Goal: Task Accomplishment & Management: Use online tool/utility

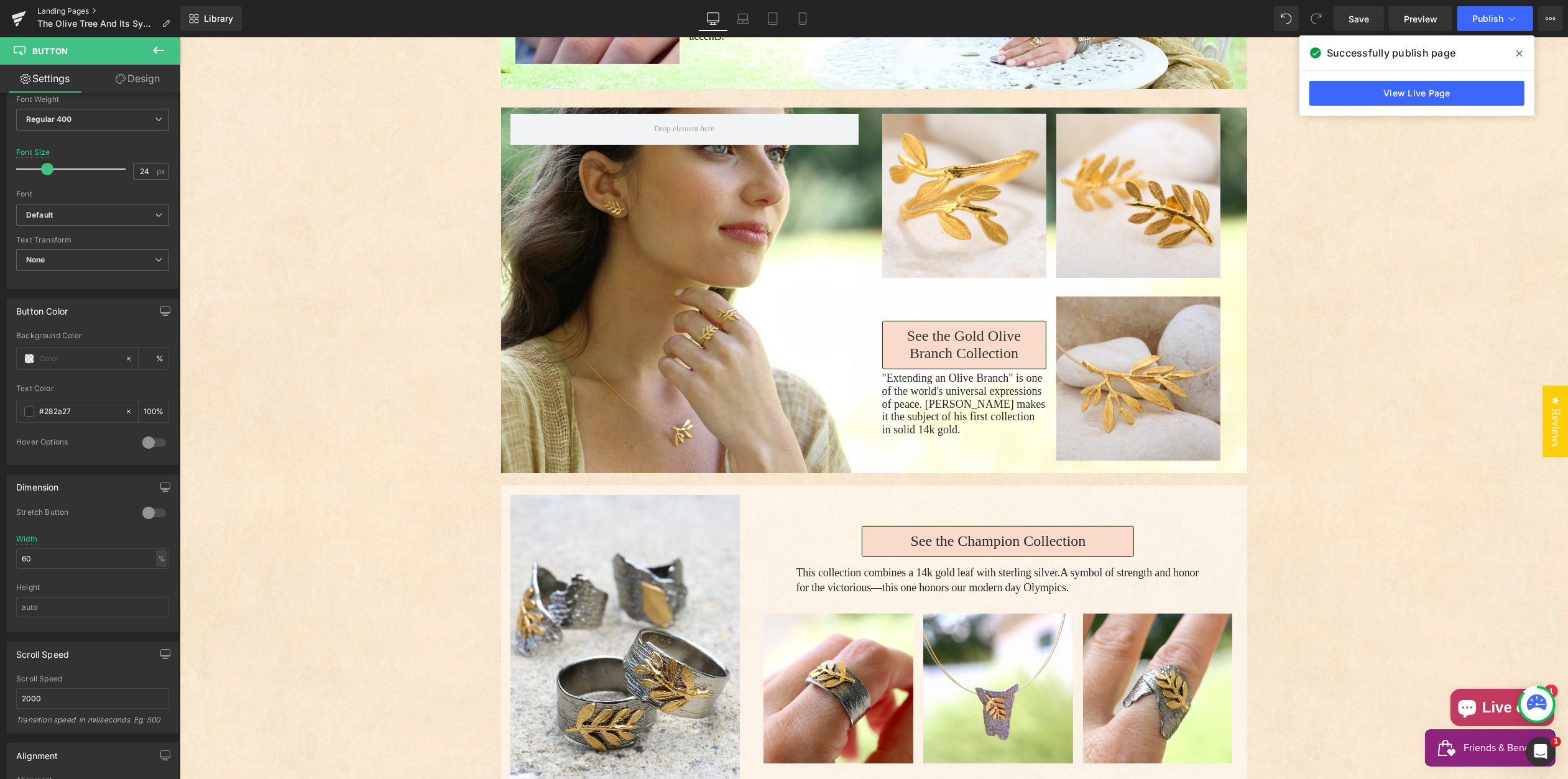
click at [53, 8] on link "Landing Pages" at bounding box center [108, 11] width 143 height 10
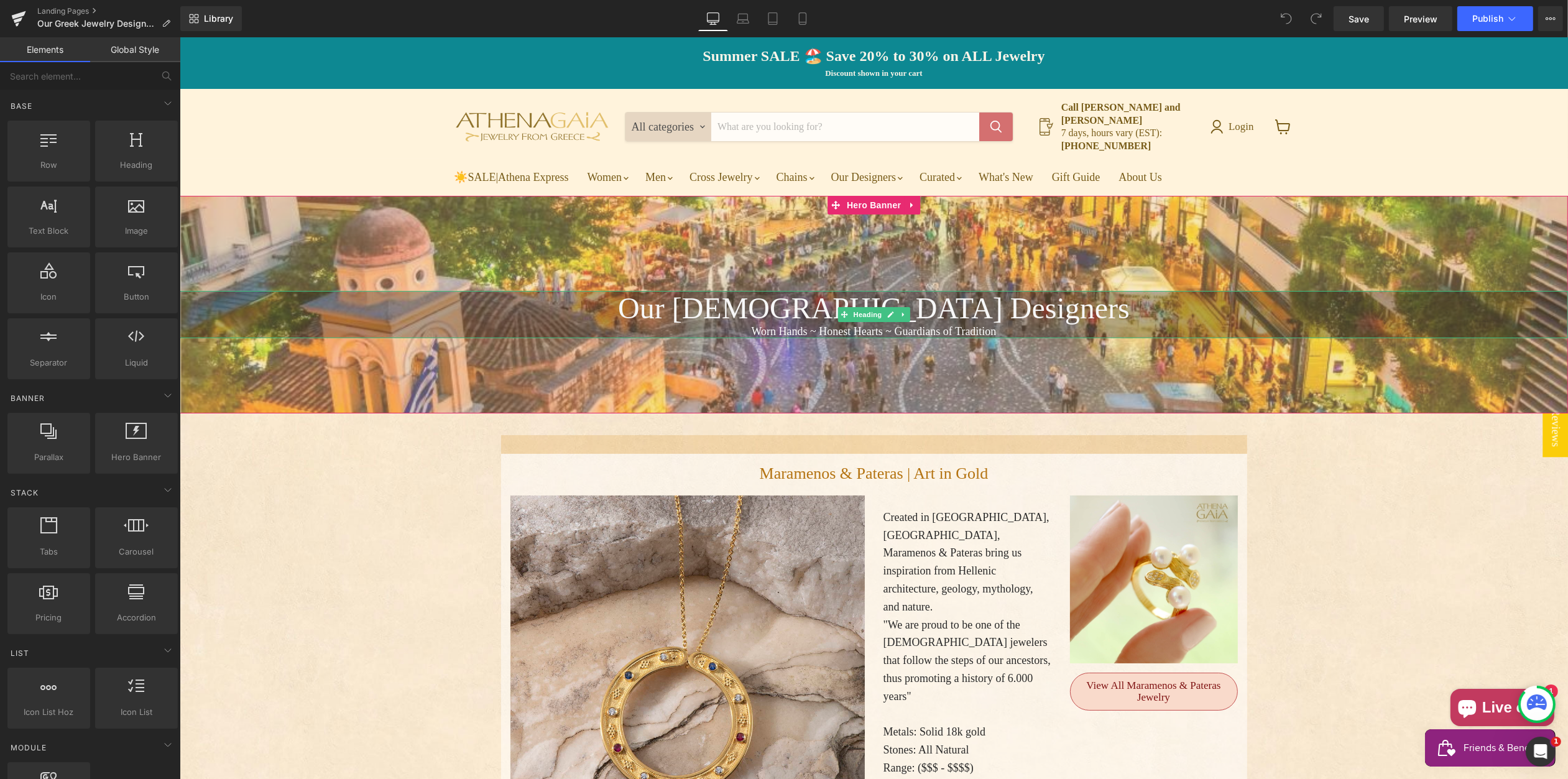
click at [931, 292] on h1 "Our Greek Designers" at bounding box center [873, 308] width 1388 height 34
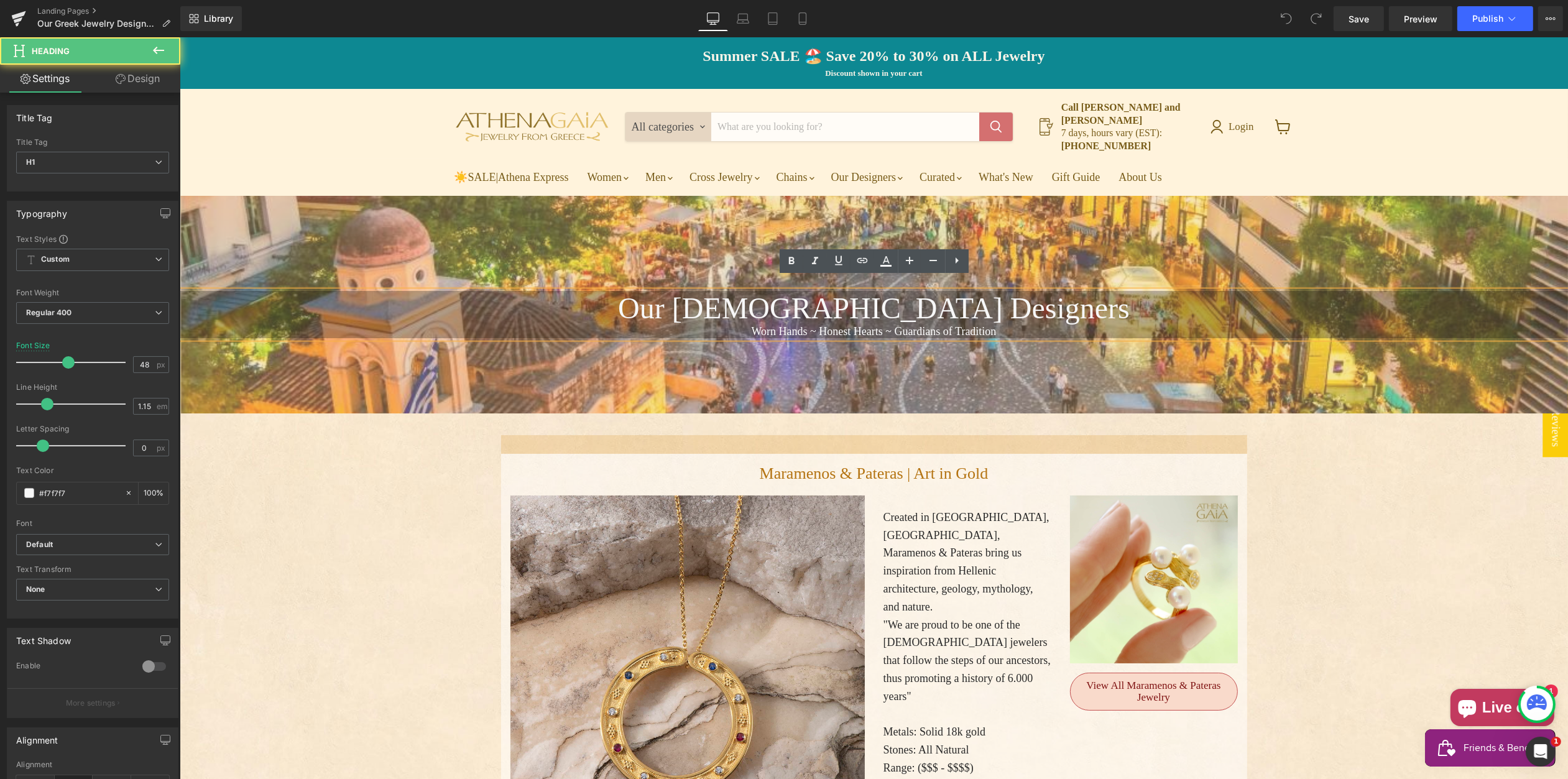
click at [885, 295] on h1 "Our Greek Designers" at bounding box center [873, 308] width 1388 height 34
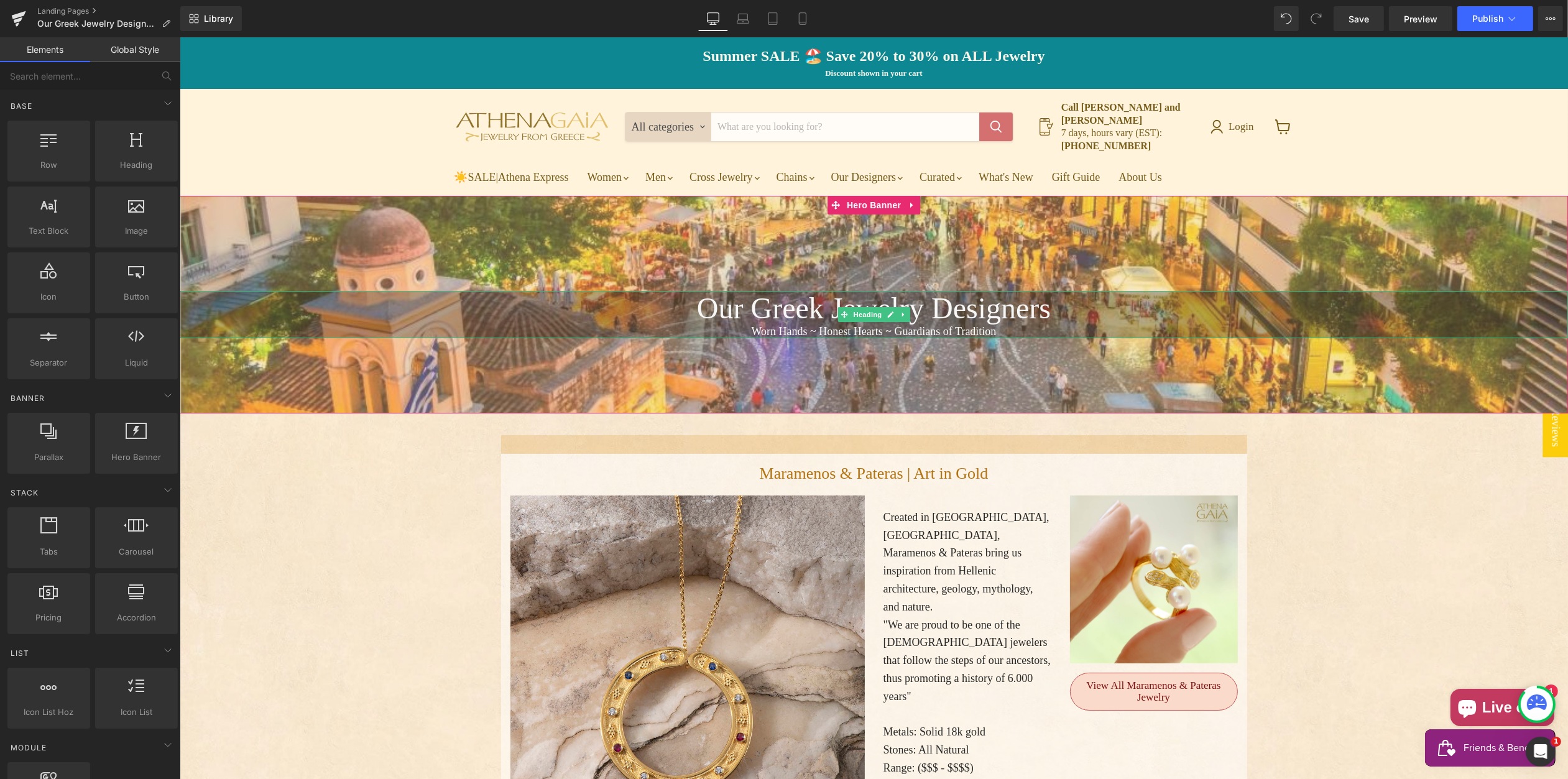
click at [671, 297] on h1 "Our Greek Jewelry Designers" at bounding box center [873, 308] width 1388 height 34
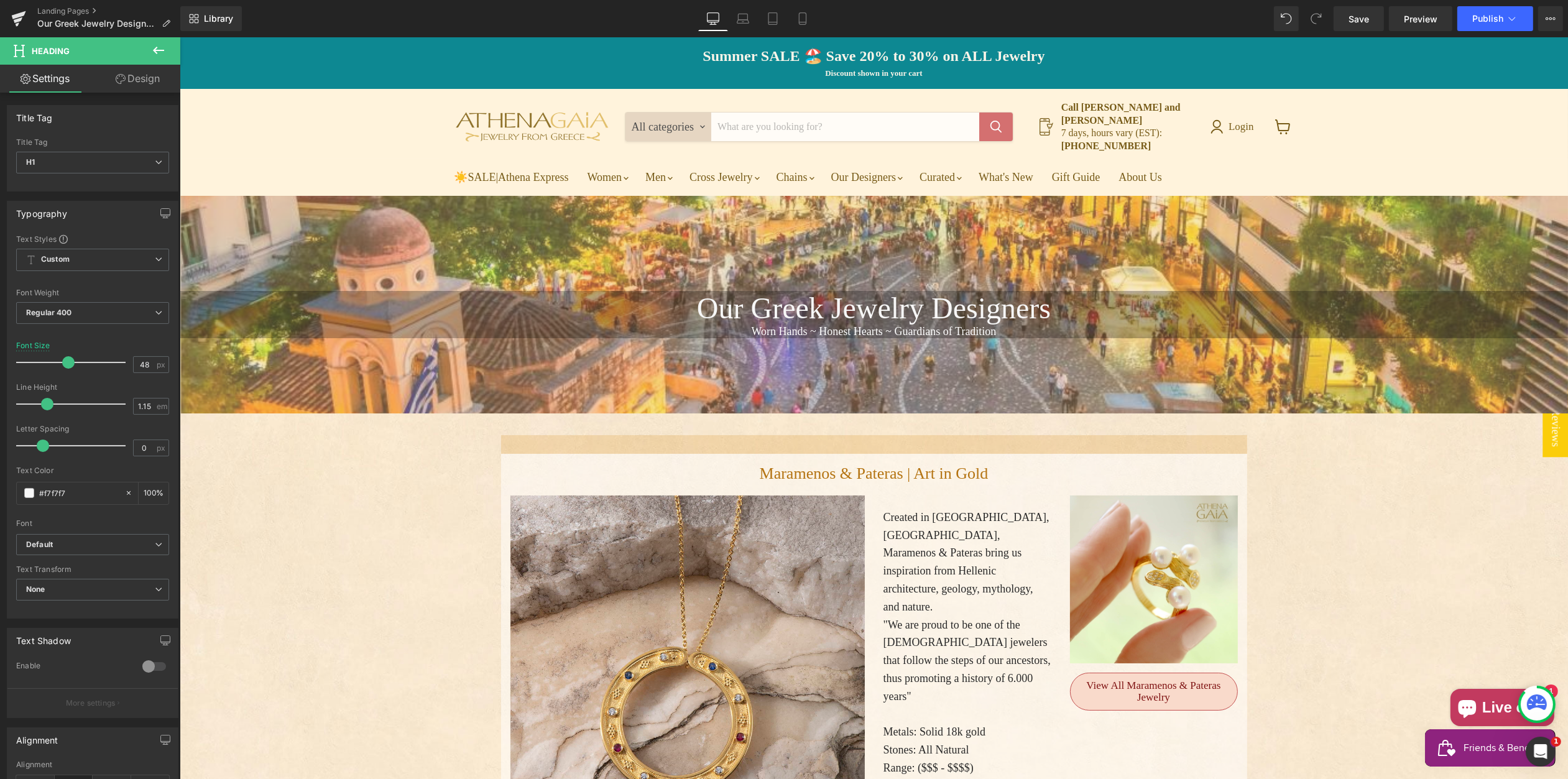
drag, startPoint x: 142, startPoint y: 81, endPoint x: 99, endPoint y: 99, distance: 46.6
click at [142, 81] on link "Design" at bounding box center [138, 79] width 90 height 28
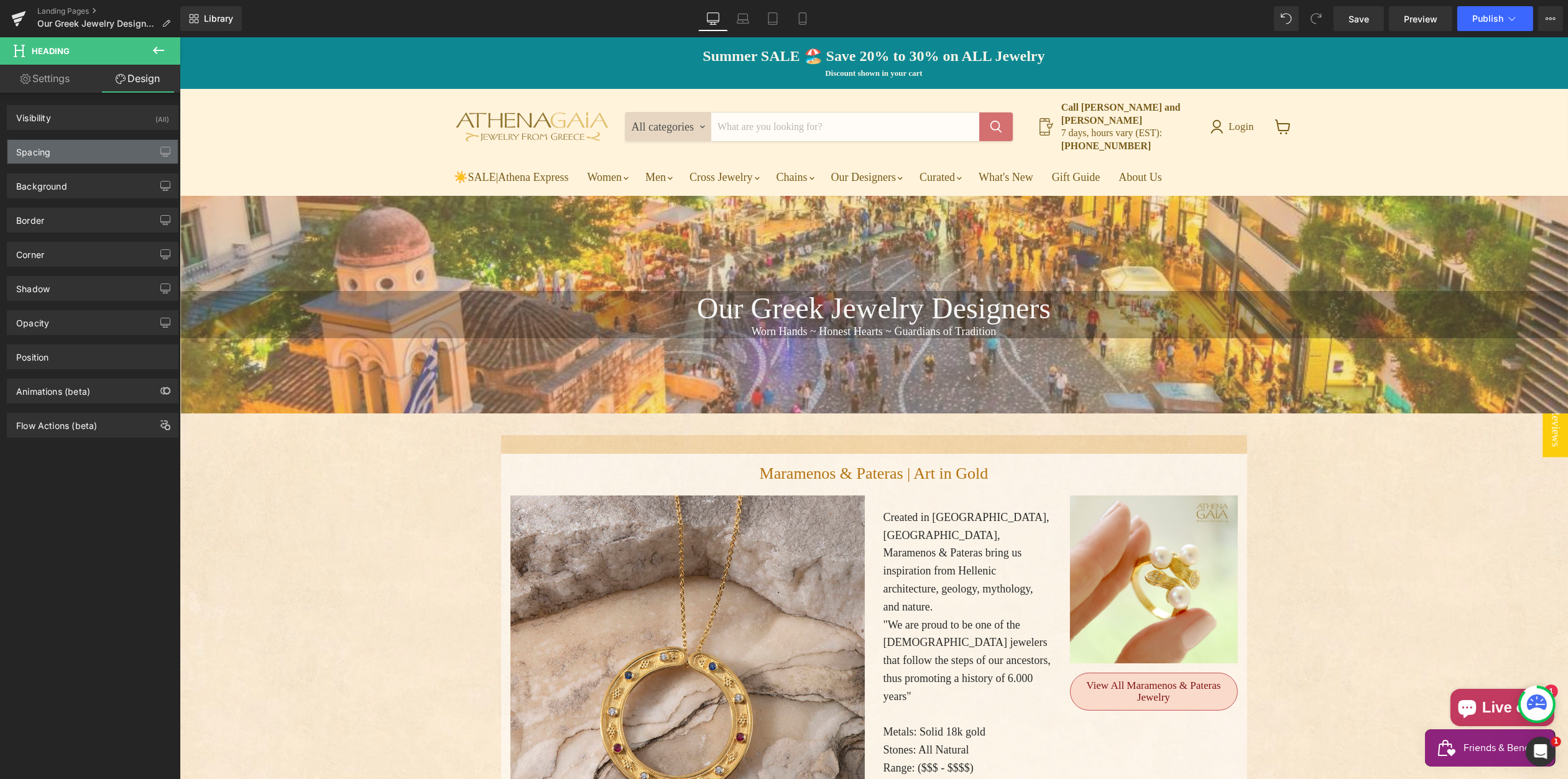
click at [76, 152] on div "Spacing" at bounding box center [93, 152] width 170 height 24
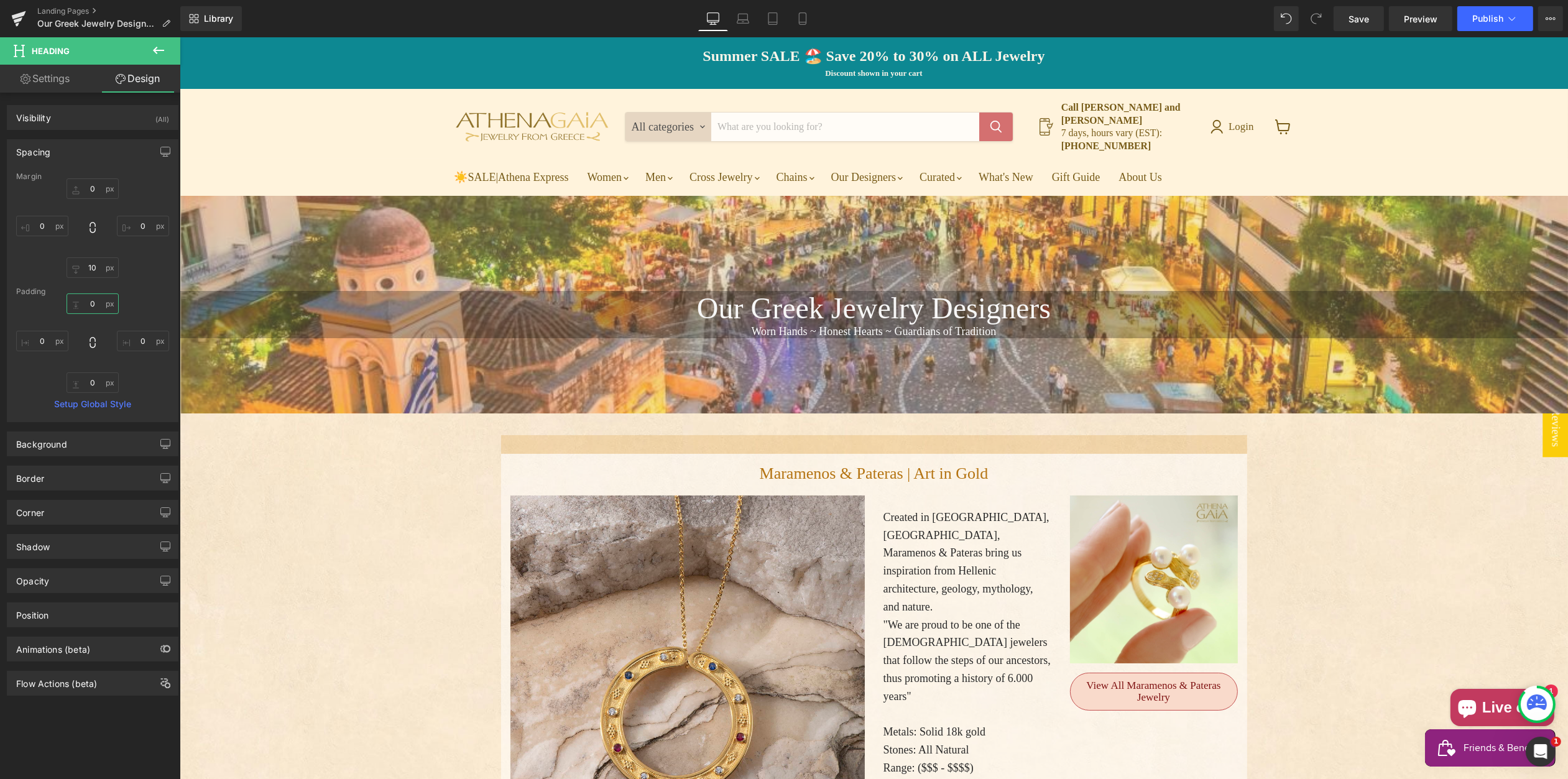
click at [80, 300] on input "0" at bounding box center [92, 304] width 52 height 21
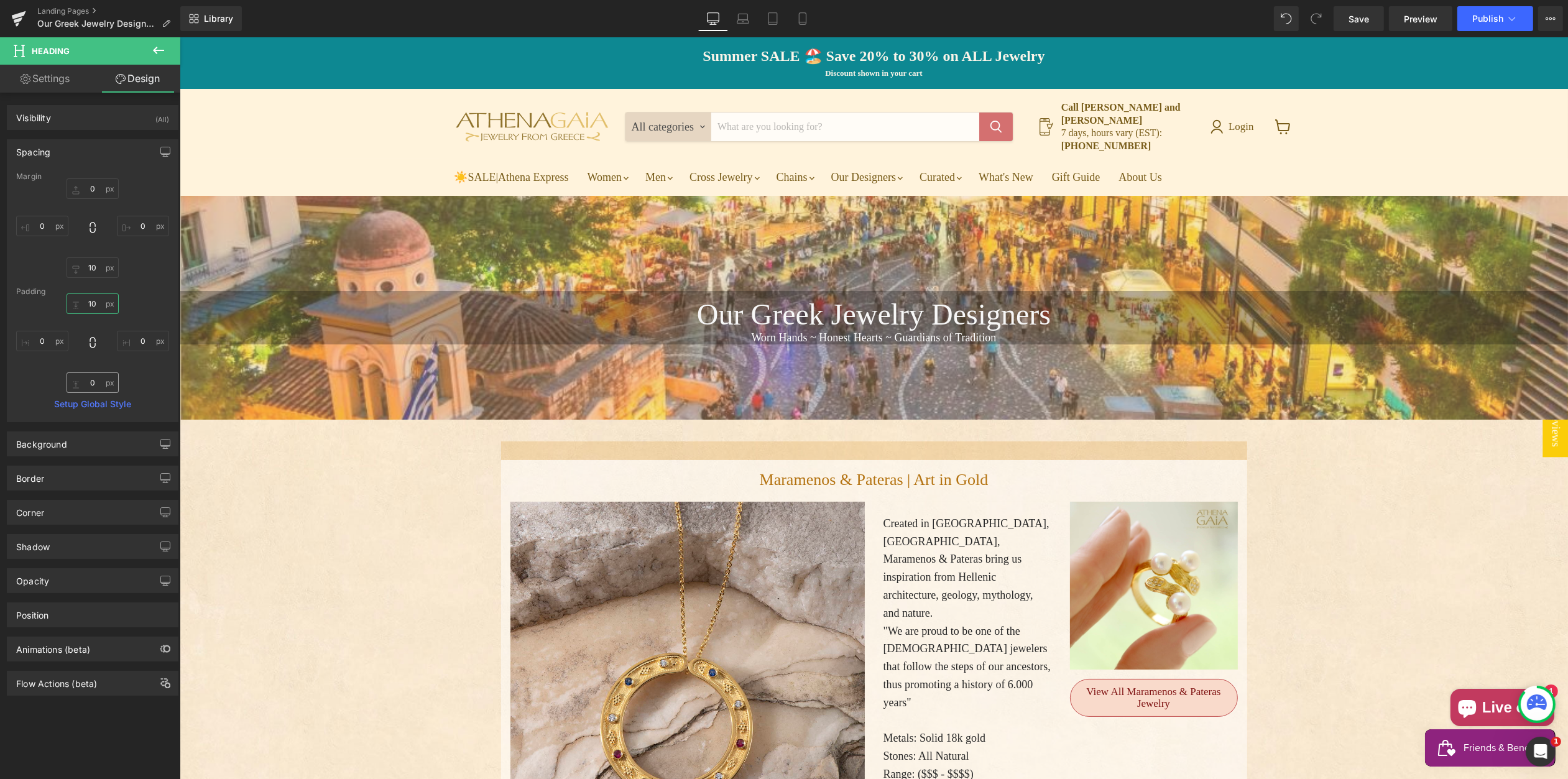
type input "10"
click at [77, 377] on input "0" at bounding box center [92, 383] width 52 height 21
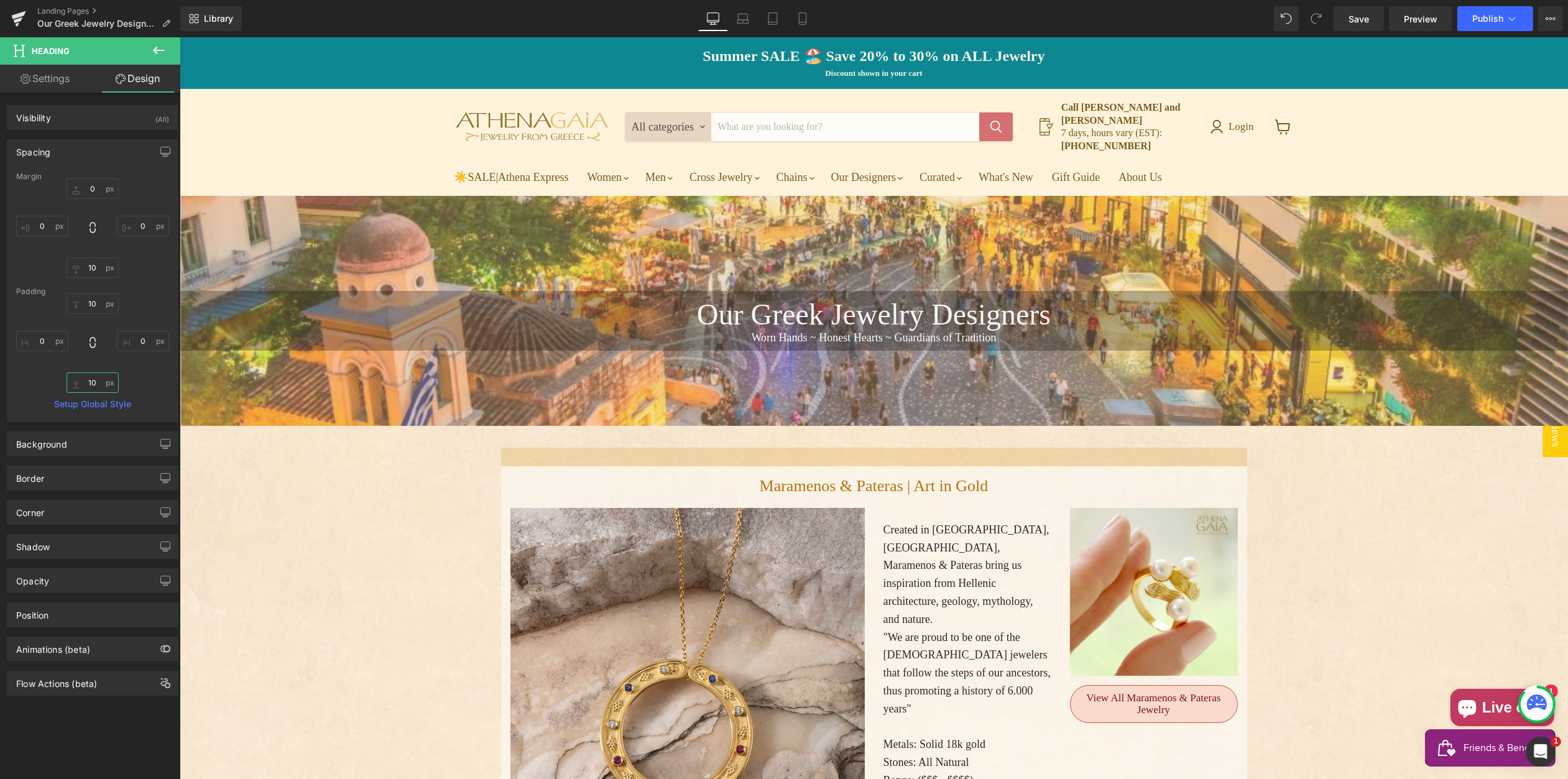
click at [98, 380] on input "10" at bounding box center [92, 383] width 52 height 21
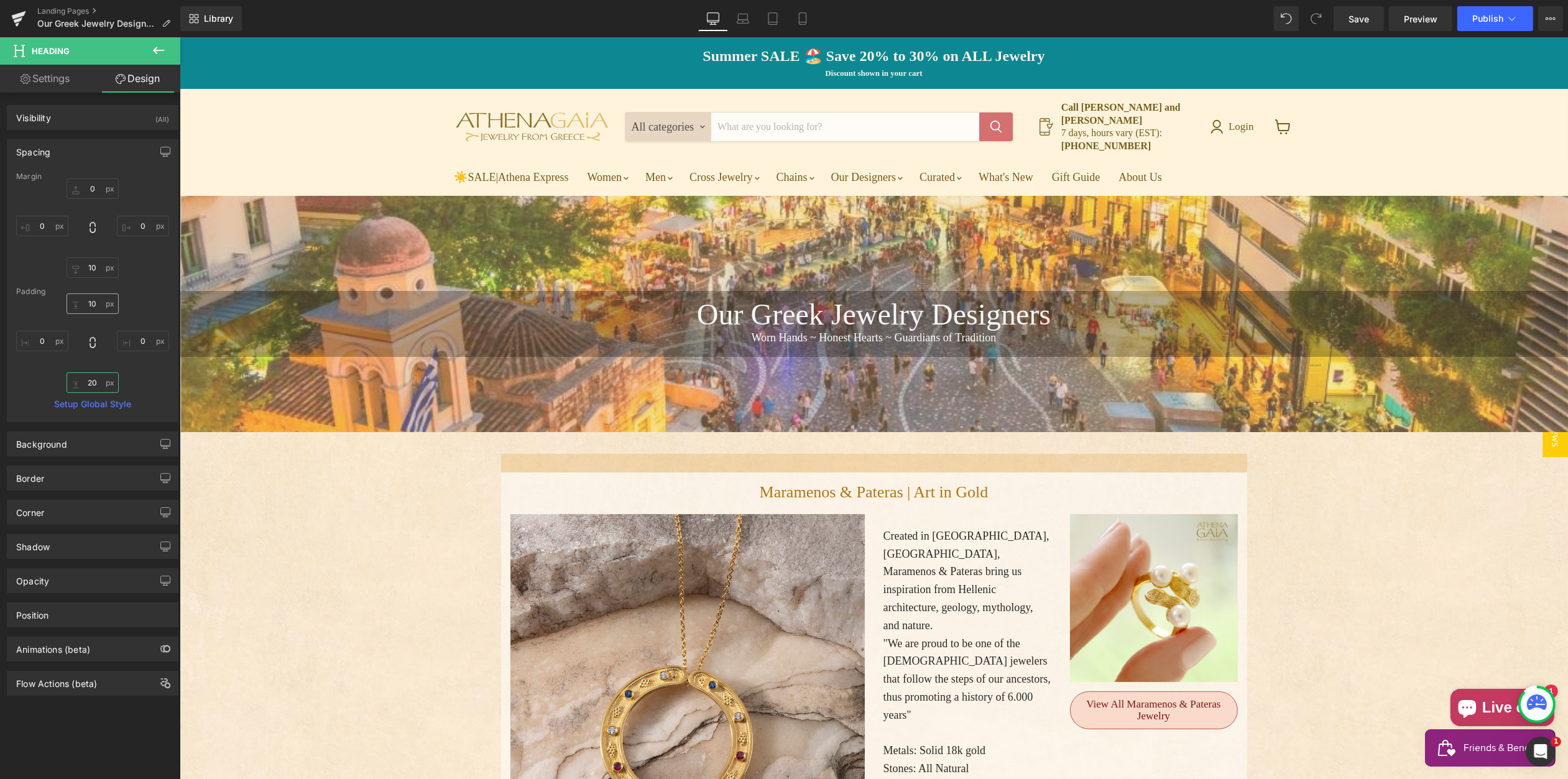
type input "20"
click at [91, 302] on input "10" at bounding box center [92, 304] width 52 height 21
type input "20"
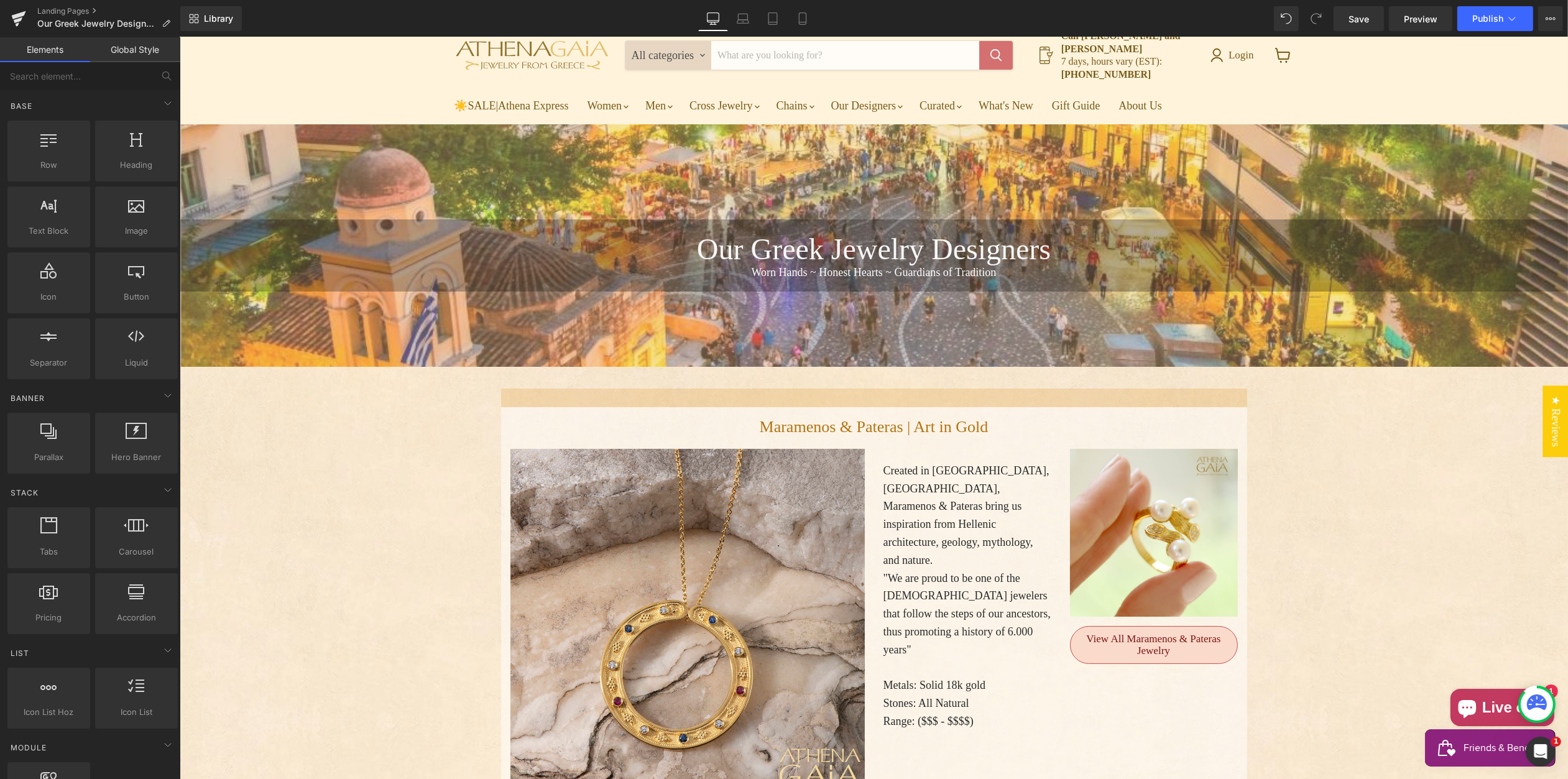
scroll to position [80, 0]
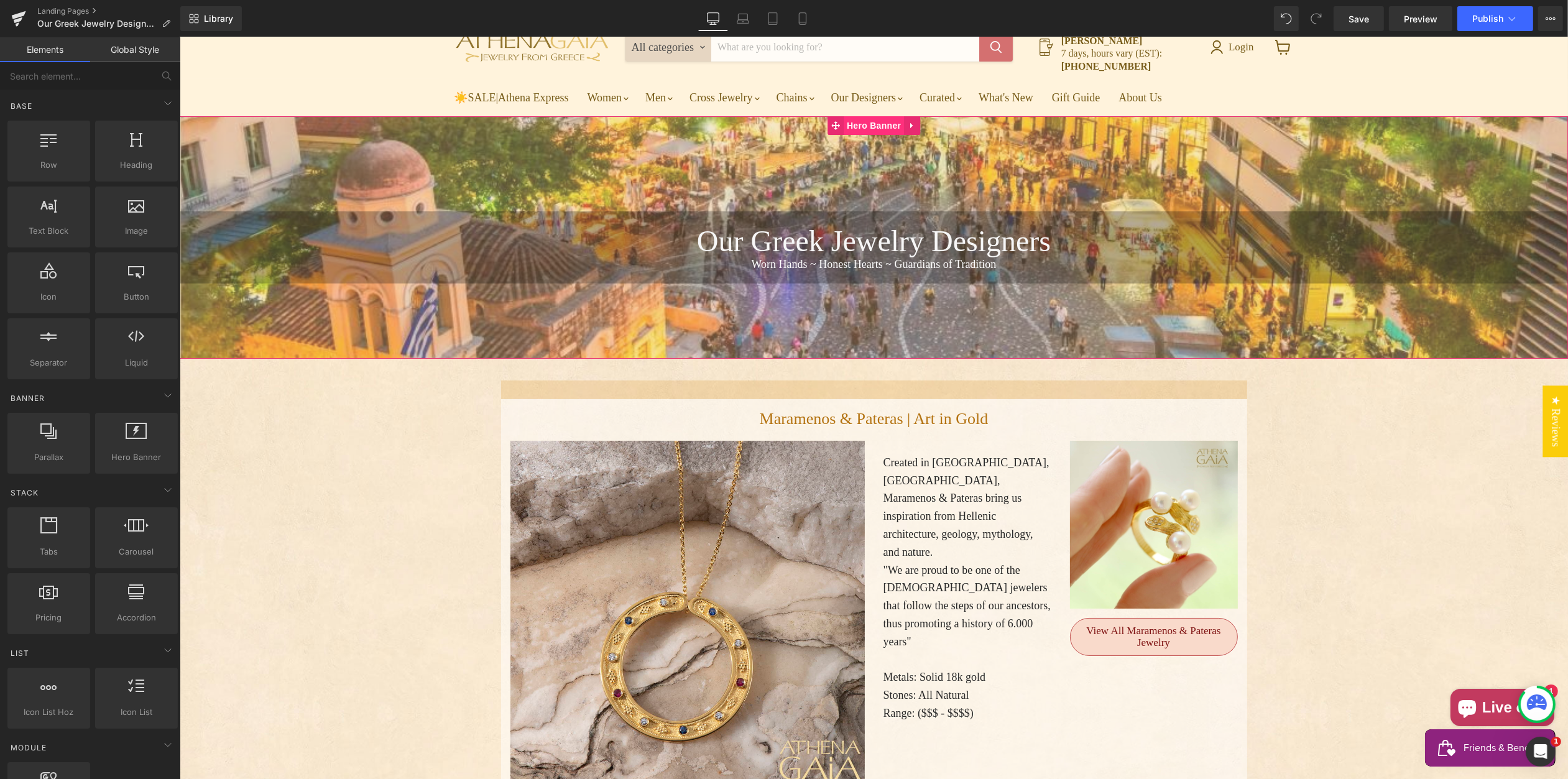
click at [871, 116] on span "Hero Banner" at bounding box center [873, 125] width 60 height 19
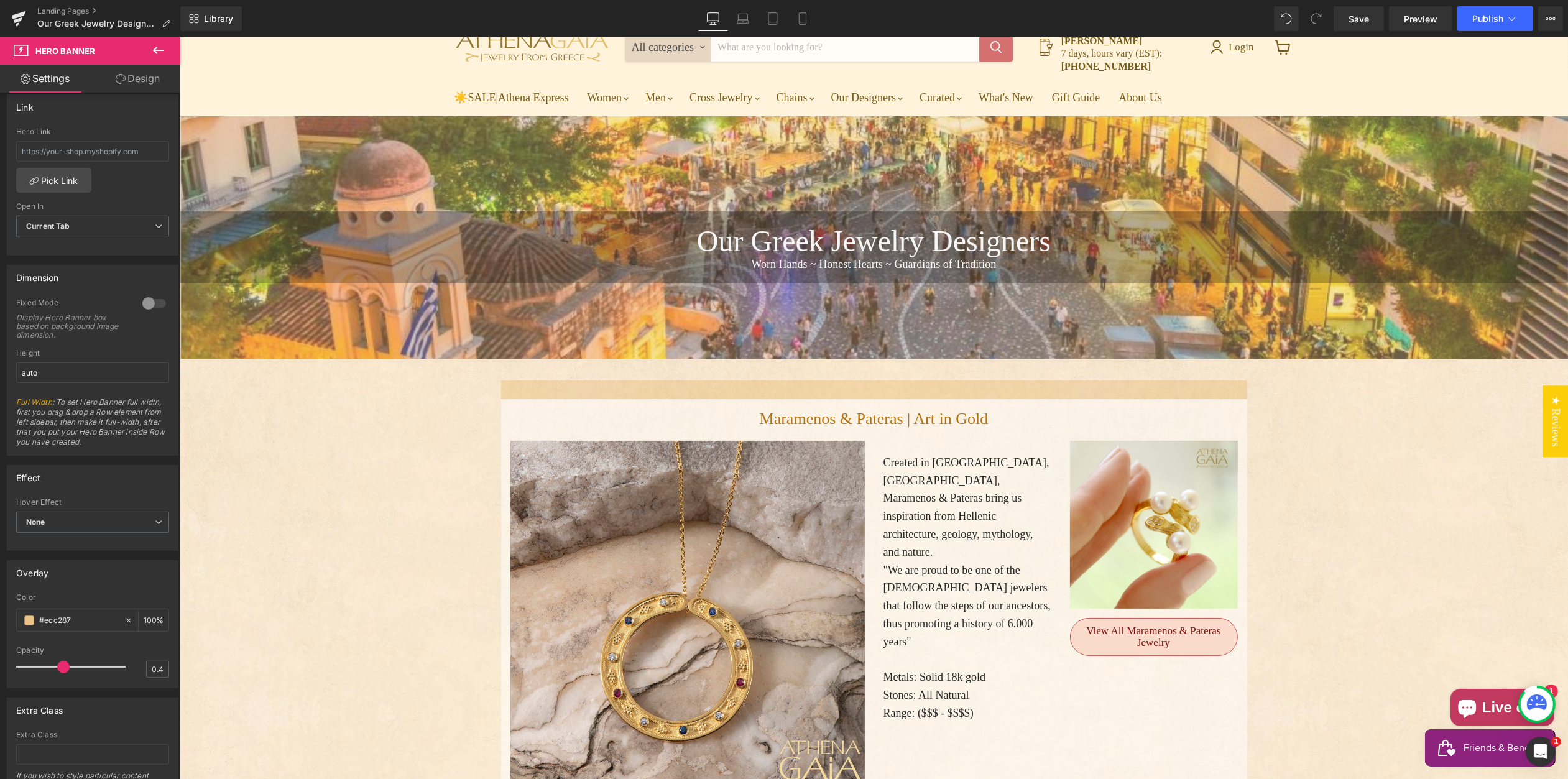
scroll to position [368, 0]
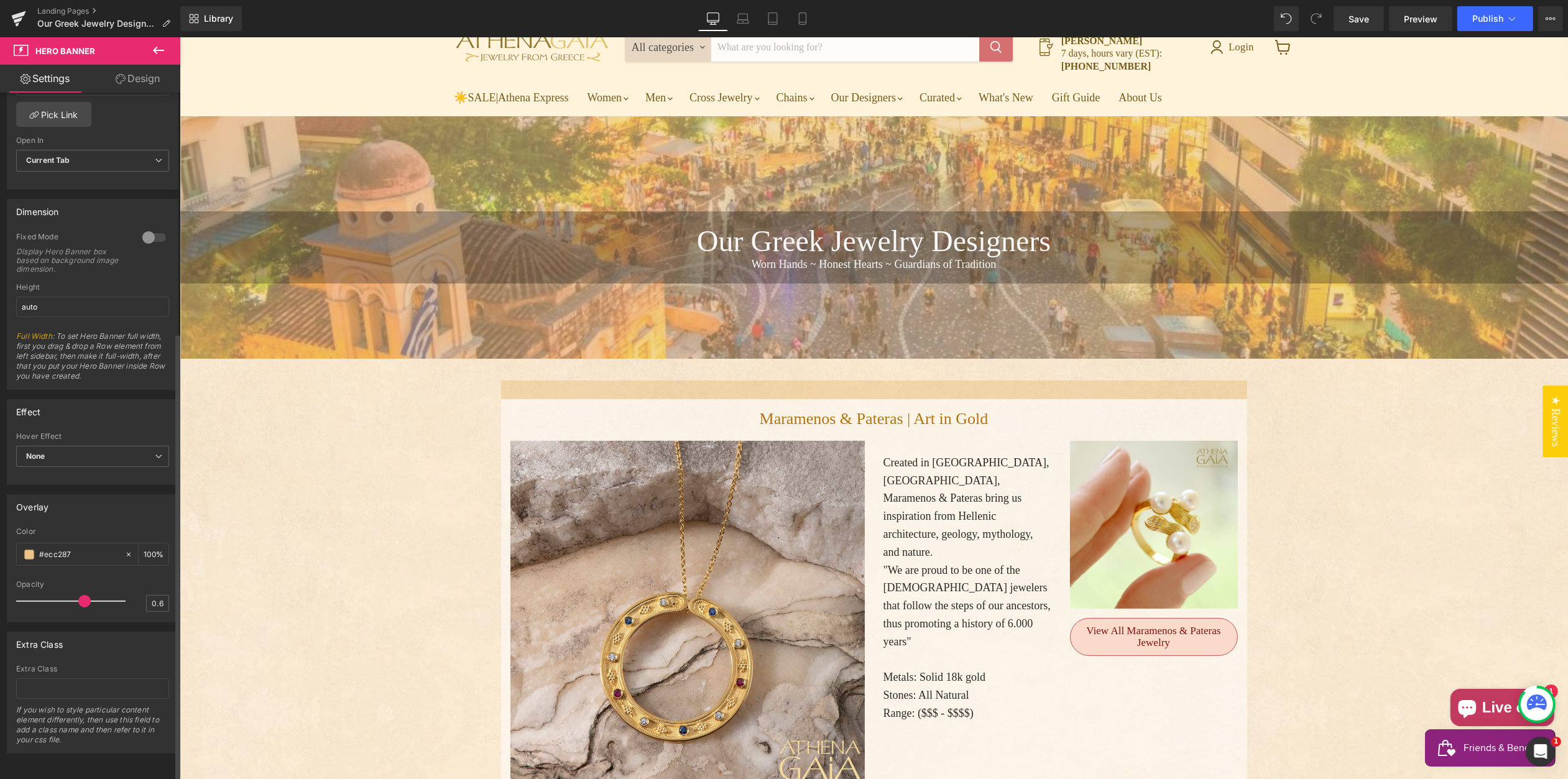
type input "0.5"
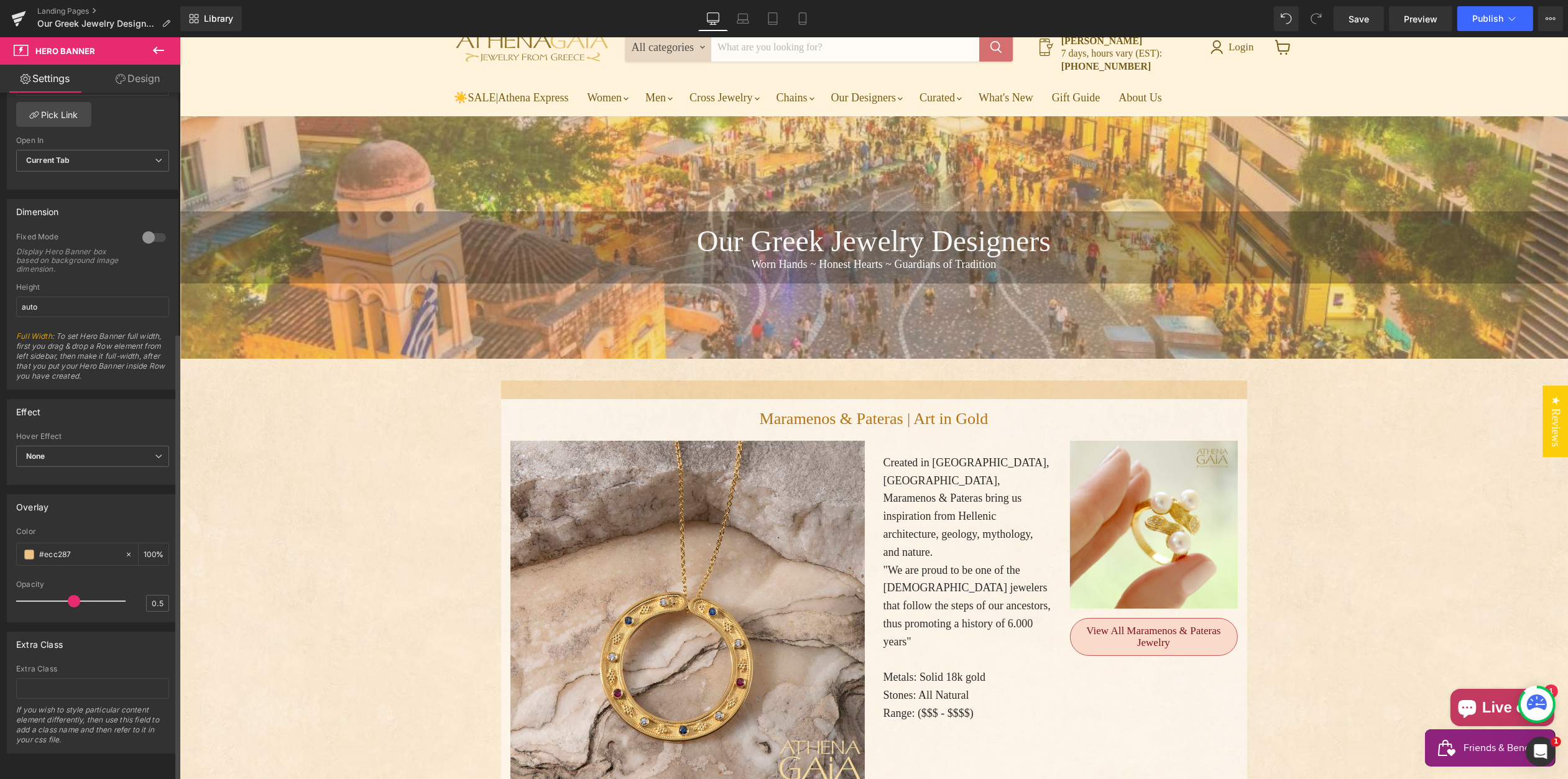
drag, startPoint x: 60, startPoint y: 591, endPoint x: 70, endPoint y: 597, distance: 11.7
click at [67, 595] on div at bounding box center [74, 602] width 103 height 25
click at [617, 238] on h1 "Our Greek Jewelry Designers" at bounding box center [873, 241] width 1388 height 34
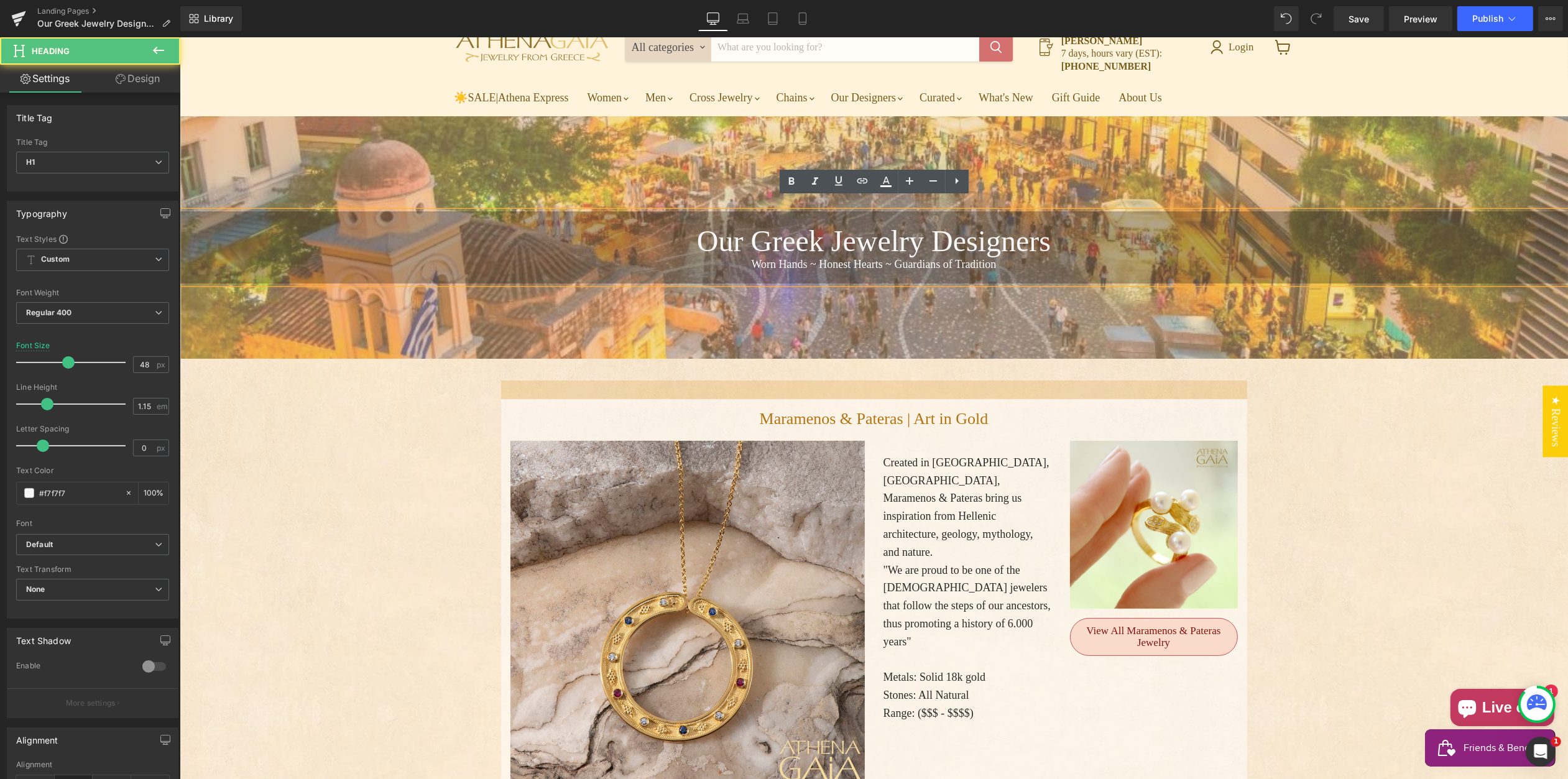
click at [673, 229] on h1 "Our Greek Jewelry Designers" at bounding box center [873, 241] width 1388 height 34
click at [137, 79] on link "Design" at bounding box center [138, 79] width 90 height 28
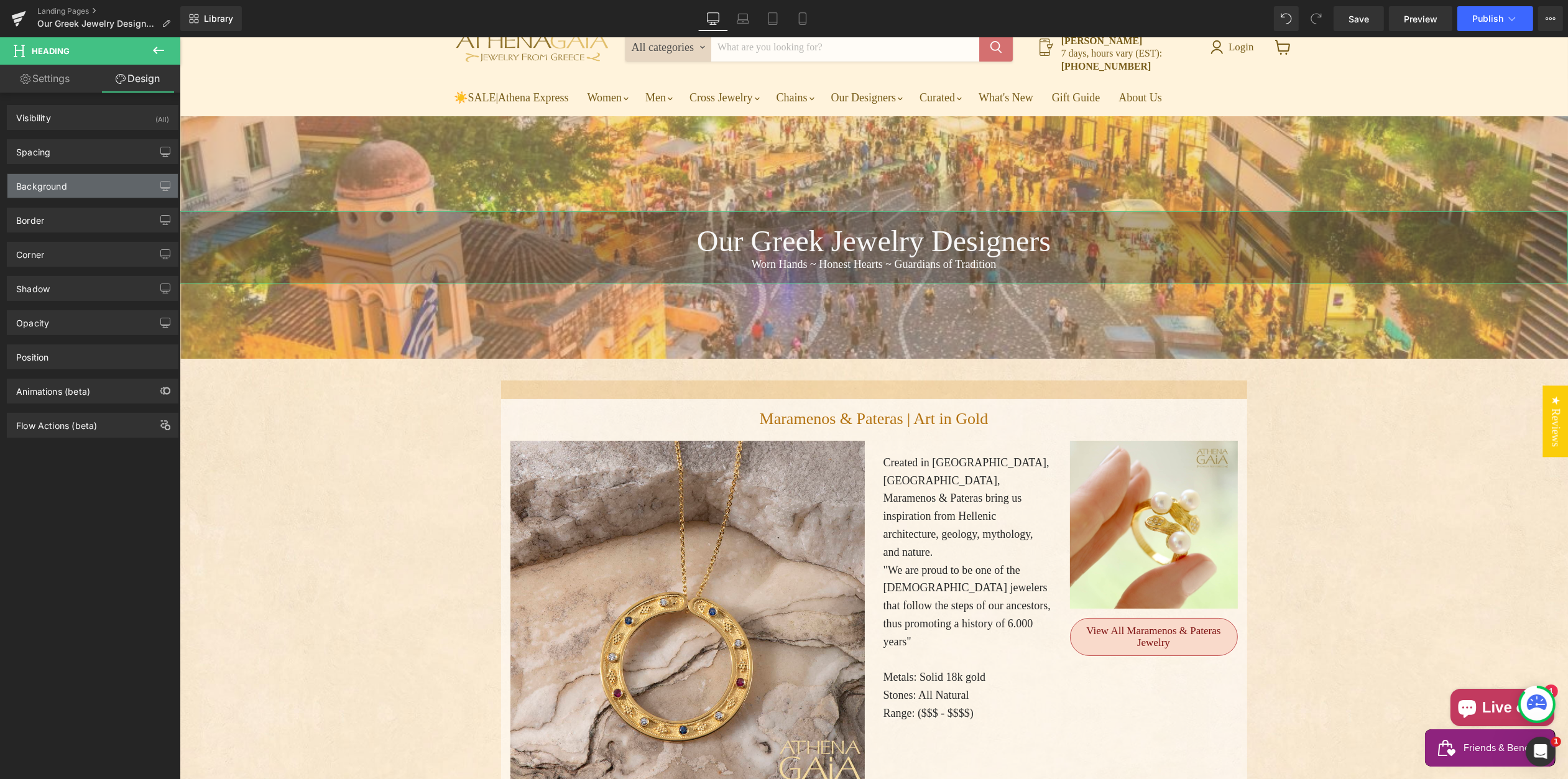
click at [87, 184] on div "Background" at bounding box center [93, 186] width 170 height 24
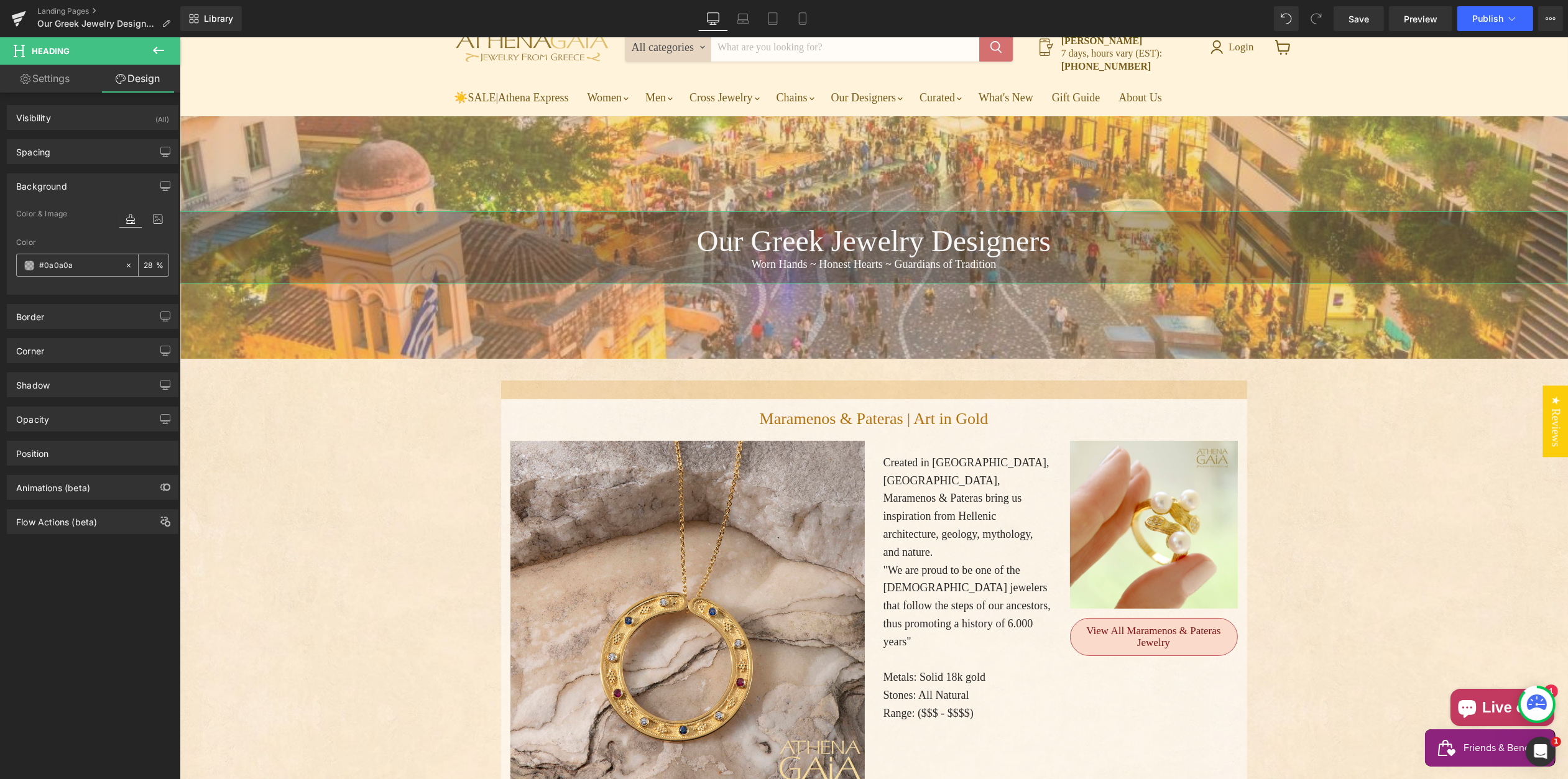
drag, startPoint x: 137, startPoint y: 260, endPoint x: 147, endPoint y: 259, distance: 10.0
click at [139, 260] on div "28 %" at bounding box center [153, 265] width 30 height 22
click at [144, 260] on input "28" at bounding box center [150, 265] width 12 height 14
click at [144, 264] on input "28" at bounding box center [150, 265] width 12 height 14
drag, startPoint x: 142, startPoint y: 264, endPoint x: 147, endPoint y: 270, distance: 7.8
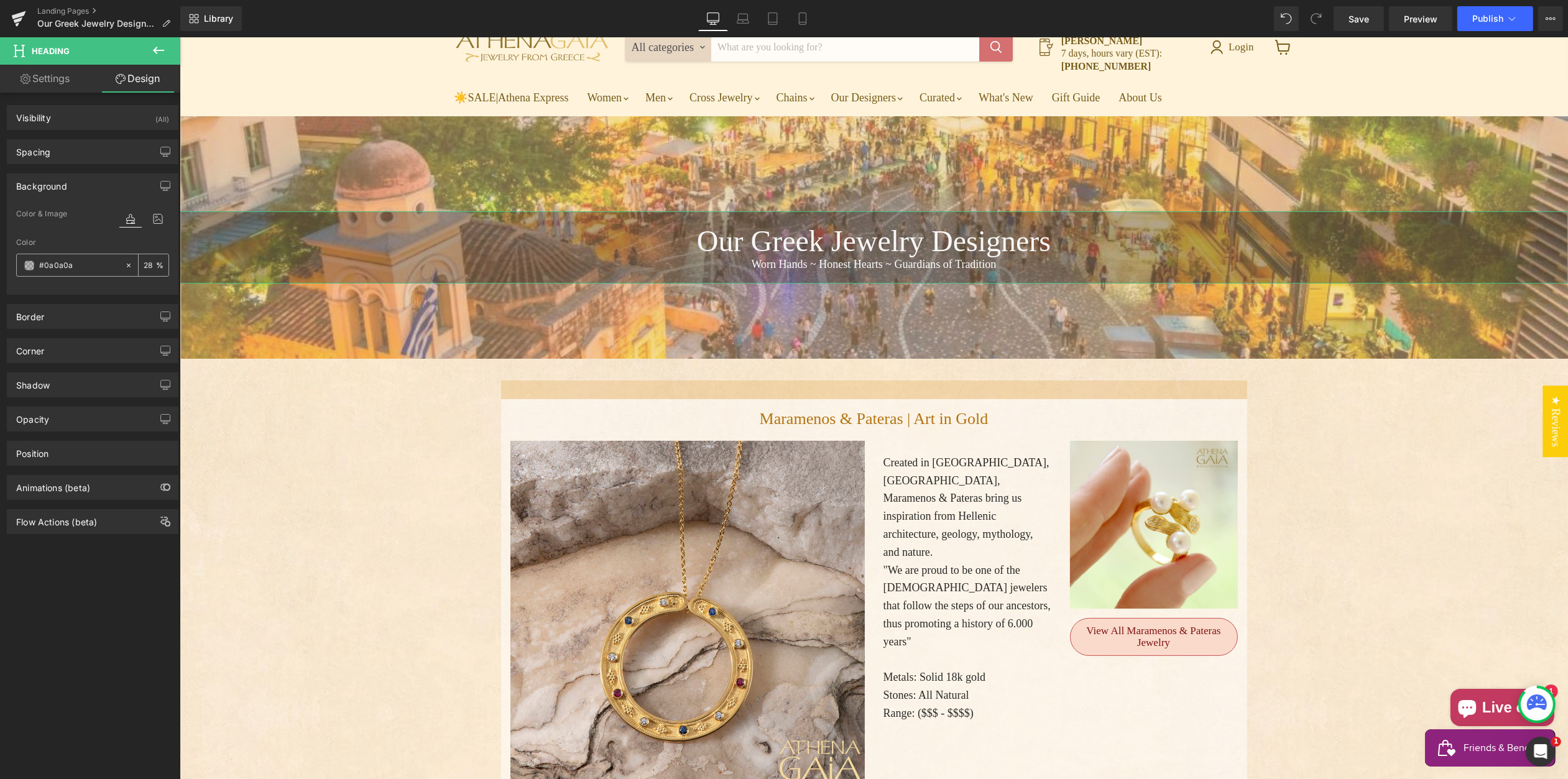
click at [144, 264] on input "28" at bounding box center [150, 265] width 12 height 14
type input "35"
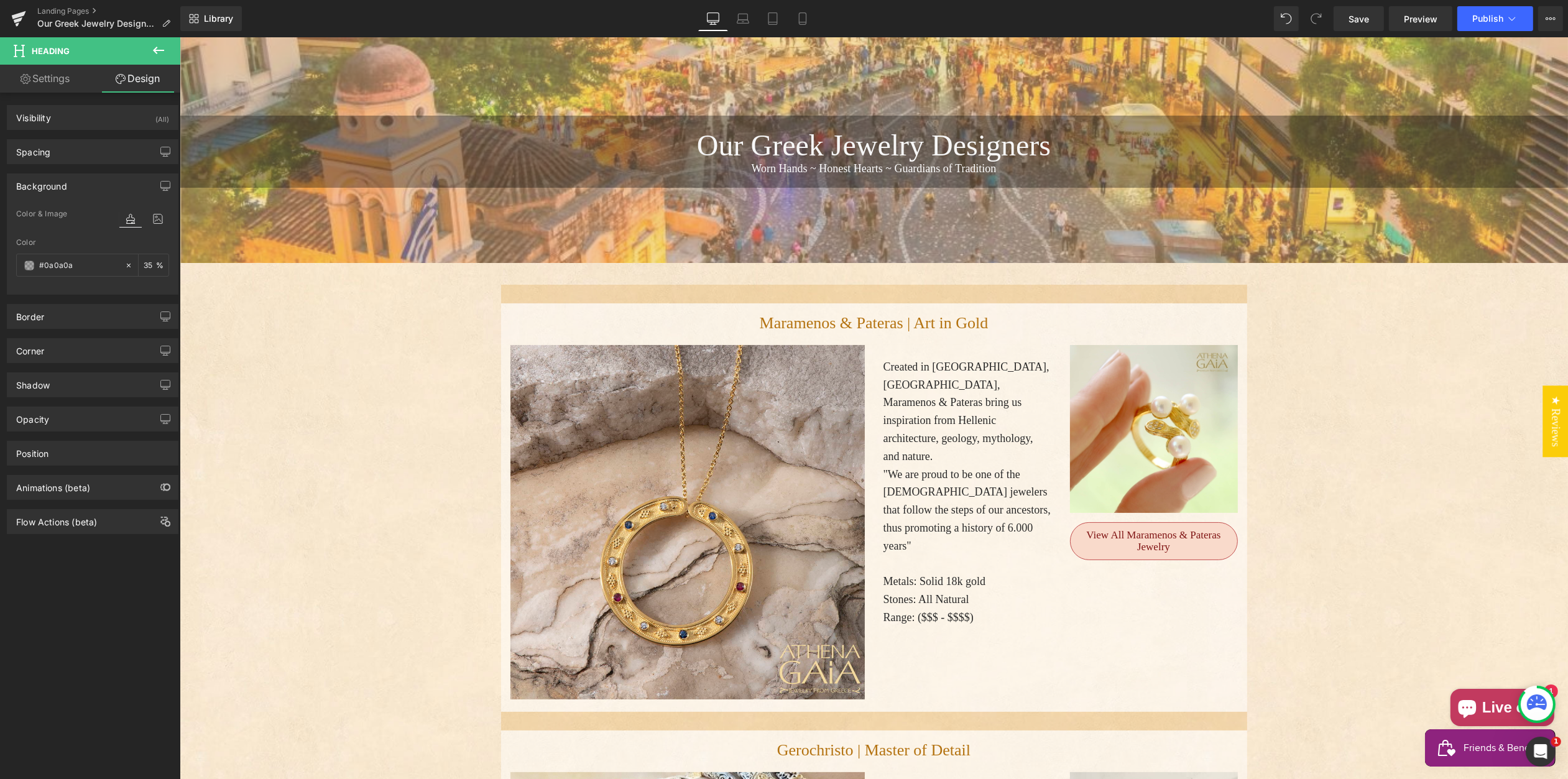
scroll to position [178, 0]
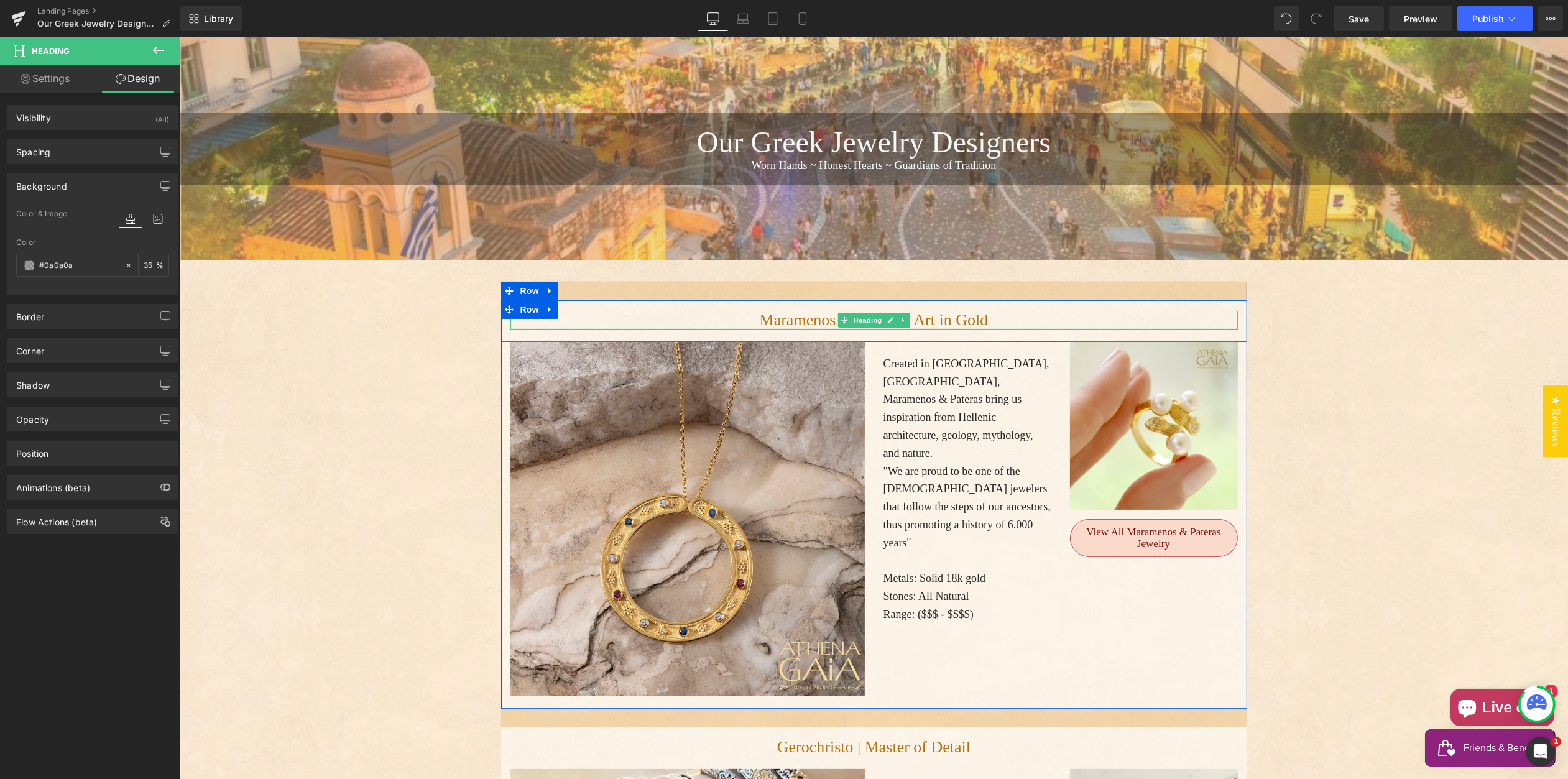
click at [970, 311] on h1 "Maramenos & Pateras | Art in Gold" at bounding box center [874, 321] width 728 height 19
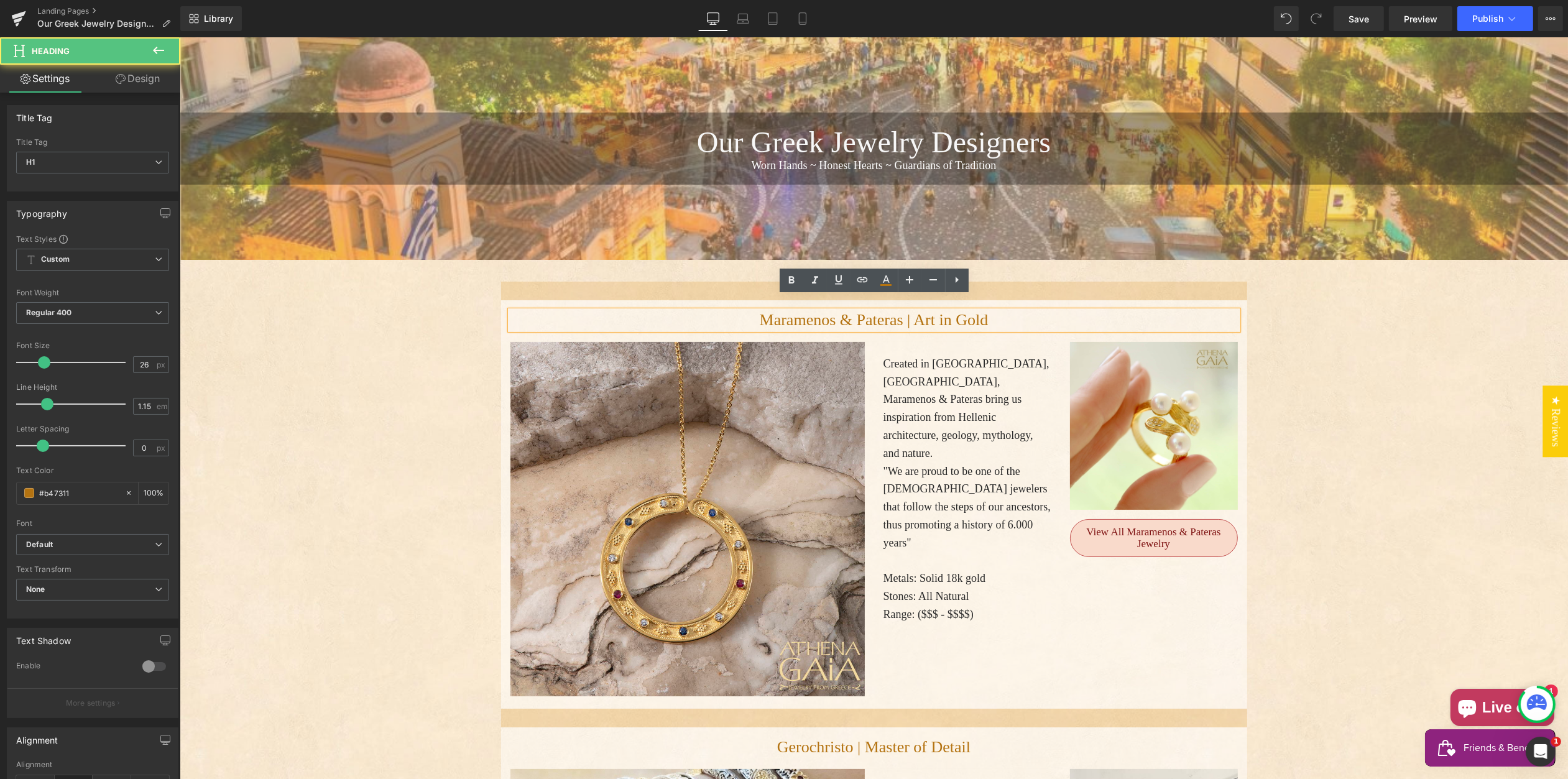
click at [969, 311] on h1 "Maramenos & Pateras | Art in Gold" at bounding box center [874, 321] width 728 height 19
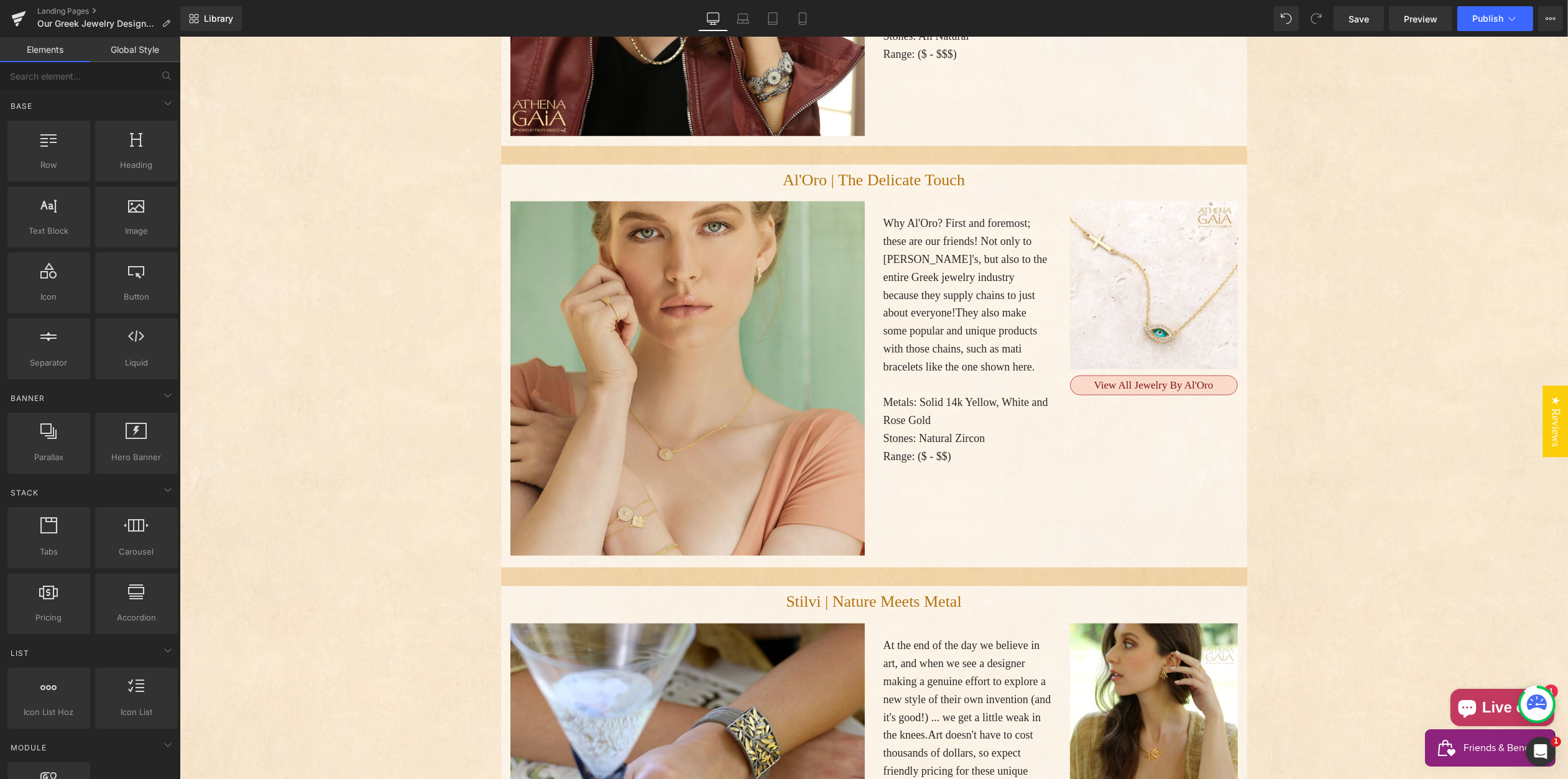
scroll to position [2019, 0]
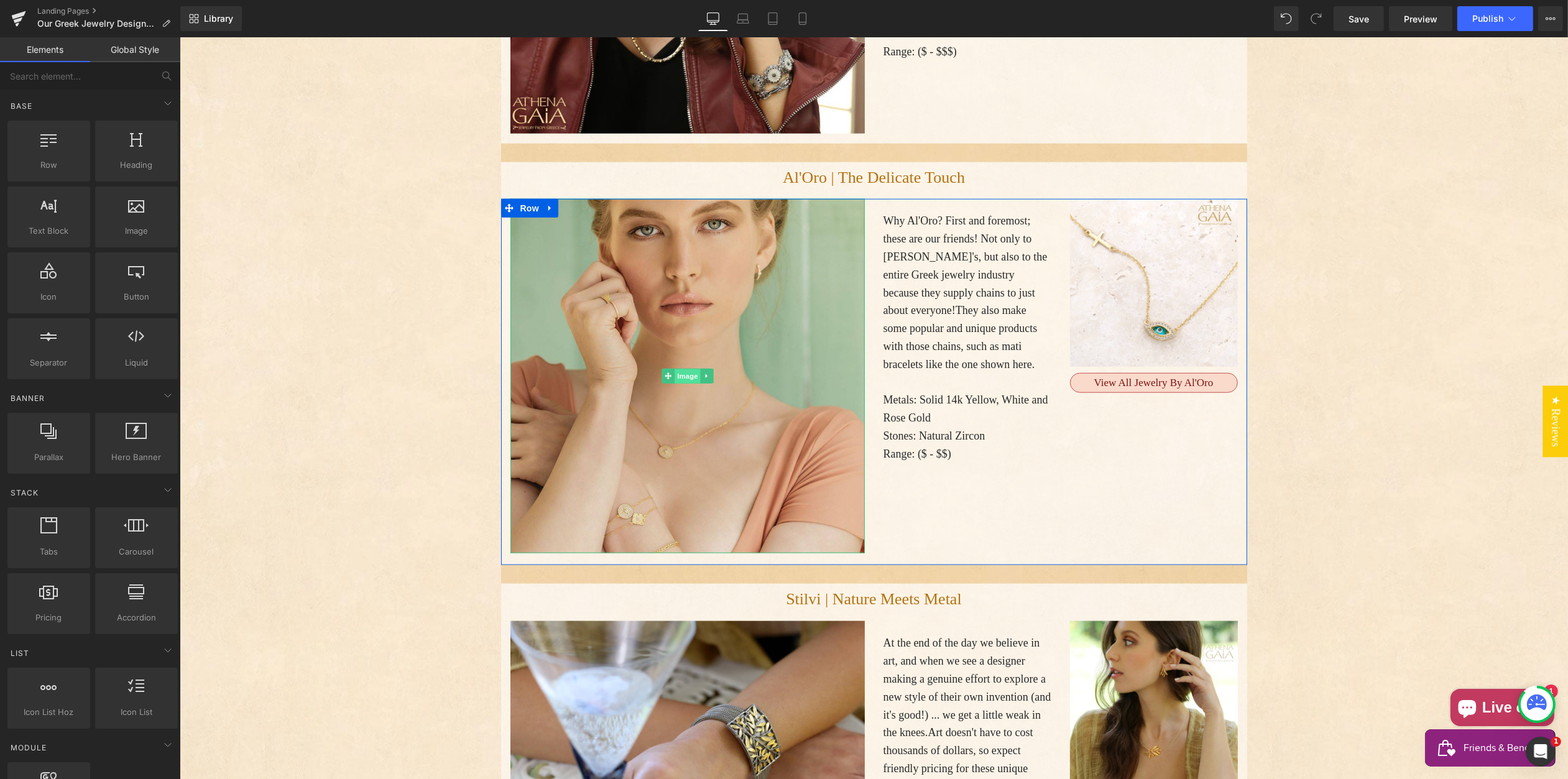
click at [684, 369] on span "Image" at bounding box center [688, 376] width 26 height 15
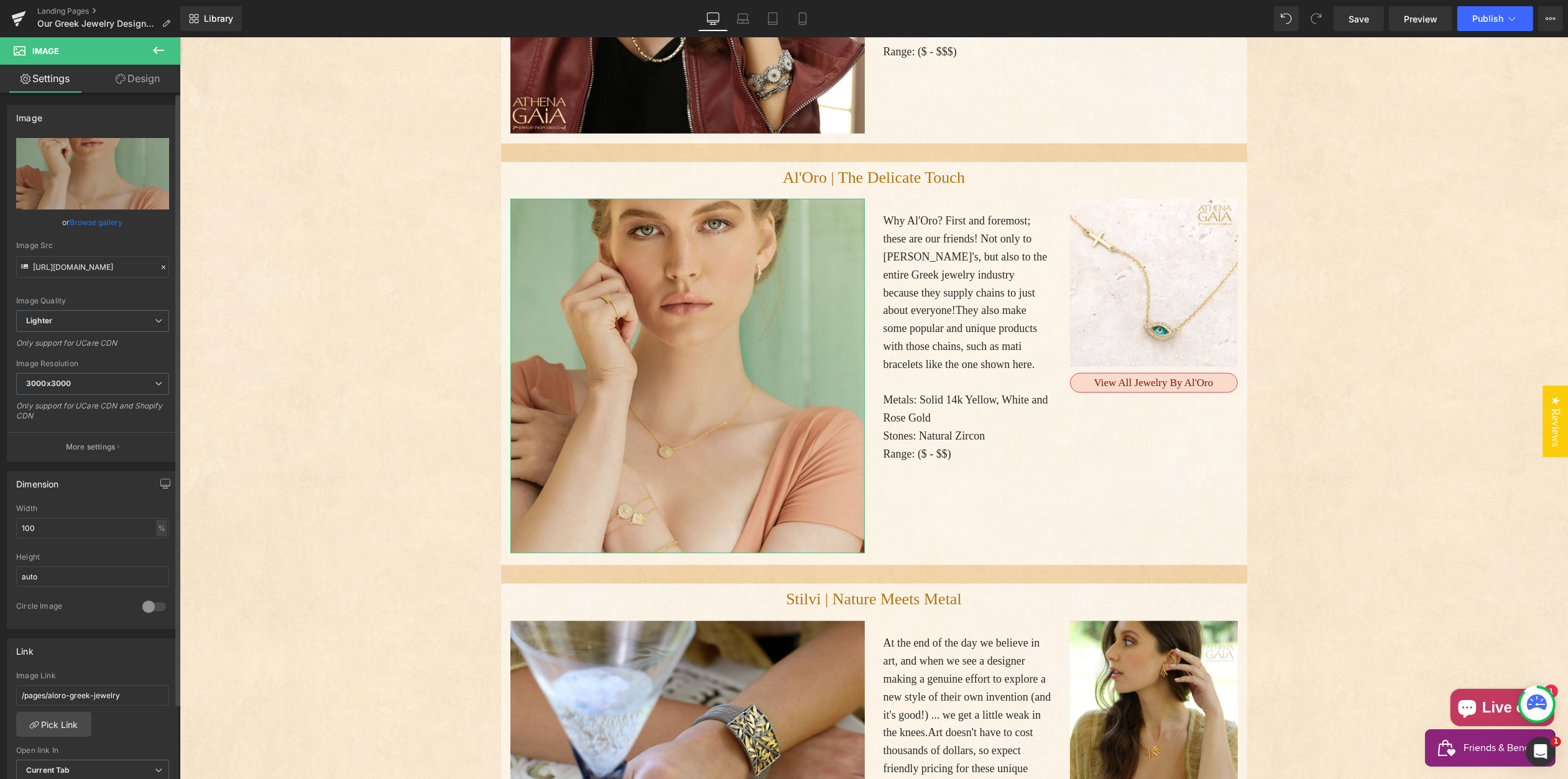
click at [91, 221] on link "Browse gallery" at bounding box center [97, 222] width 53 height 22
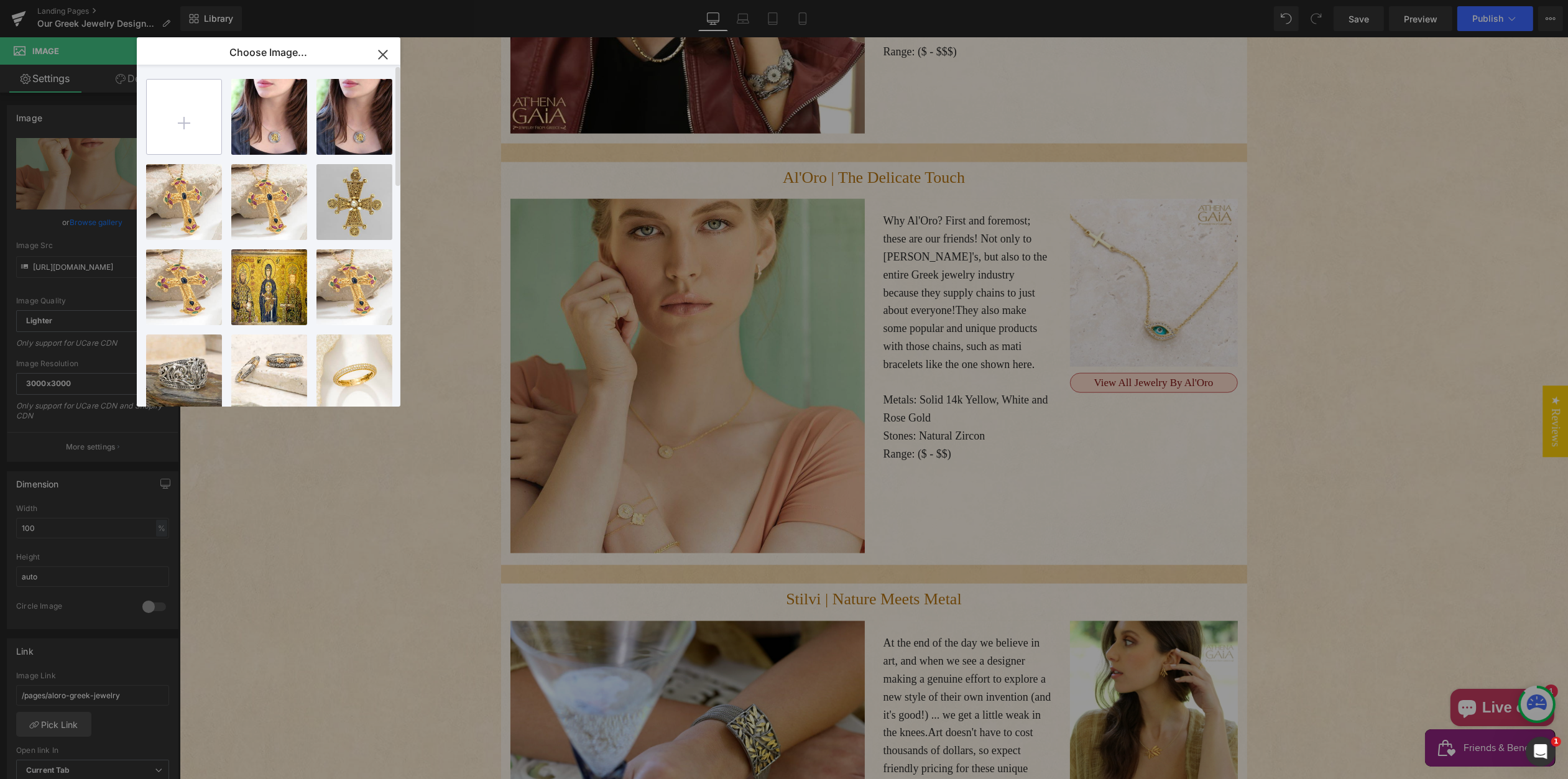
click at [182, 112] on input "file" at bounding box center [184, 117] width 74 height 74
type input "C:\fakepath\aloro-24k-gold-jewelry.jpg"
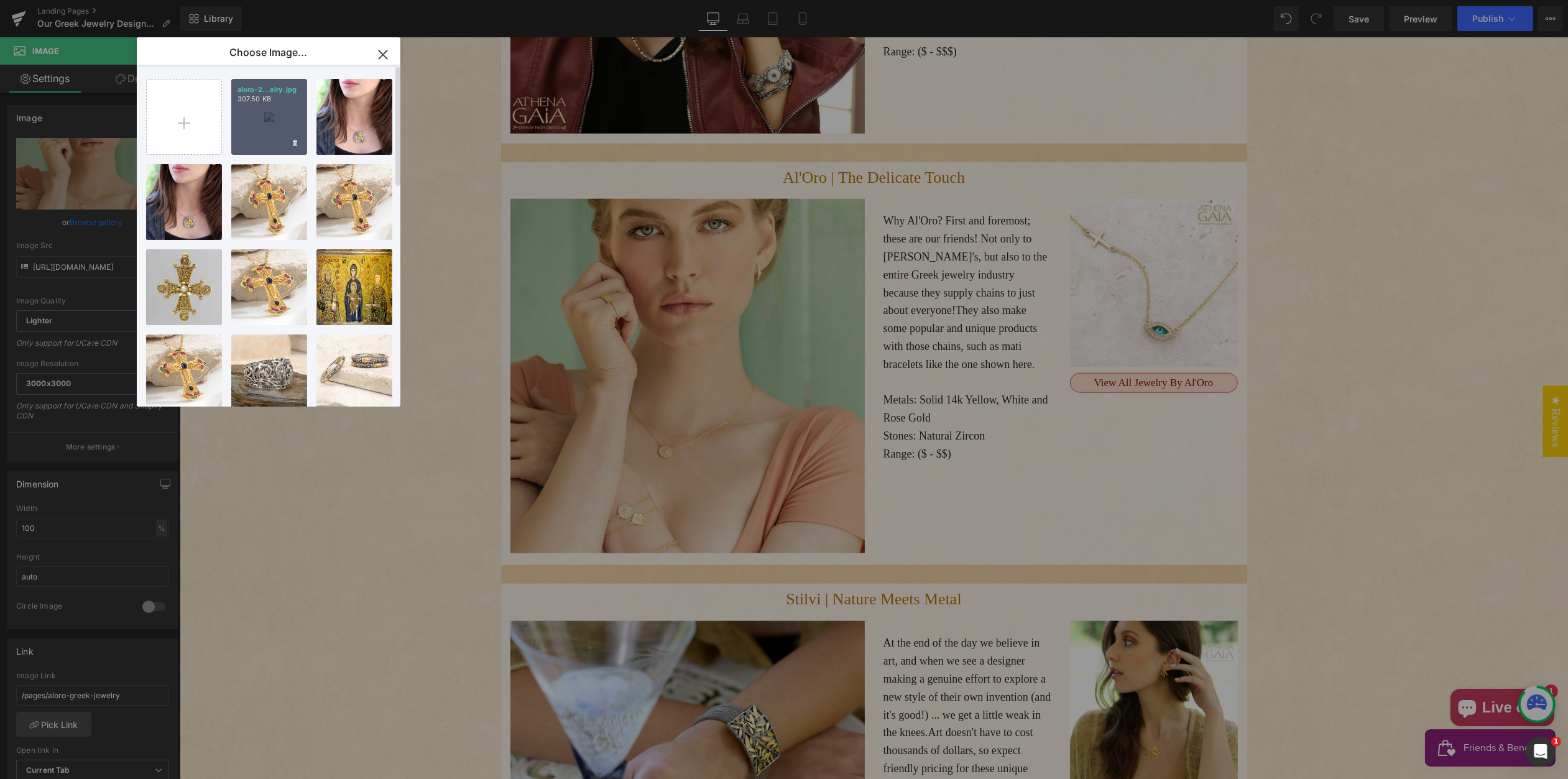
click at [259, 132] on div "aloro-2...elry.jpg 307.50 KB" at bounding box center [269, 117] width 76 height 76
type input "https://ucarecdn.com/f58a827c-a34a-4914-a250-7c00c94e66ee/-/format/auto/-/previ…"
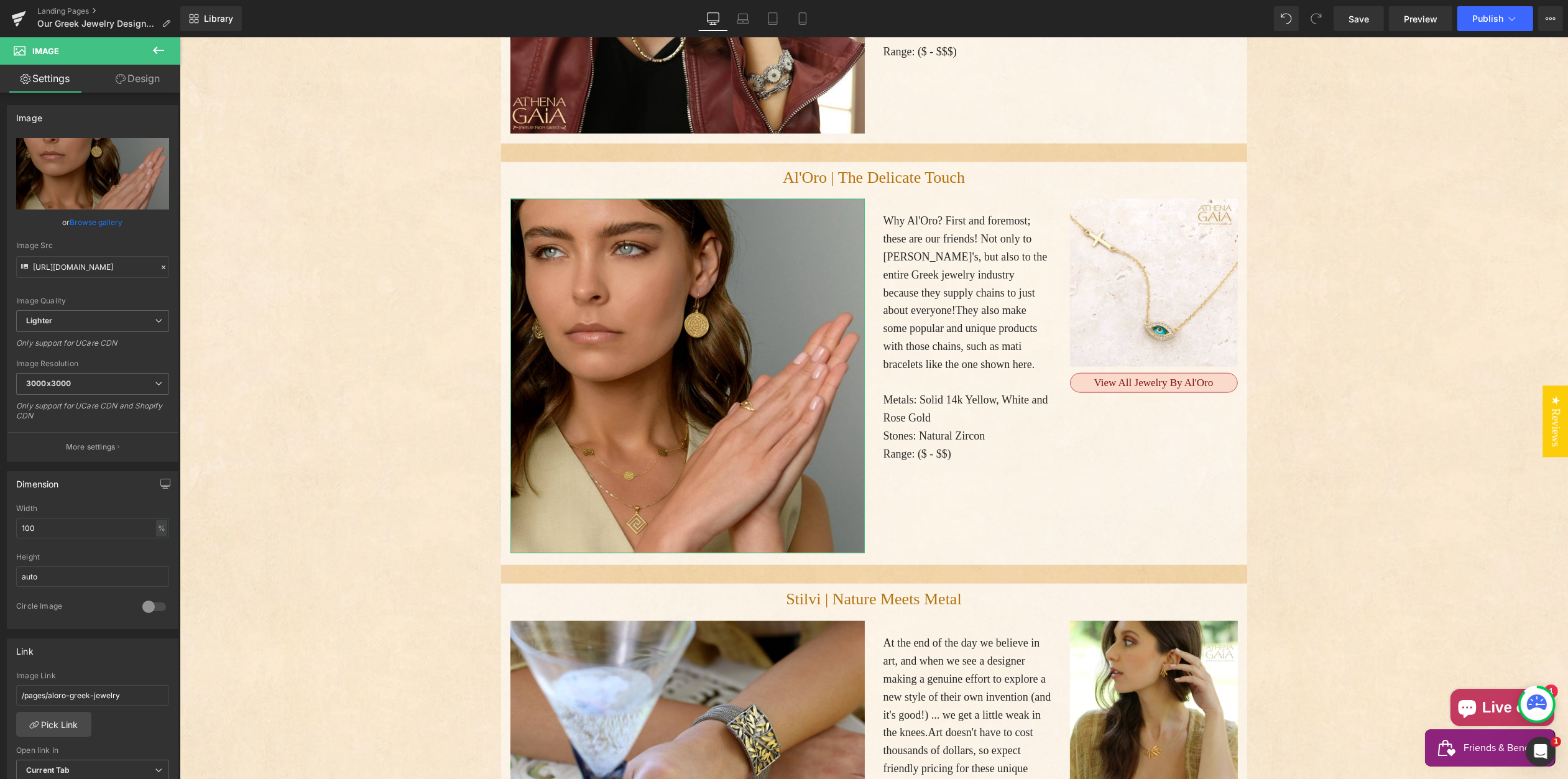
click at [93, 219] on link "Browse gallery" at bounding box center [97, 222] width 53 height 22
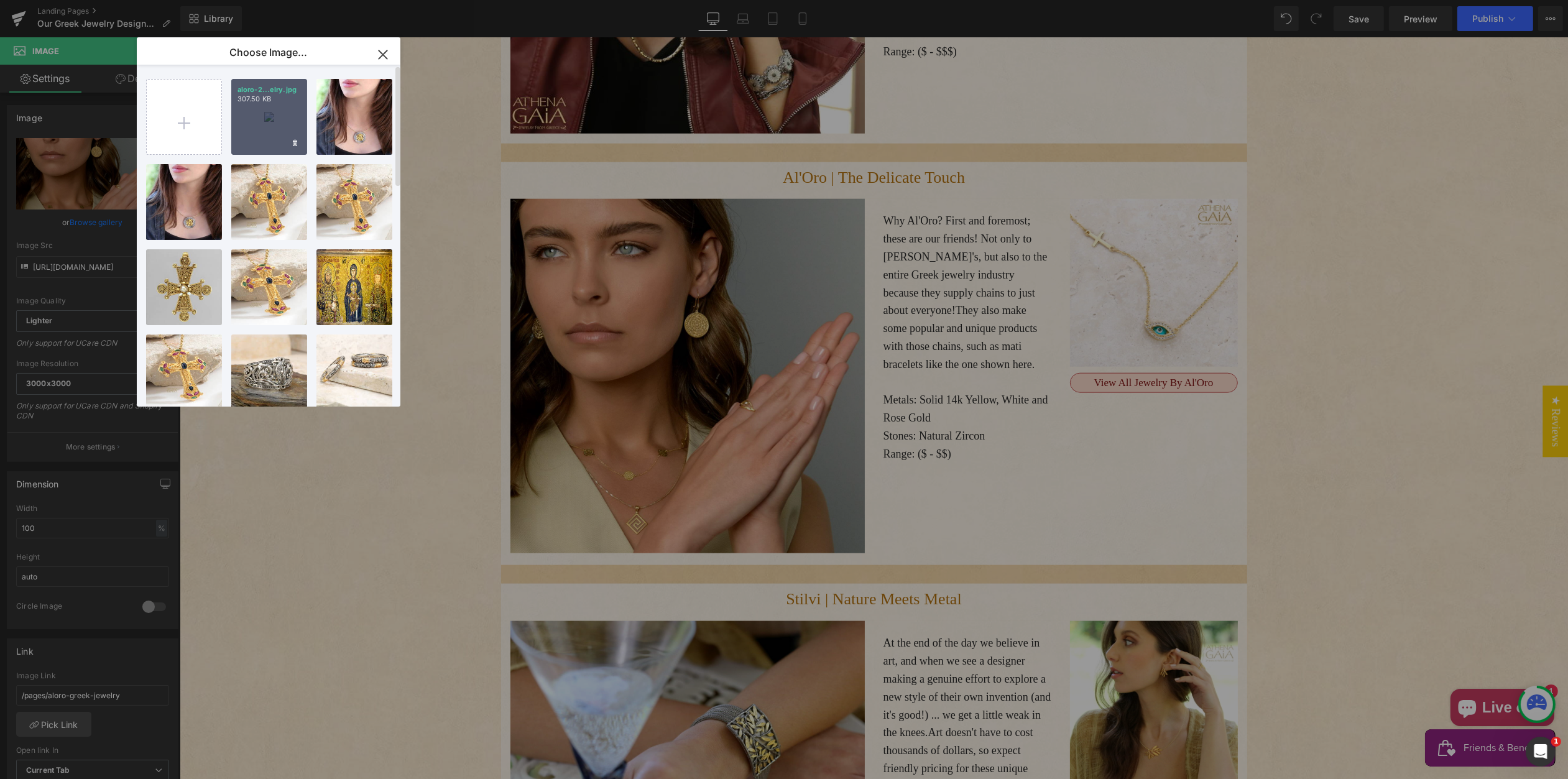
click at [255, 137] on div "aloro-2...elry.jpg 307.50 KB" at bounding box center [269, 117] width 76 height 76
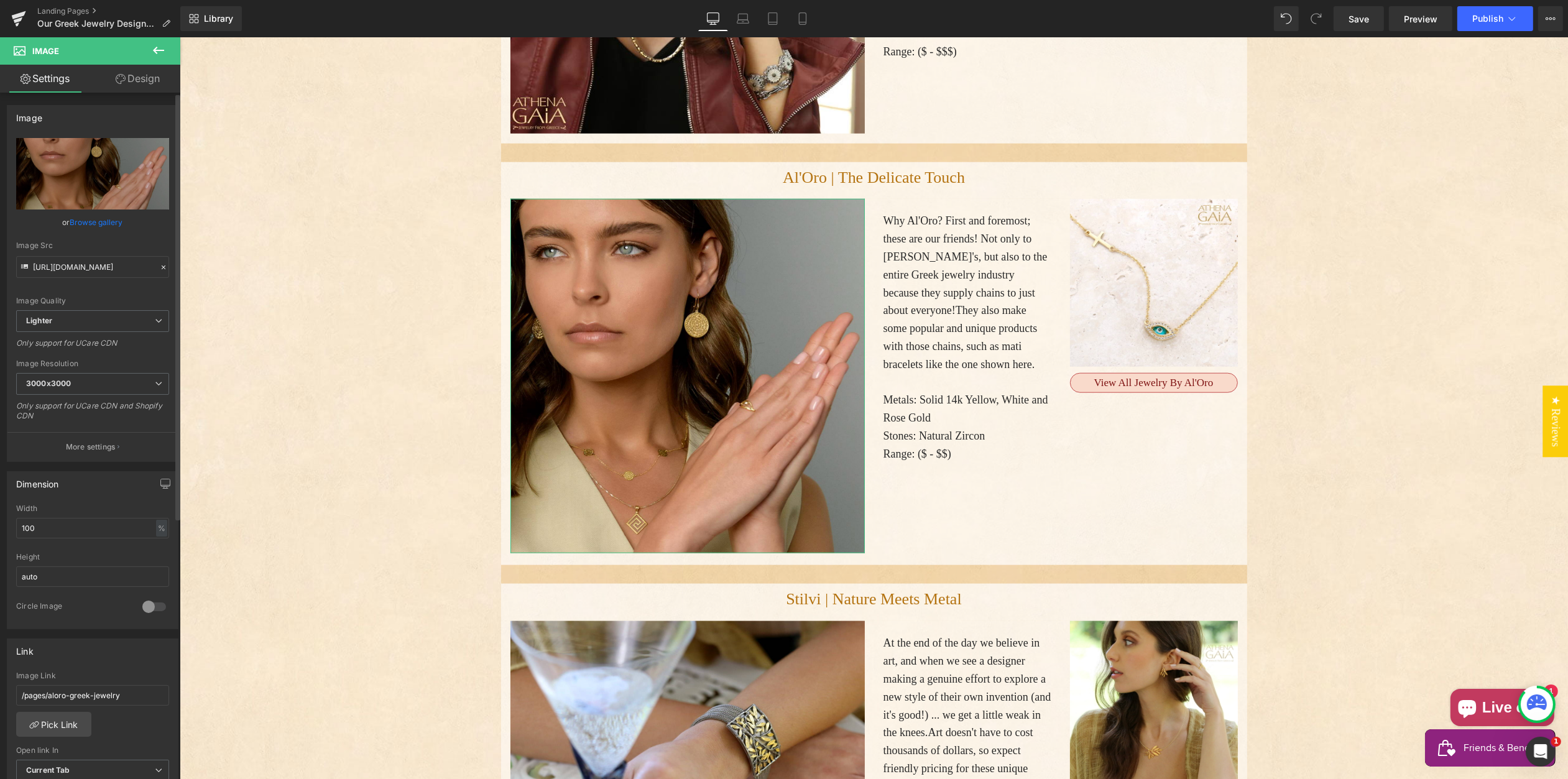
click at [102, 219] on link "Browse gallery" at bounding box center [97, 222] width 53 height 22
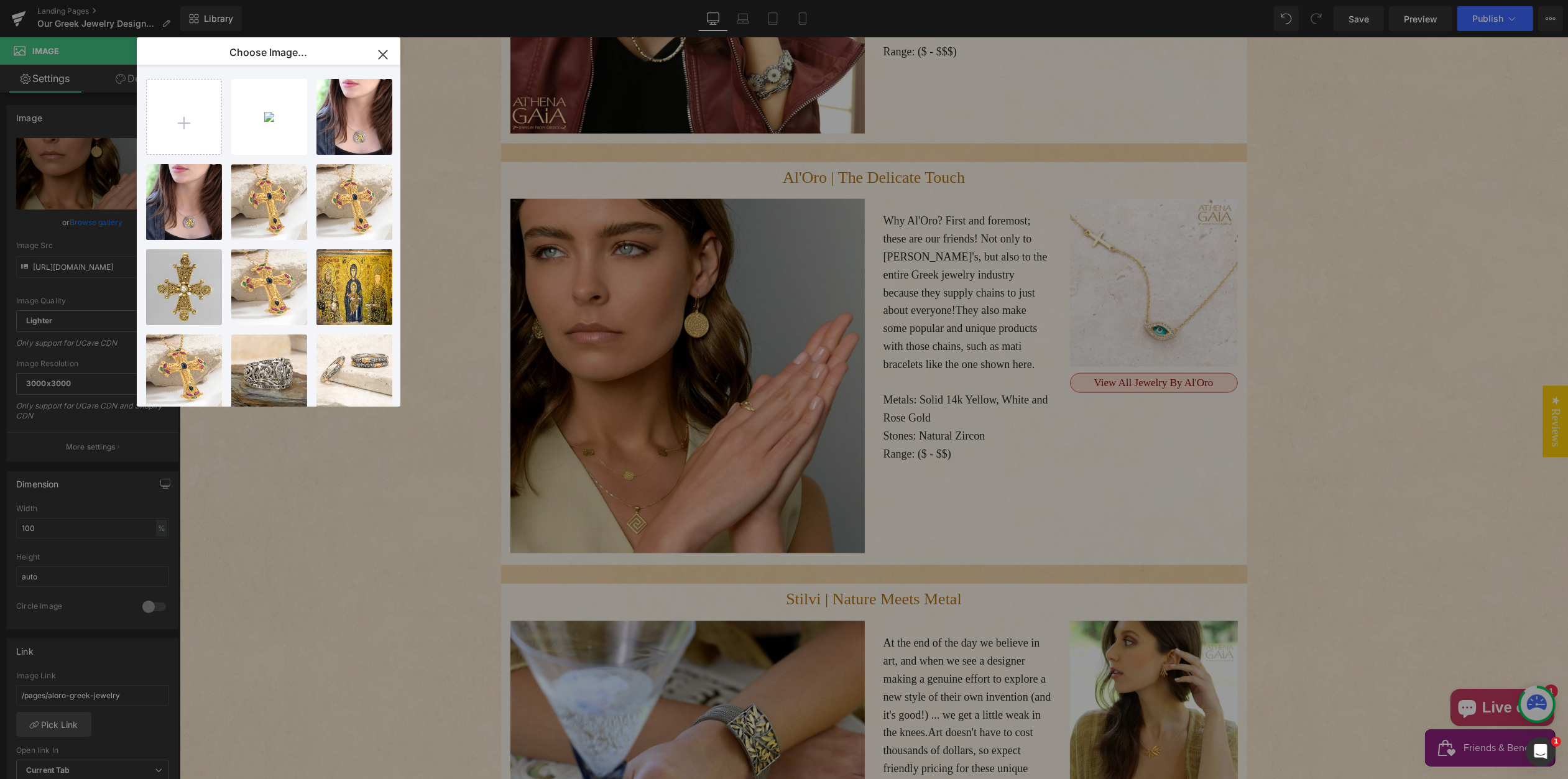
drag, startPoint x: 560, startPoint y: 568, endPoint x: 379, endPoint y: 531, distance: 184.7
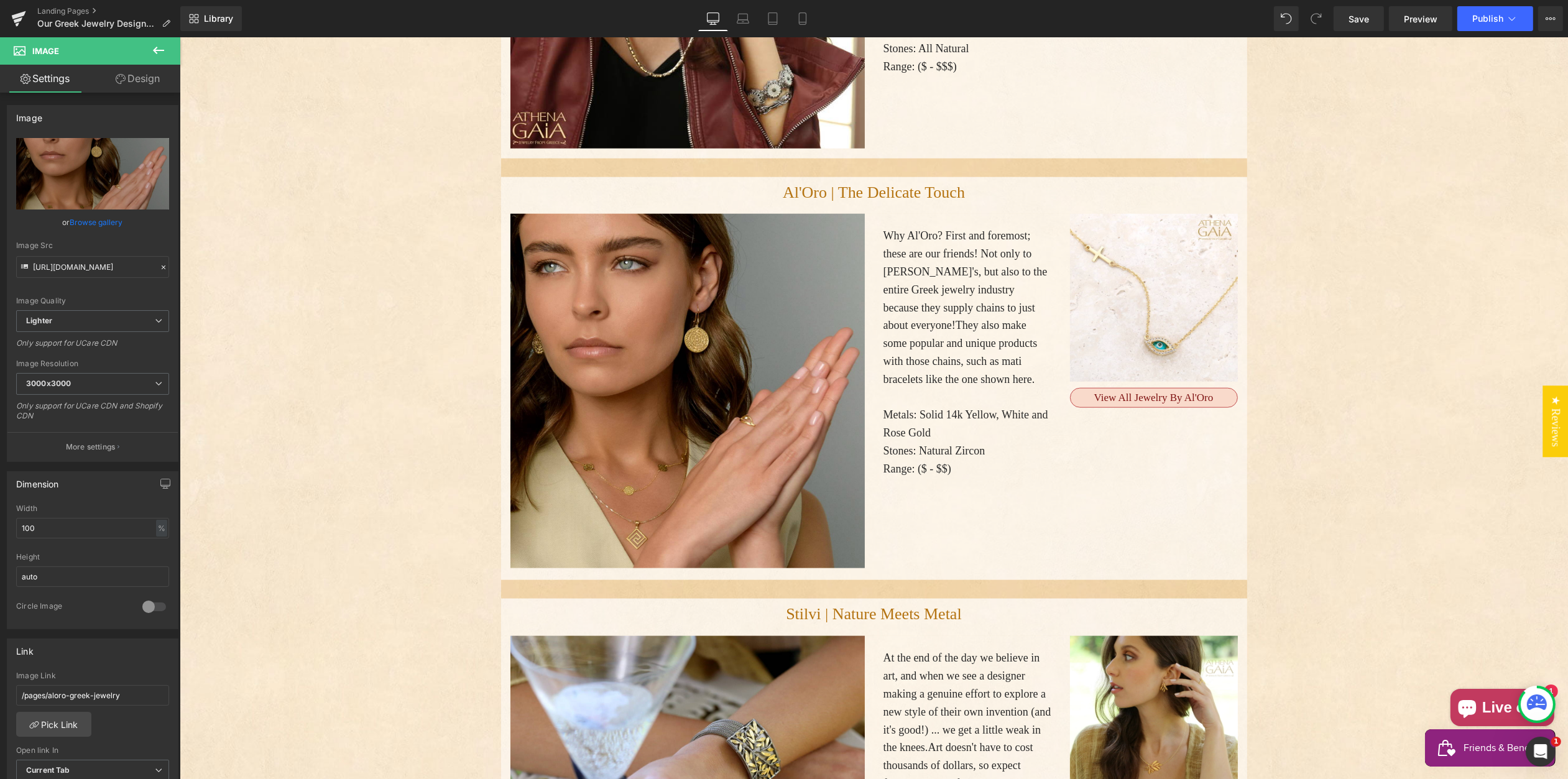
scroll to position [2001, 0]
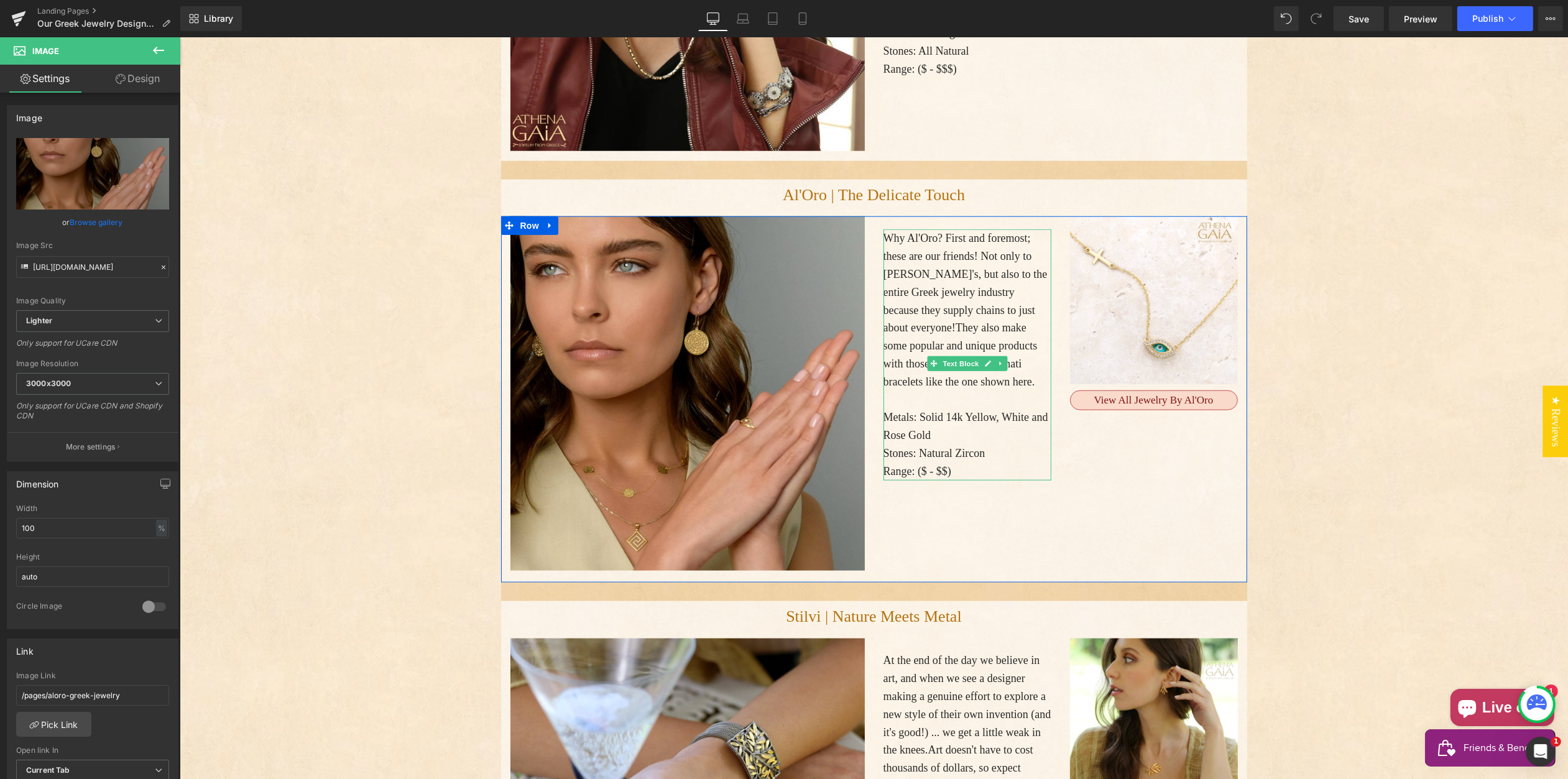
click at [933, 459] on p "Stones: Natural Zircon" at bounding box center [966, 453] width 168 height 18
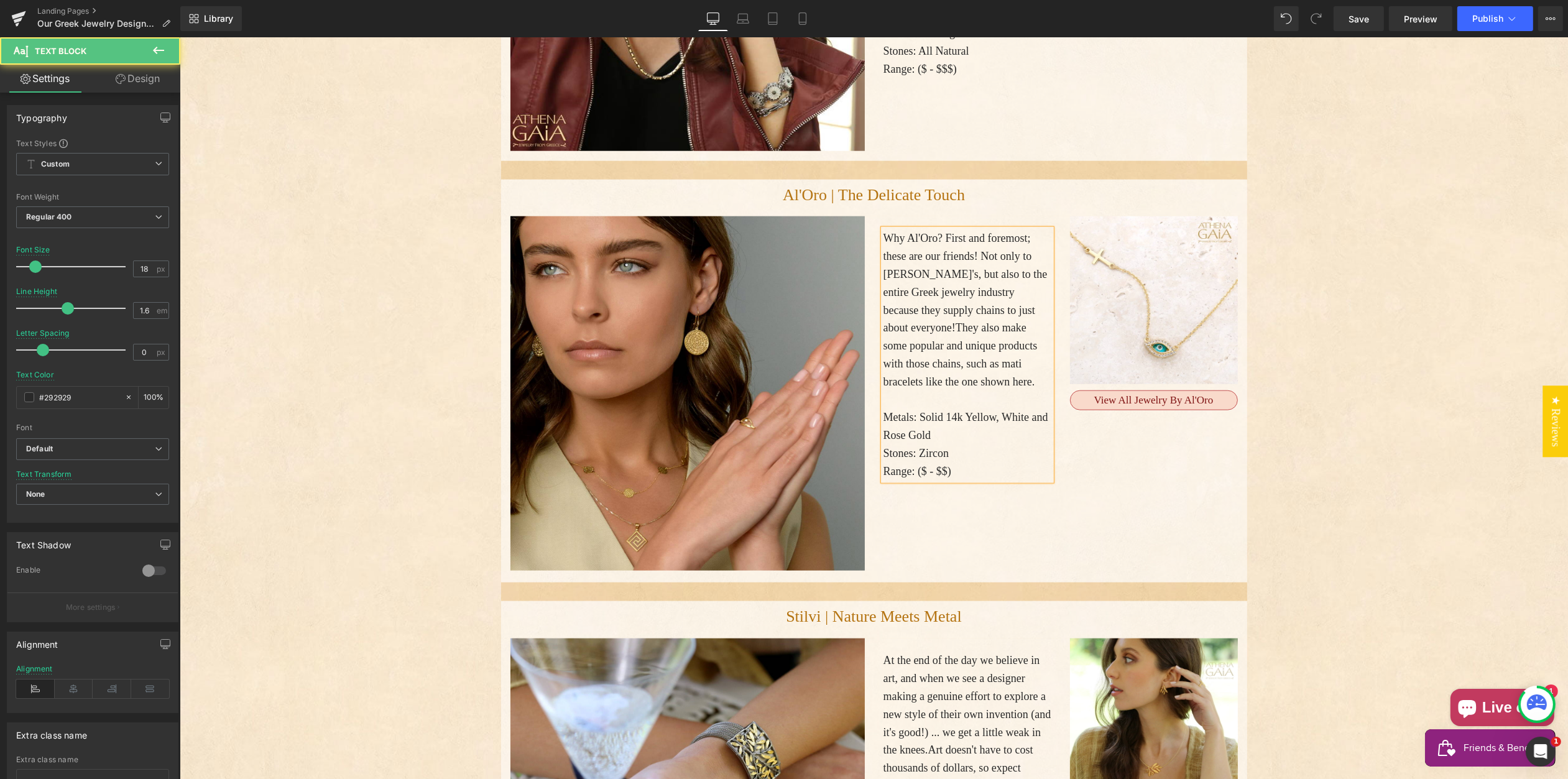
click at [955, 458] on p "Stones: Zircon" at bounding box center [966, 453] width 168 height 18
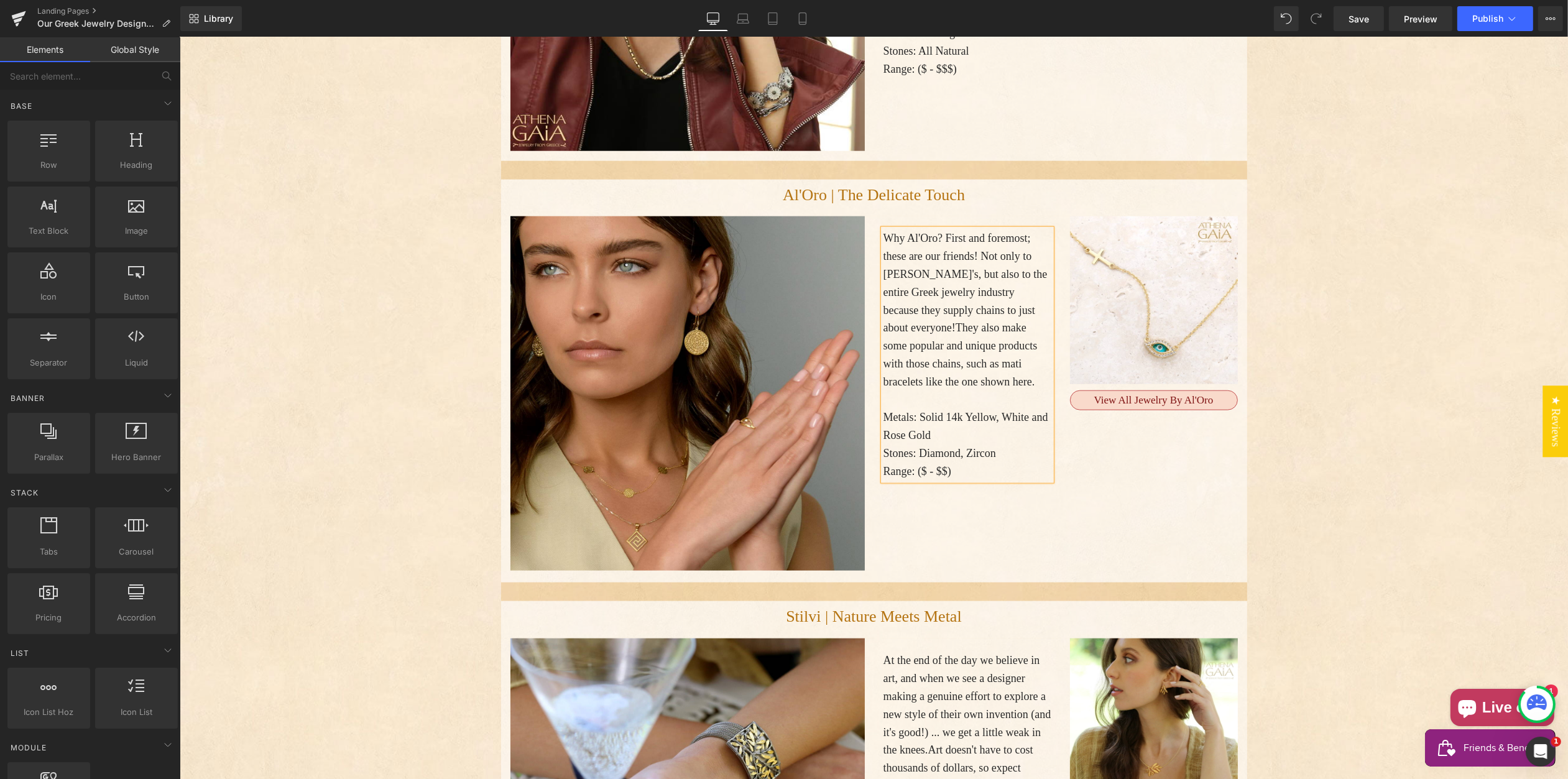
click at [949, 475] on p "Range: ($ - $$)" at bounding box center [966, 471] width 168 height 18
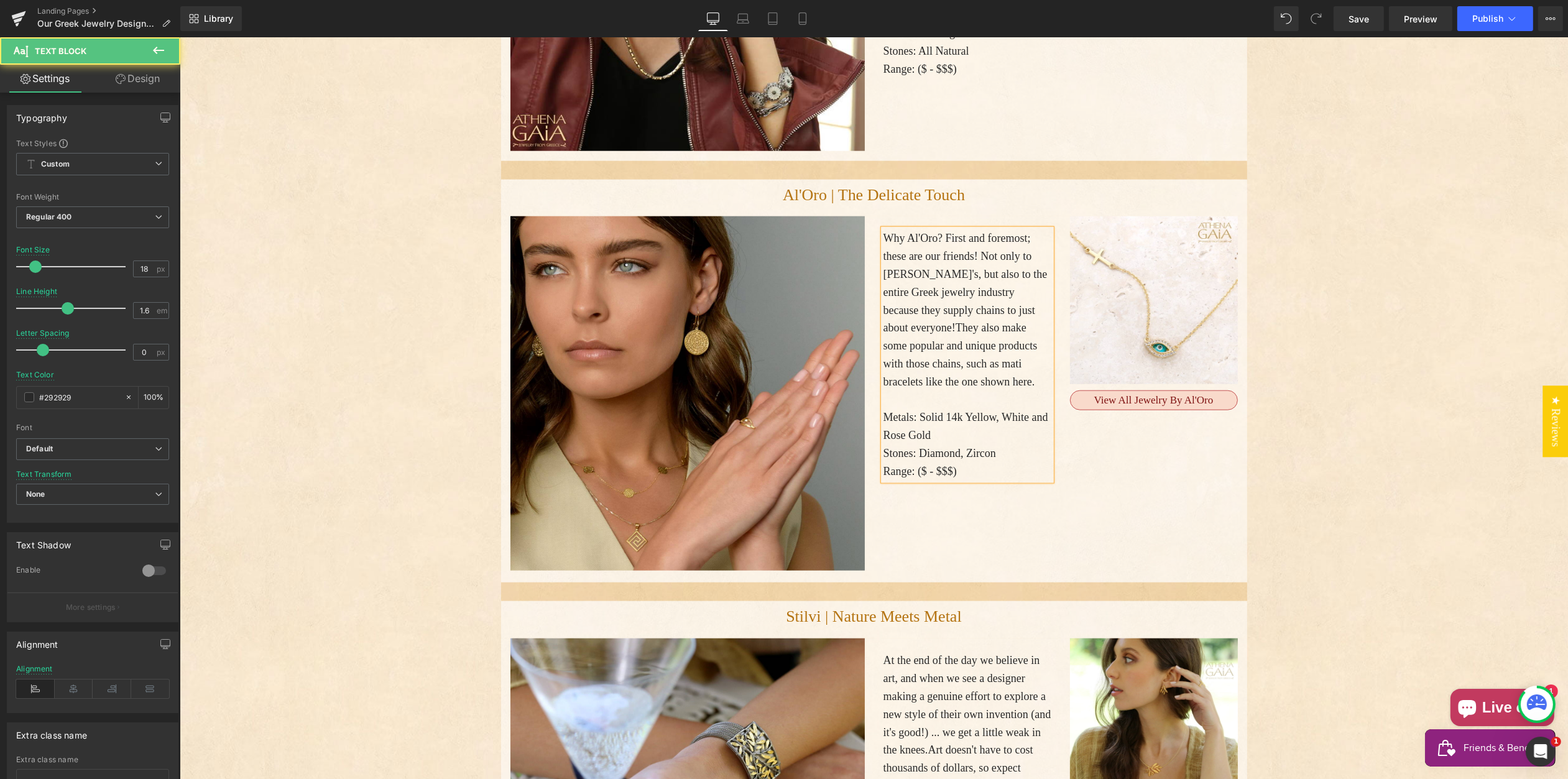
drag, startPoint x: 968, startPoint y: 422, endPoint x: 974, endPoint y: 429, distance: 9.2
click at [968, 422] on p "Metals: Solid 14k Yellow, White and Rose Gold" at bounding box center [966, 427] width 168 height 36
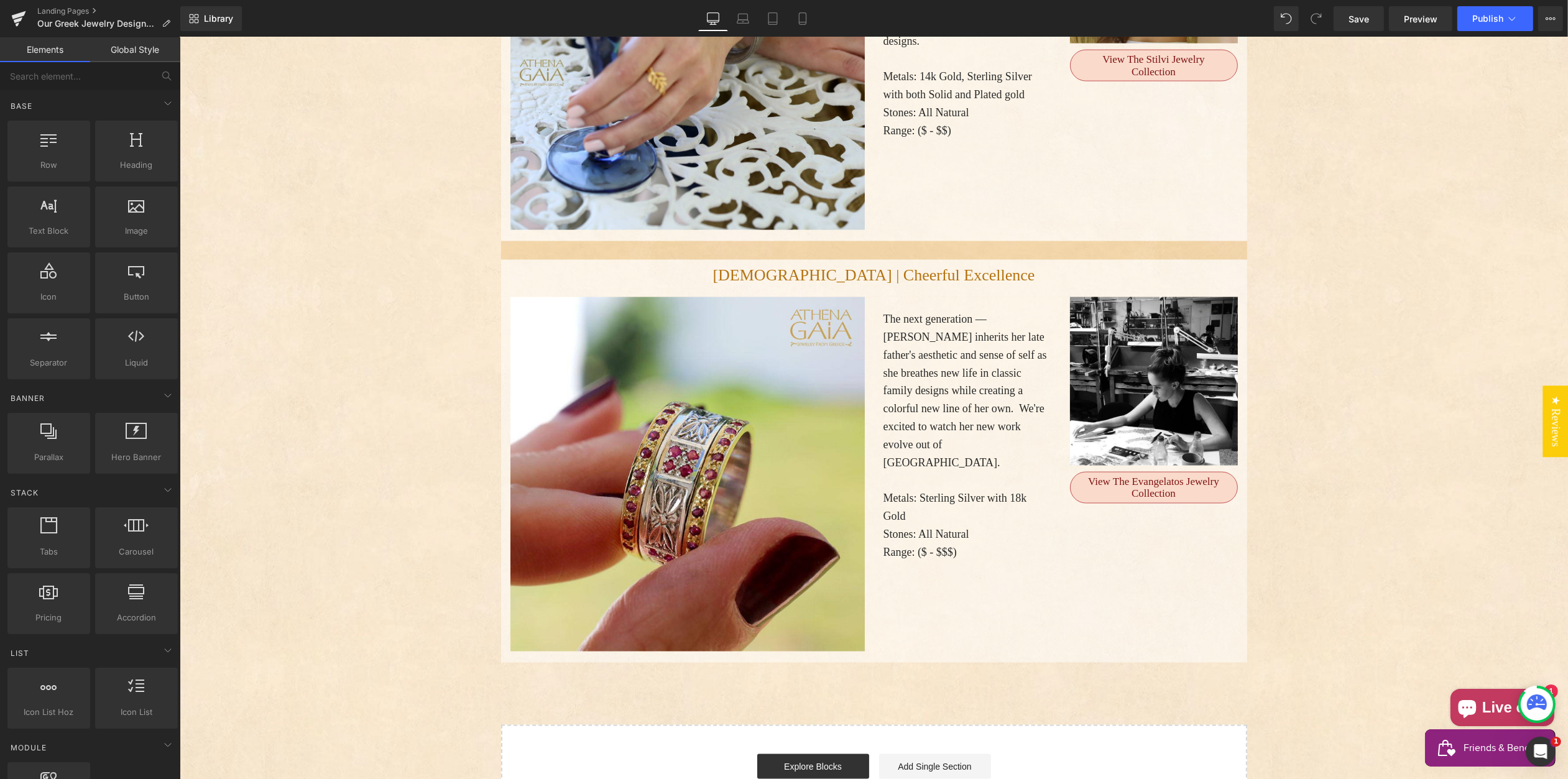
scroll to position [2778, 0]
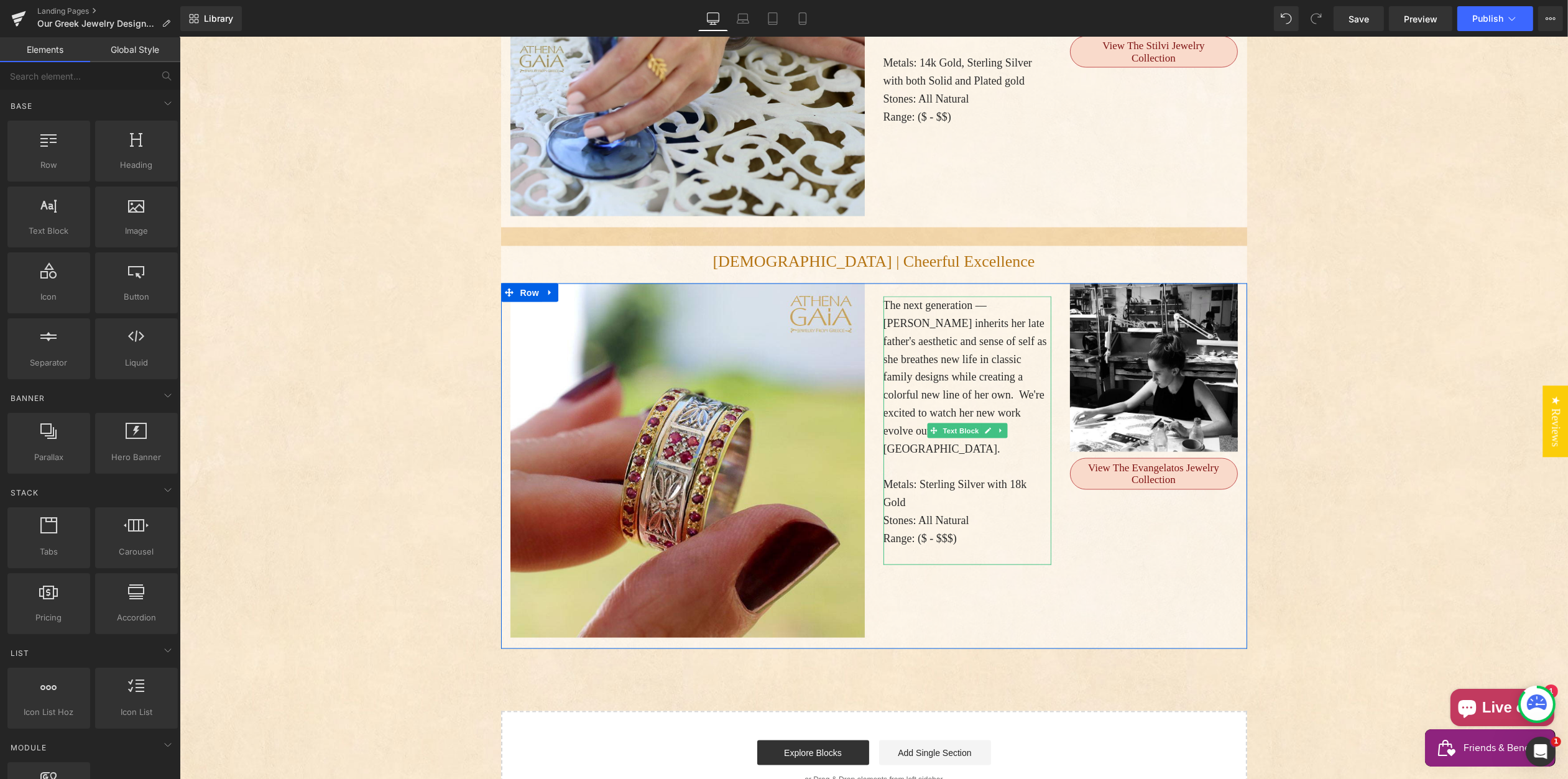
click at [951, 530] on p "Range: ($ - $$$)" at bounding box center [966, 538] width 168 height 18
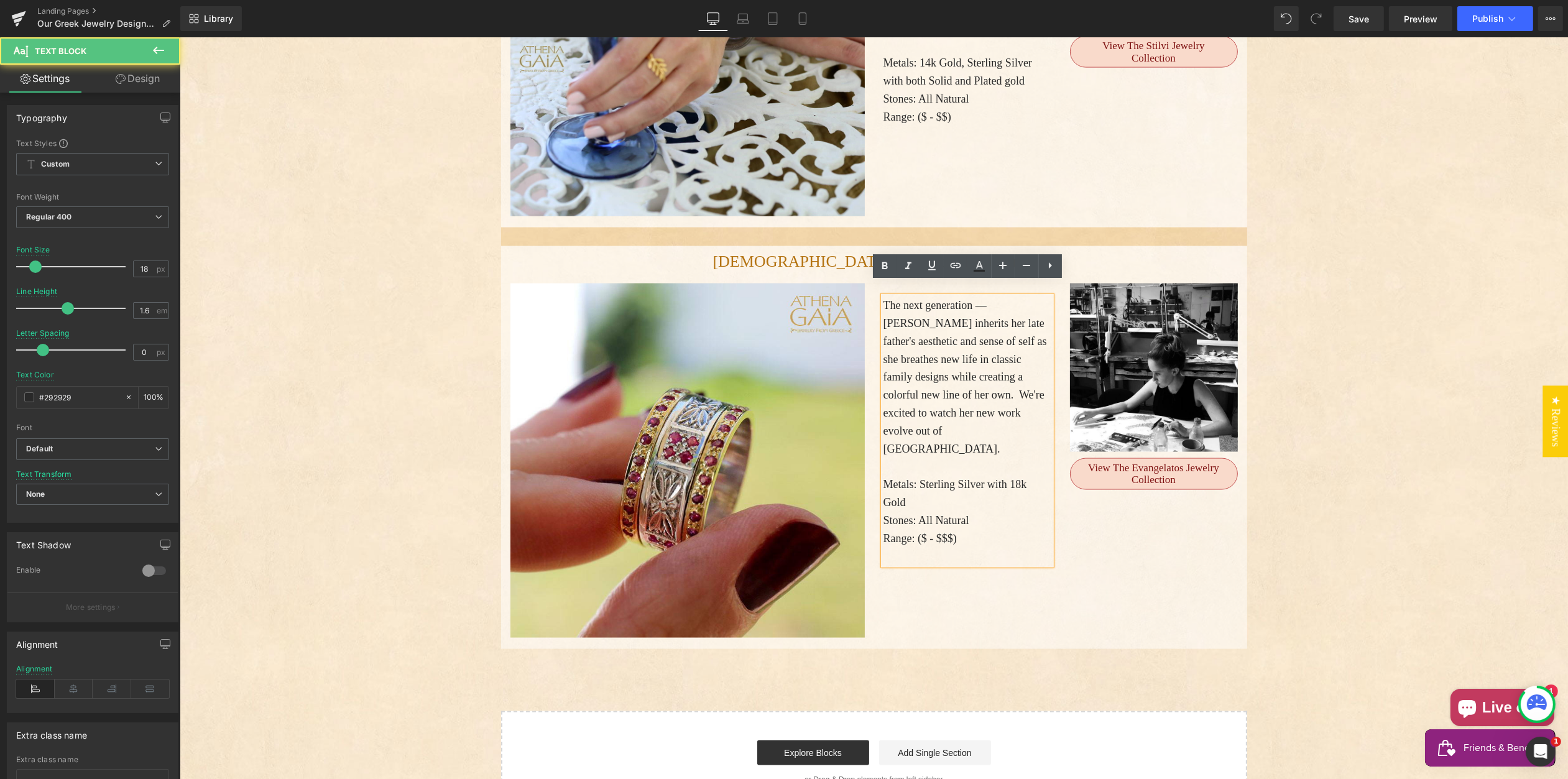
click at [945, 530] on p "Range: ($ - $$$)" at bounding box center [966, 538] width 168 height 18
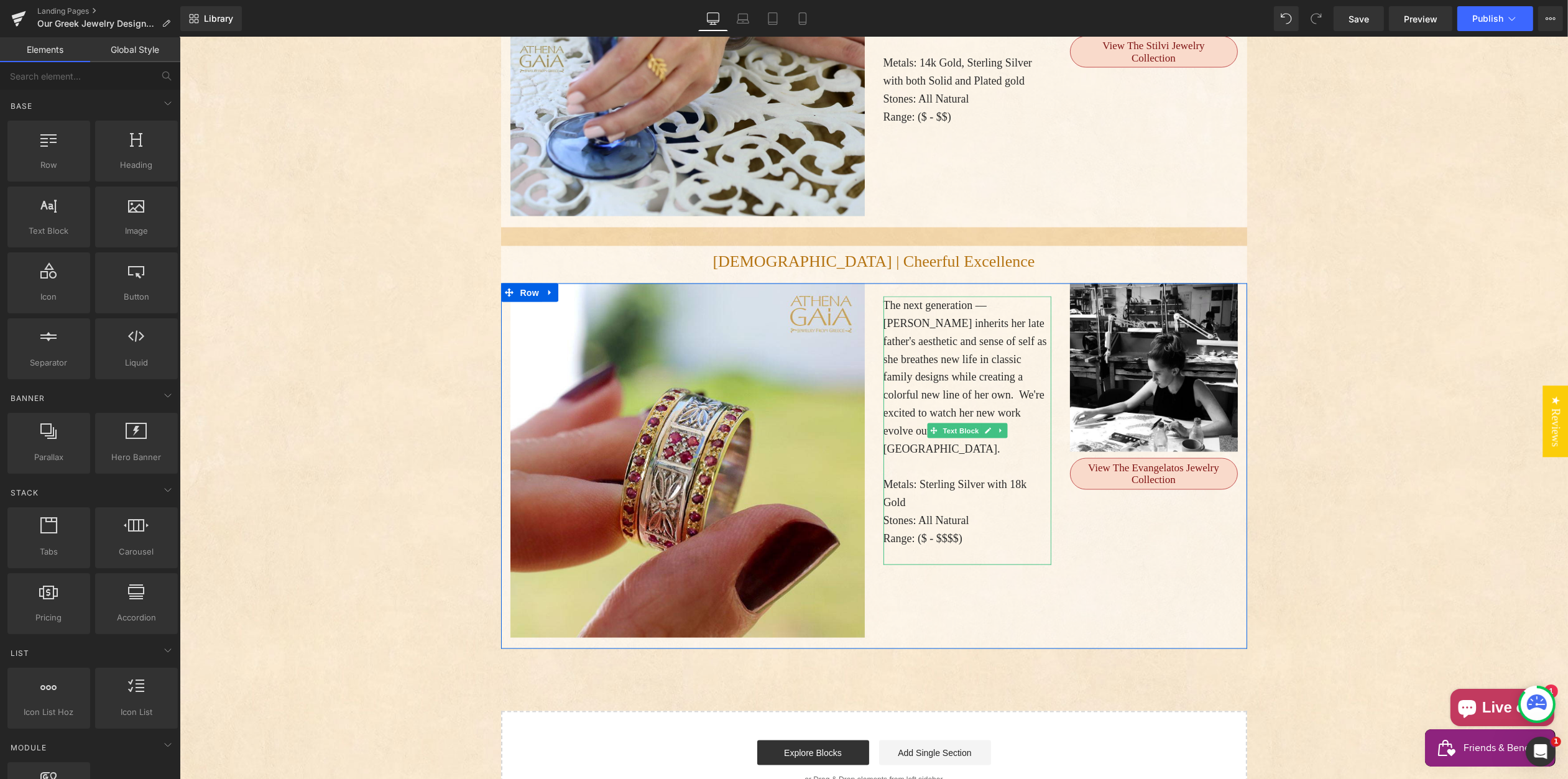
click at [898, 359] on p "The next generation — Alexandra Evangelatos inherits her late father's aestheti…" at bounding box center [966, 377] width 168 height 161
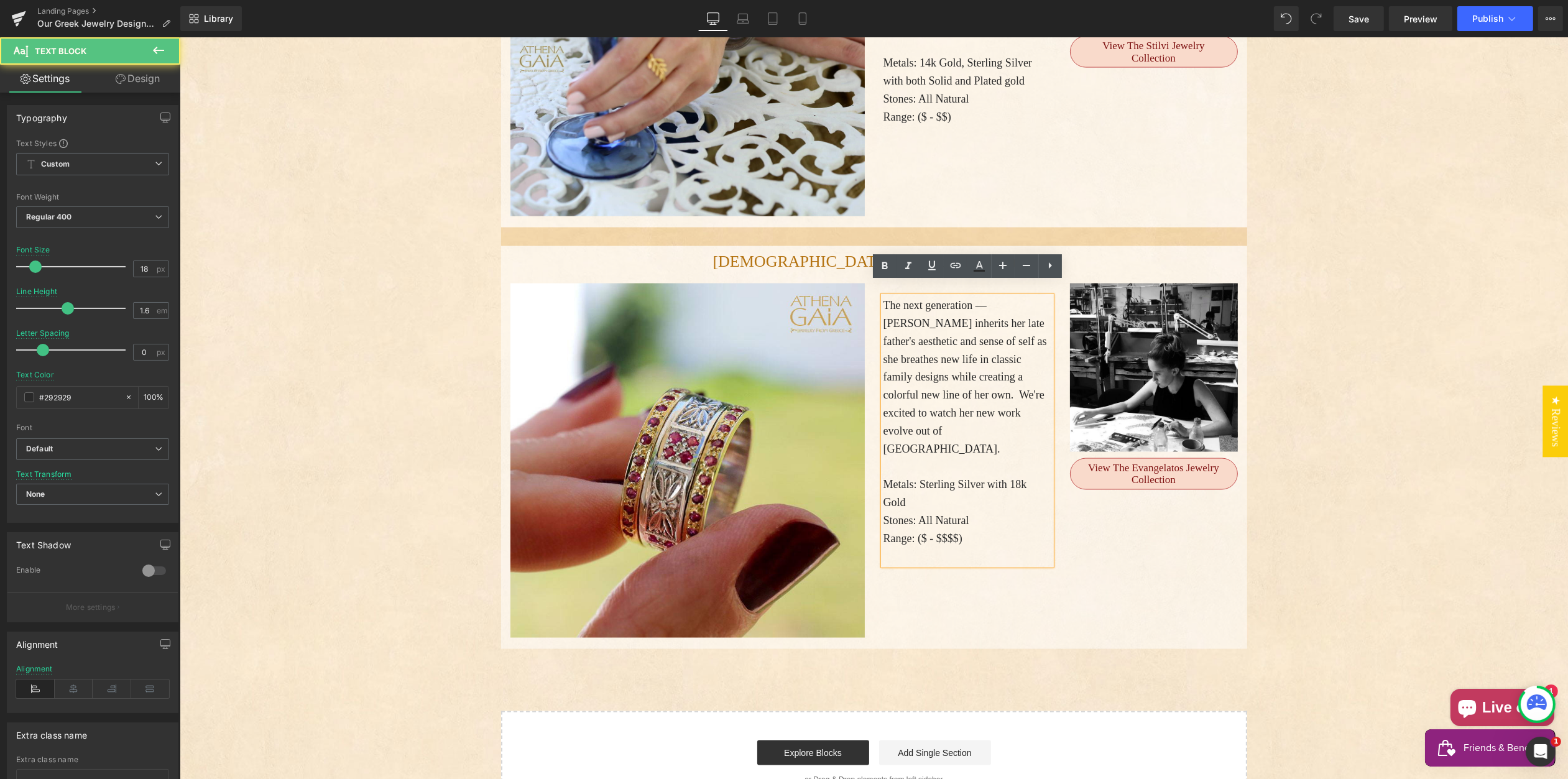
click at [983, 365] on p "The next generation — Alexandra Evangelatos inherits her late father's aestheti…" at bounding box center [966, 377] width 168 height 161
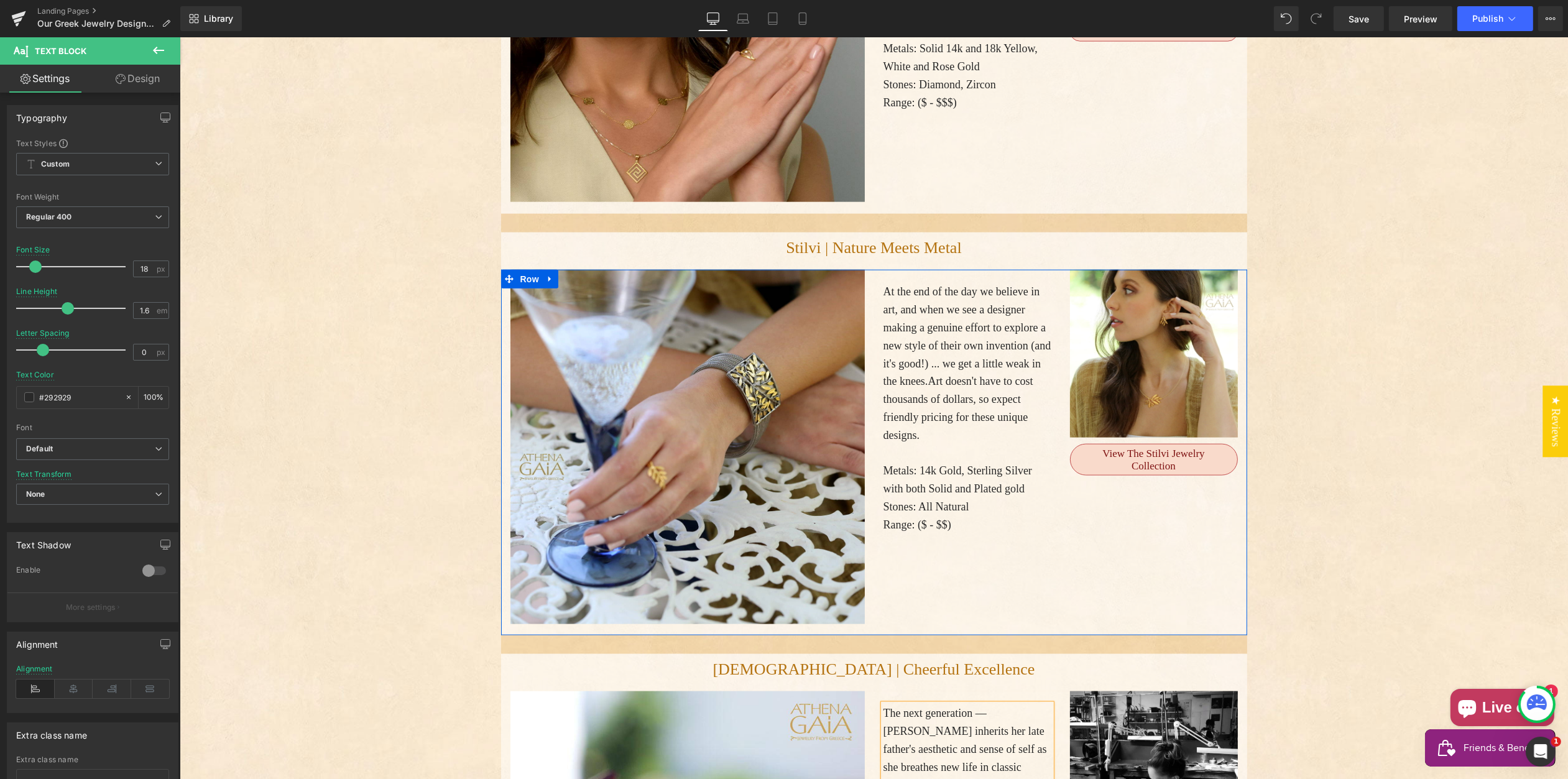
scroll to position [2326, 0]
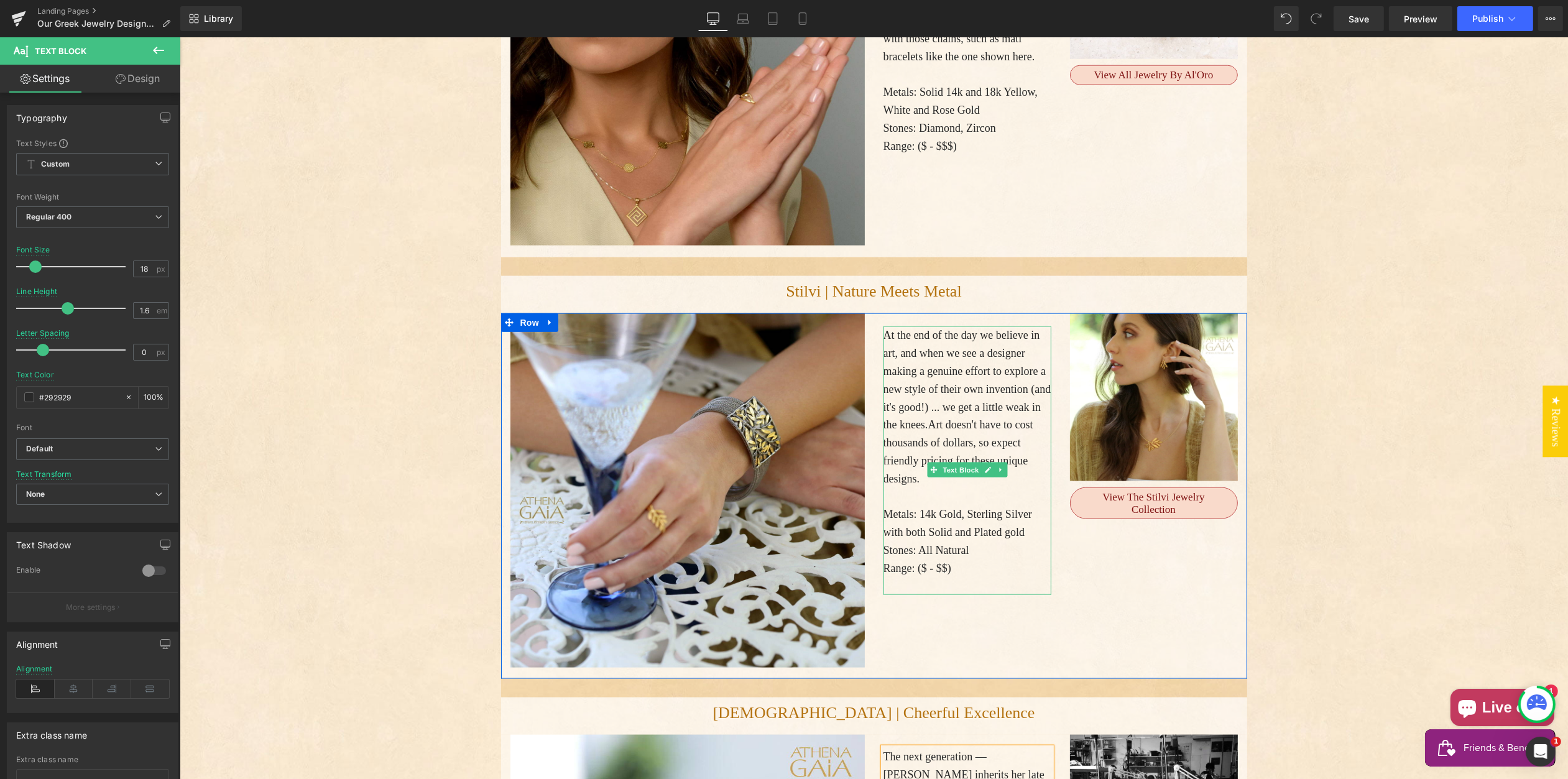
click at [930, 370] on span "At the end of the day we believe in art, and when we see a designer making a ge…" at bounding box center [966, 380] width 168 height 102
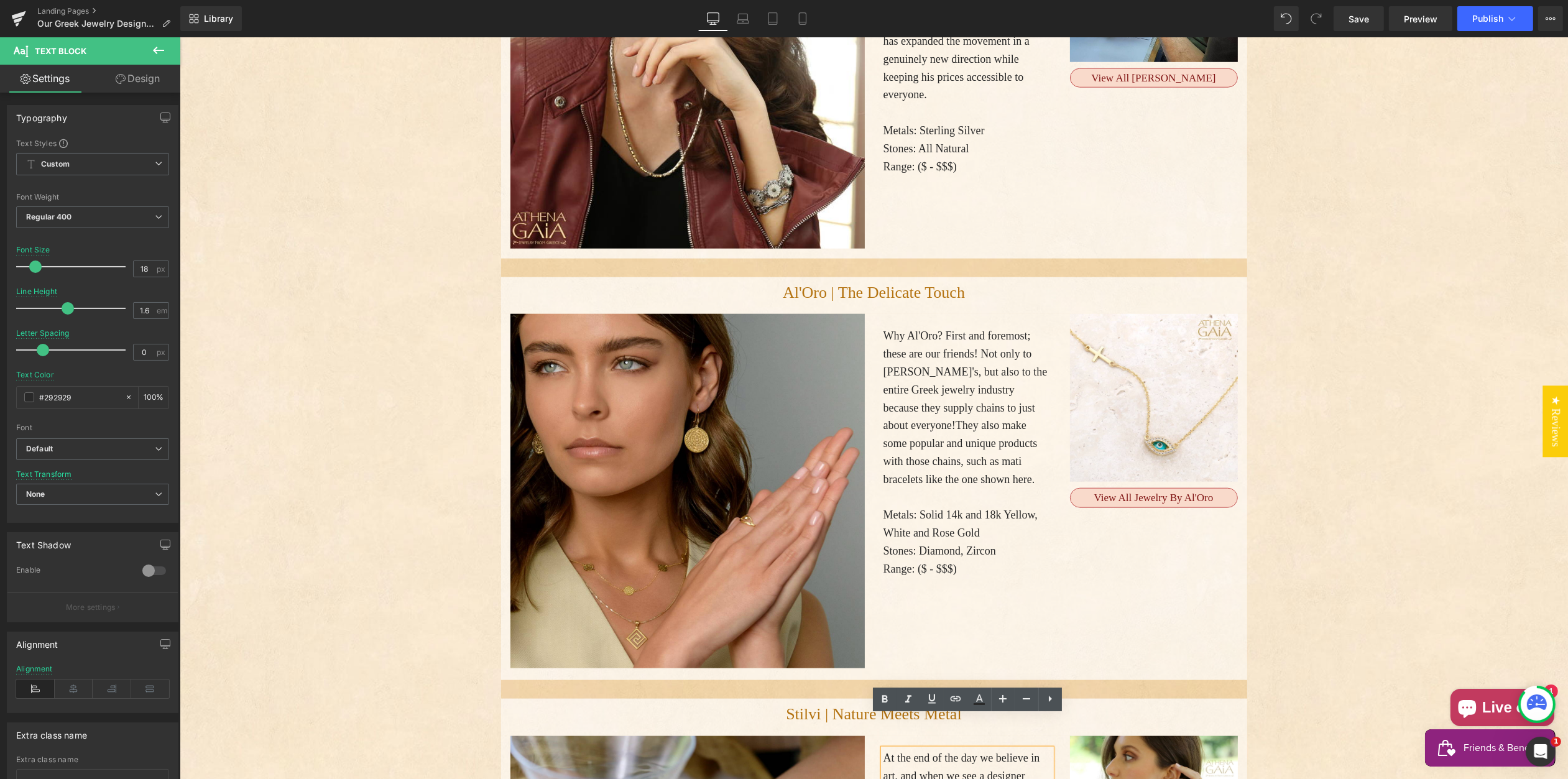
scroll to position [1896, 0]
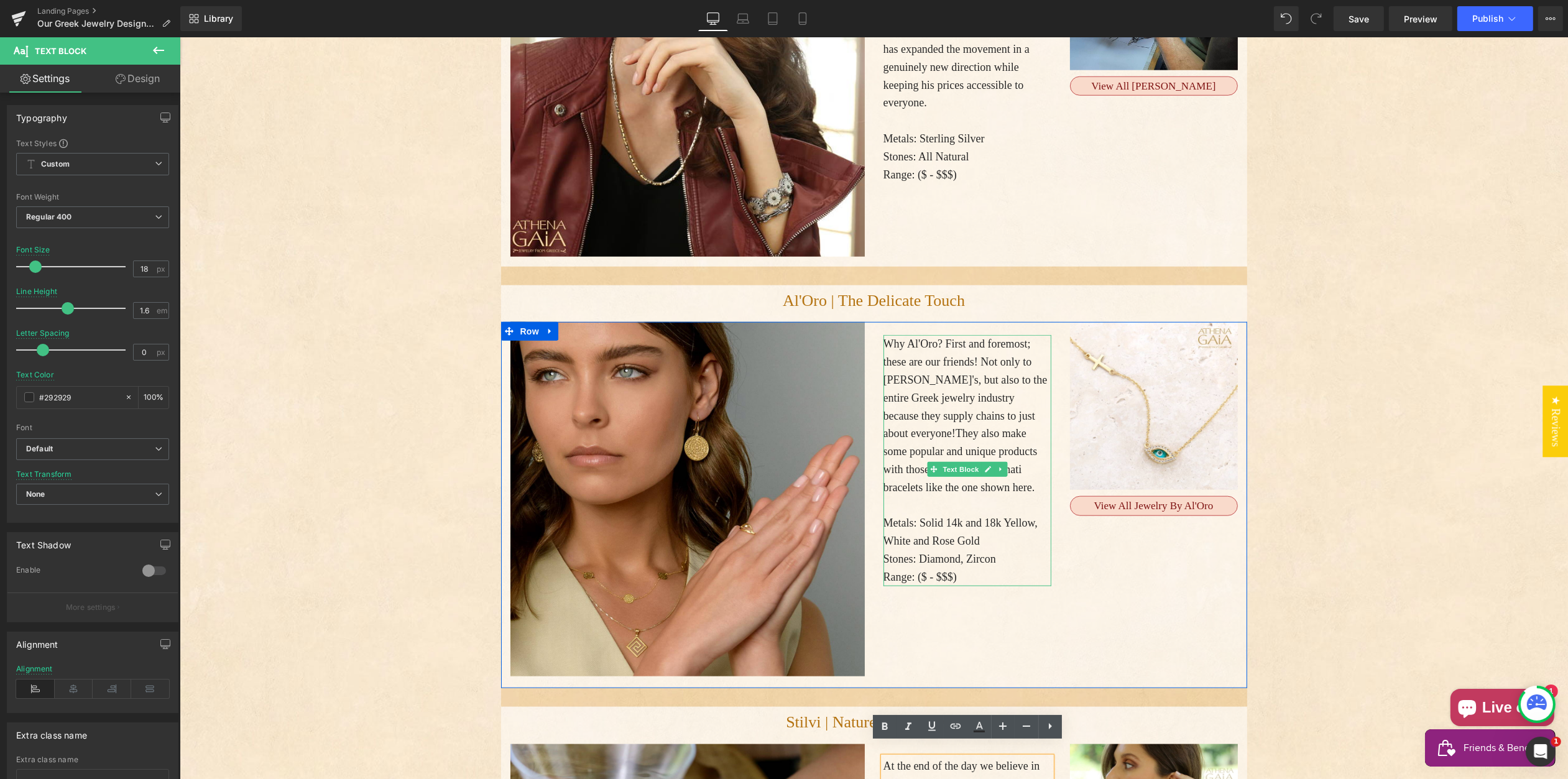
click at [927, 410] on p "Why Al'Oro? First and foremost; these are our friends! Not only to Athena's, bu…" at bounding box center [966, 416] width 168 height 161
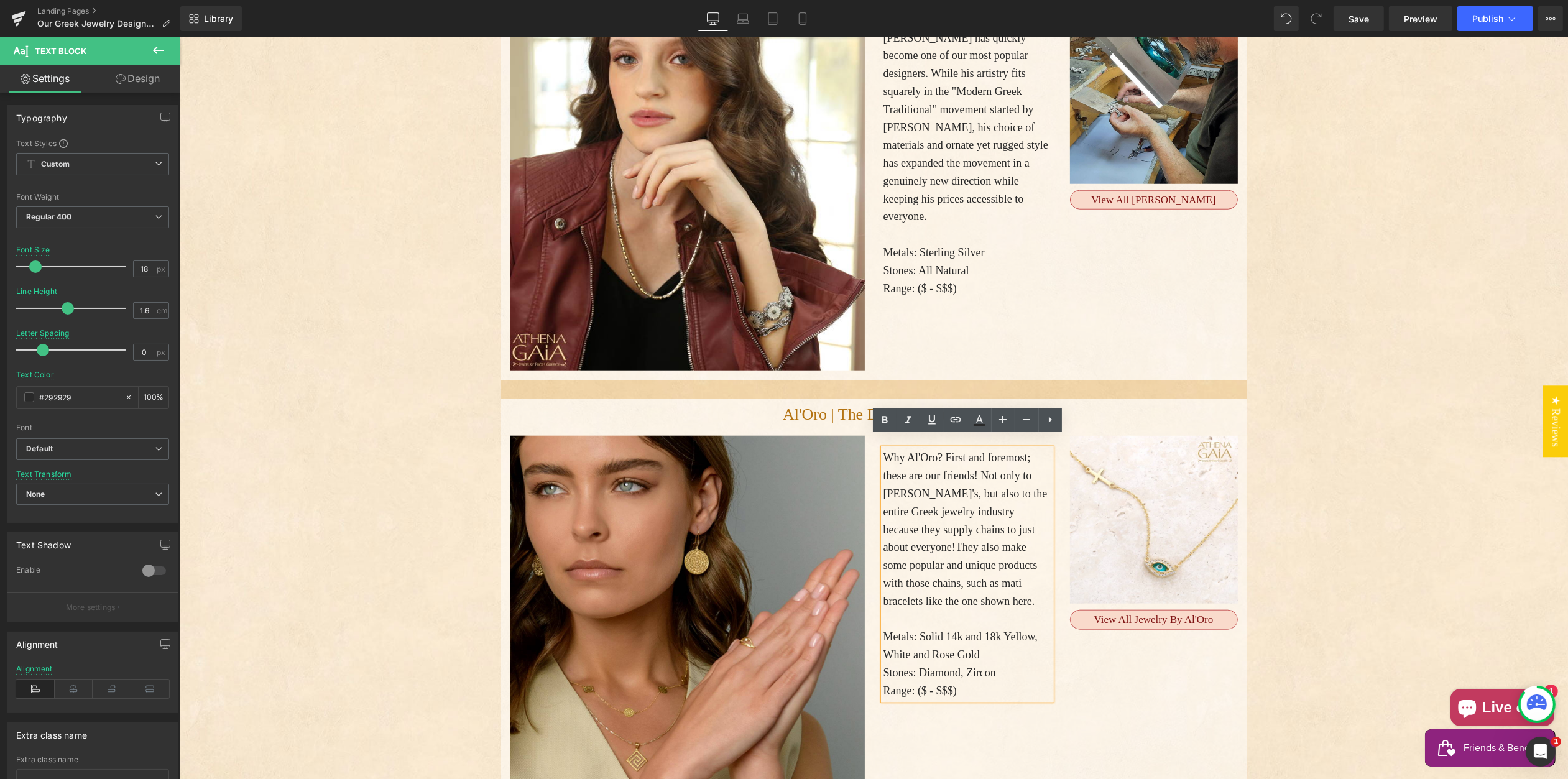
scroll to position [1779, 0]
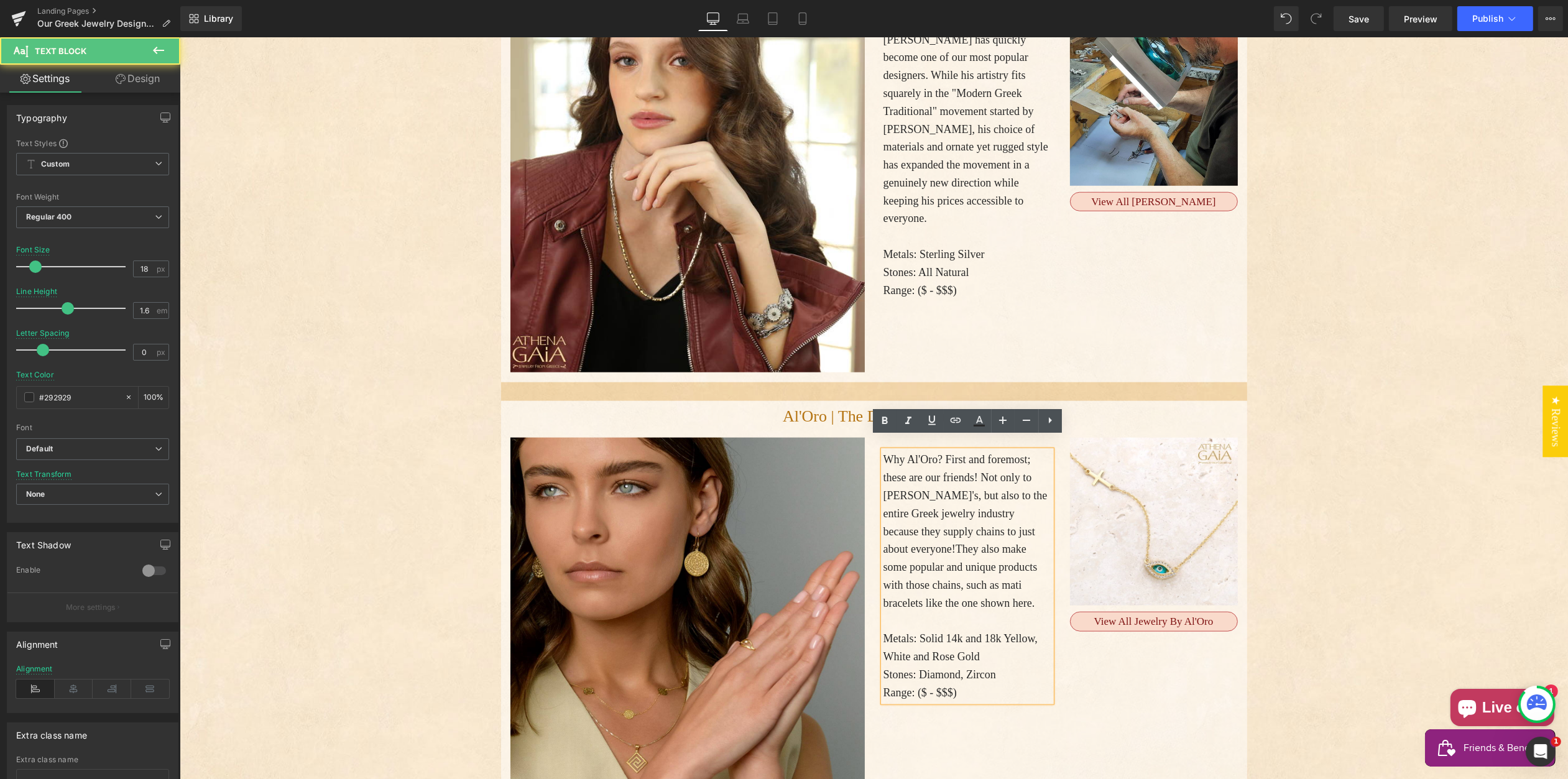
click at [908, 480] on span "Why Al'Oro? First and foremost; these are our friends! Not only to Athena's, bu…" at bounding box center [965, 504] width 164 height 102
drag, startPoint x: 918, startPoint y: 482, endPoint x: 930, endPoint y: 483, distance: 12.0
click at [925, 483] on span "Why Al'Oro? First and foremost; these are our friends! Not only to Athena's, bu…" at bounding box center [965, 504] width 164 height 102
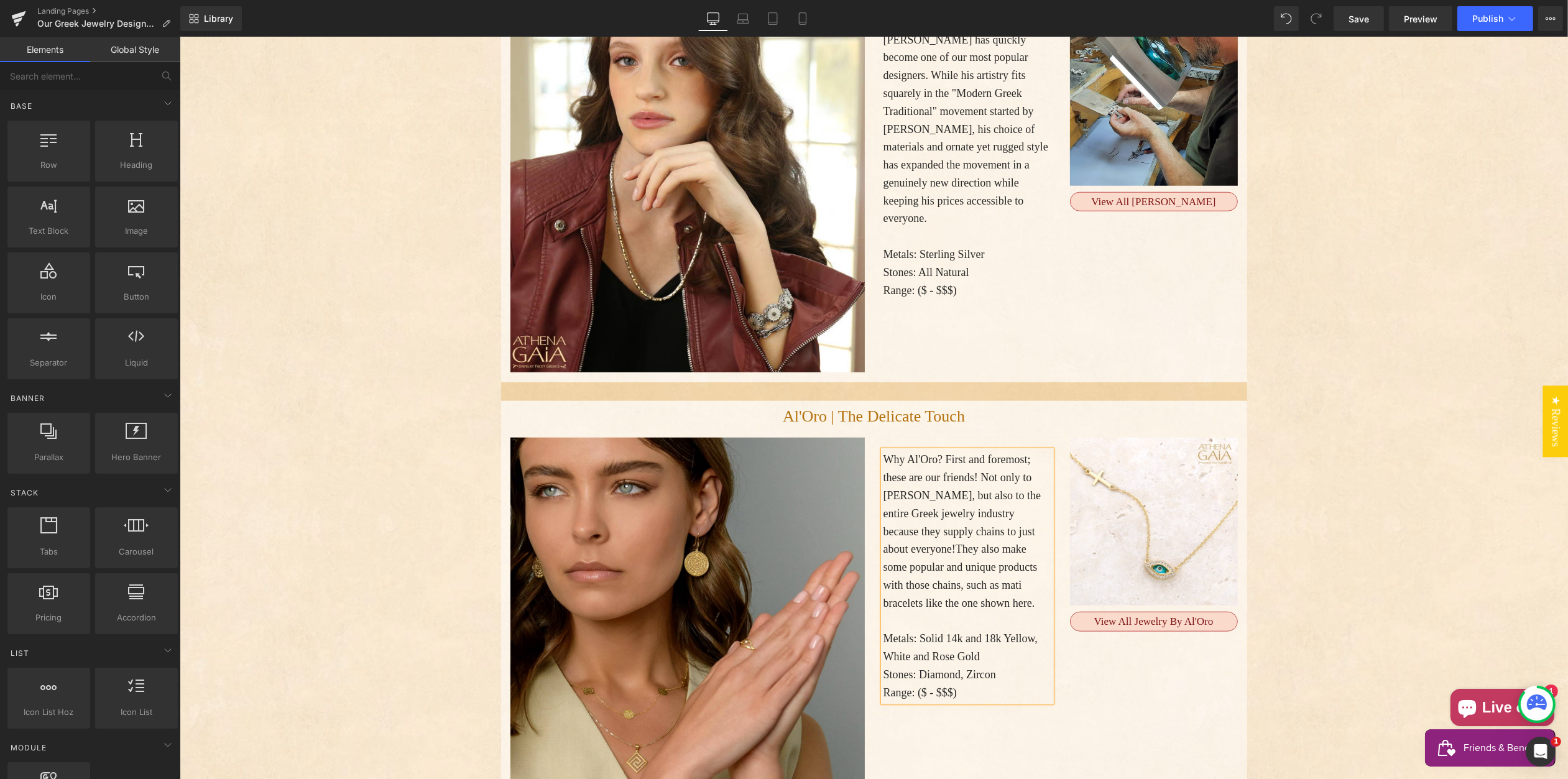
click at [1394, 472] on div "Our Greek Jewelry Designers Worn Hands ~ Honest Hearts ~ Guardians of Tradition…" at bounding box center [873, 114] width 1388 height 3396
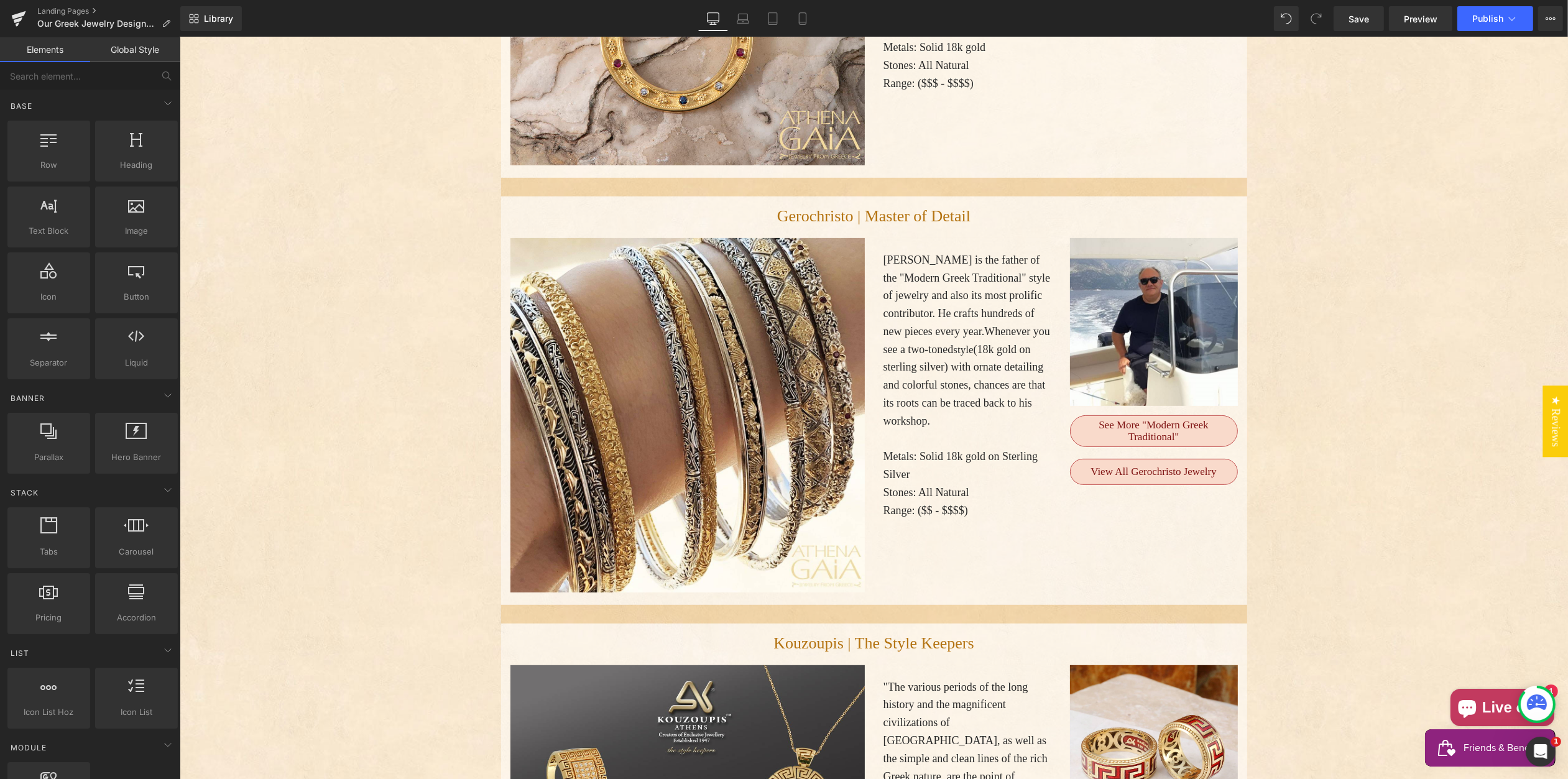
scroll to position [686, 0]
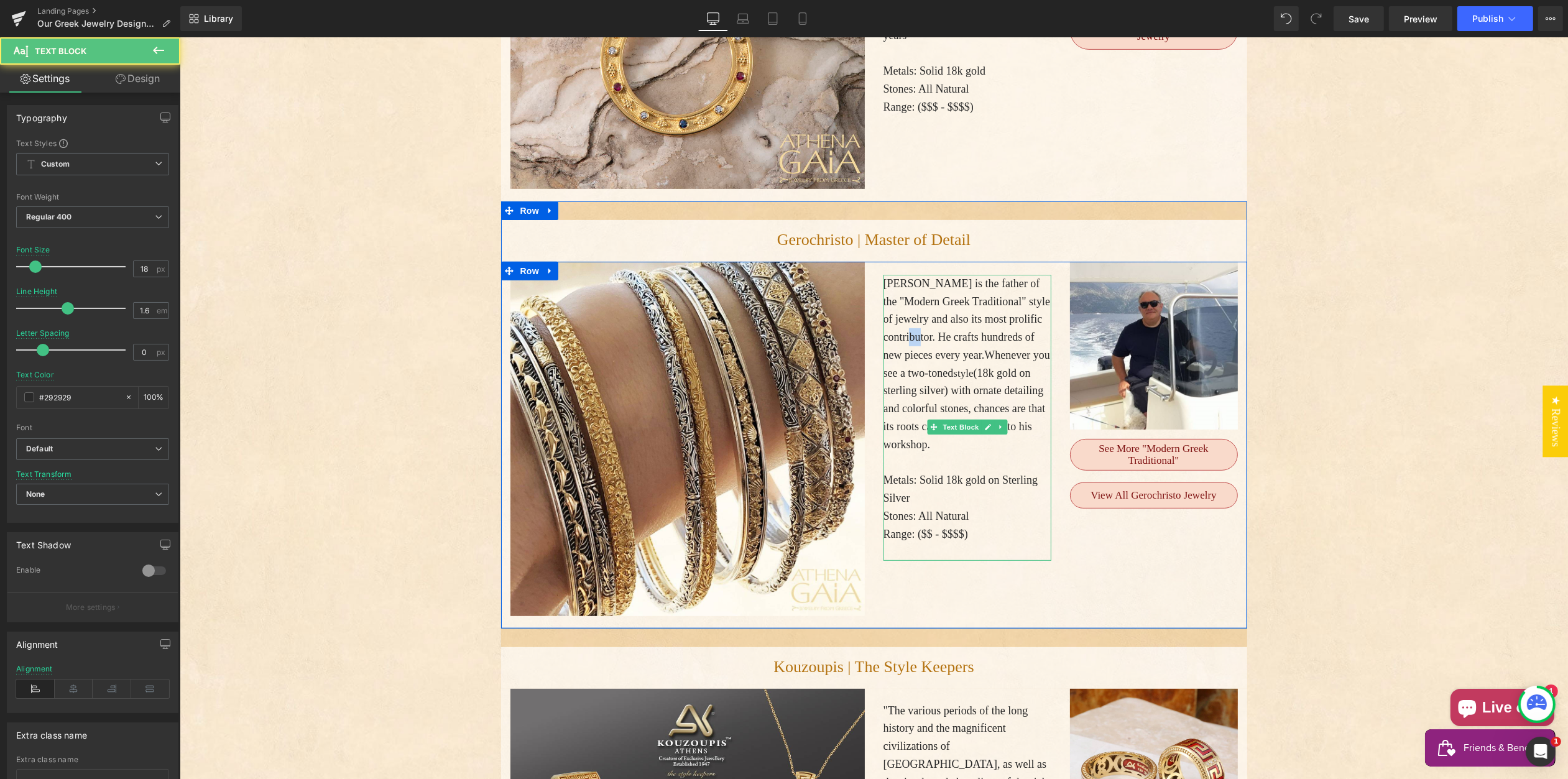
drag, startPoint x: 983, startPoint y: 323, endPoint x: 1006, endPoint y: 322, distance: 23.0
click at [997, 322] on span "Spiros is the father of the "Modern Greek Traditional" style of jewelry and als…" at bounding box center [966, 319] width 167 height 84
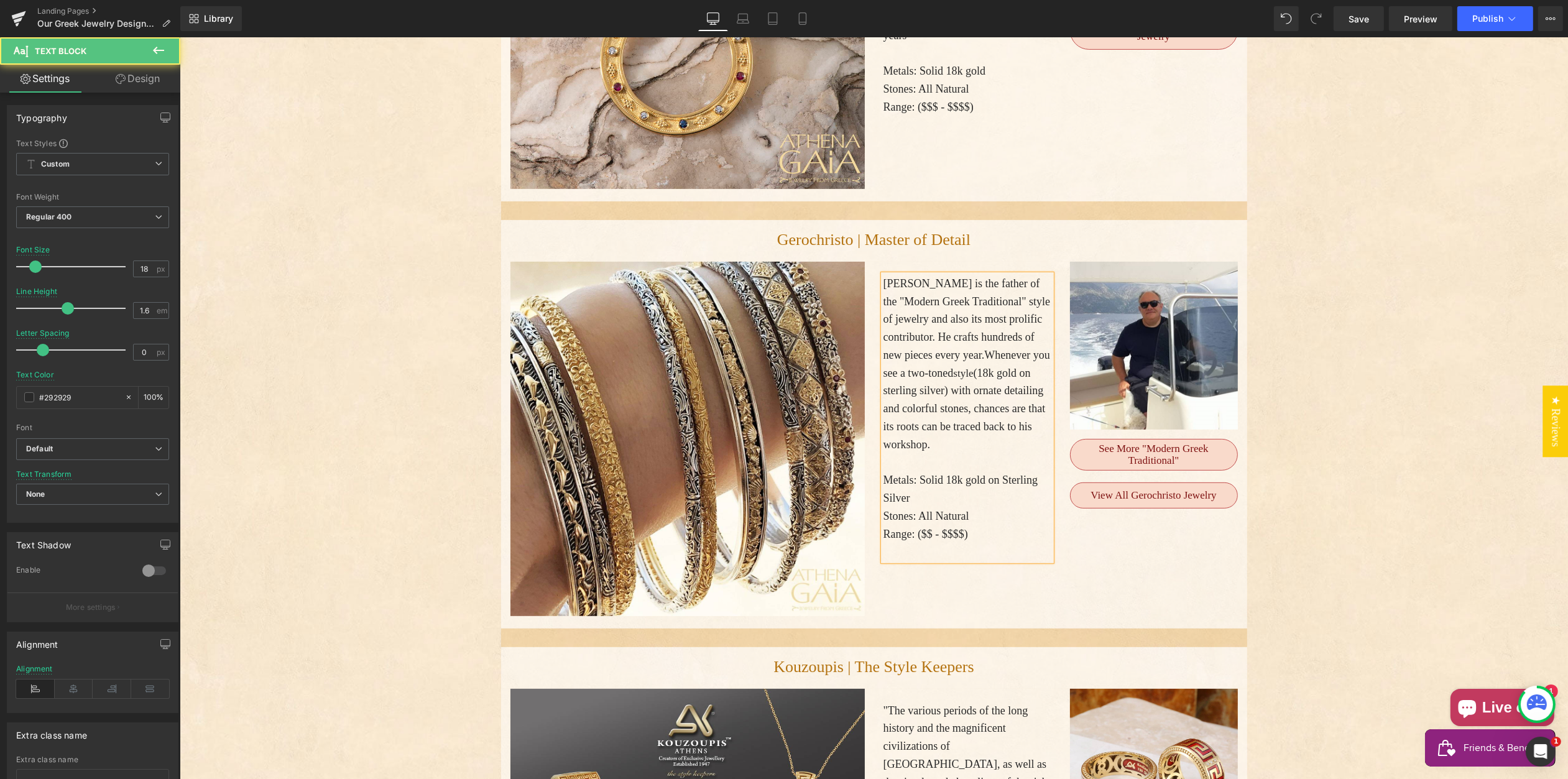
click at [968, 335] on span "Spiros is the father of the "Modern Greek Traditional" style of jewelry and als…" at bounding box center [966, 319] width 167 height 84
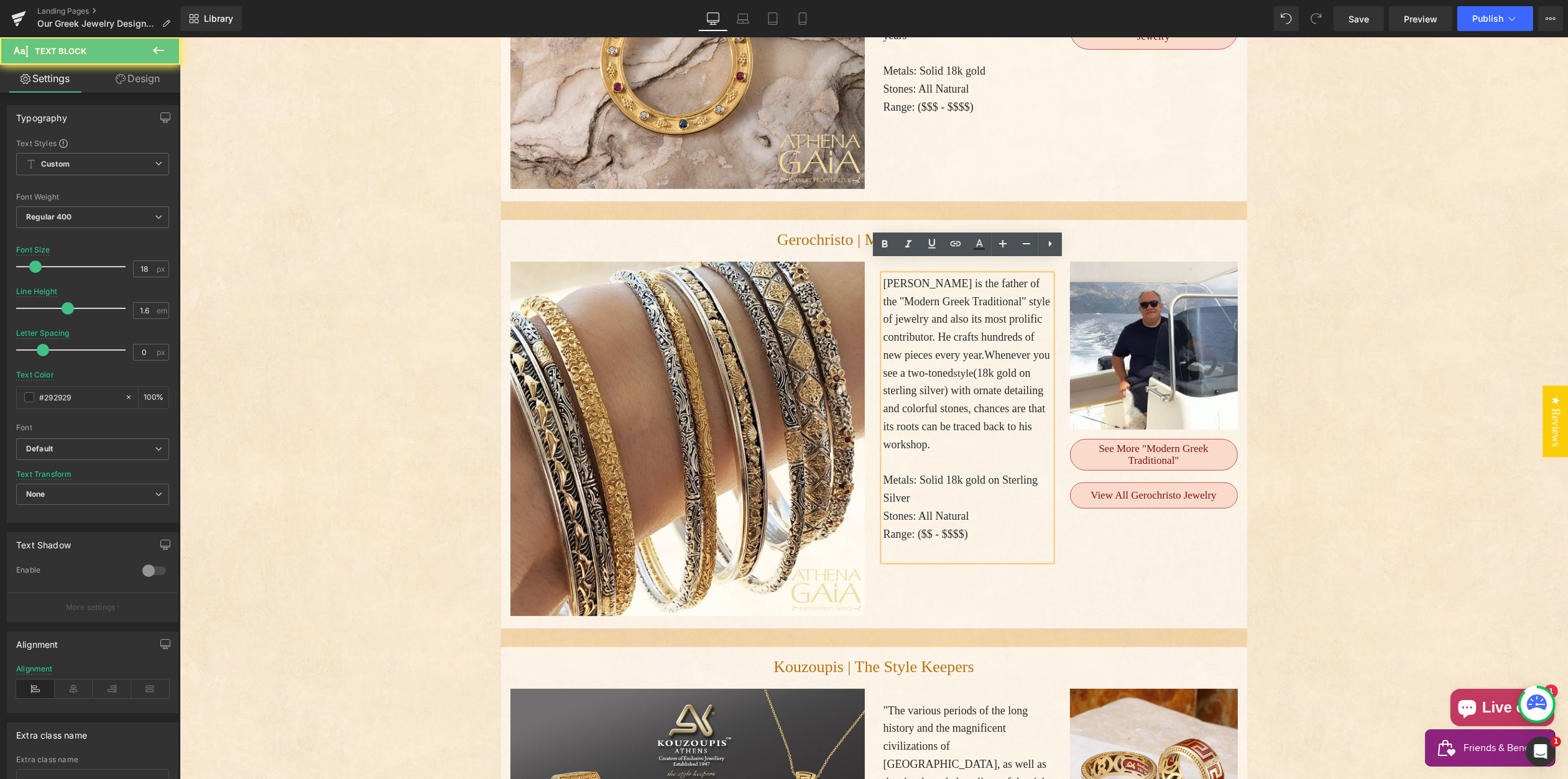
click at [986, 325] on span "Spiros is the father of the "Modern Greek Traditional" style of jewelry and als…" at bounding box center [966, 319] width 167 height 84
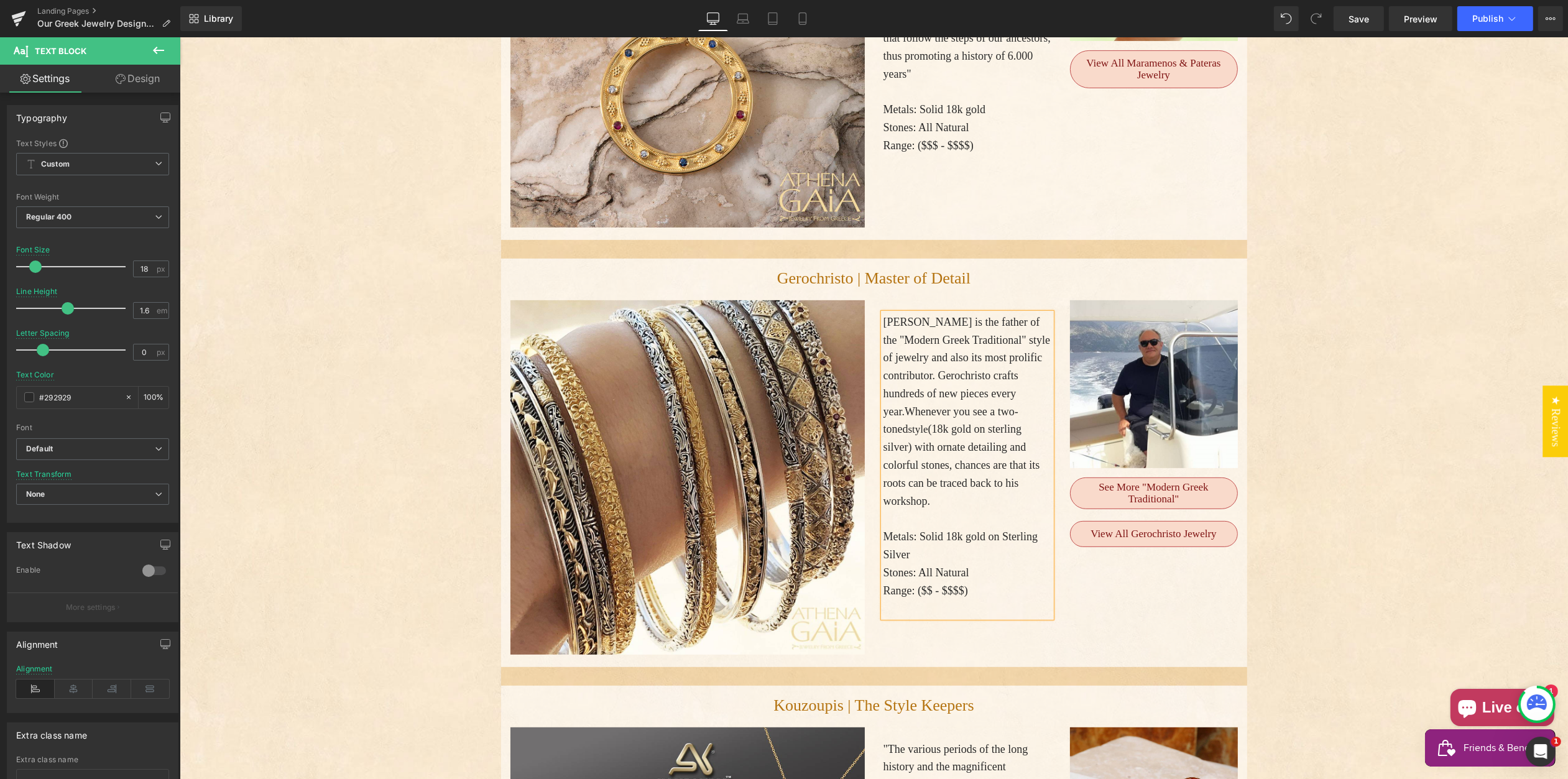
scroll to position [644, 0]
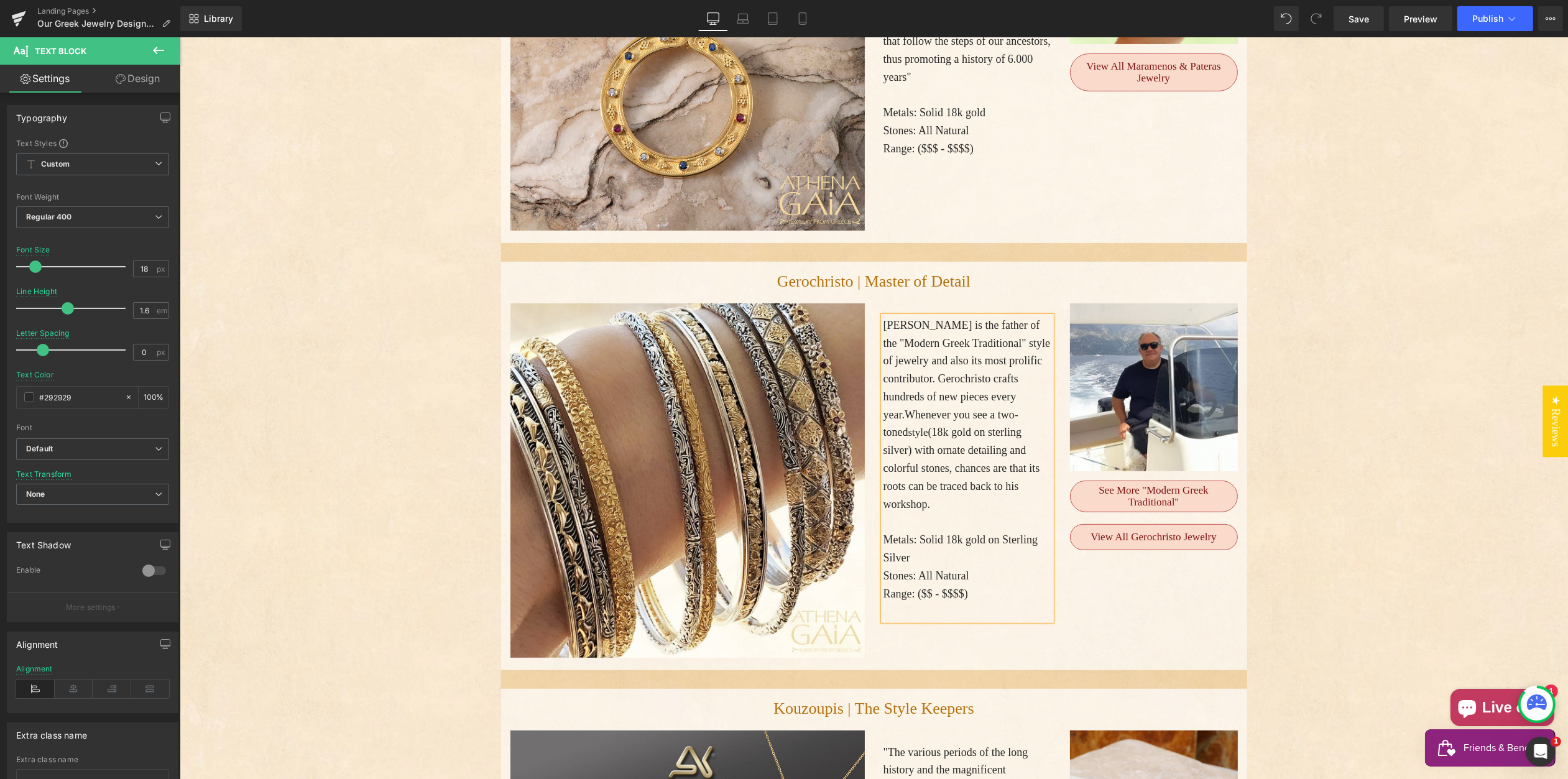
click at [962, 492] on span "(18k gold on sterling silver) with ornate detailing and colorful stones, chance…" at bounding box center [961, 468] width 156 height 84
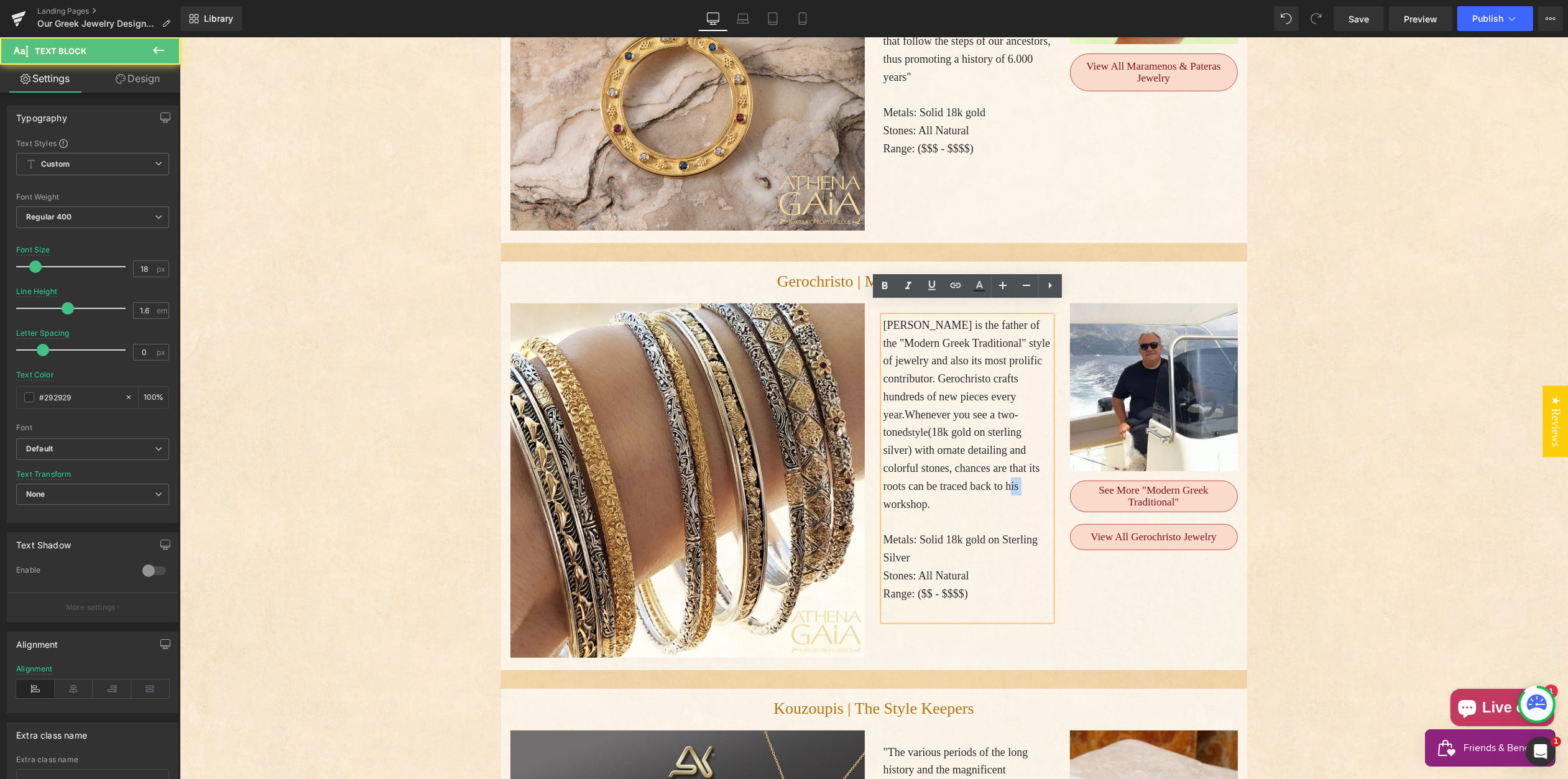
click at [962, 492] on span "(18k gold on sterling silver) with ornate detailing and colorful stones, chance…" at bounding box center [961, 468] width 156 height 84
click at [945, 409] on span "Whenever you see a two-toned" at bounding box center [950, 424] width 135 height 30
click at [932, 405] on span "Spiros is the father of the "Modern Greek Traditional" style of jewelry and als…" at bounding box center [966, 370] width 167 height 102
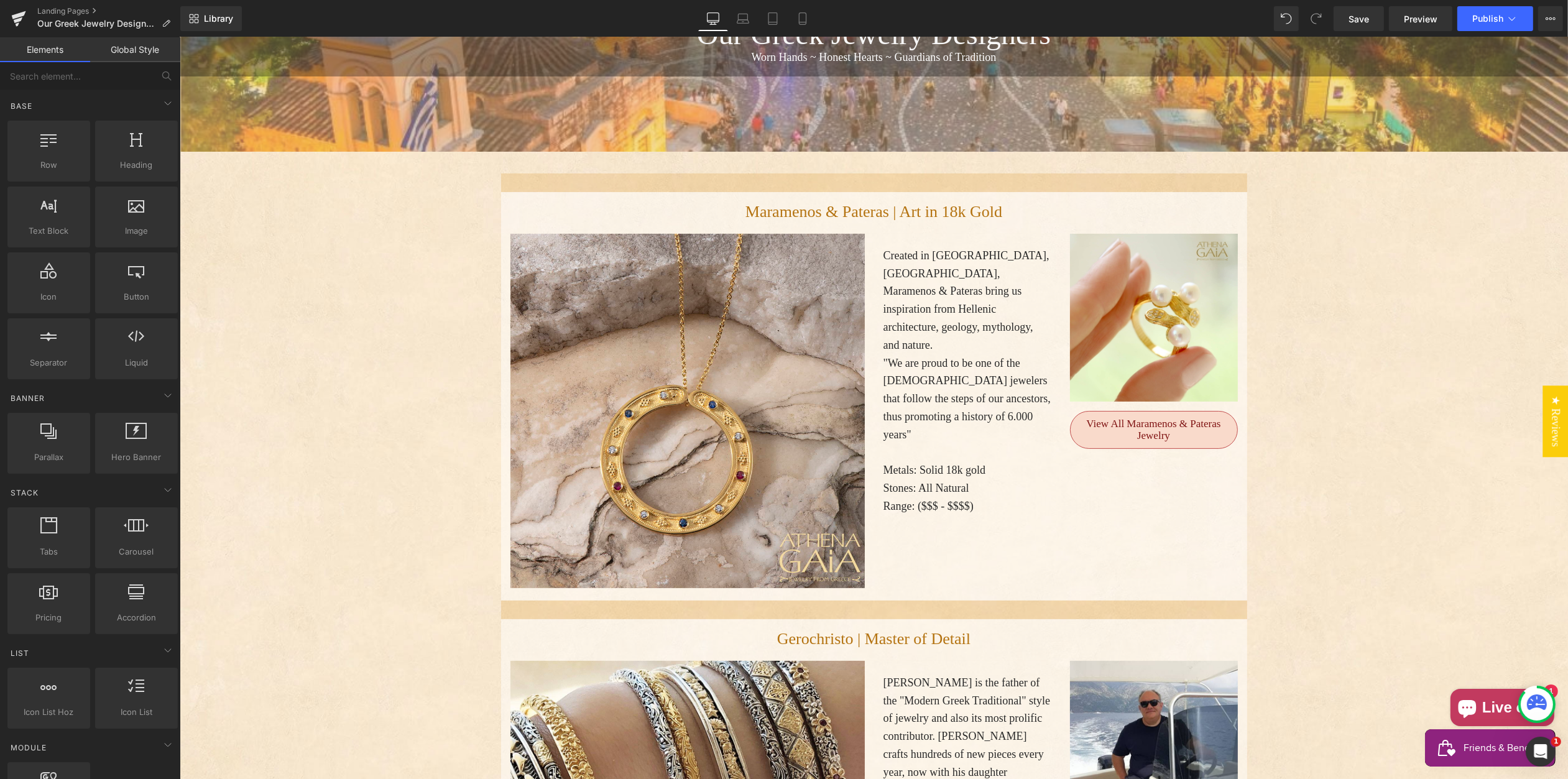
scroll to position [285, 0]
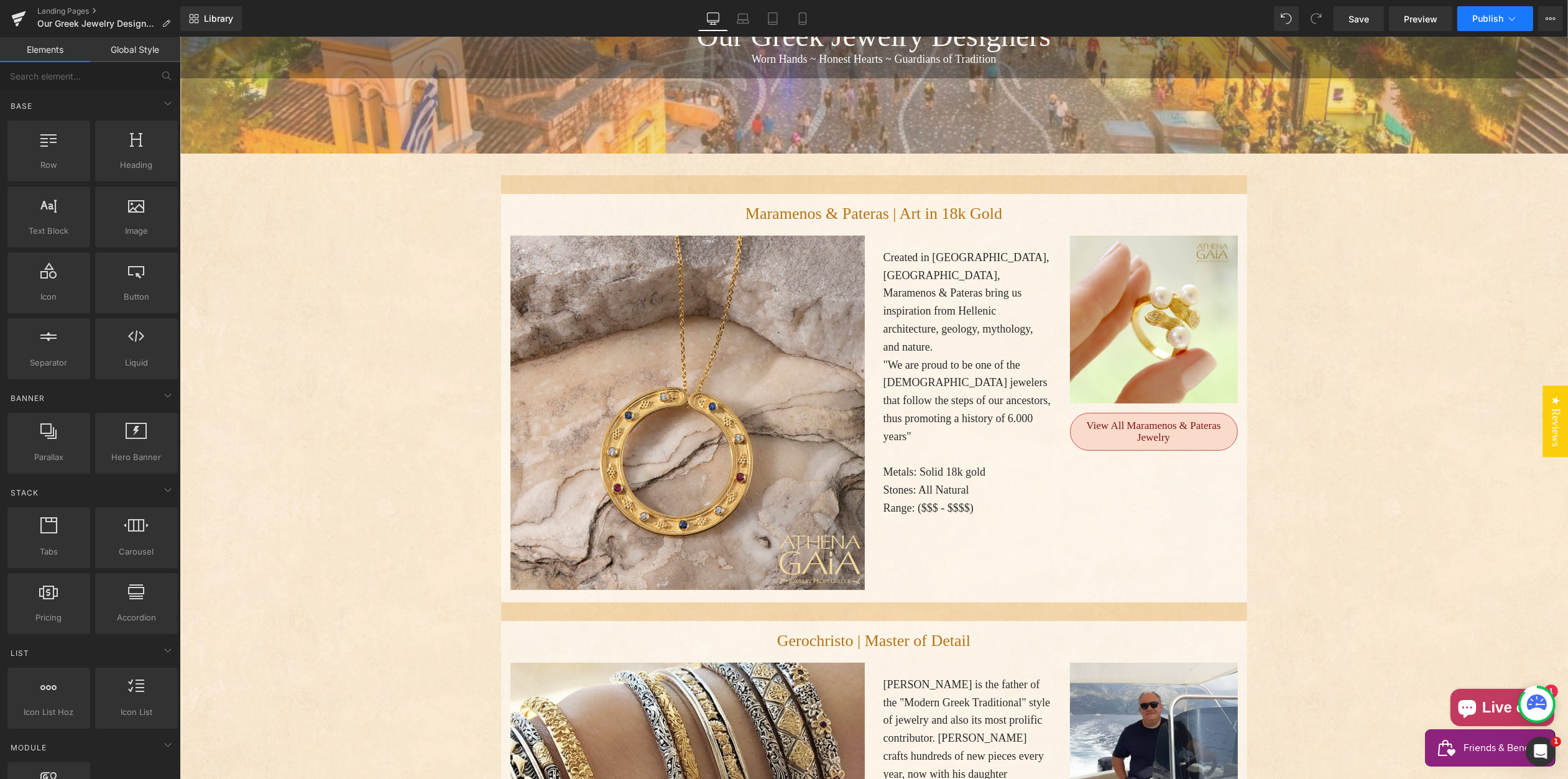
click at [1481, 19] on span "Publish" at bounding box center [1488, 19] width 31 height 10
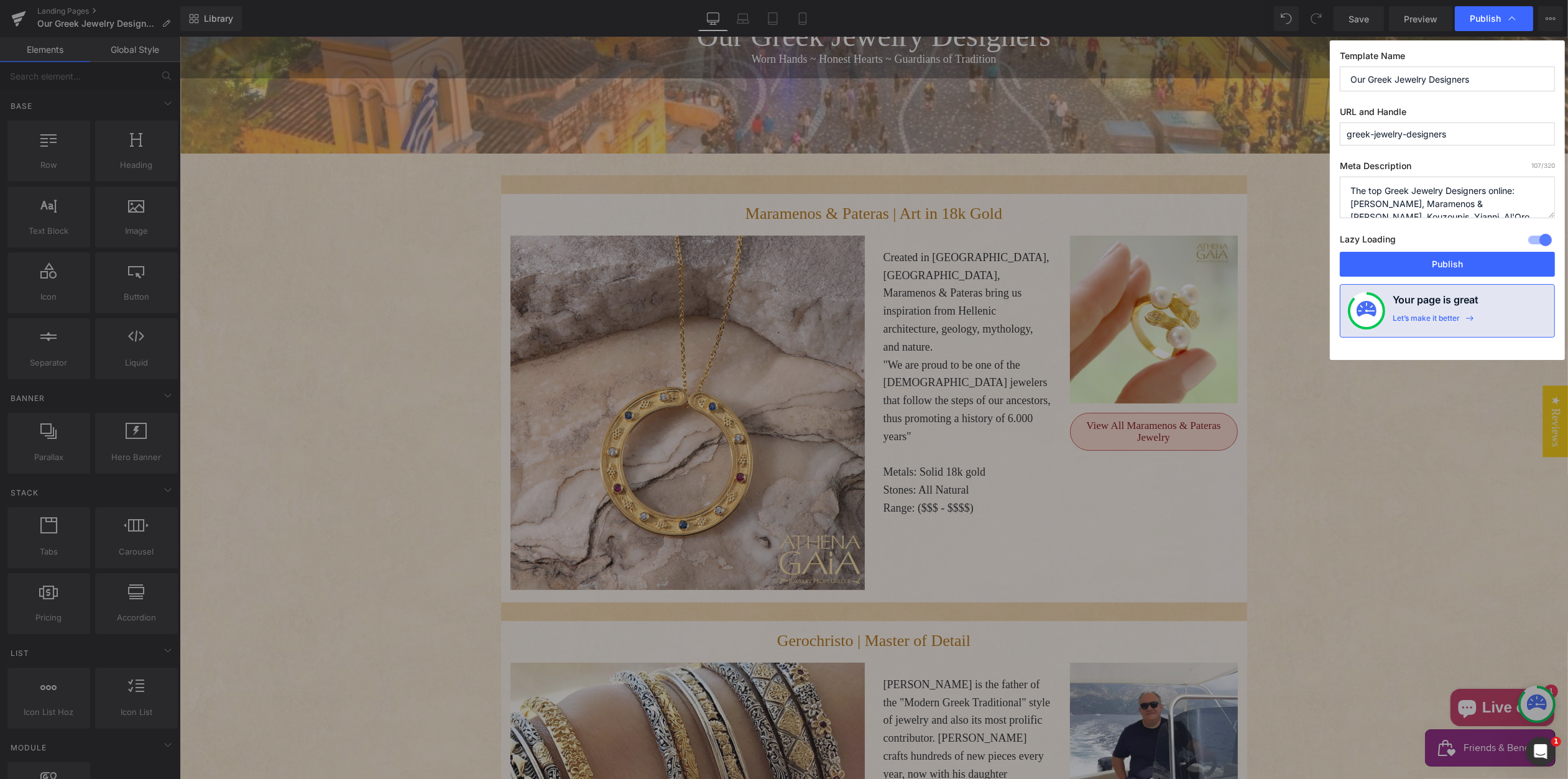
drag, startPoint x: 1464, startPoint y: 286, endPoint x: 1284, endPoint y: 248, distance: 184.0
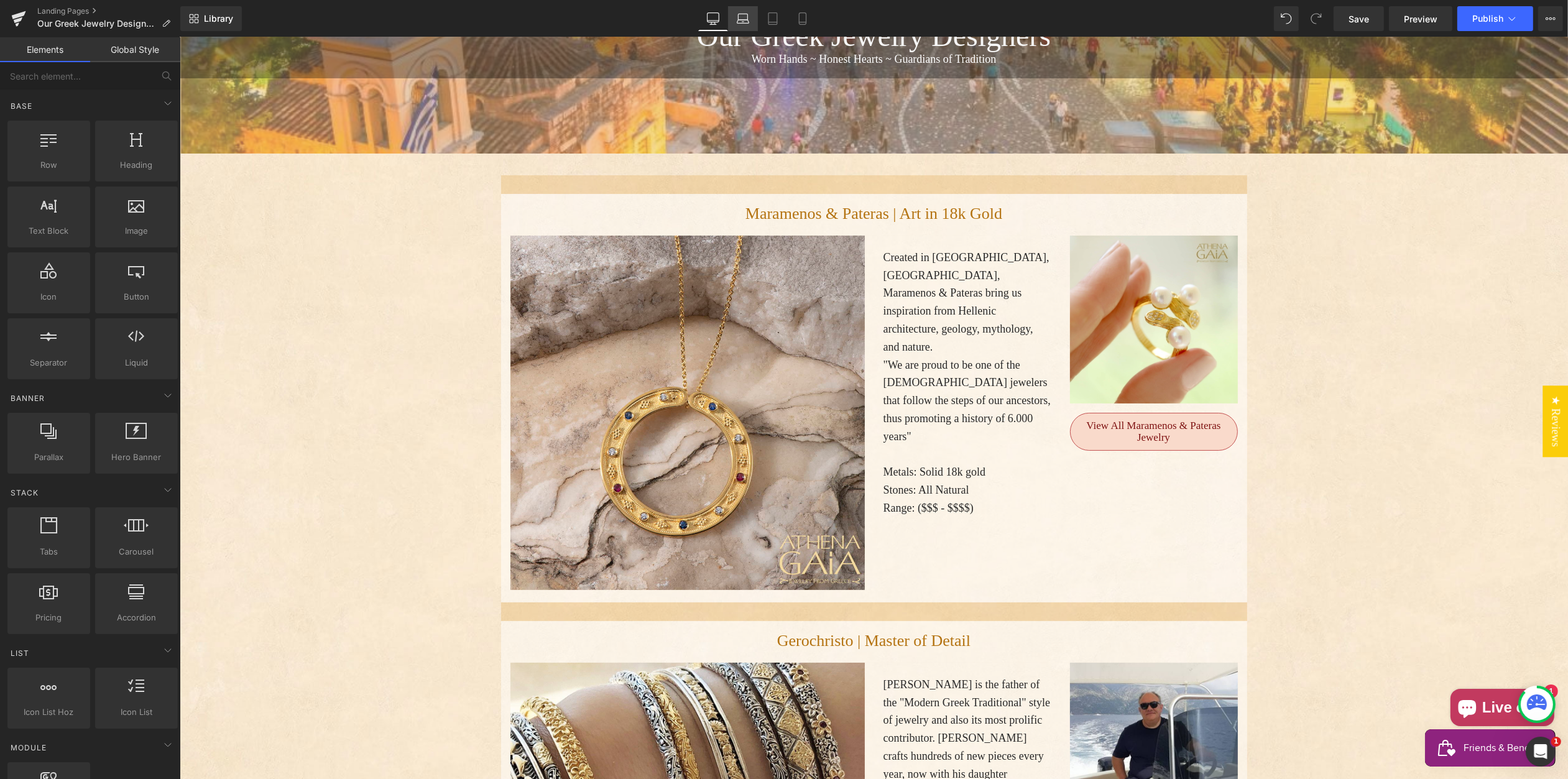
click at [743, 17] on icon at bounding box center [743, 19] width 12 height 12
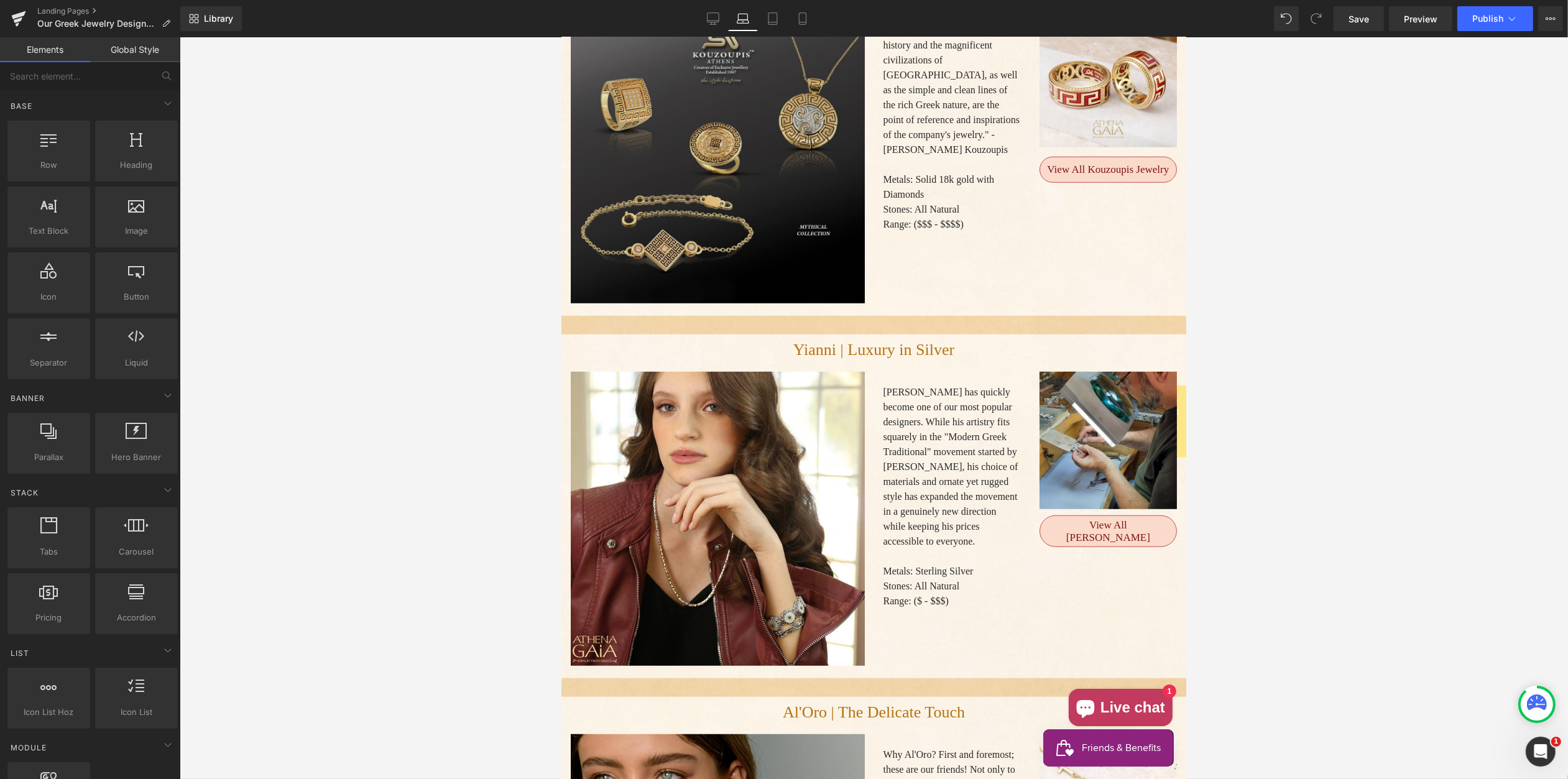
scroll to position [1097, 0]
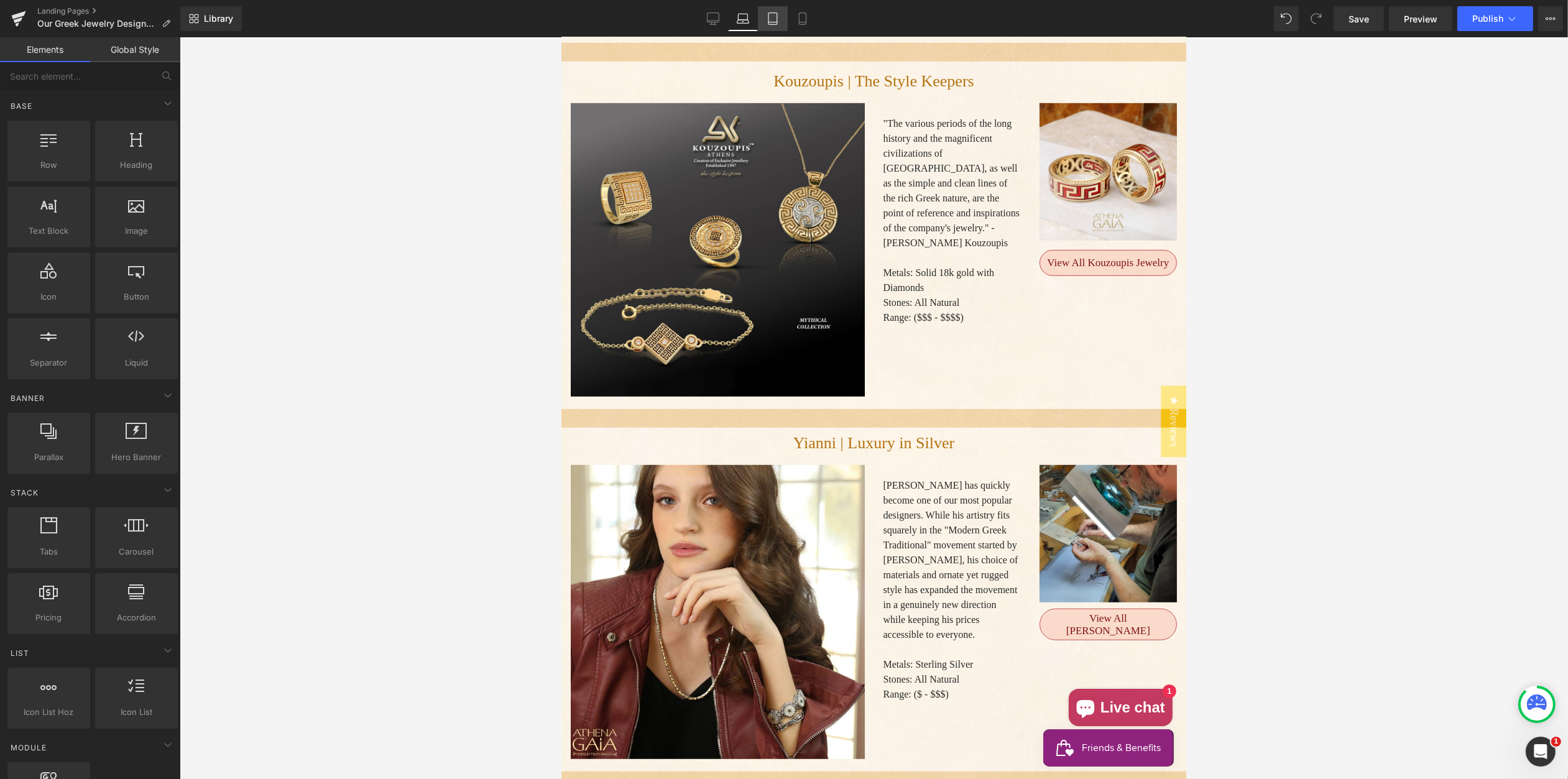
click at [773, 22] on icon at bounding box center [773, 22] width 9 height 0
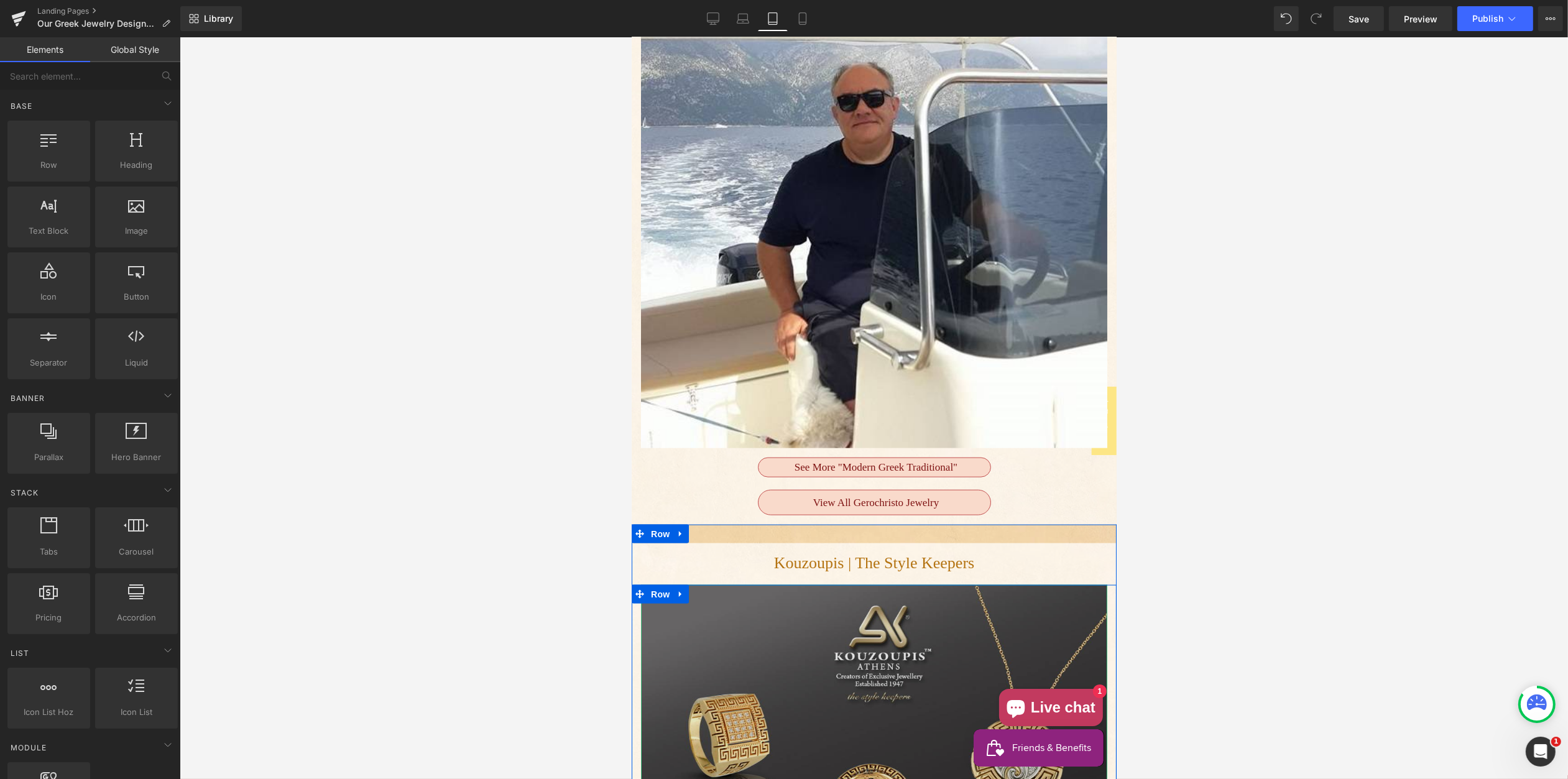
scroll to position [2313, 0]
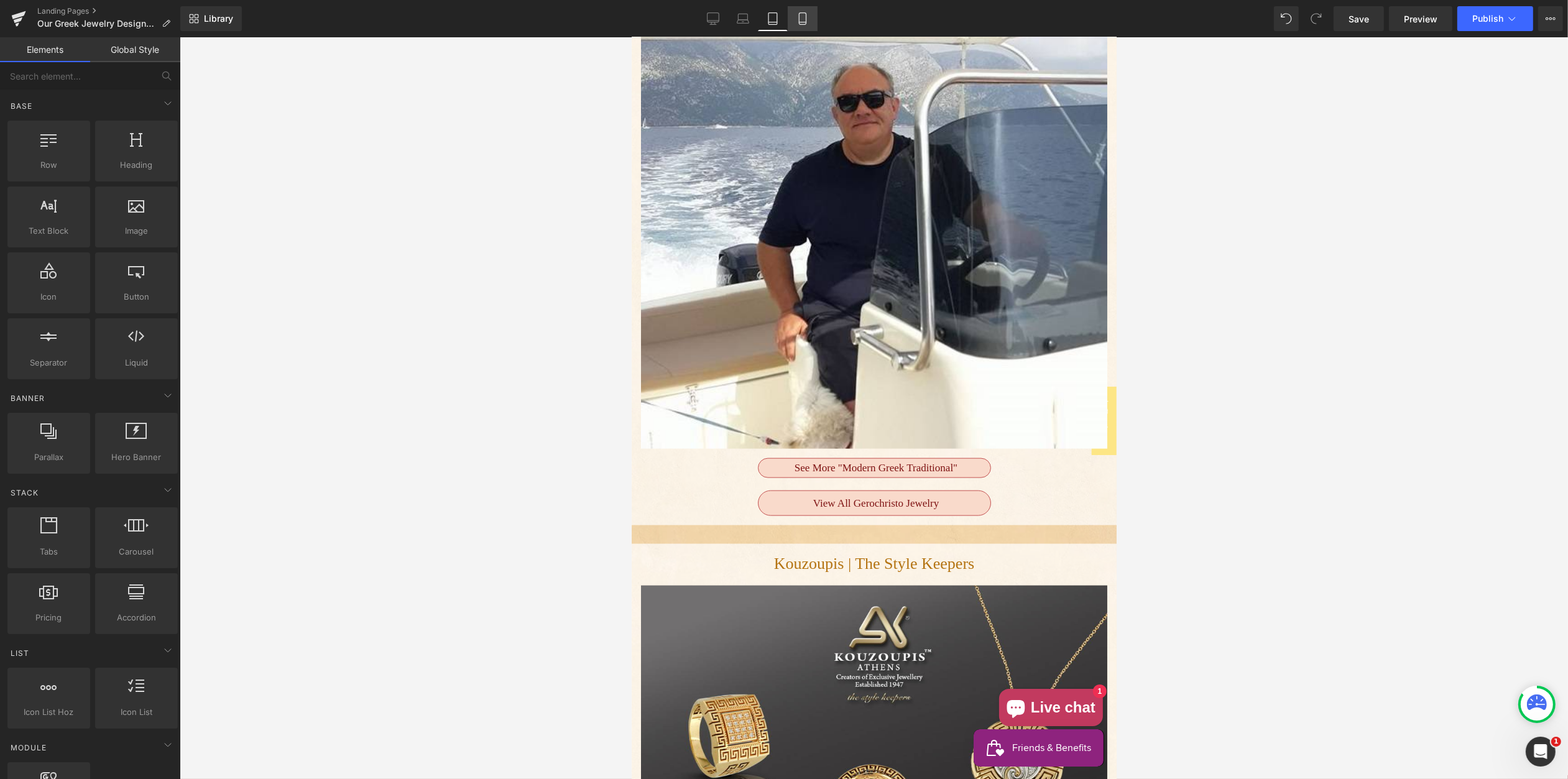
click at [804, 16] on icon at bounding box center [803, 19] width 12 height 12
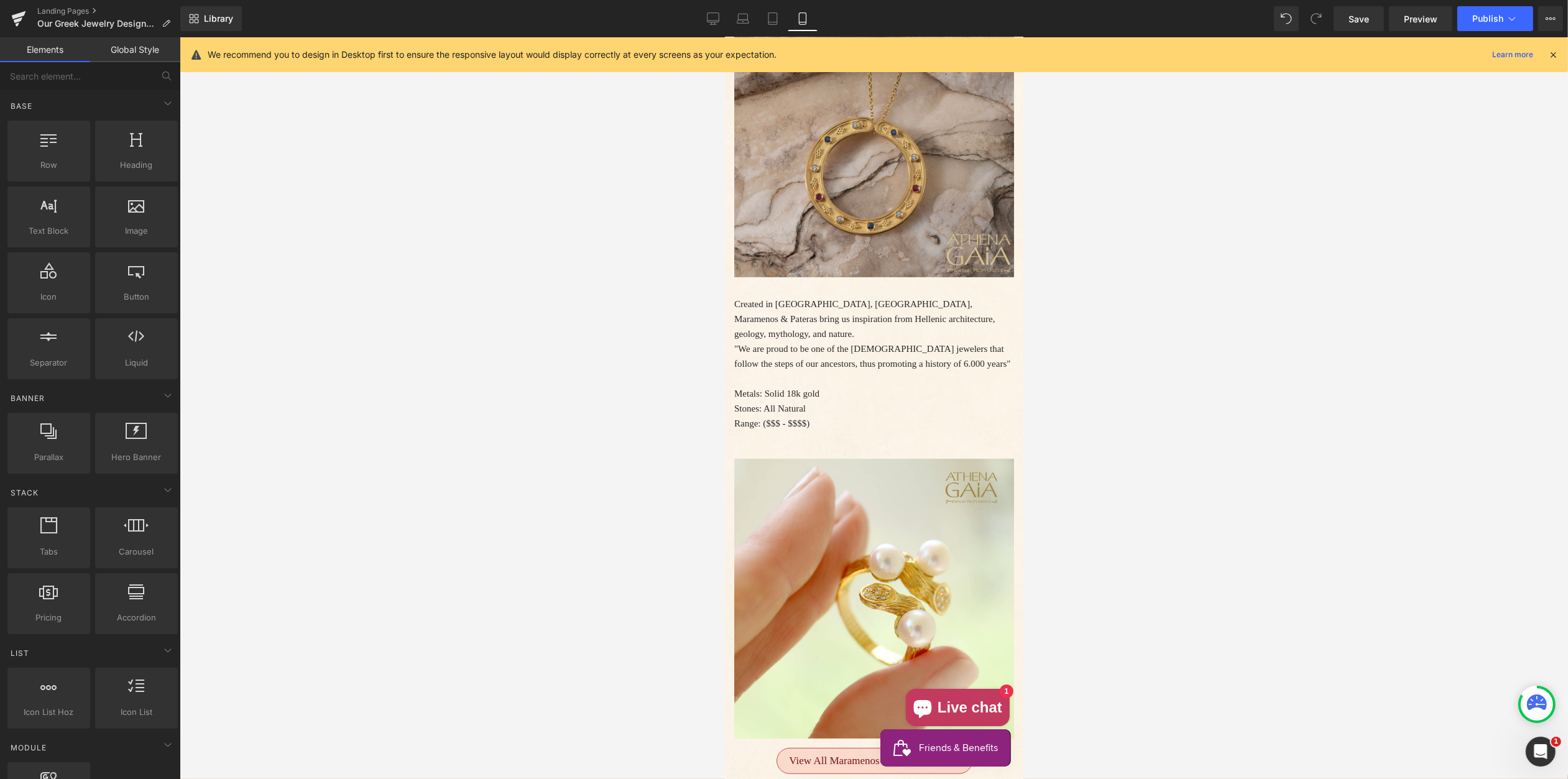
scroll to position [461, 0]
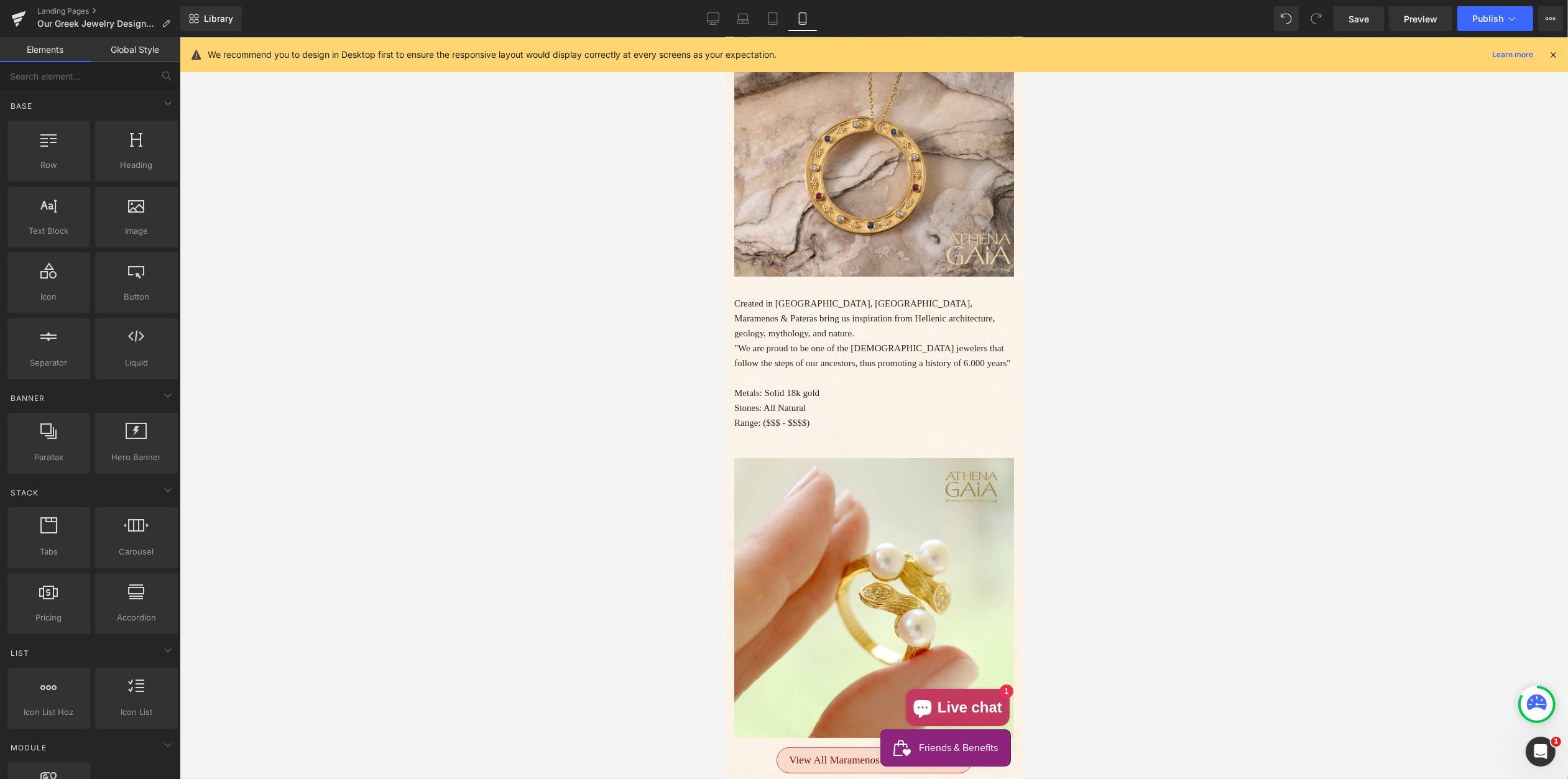
click at [813, 341] on p "Created in Athens, Greece, Maramenos & Pateras bring us inspiration from Hellen…" at bounding box center [873, 318] width 280 height 45
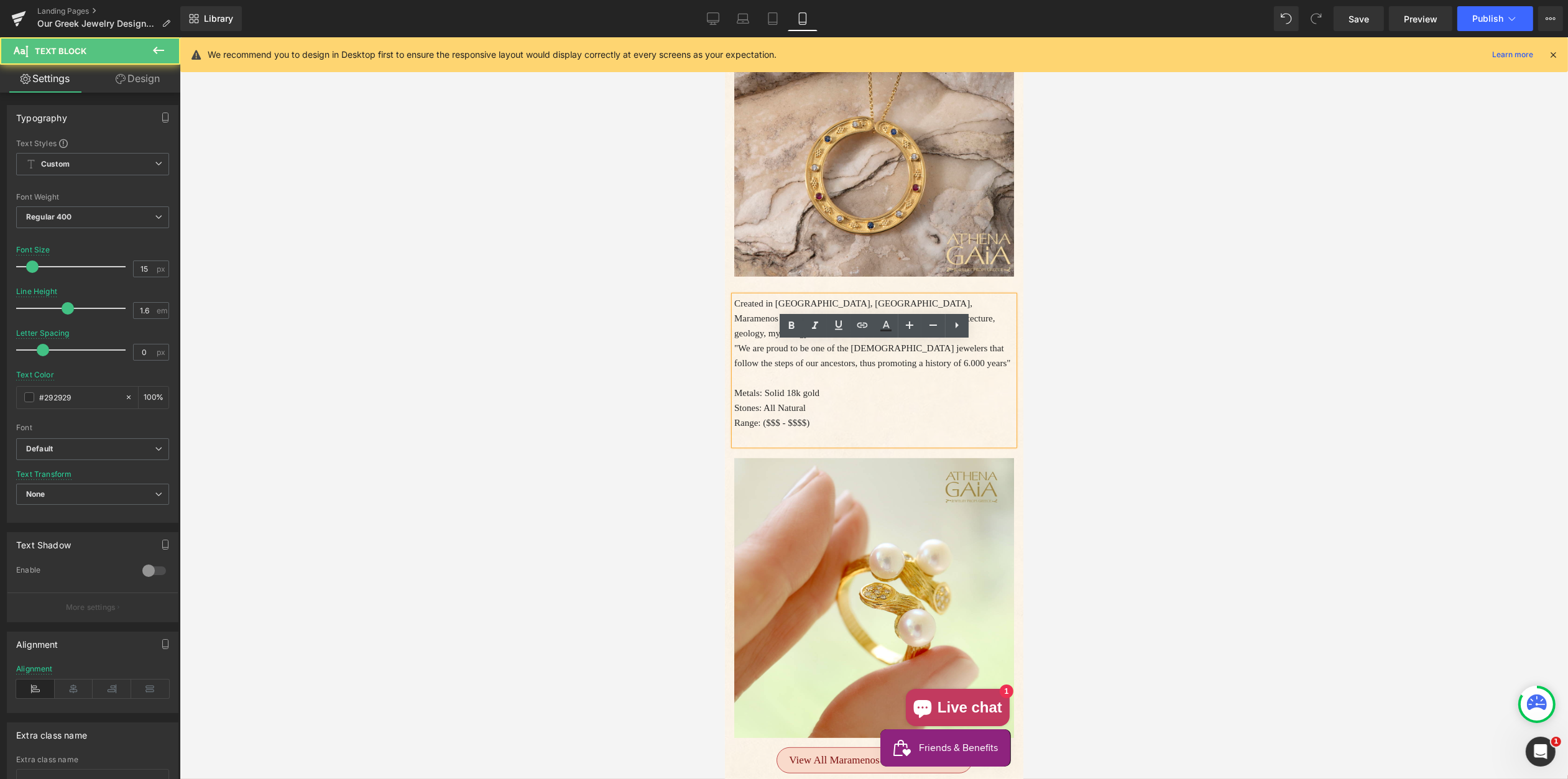
click at [813, 341] on p "Created in Athens, Greece, Maramenos & Pateras bring us inspiration from Hellen…" at bounding box center [873, 318] width 280 height 45
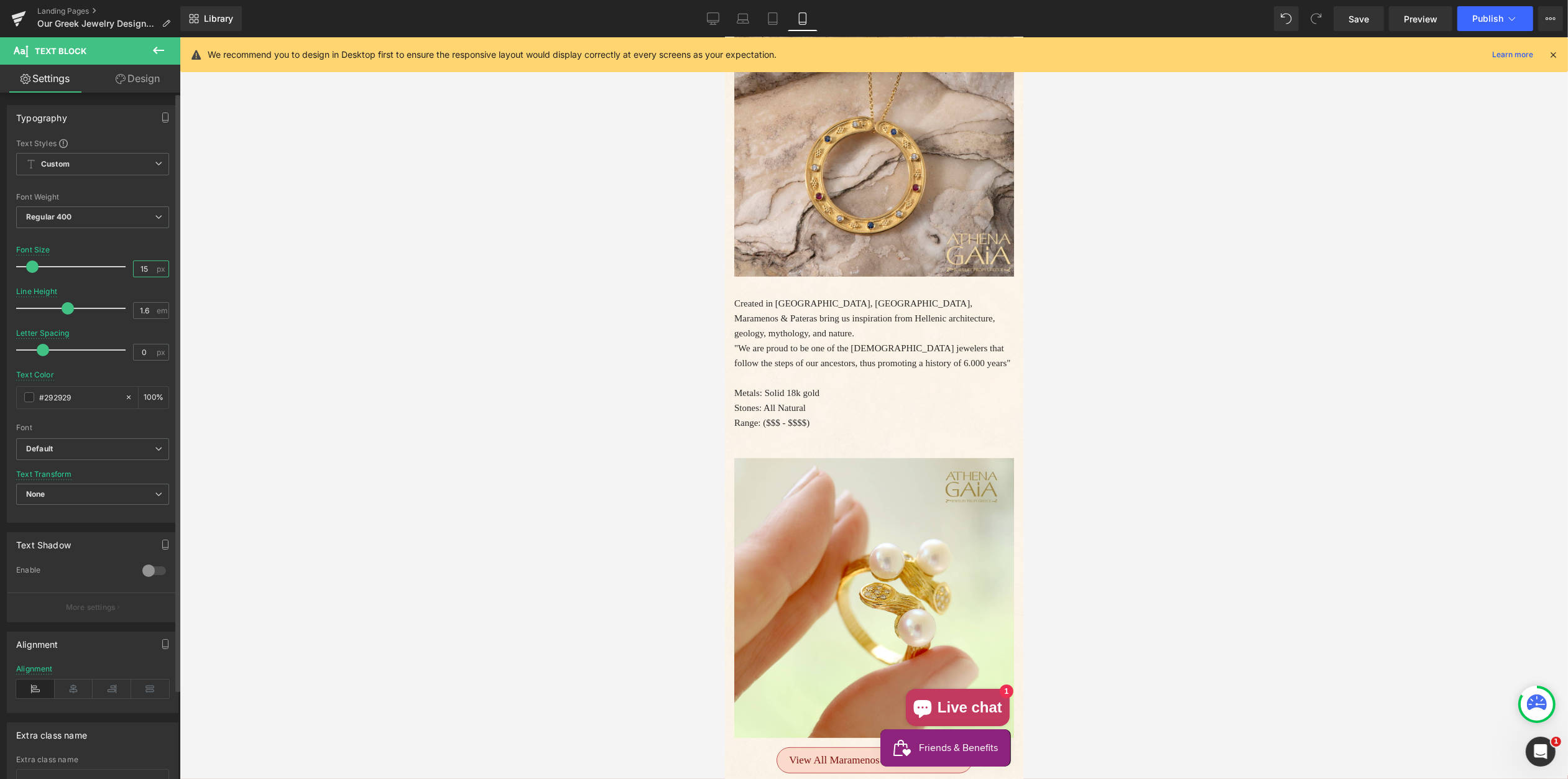
click at [138, 270] on input "15" at bounding box center [145, 269] width 22 height 15
type input "17"
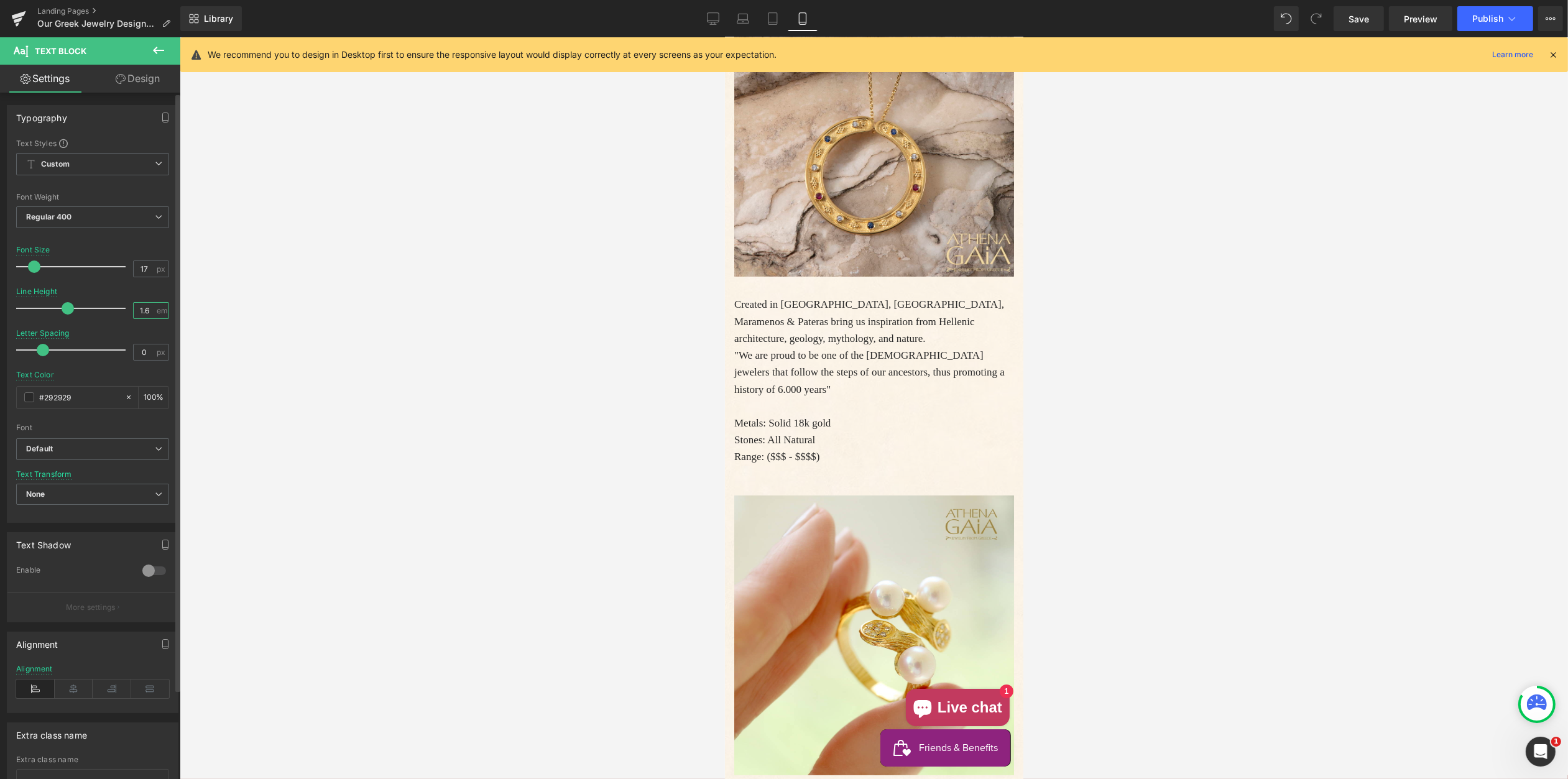
drag, startPoint x: 140, startPoint y: 311, endPoint x: 163, endPoint y: 321, distance: 25.1
click at [147, 312] on input "1.6" at bounding box center [145, 311] width 22 height 15
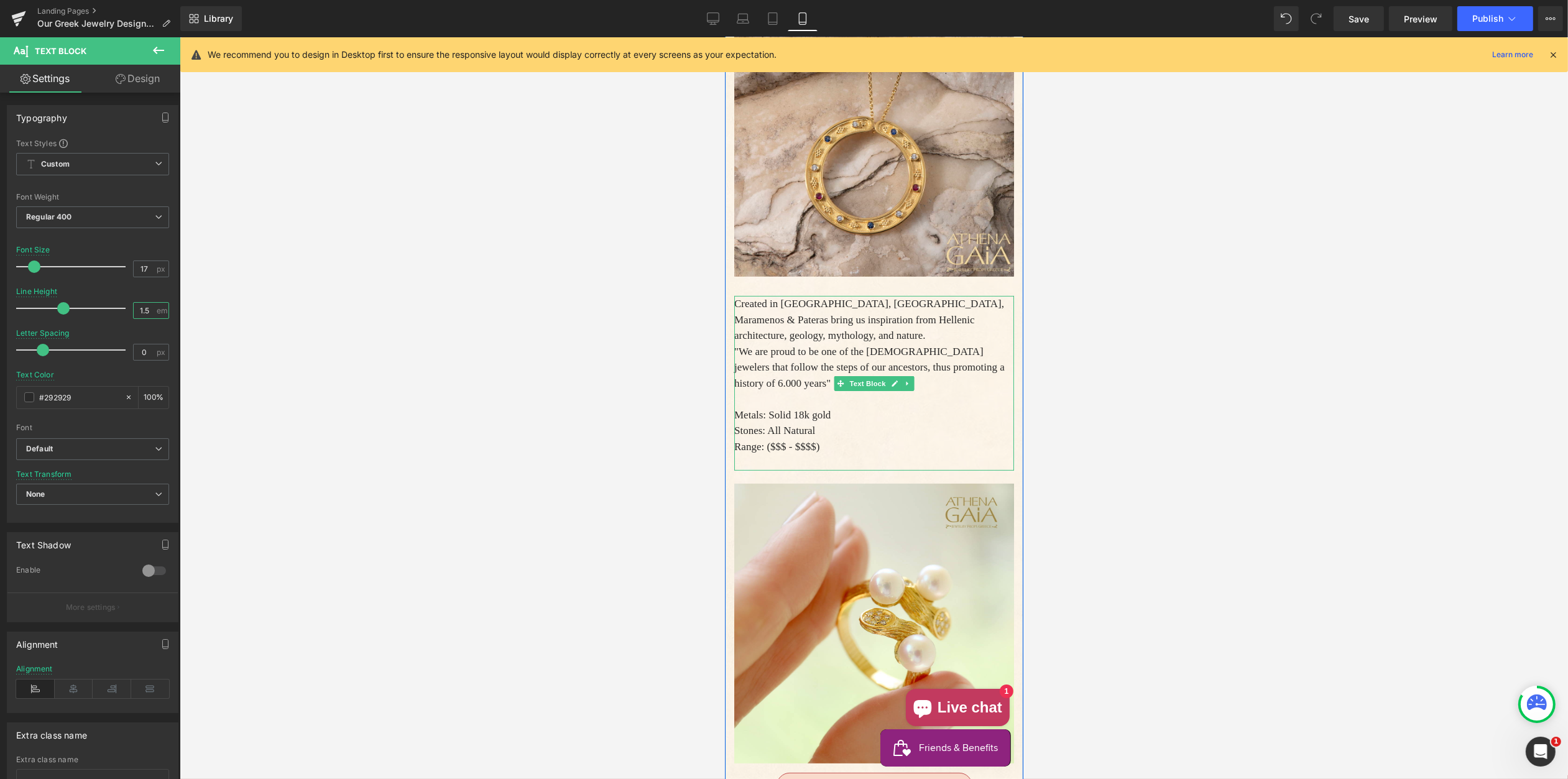
type input "1.5"
click at [801, 344] on p "Created in Athens, Greece, Maramenos & Pateras bring us inspiration from Hellen…" at bounding box center [873, 320] width 280 height 48
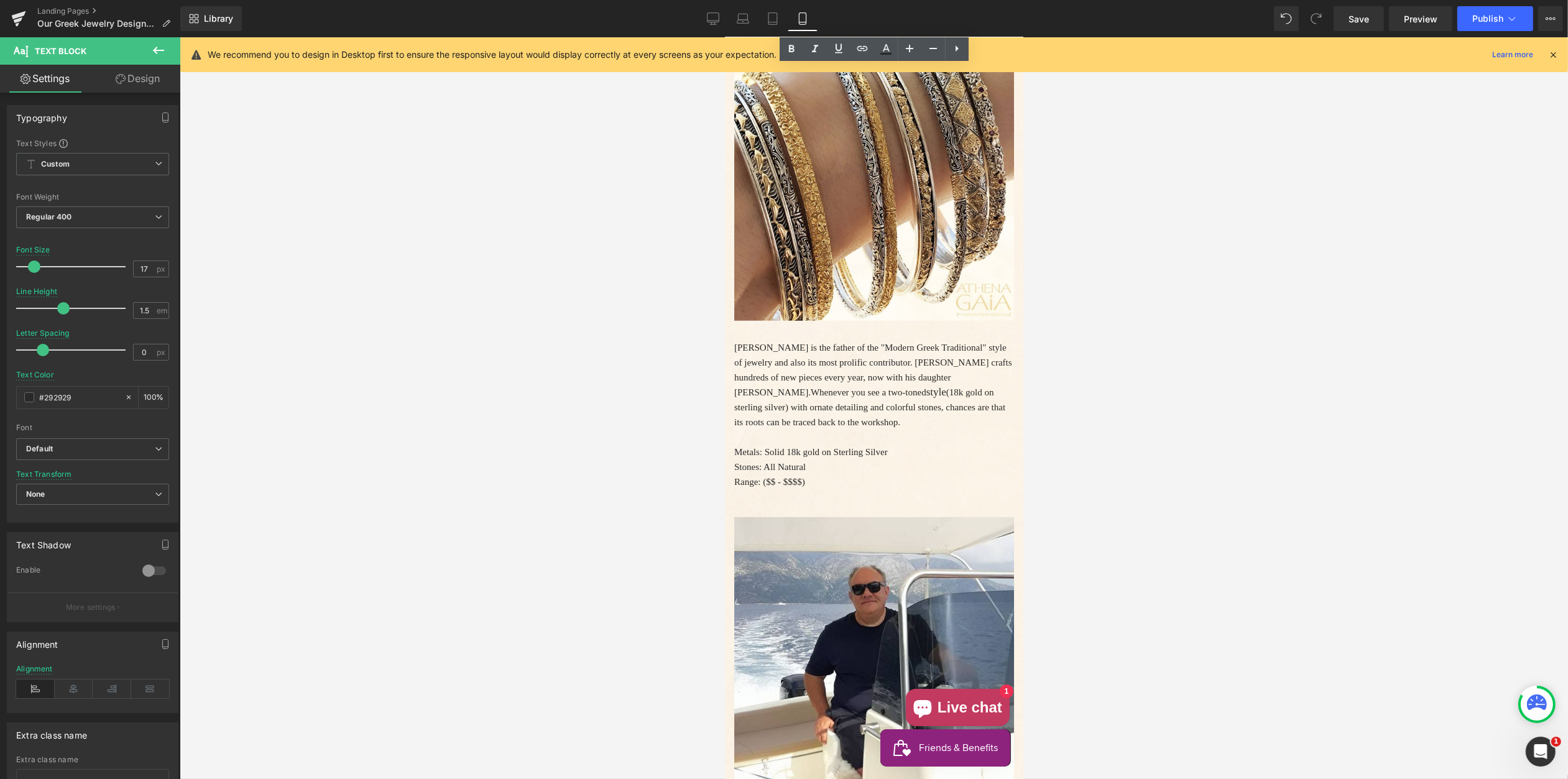
scroll to position [1323, 0]
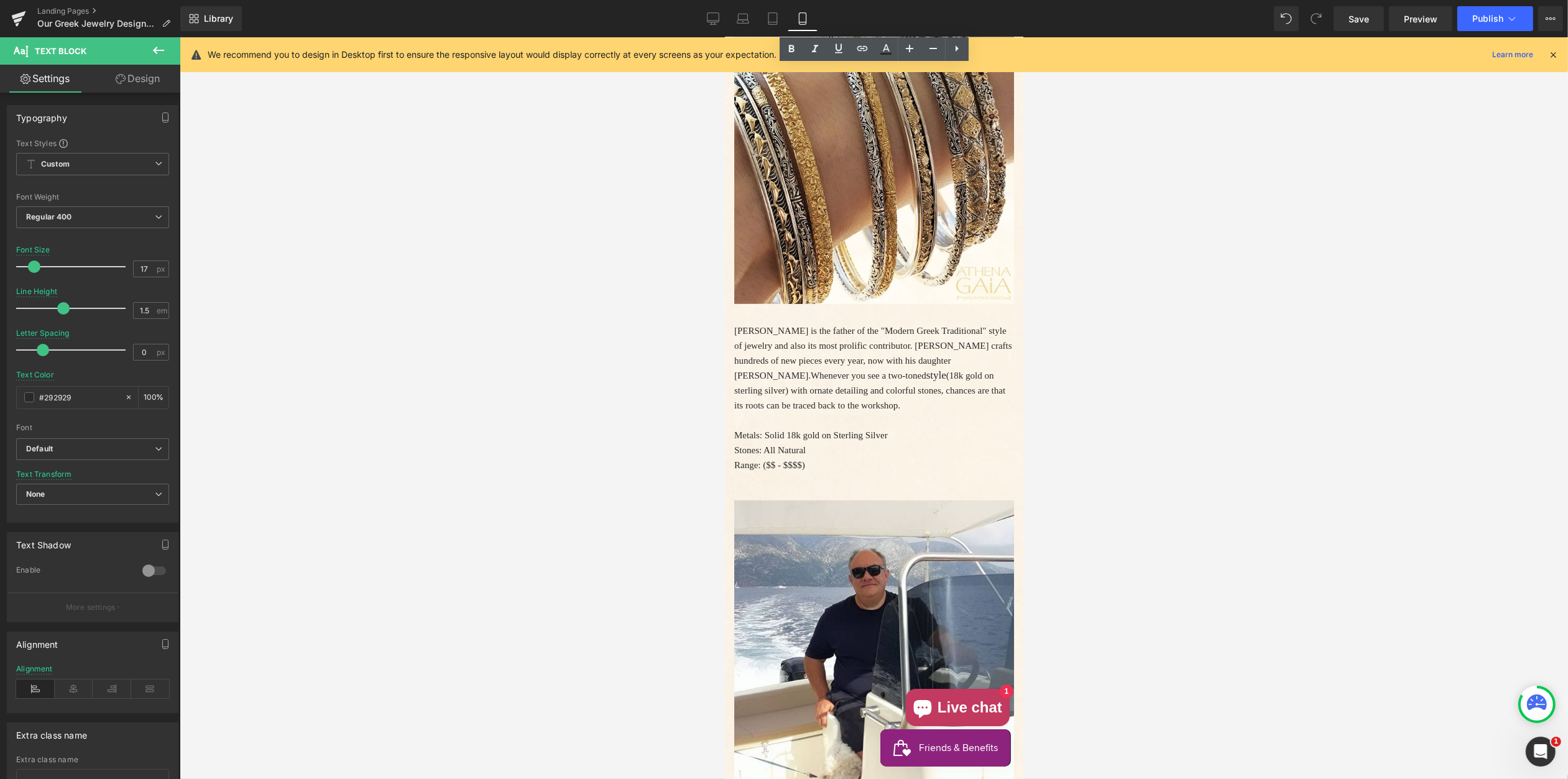
click at [820, 380] on span "Whenever you see a two-toned" at bounding box center [867, 376] width 115 height 10
click at [145, 269] on input "15" at bounding box center [145, 269] width 22 height 15
drag, startPoint x: 139, startPoint y: 267, endPoint x: 150, endPoint y: 271, distance: 11.7
click at [146, 270] on input "15" at bounding box center [145, 269] width 22 height 15
type input "17"
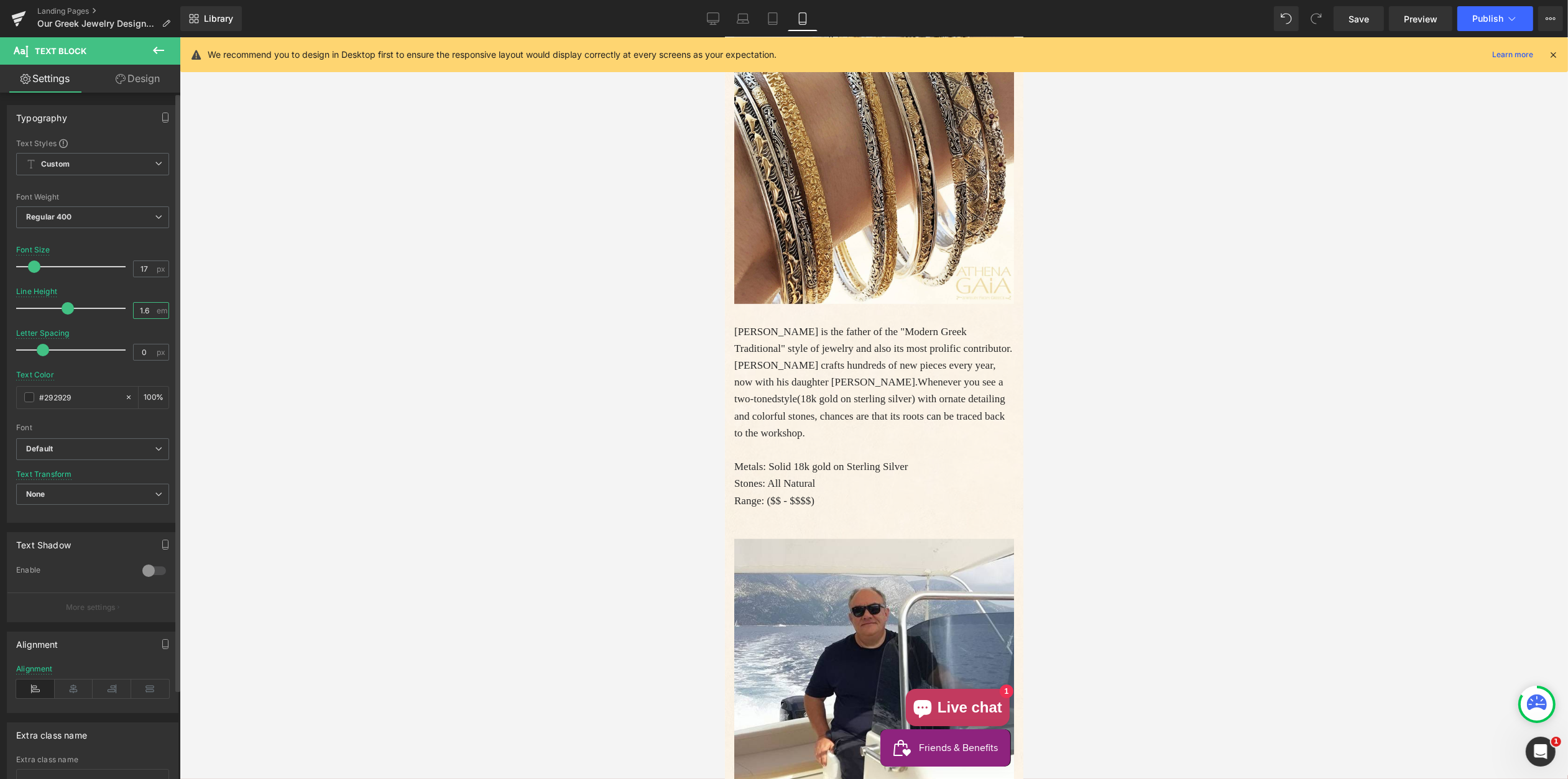
drag, startPoint x: 141, startPoint y: 309, endPoint x: 161, endPoint y: 317, distance: 21.5
click at [146, 311] on input "1.6" at bounding box center [145, 311] width 22 height 15
type input "1.5"
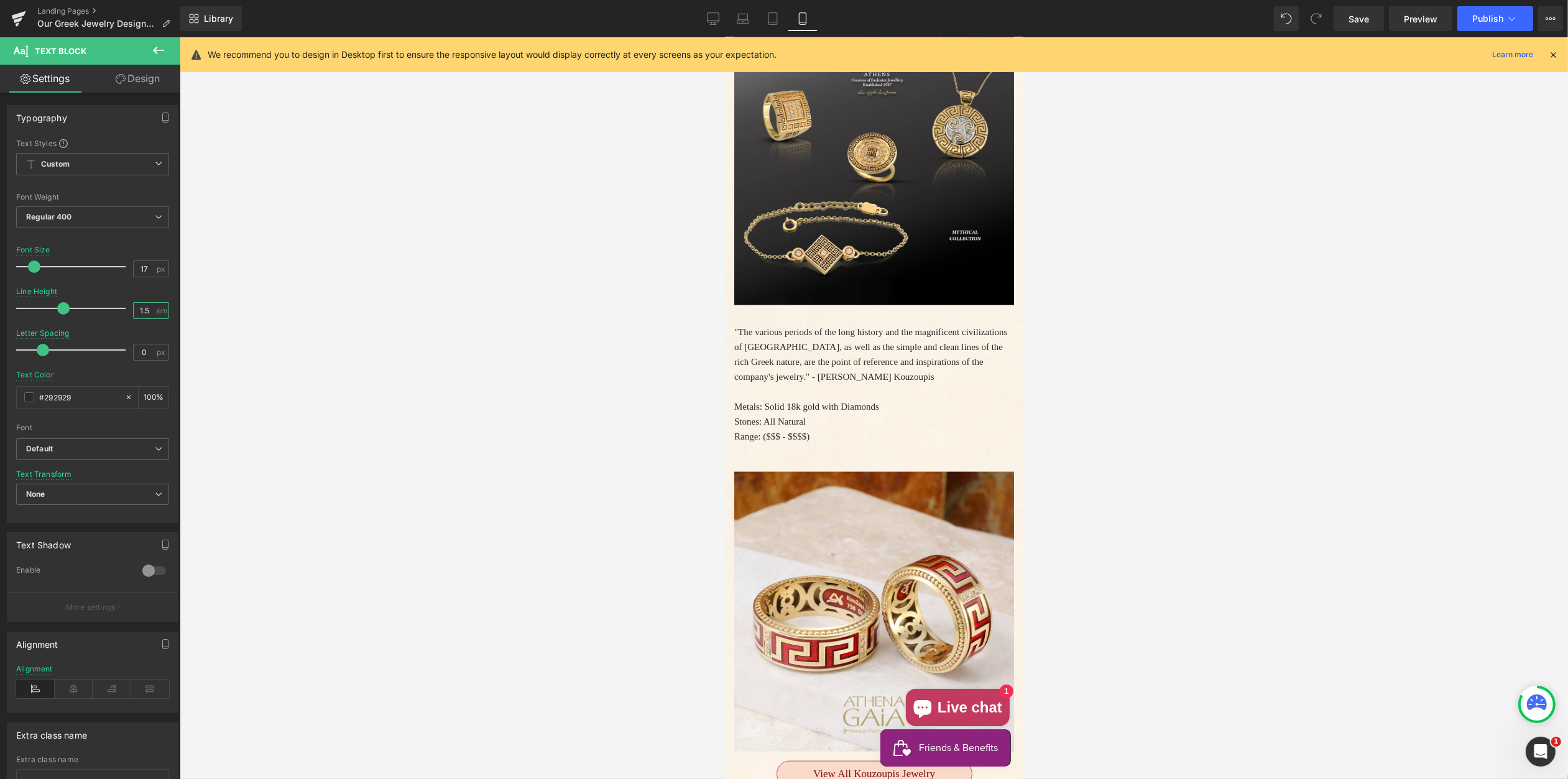
scroll to position [2283, 0]
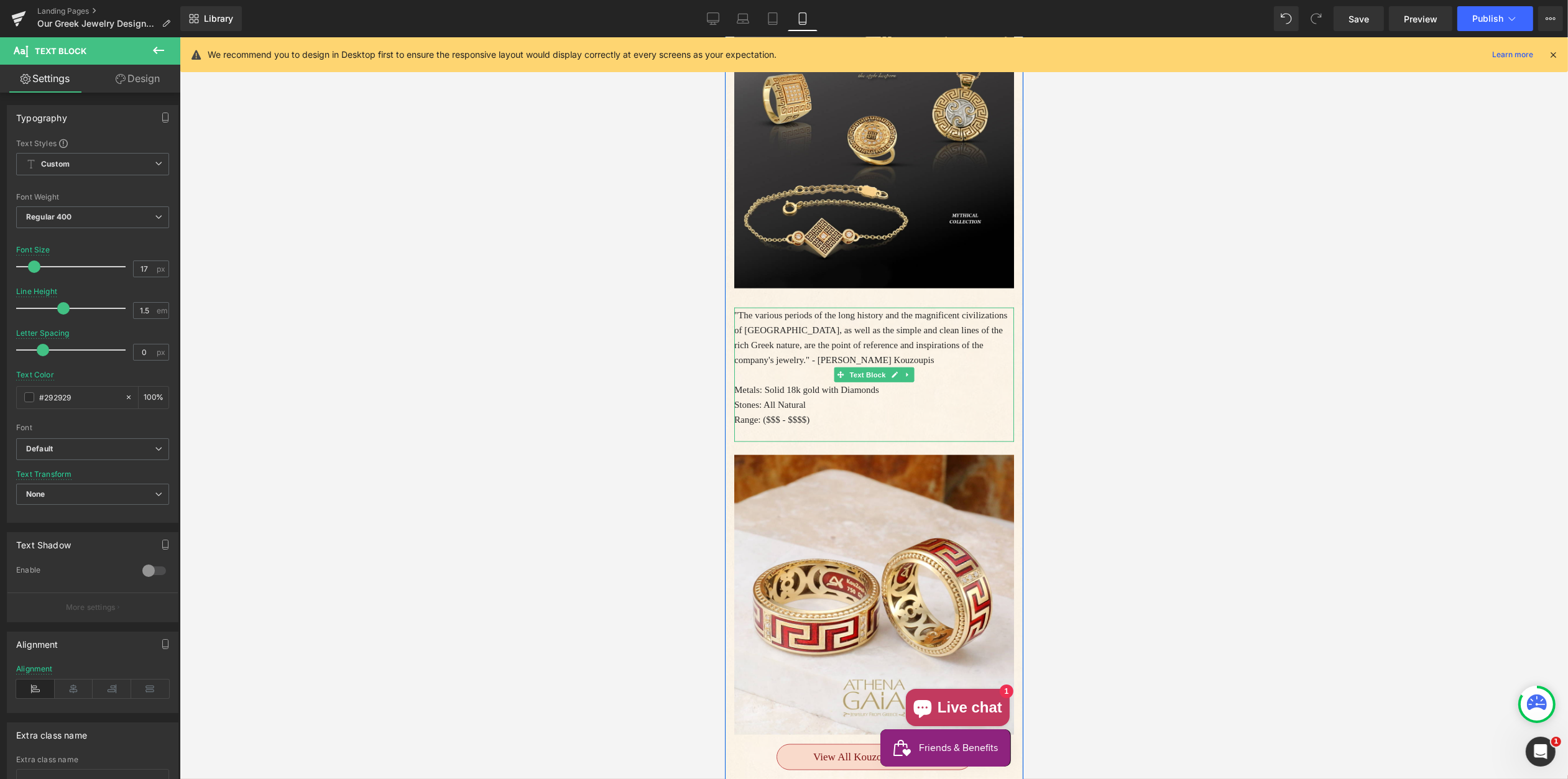
click at [819, 368] on p ""The various periods of the long history and the magnificent civilizations of G…" at bounding box center [873, 338] width 280 height 60
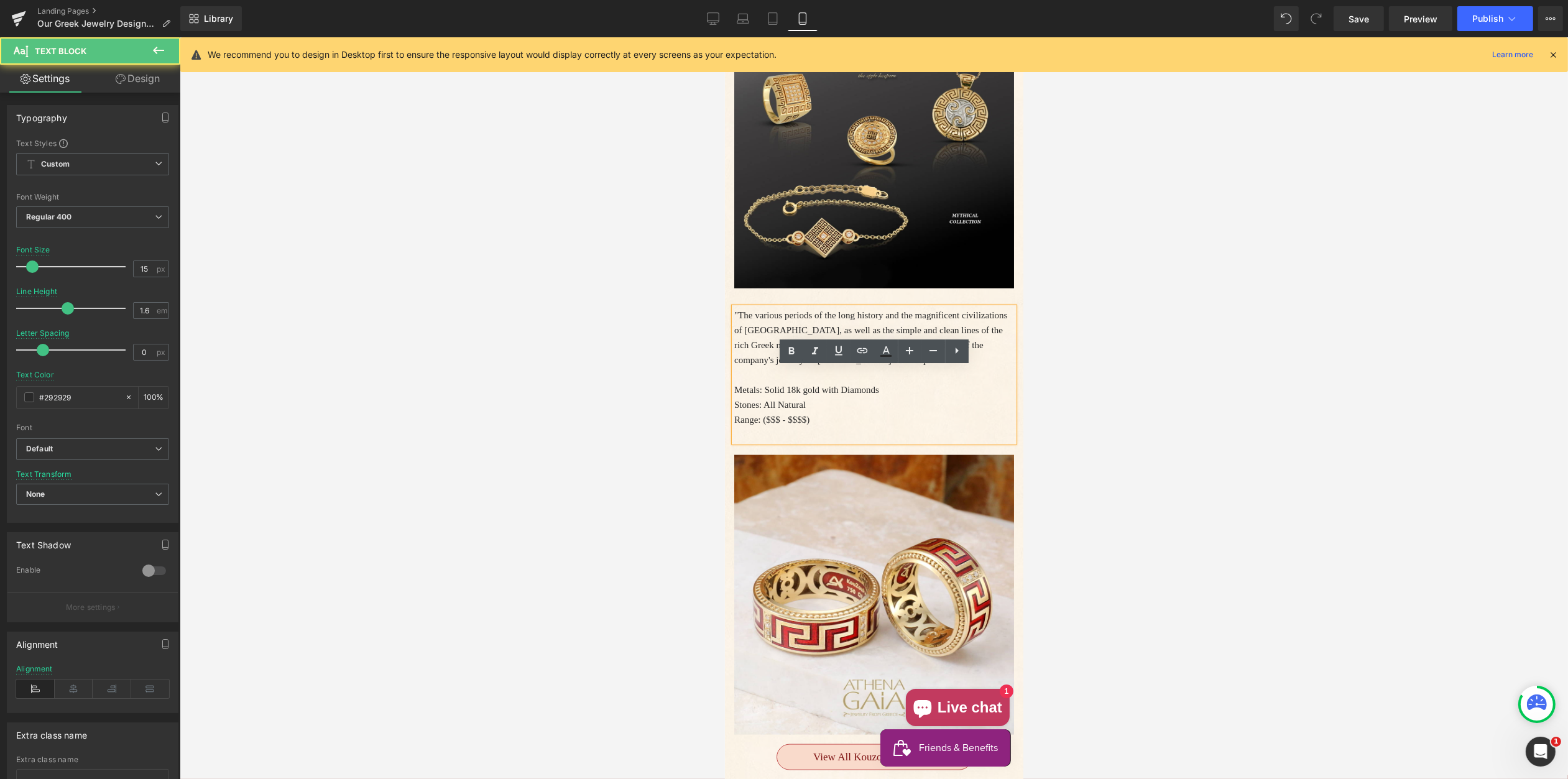
click at [819, 368] on p ""The various periods of the long history and the magnificent civilizations of G…" at bounding box center [873, 338] width 280 height 60
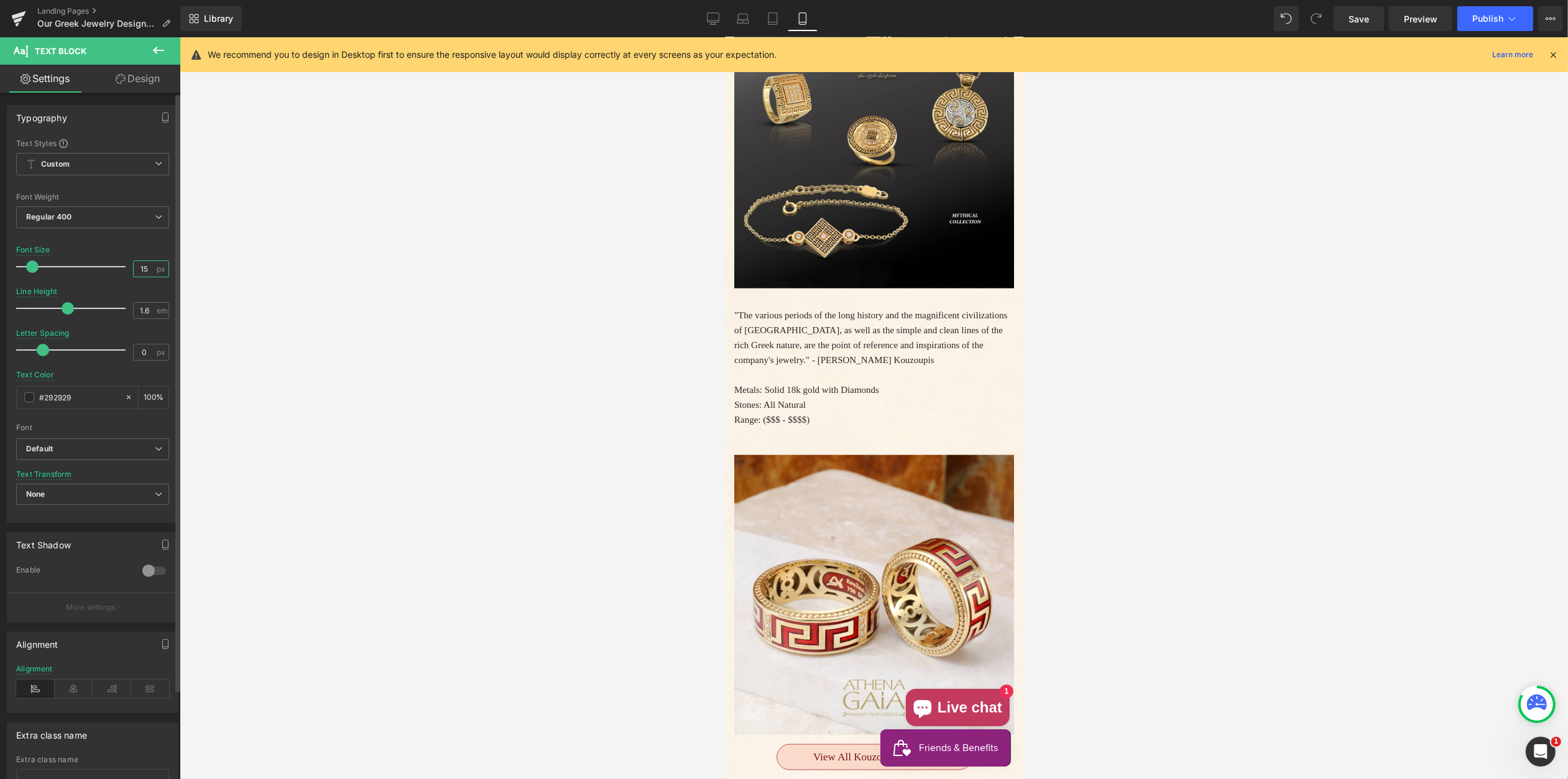
click at [146, 271] on input "15" at bounding box center [145, 269] width 22 height 15
type input "17"
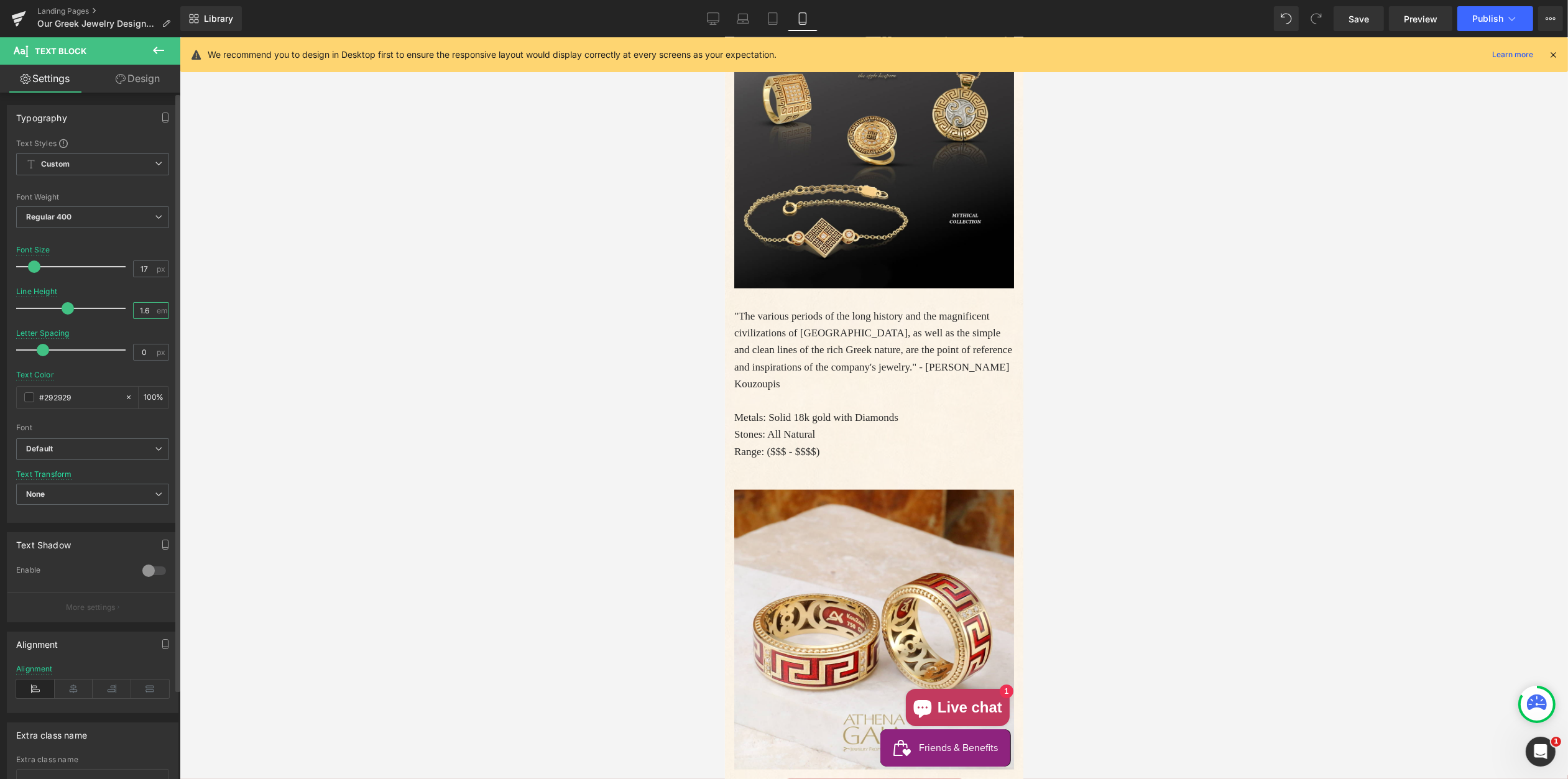
click at [148, 311] on input "1.6" at bounding box center [145, 311] width 22 height 15
type input "1.5"
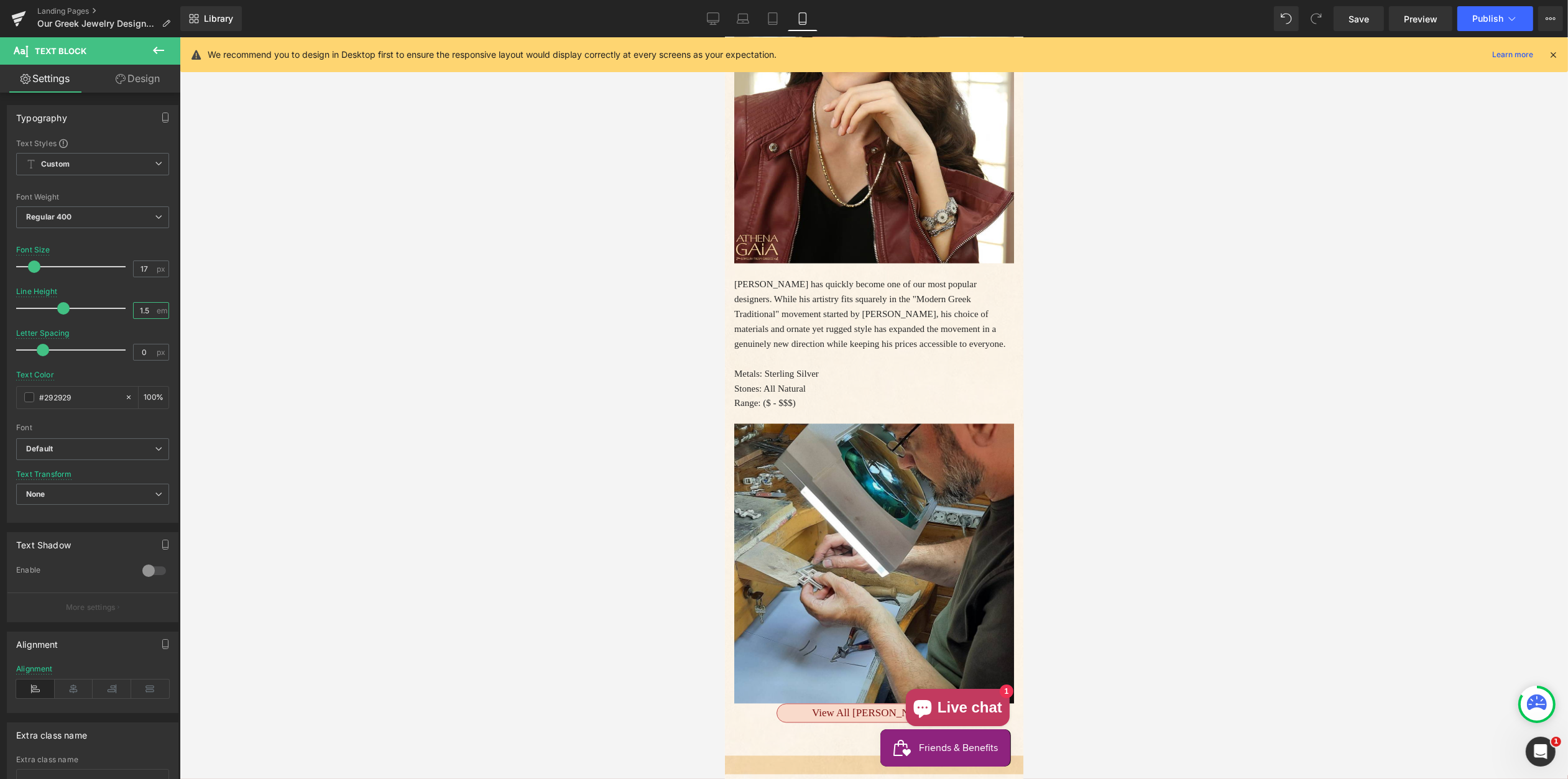
scroll to position [3200, 0]
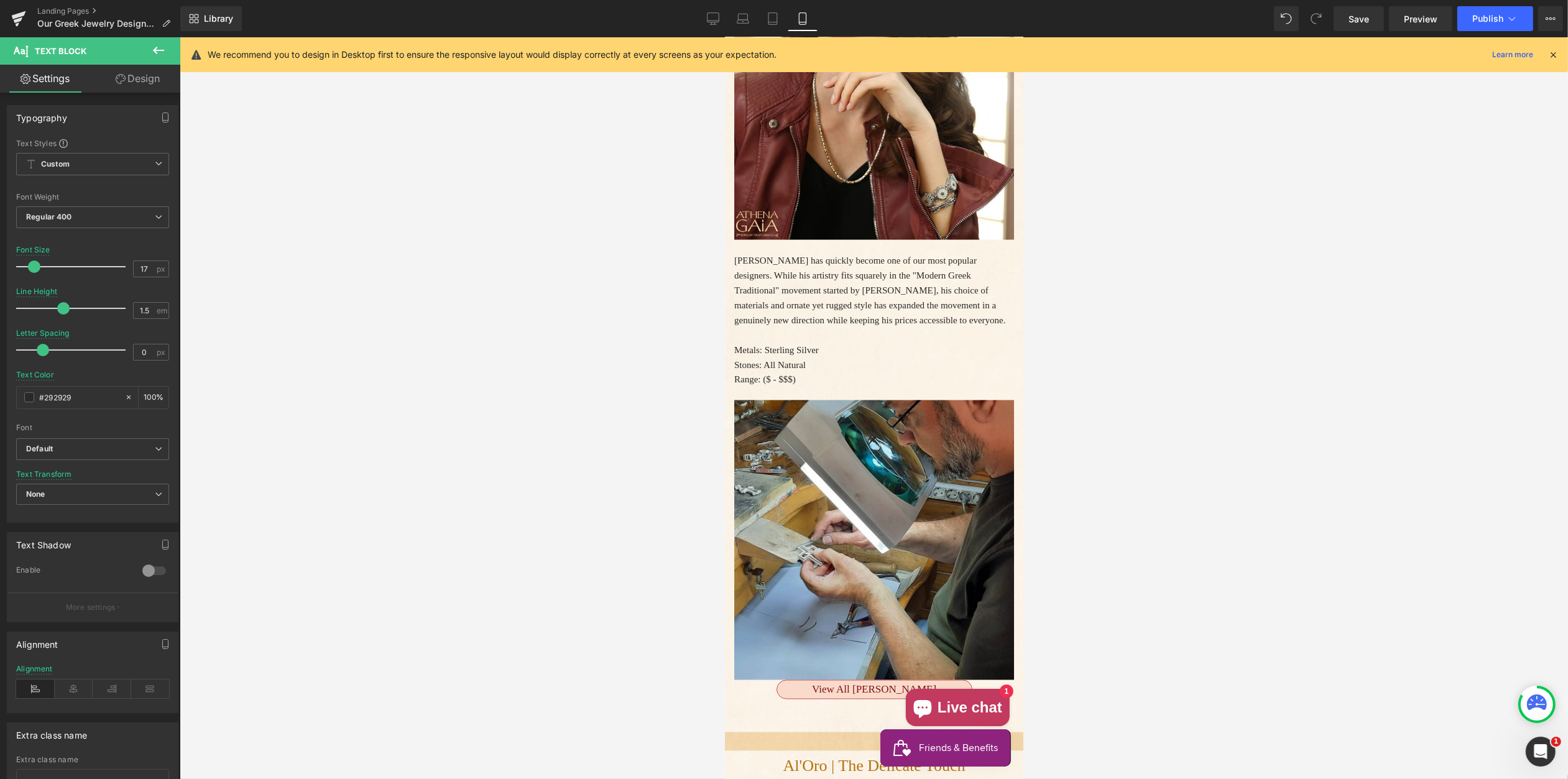
click at [811, 328] on p "Yianni has quickly become one of our most popular designers. While his artistry…" at bounding box center [873, 290] width 280 height 74
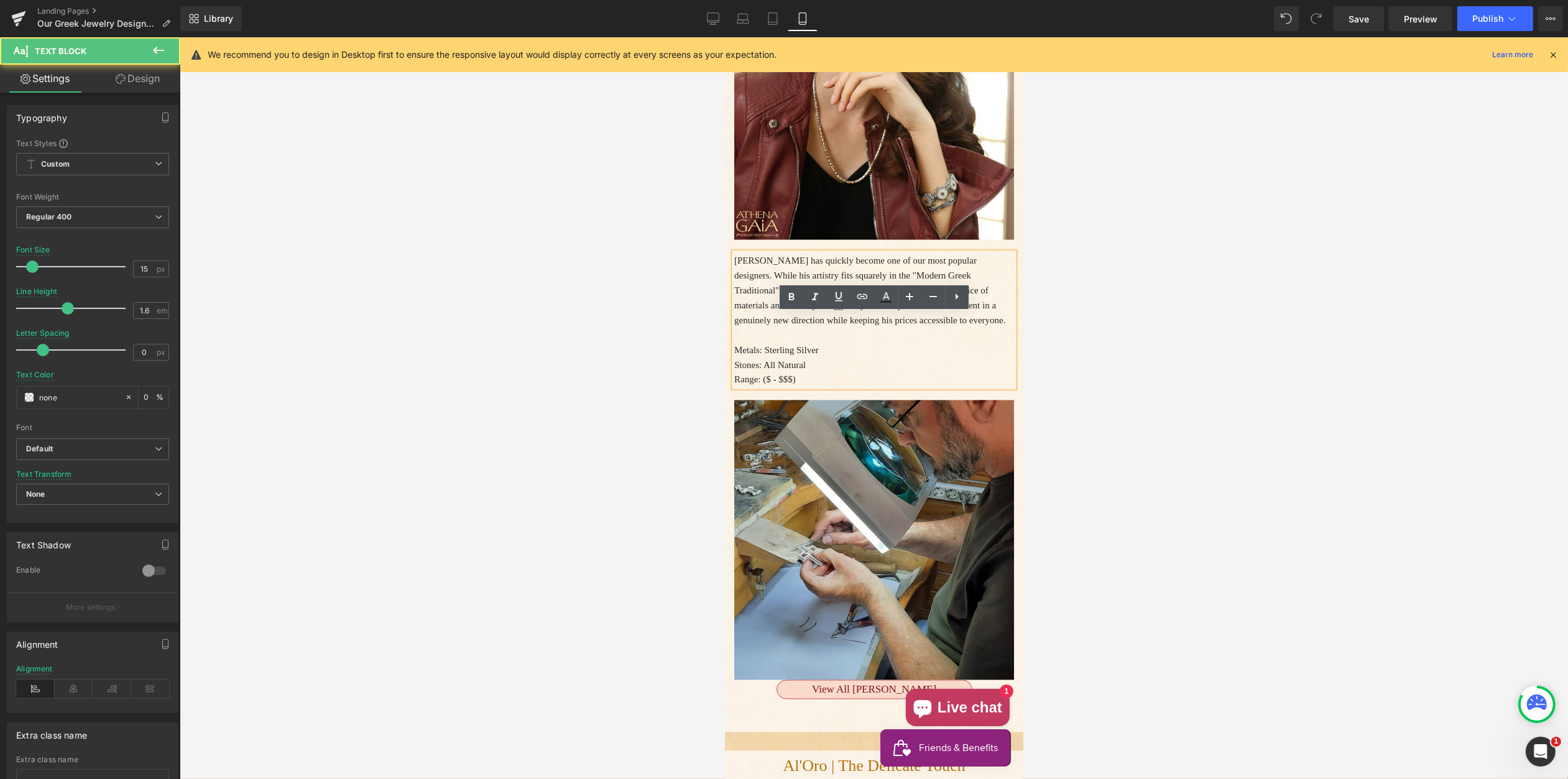
click at [811, 328] on p "Yianni has quickly become one of our most popular designers. While his artistry…" at bounding box center [873, 290] width 280 height 74
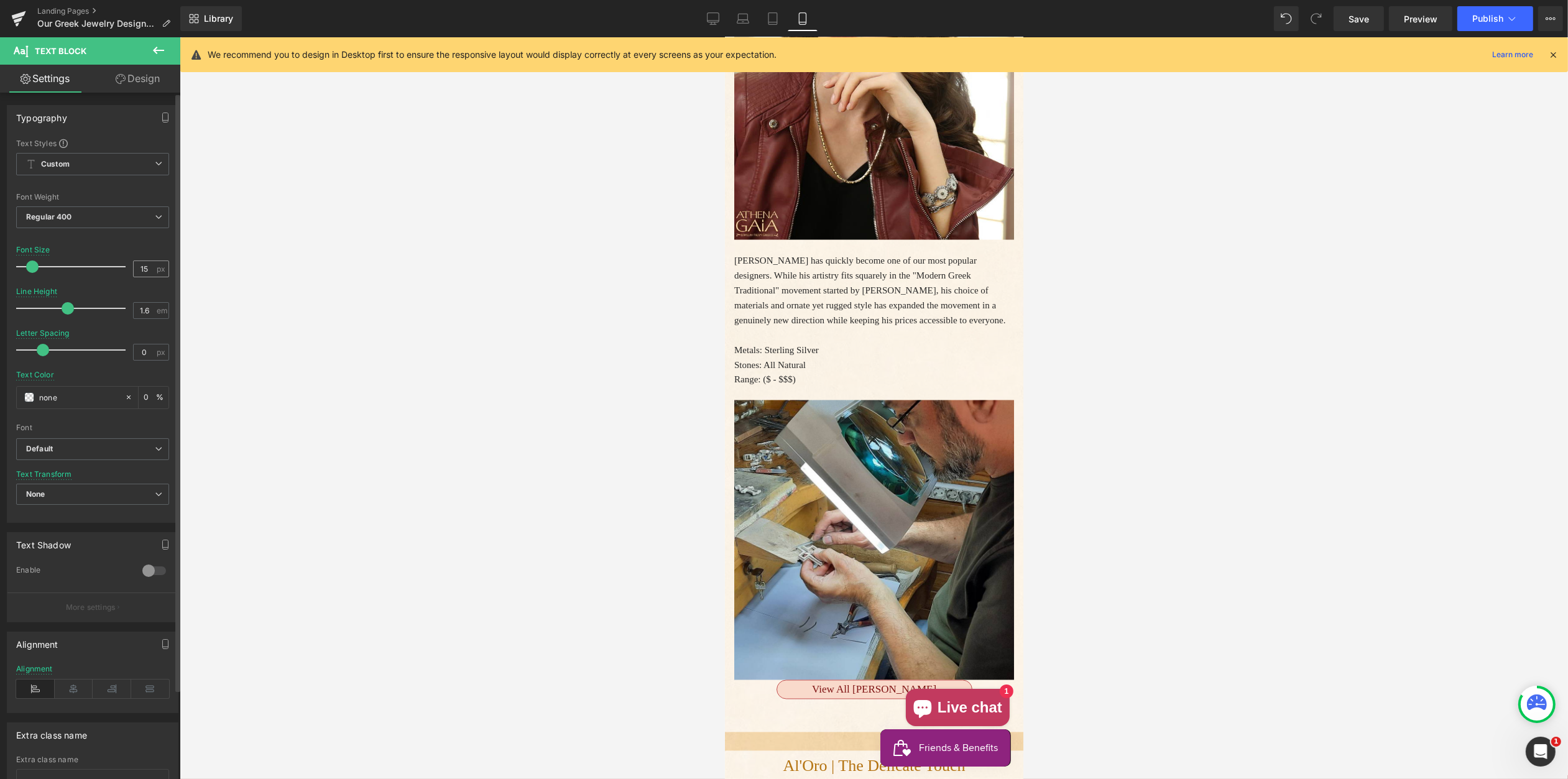
drag, startPoint x: 139, startPoint y: 267, endPoint x: 157, endPoint y: 272, distance: 18.7
click at [146, 268] on input "15" at bounding box center [145, 269] width 22 height 15
type input "17"
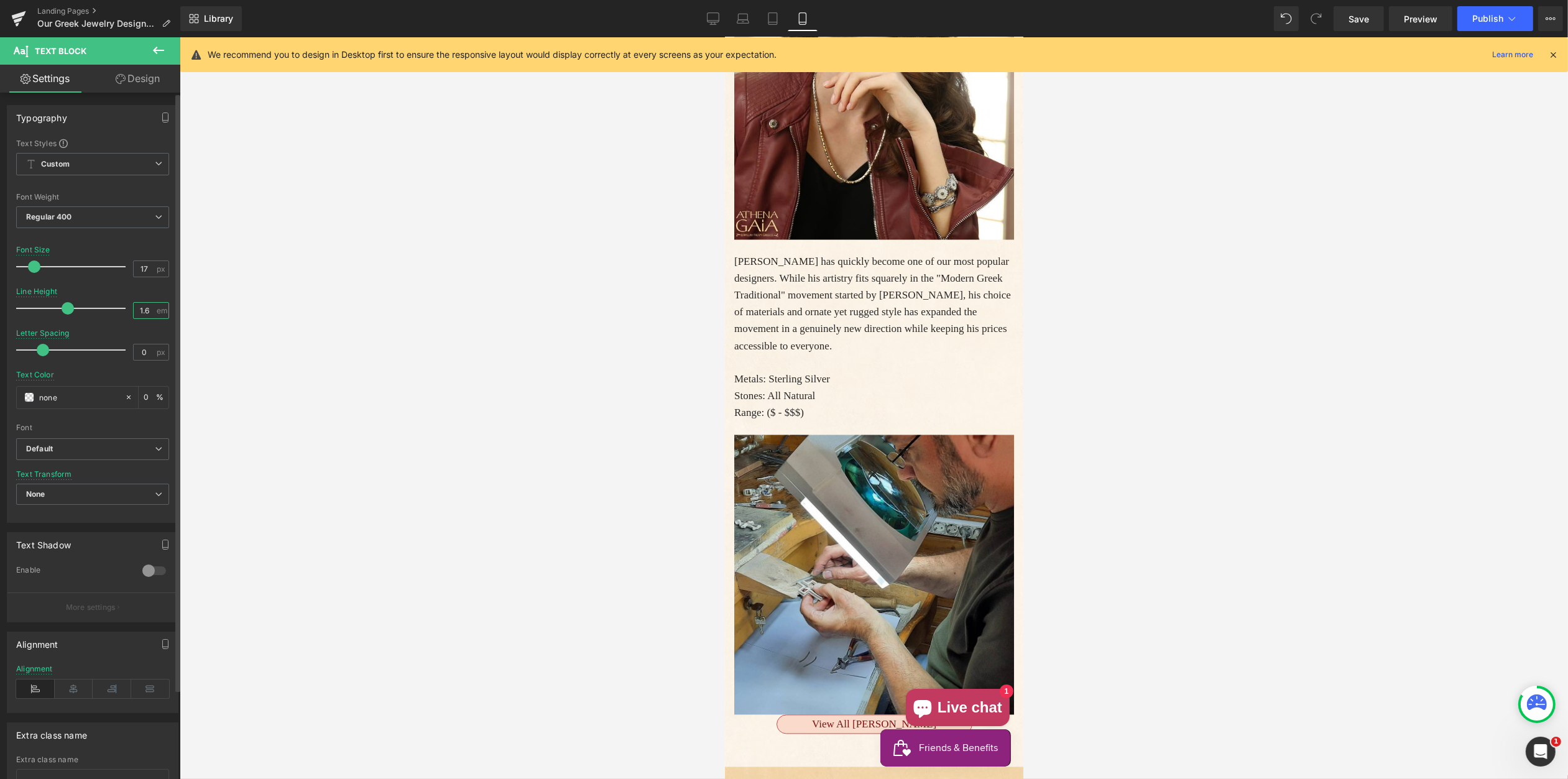
drag, startPoint x: 139, startPoint y: 309, endPoint x: 157, endPoint y: 313, distance: 18.4
click at [146, 310] on input "1.6" at bounding box center [145, 311] width 22 height 15
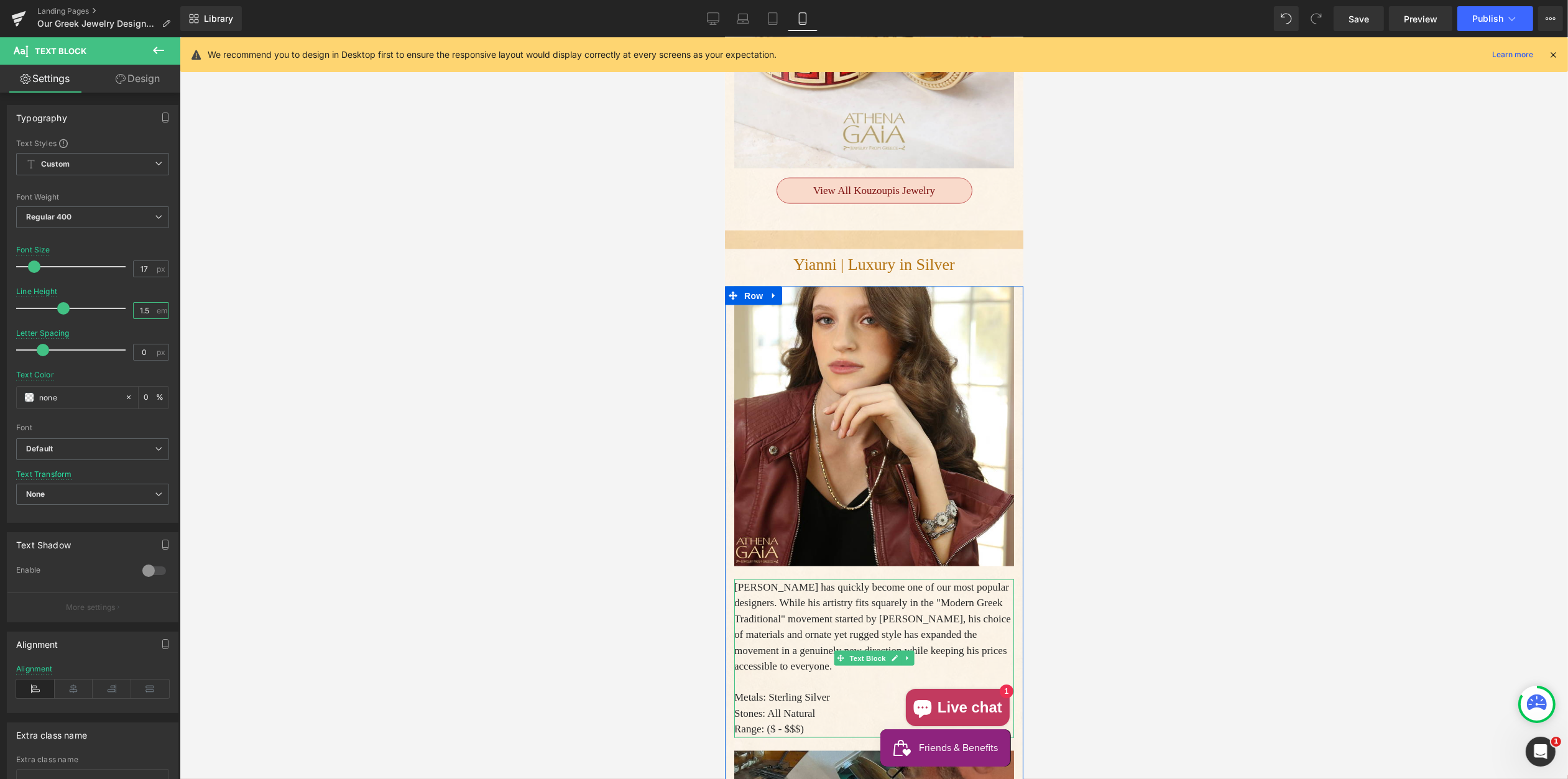
scroll to position [2790, 0]
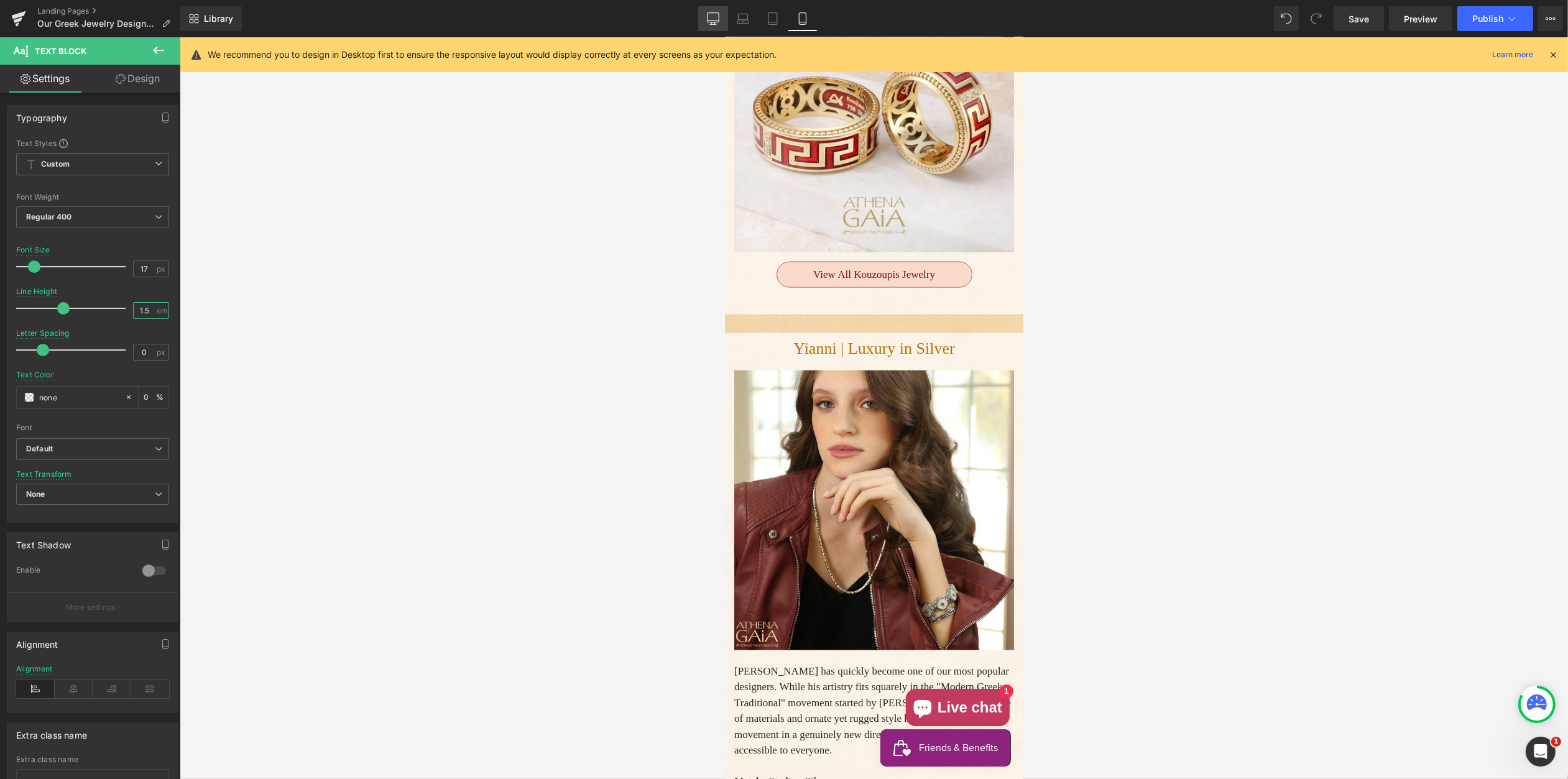
type input "1.5"
click at [716, 19] on icon at bounding box center [713, 19] width 12 height 12
type input "18"
type input "1.6"
type input "#292929"
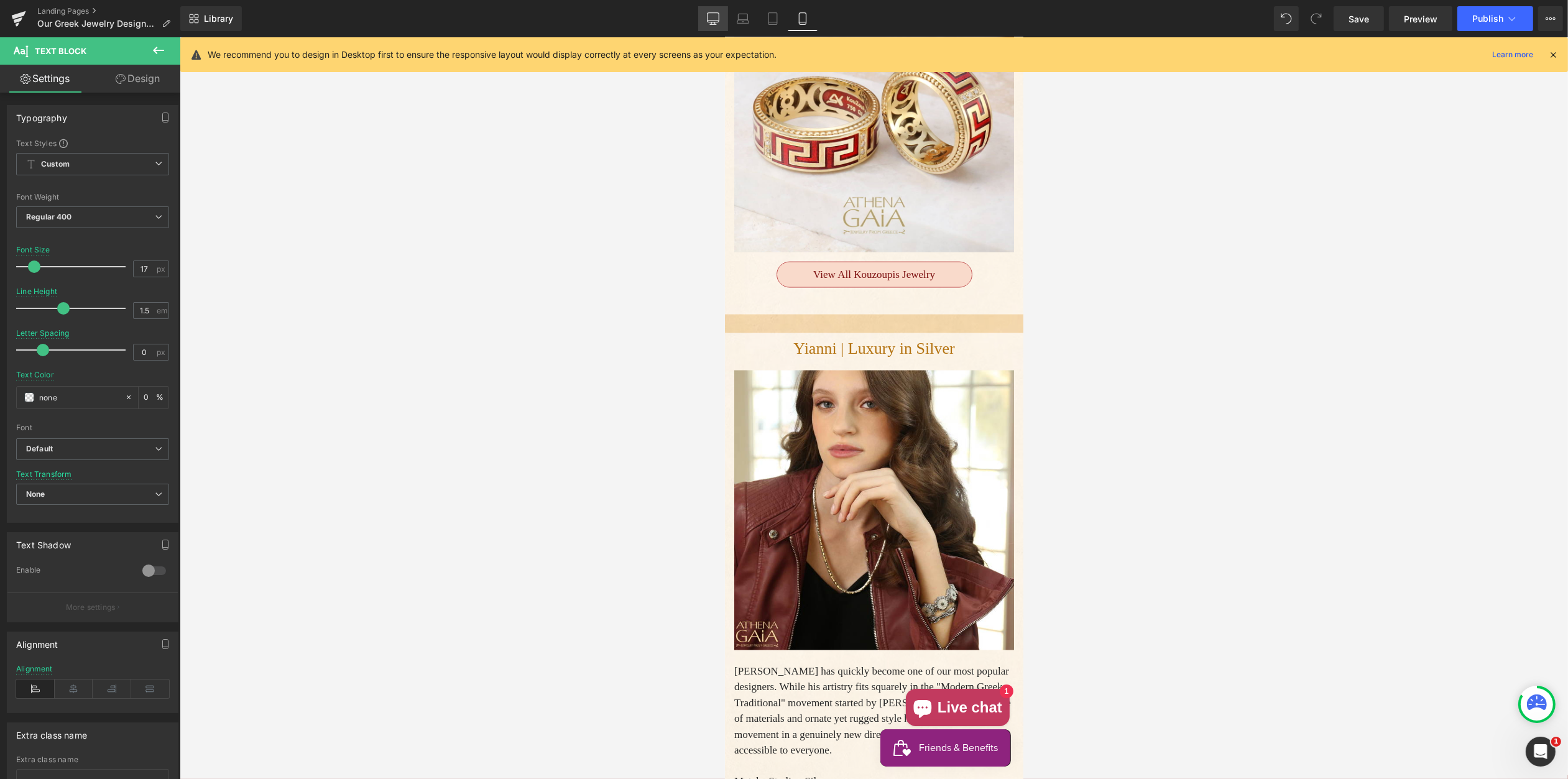
type input "100"
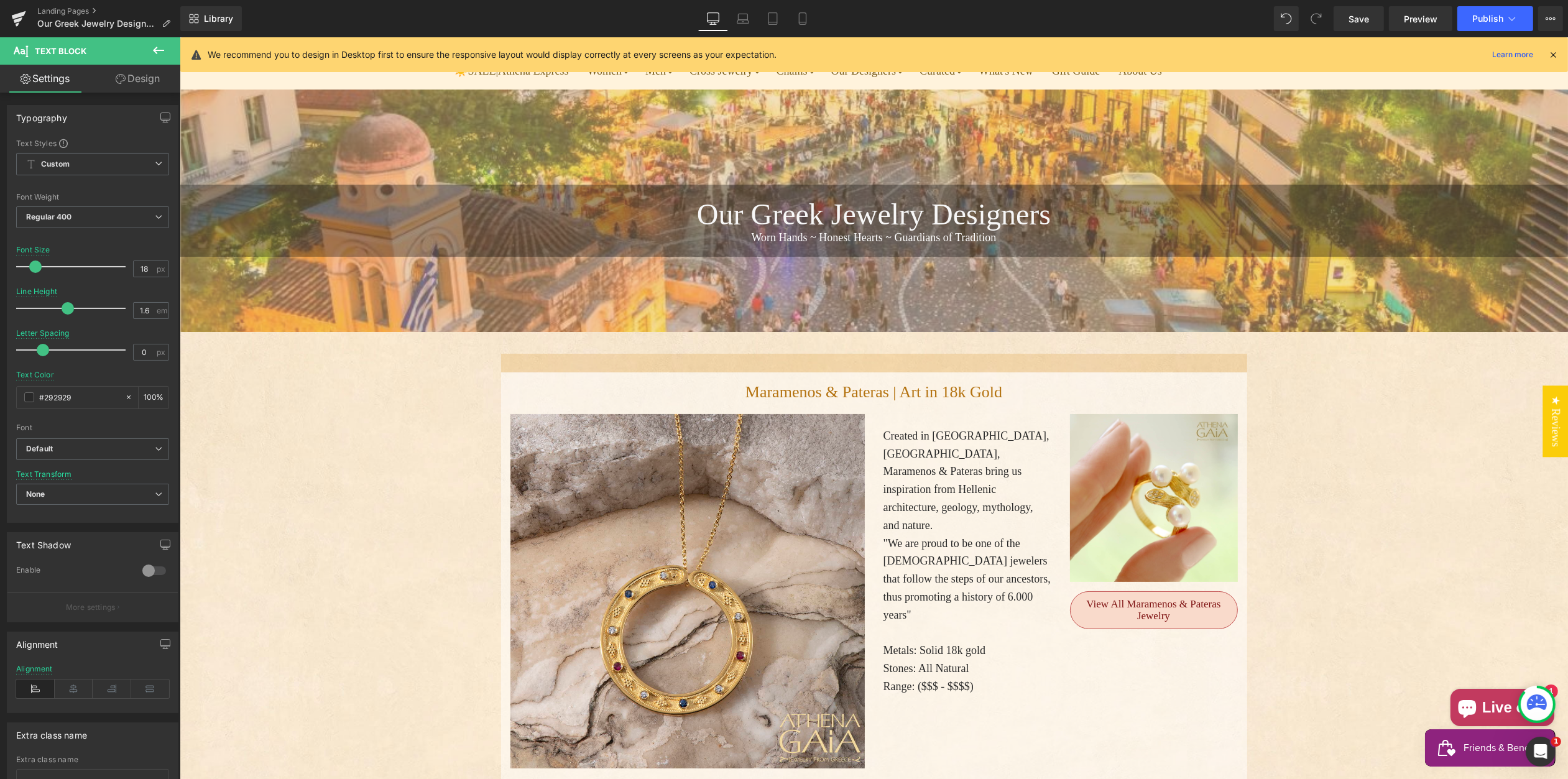
scroll to position [292, 0]
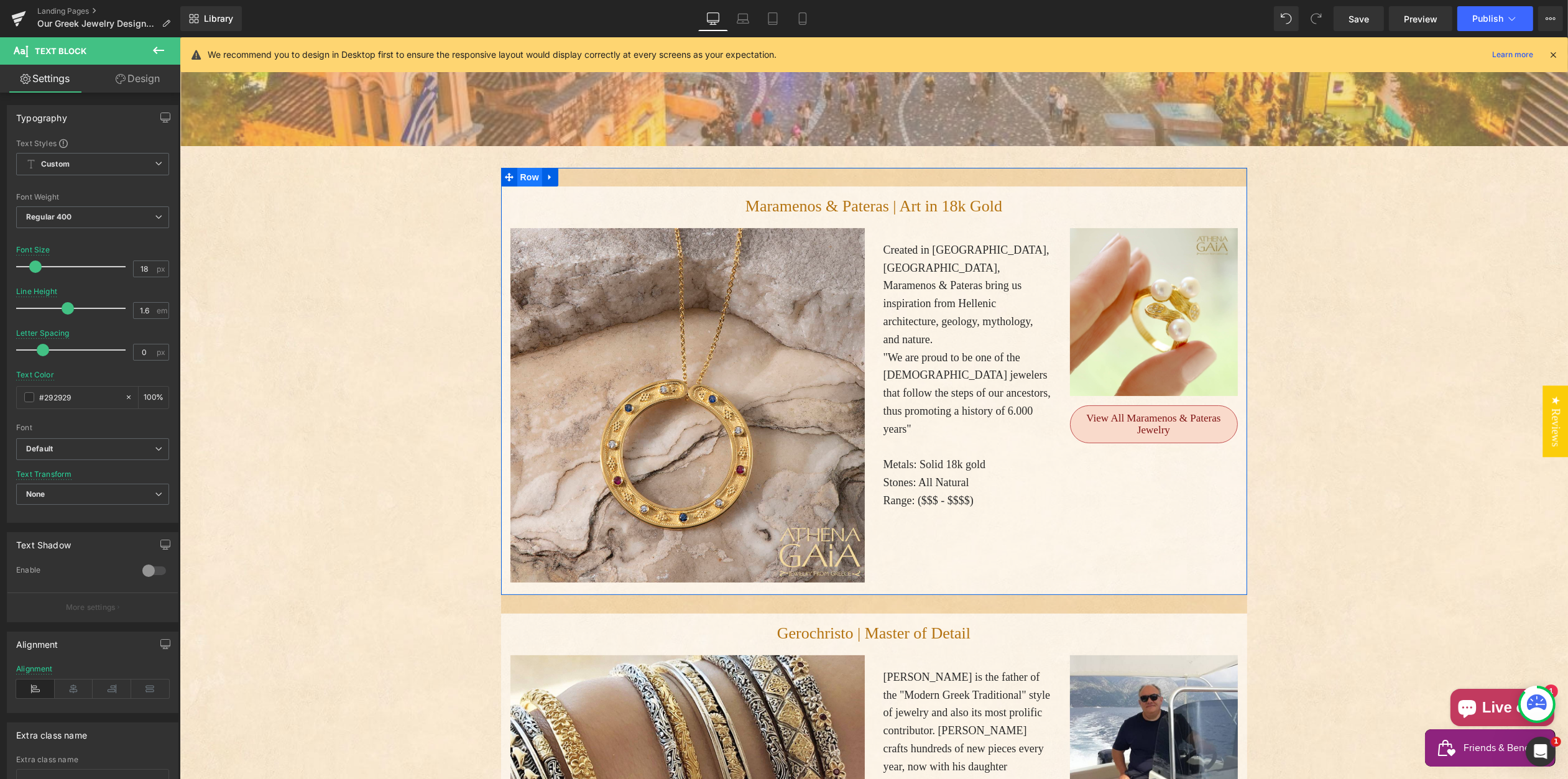
click at [524, 168] on span "Row" at bounding box center [529, 177] width 25 height 19
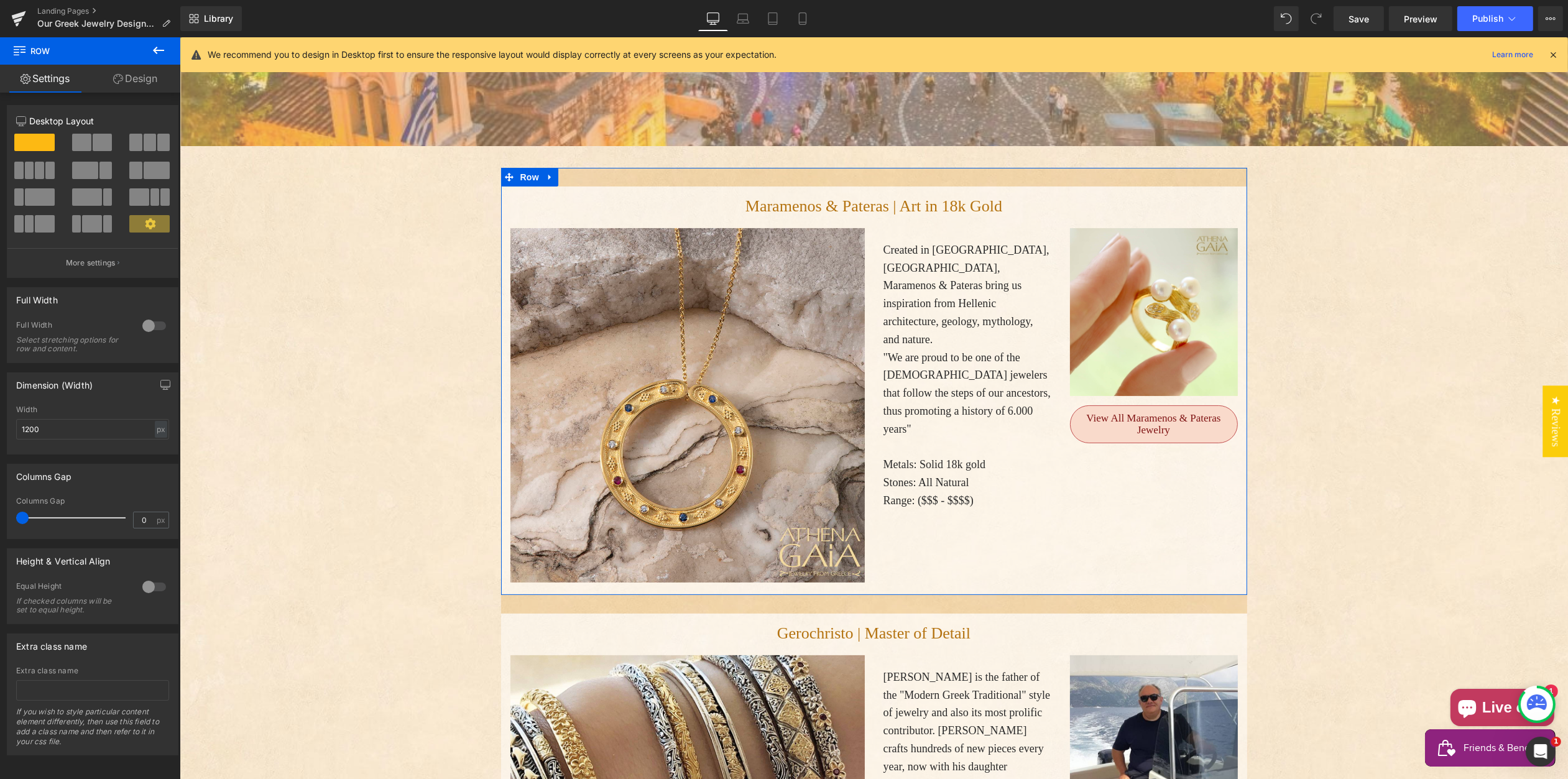
drag, startPoint x: 138, startPoint y: 81, endPoint x: 132, endPoint y: 76, distance: 7.8
click at [138, 81] on link "Design" at bounding box center [135, 79] width 90 height 28
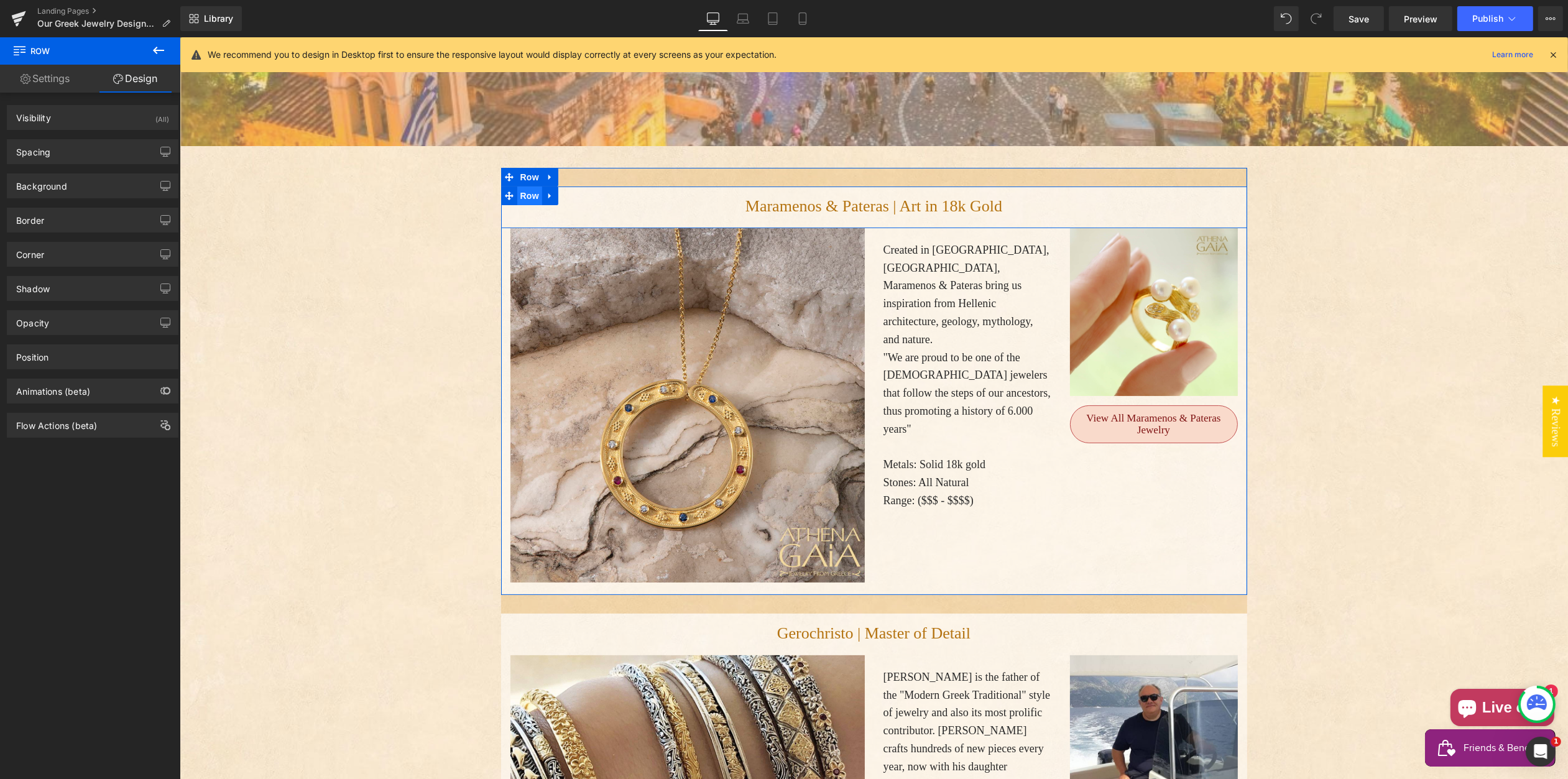
click at [529, 187] on span "Row" at bounding box center [529, 196] width 25 height 19
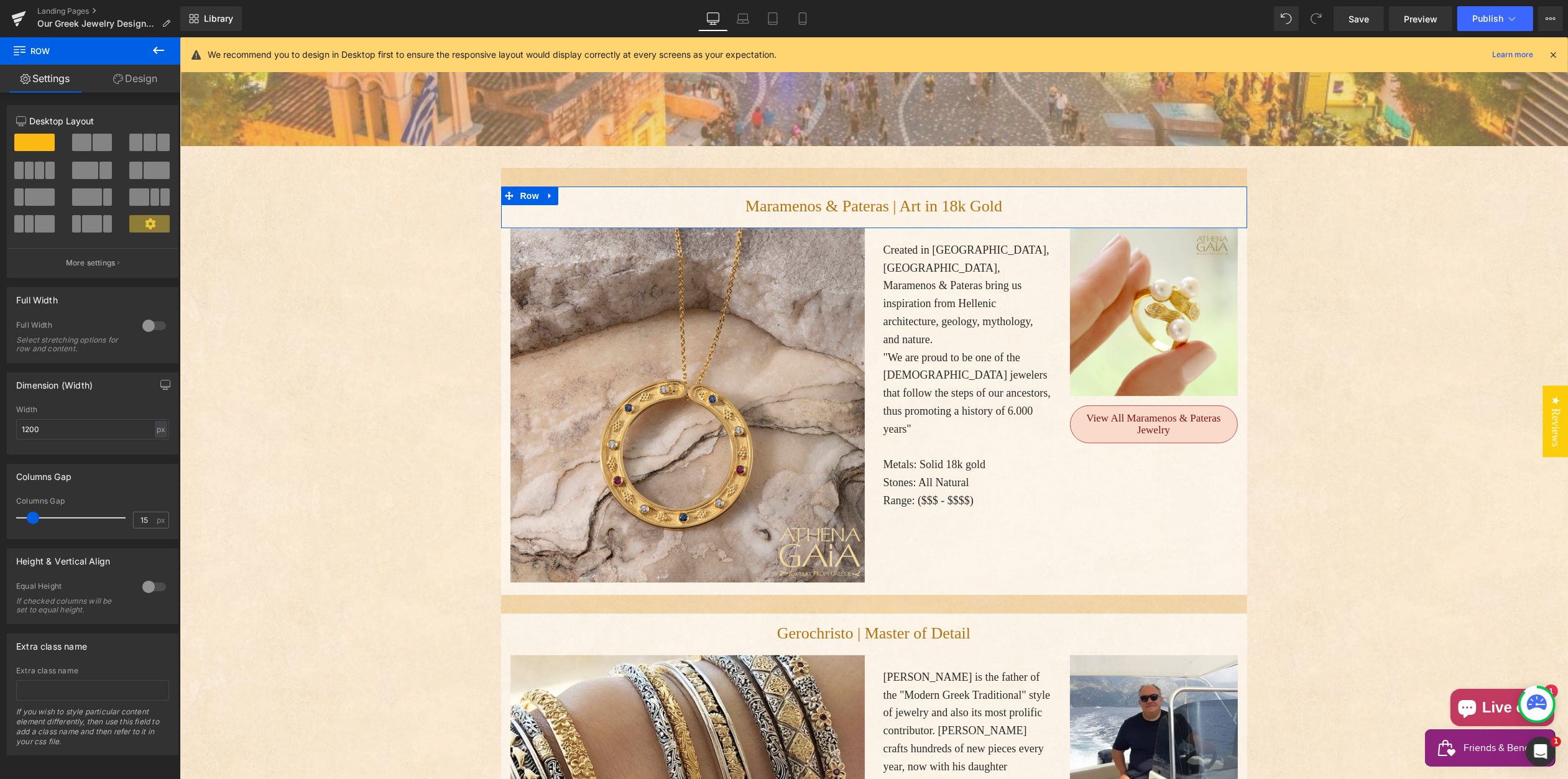
click at [129, 75] on link "Design" at bounding box center [135, 79] width 90 height 28
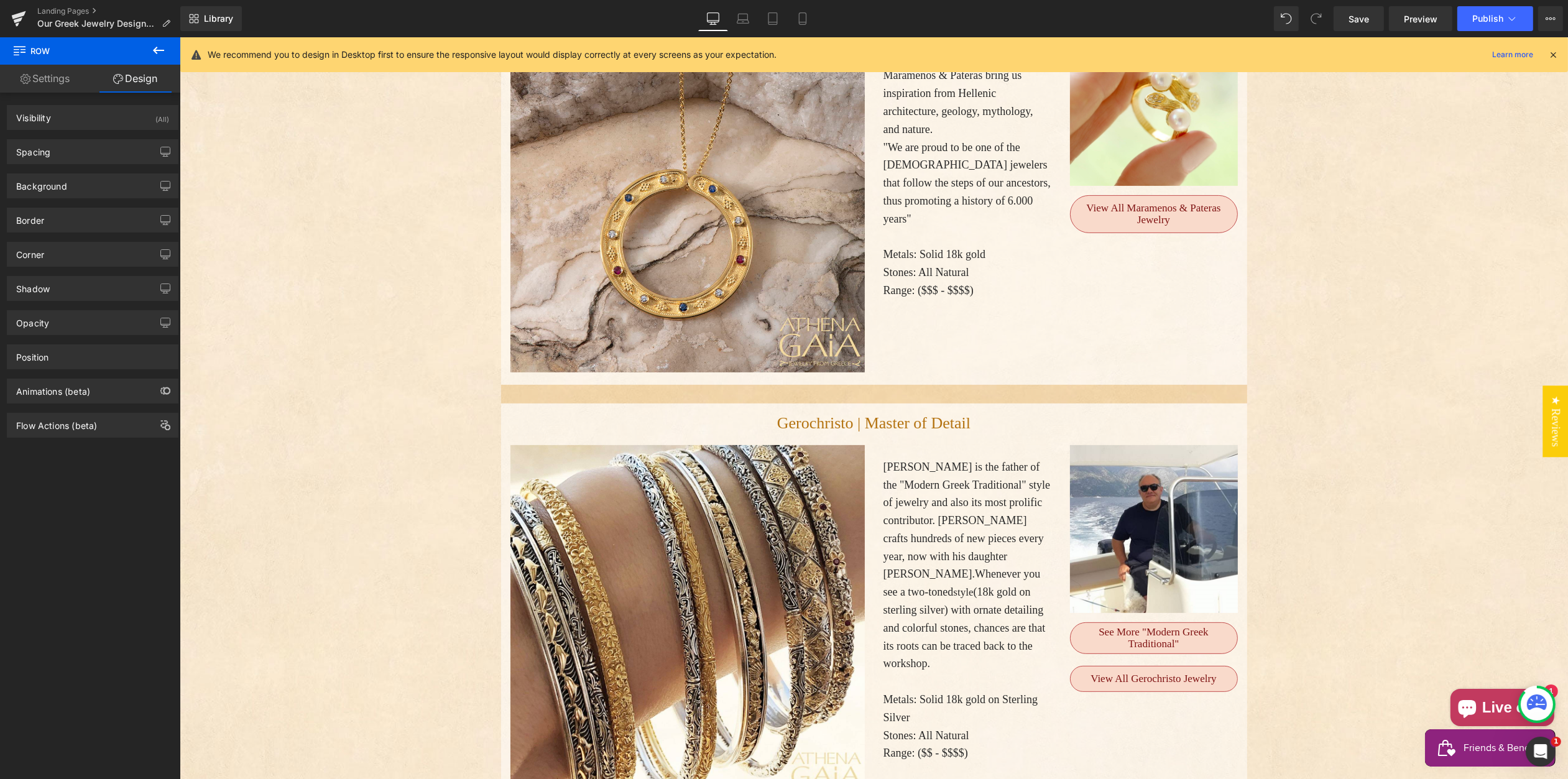
scroll to position [581, 0]
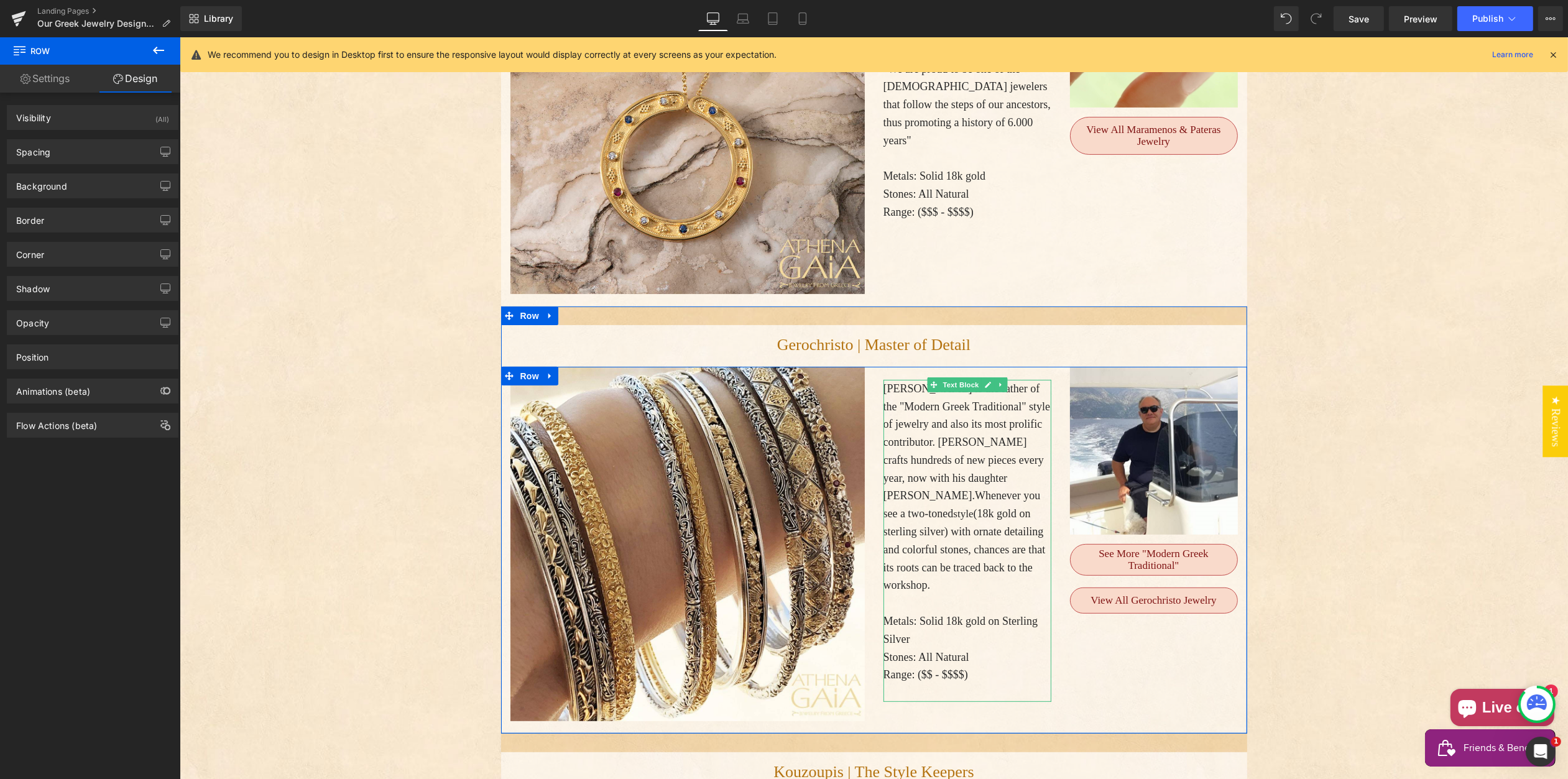
click at [958, 516] on span "(18k gold on sterling silver) with ornate detailing and colorful stones, chance…" at bounding box center [964, 549] width 163 height 84
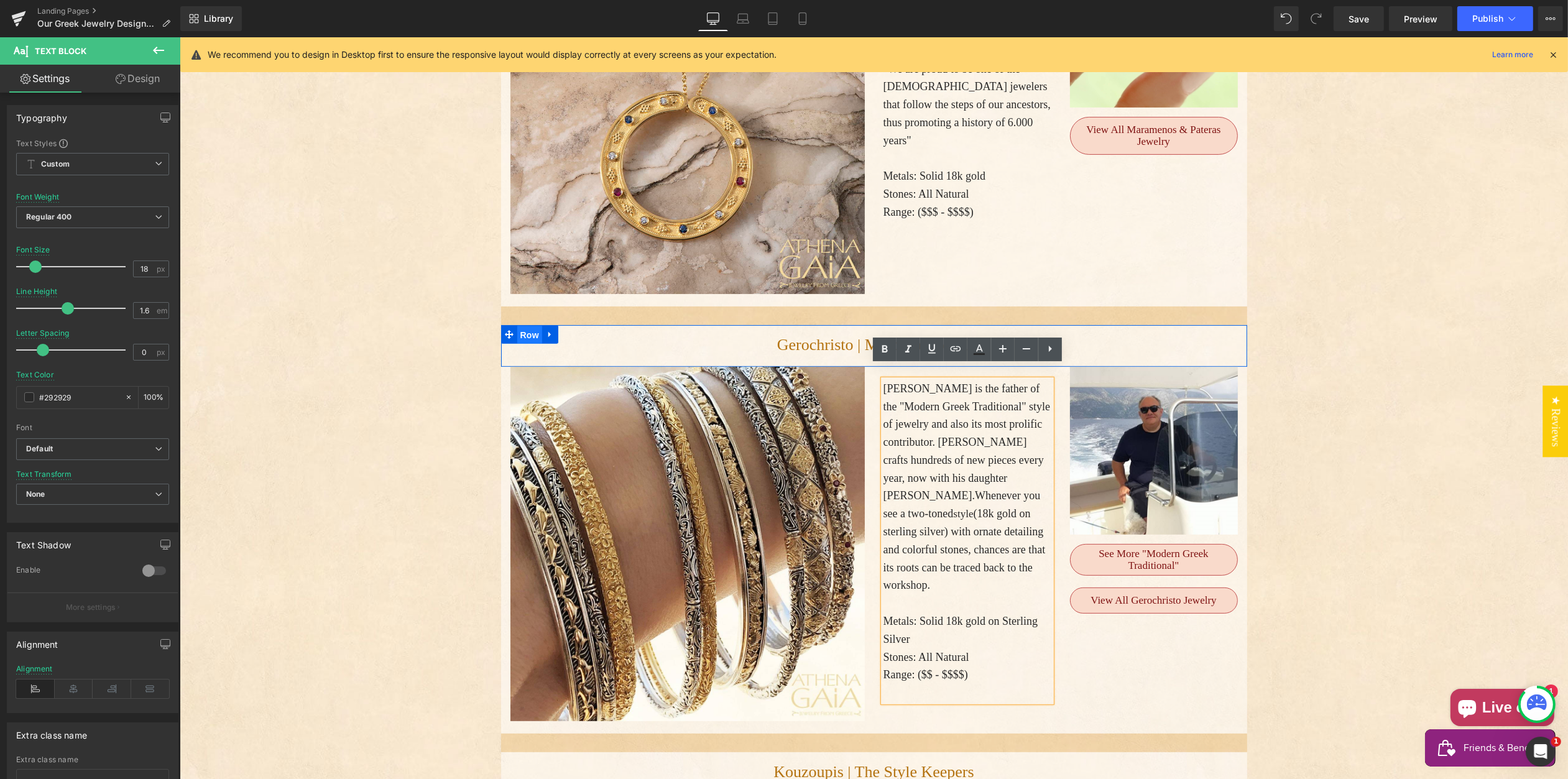
click at [529, 326] on span "Row" at bounding box center [529, 335] width 25 height 19
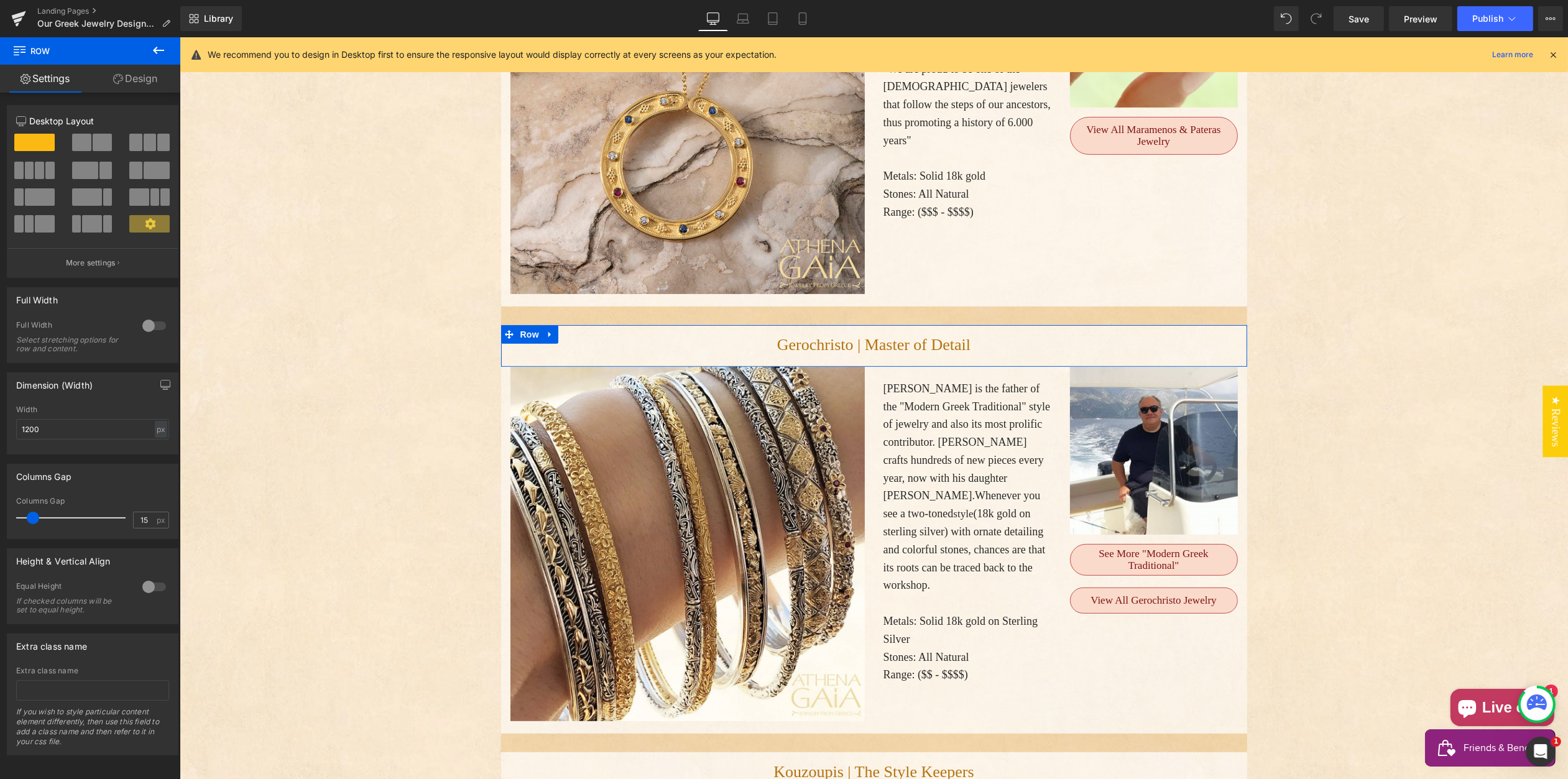
click at [116, 73] on link "Design" at bounding box center [135, 79] width 90 height 28
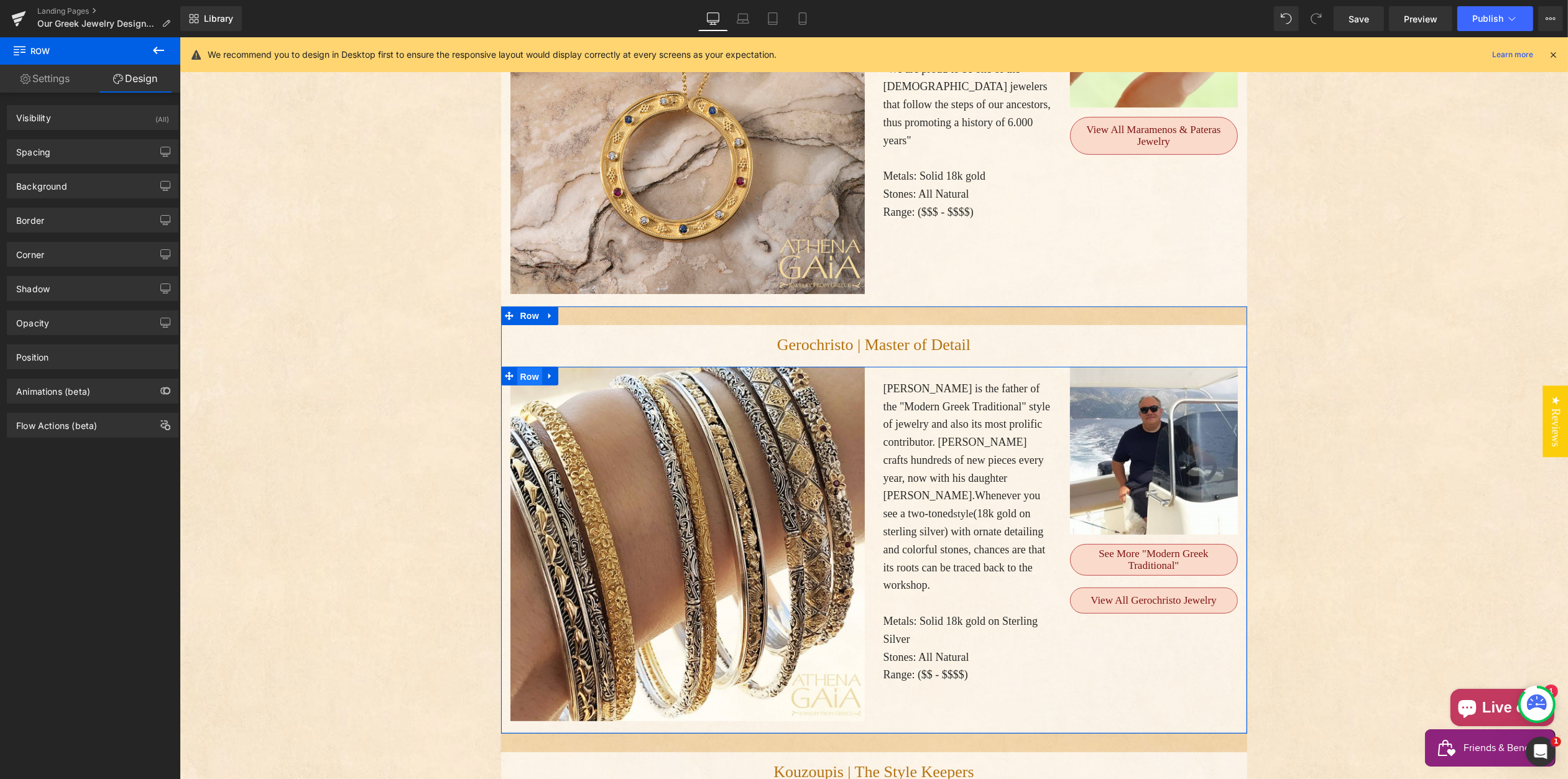
click at [530, 368] on span "Row" at bounding box center [529, 377] width 25 height 19
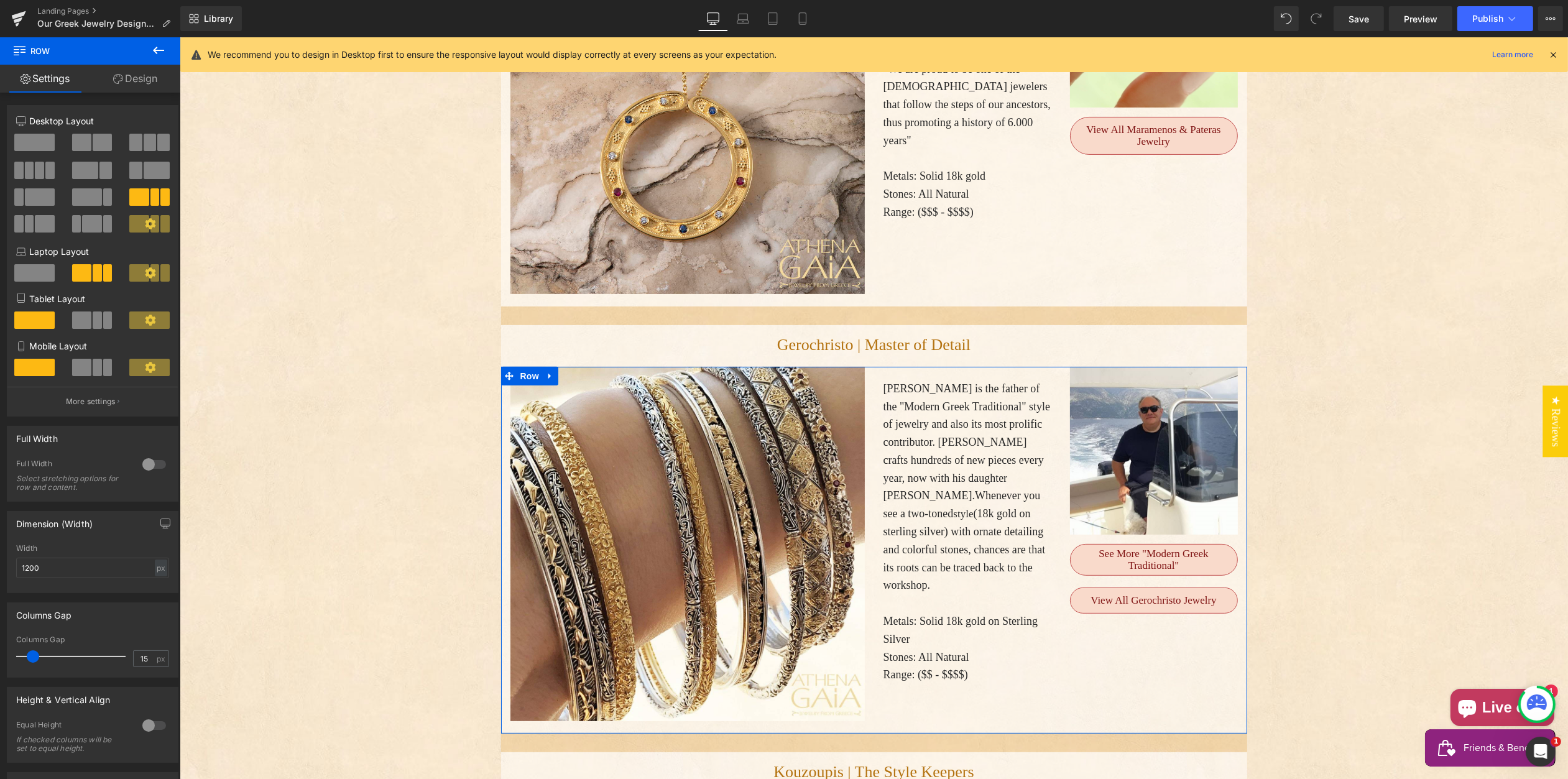
click at [137, 84] on link "Design" at bounding box center [135, 79] width 90 height 28
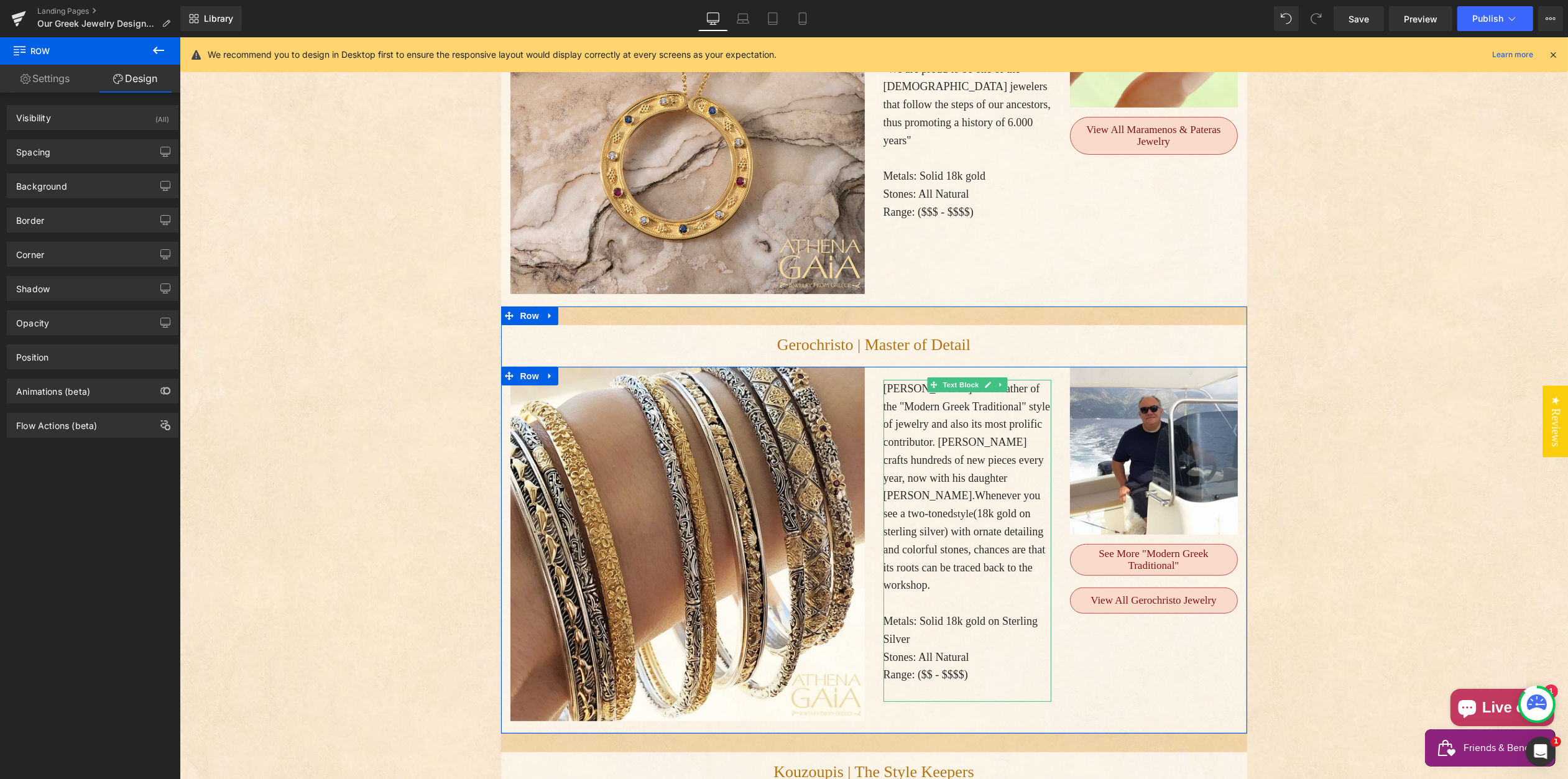
click at [925, 448] on span "Spiros is the father of the "Modern Greek Traditional" style of jewelry and als…" at bounding box center [966, 442] width 167 height 120
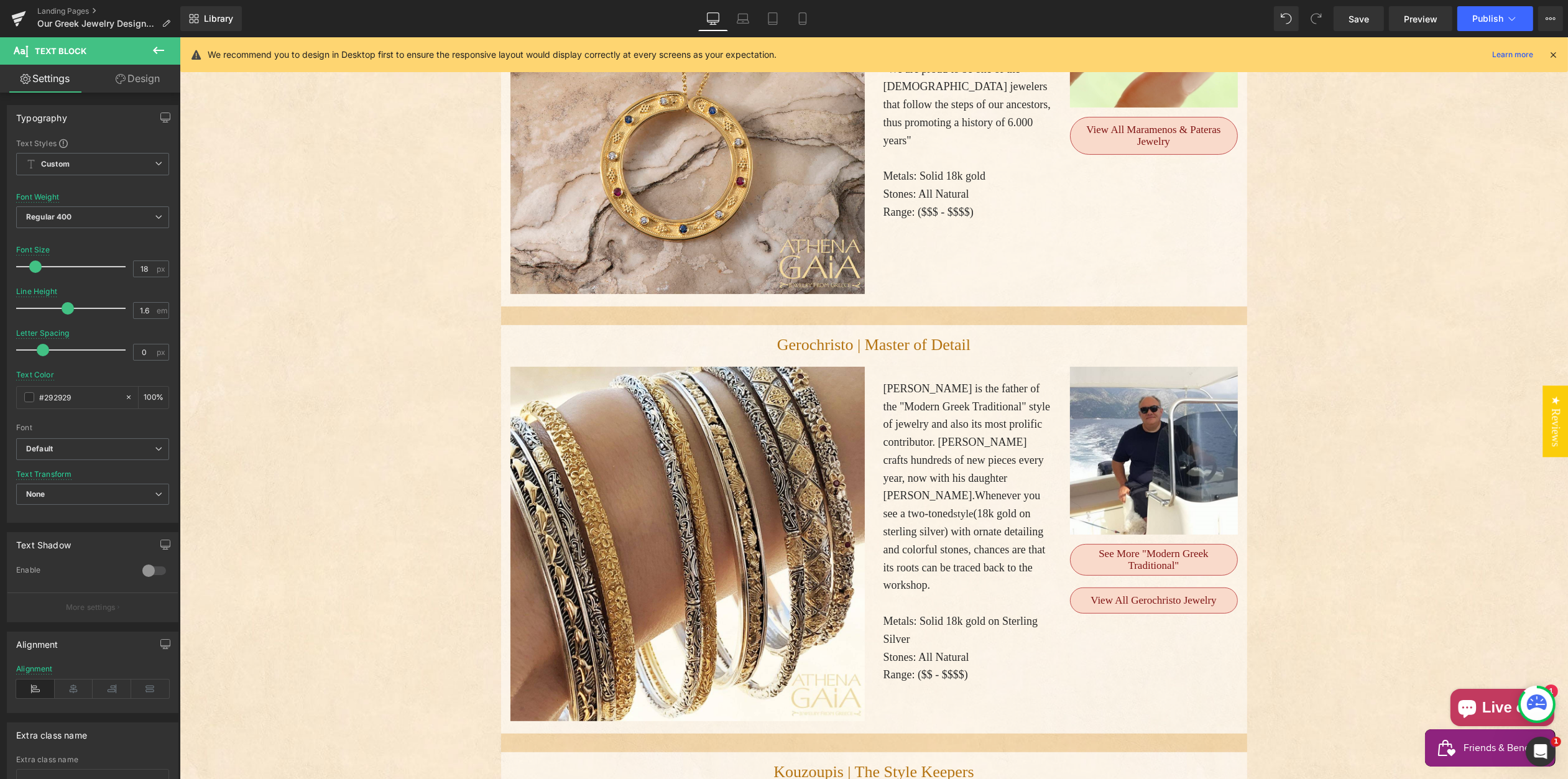
click at [123, 78] on icon at bounding box center [120, 79] width 10 height 10
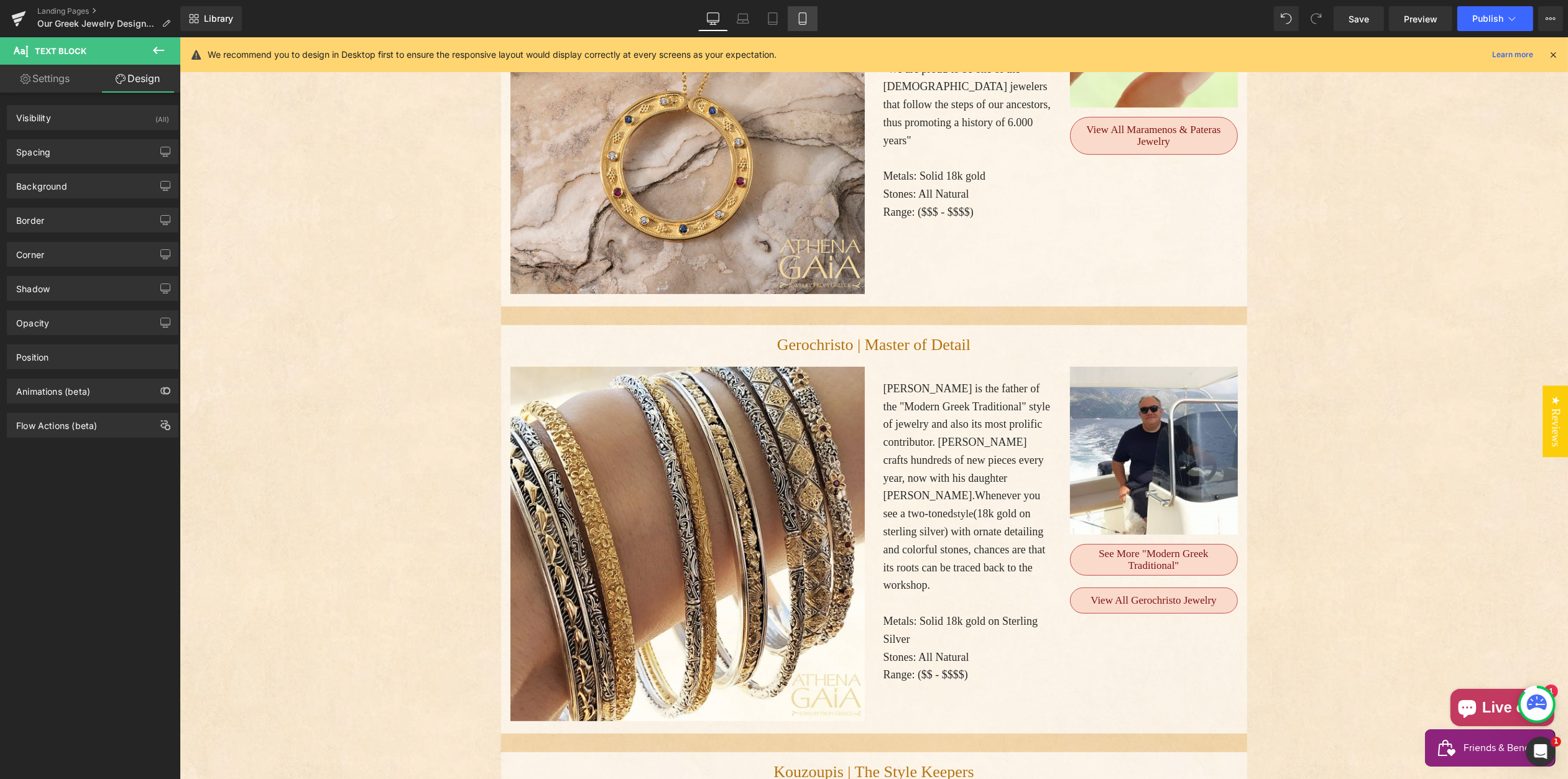
click at [801, 20] on icon at bounding box center [803, 19] width 12 height 12
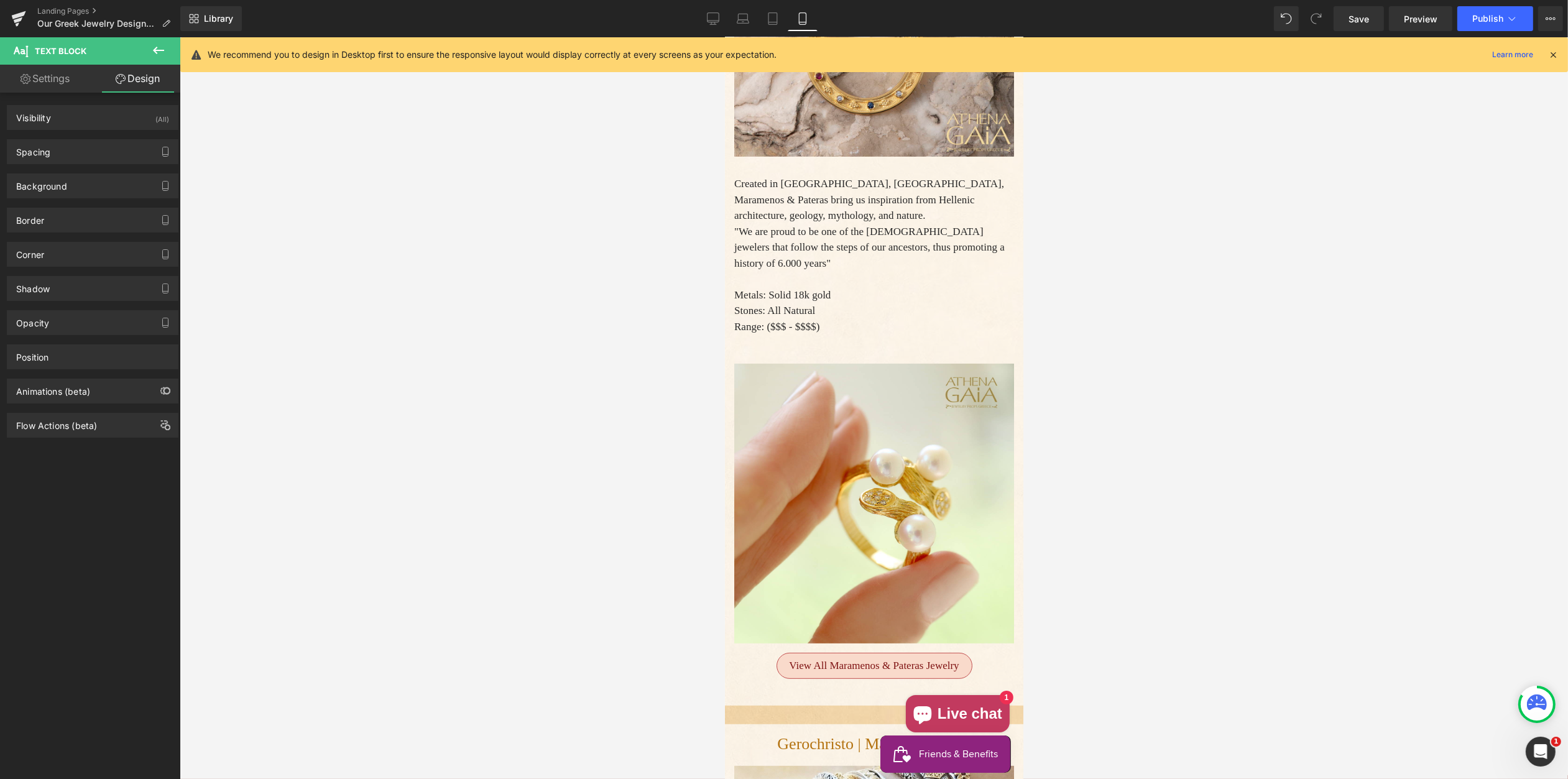
scroll to position [1339, 0]
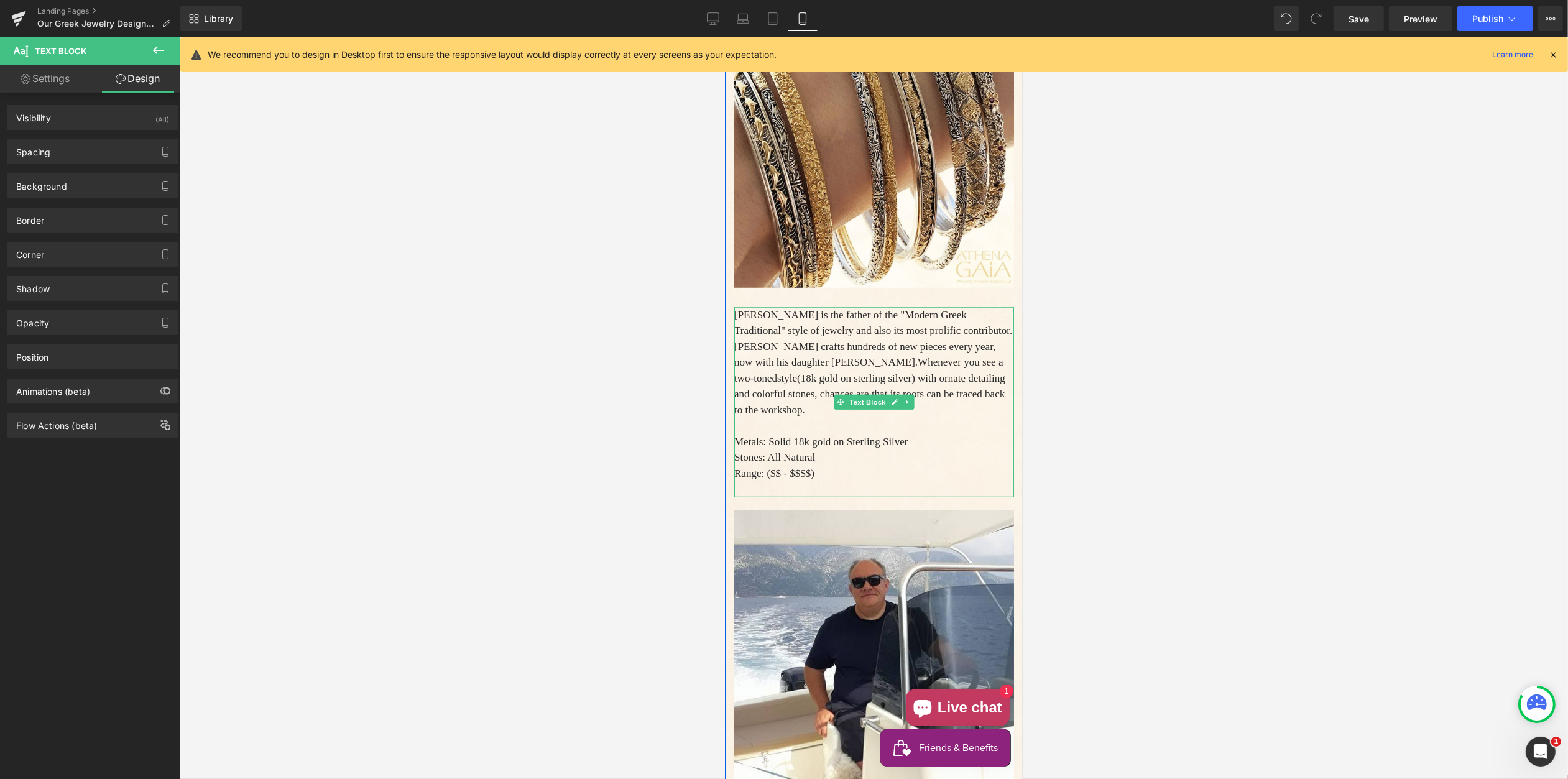
click at [780, 384] on span "style" at bounding box center [787, 378] width 20 height 12
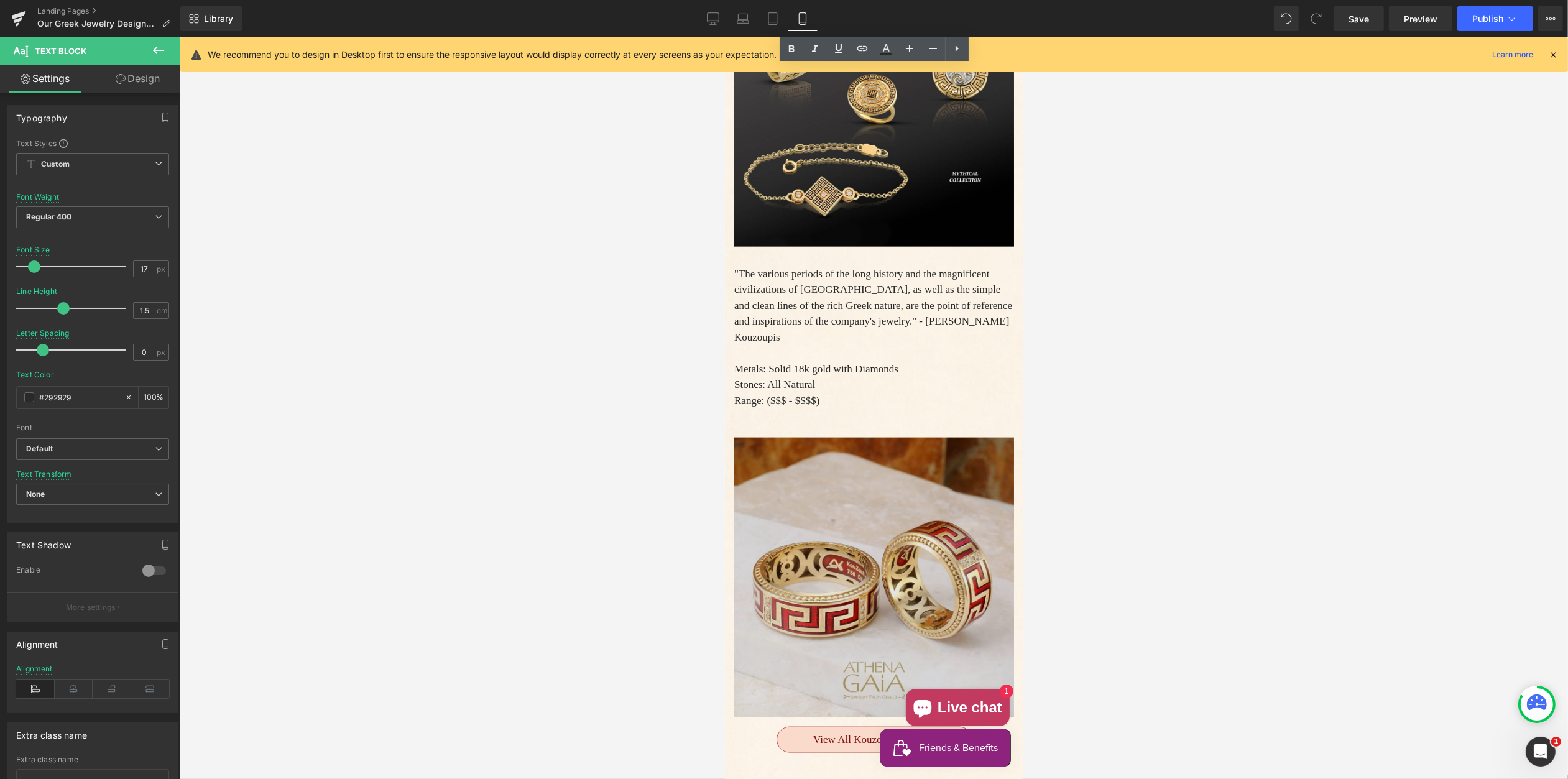
scroll to position [2357, 0]
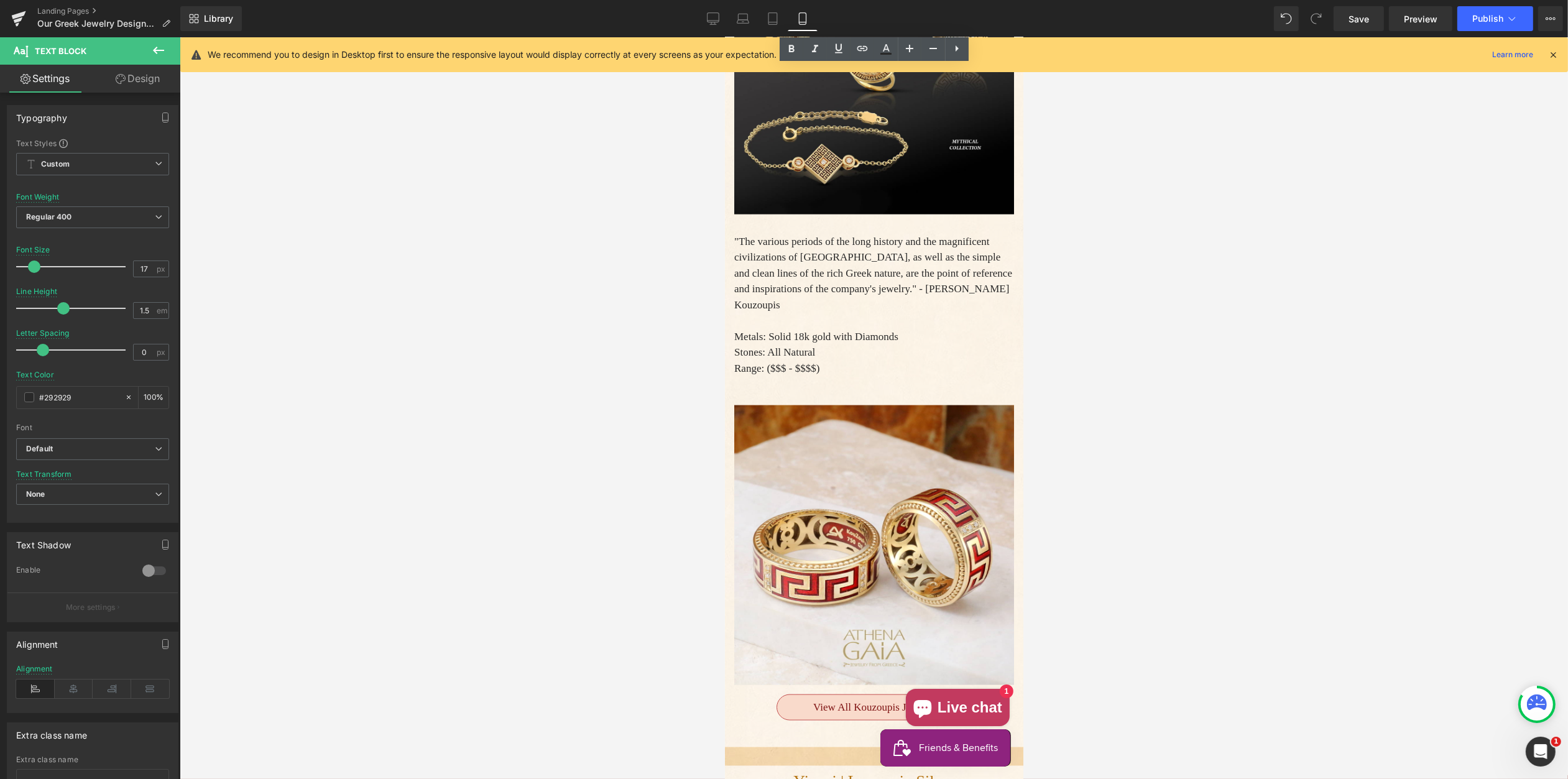
click at [794, 314] on p ""The various periods of the long history and the magnificent civilizations of G…" at bounding box center [873, 273] width 280 height 80
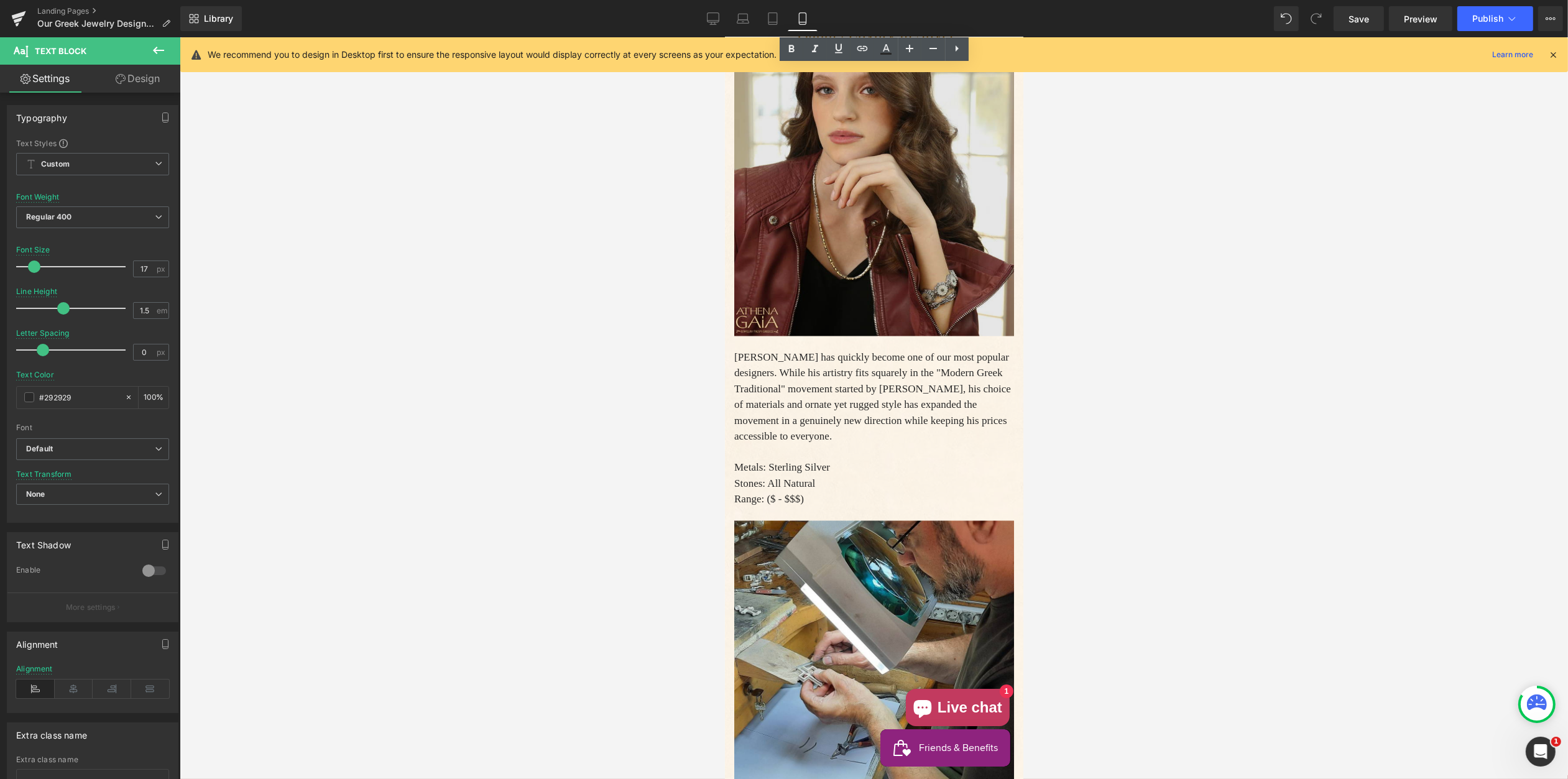
scroll to position [3132, 0]
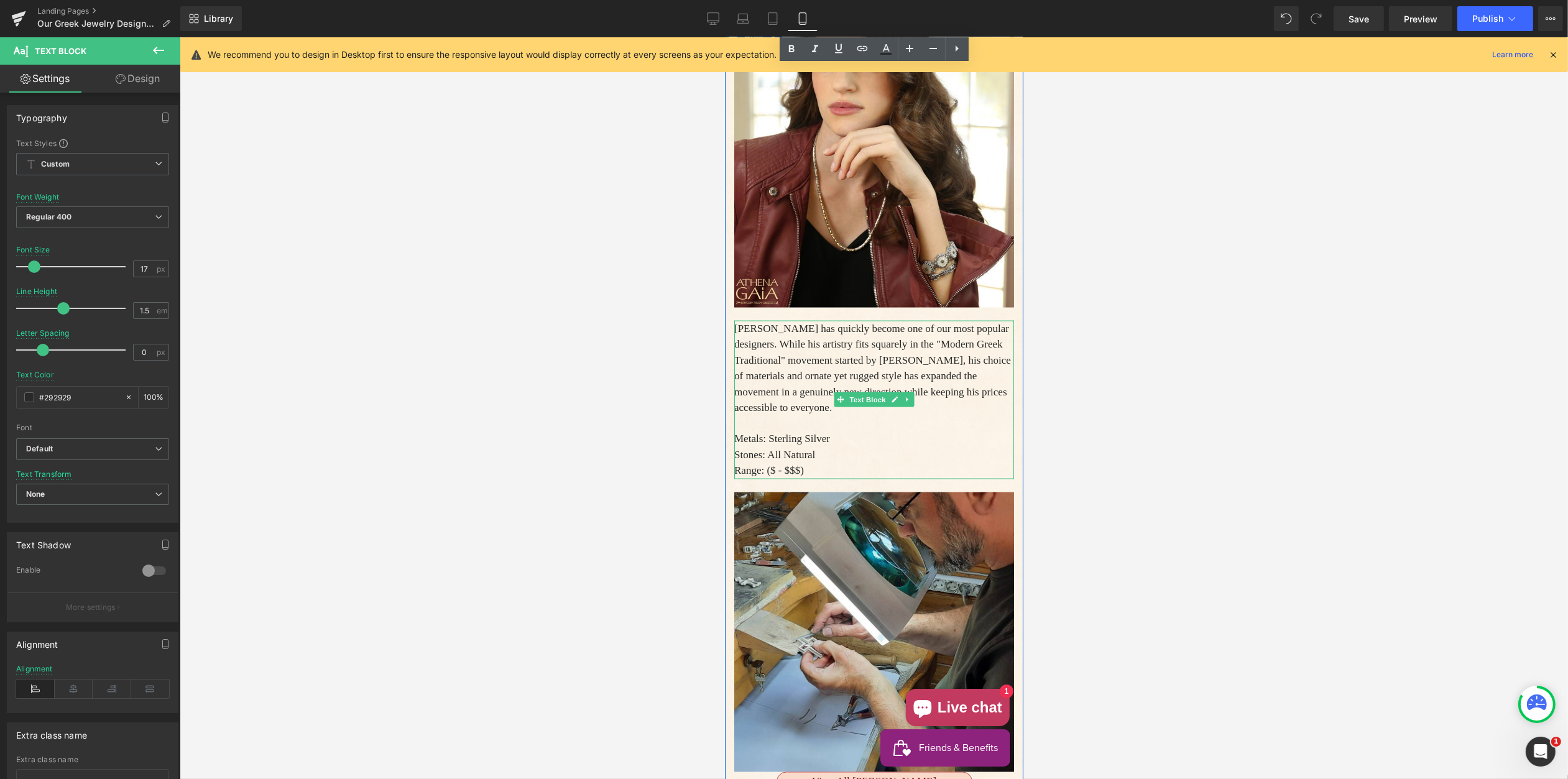
click at [813, 416] on p "Yianni has quickly become one of our most popular designers. While his artistry…" at bounding box center [873, 368] width 280 height 95
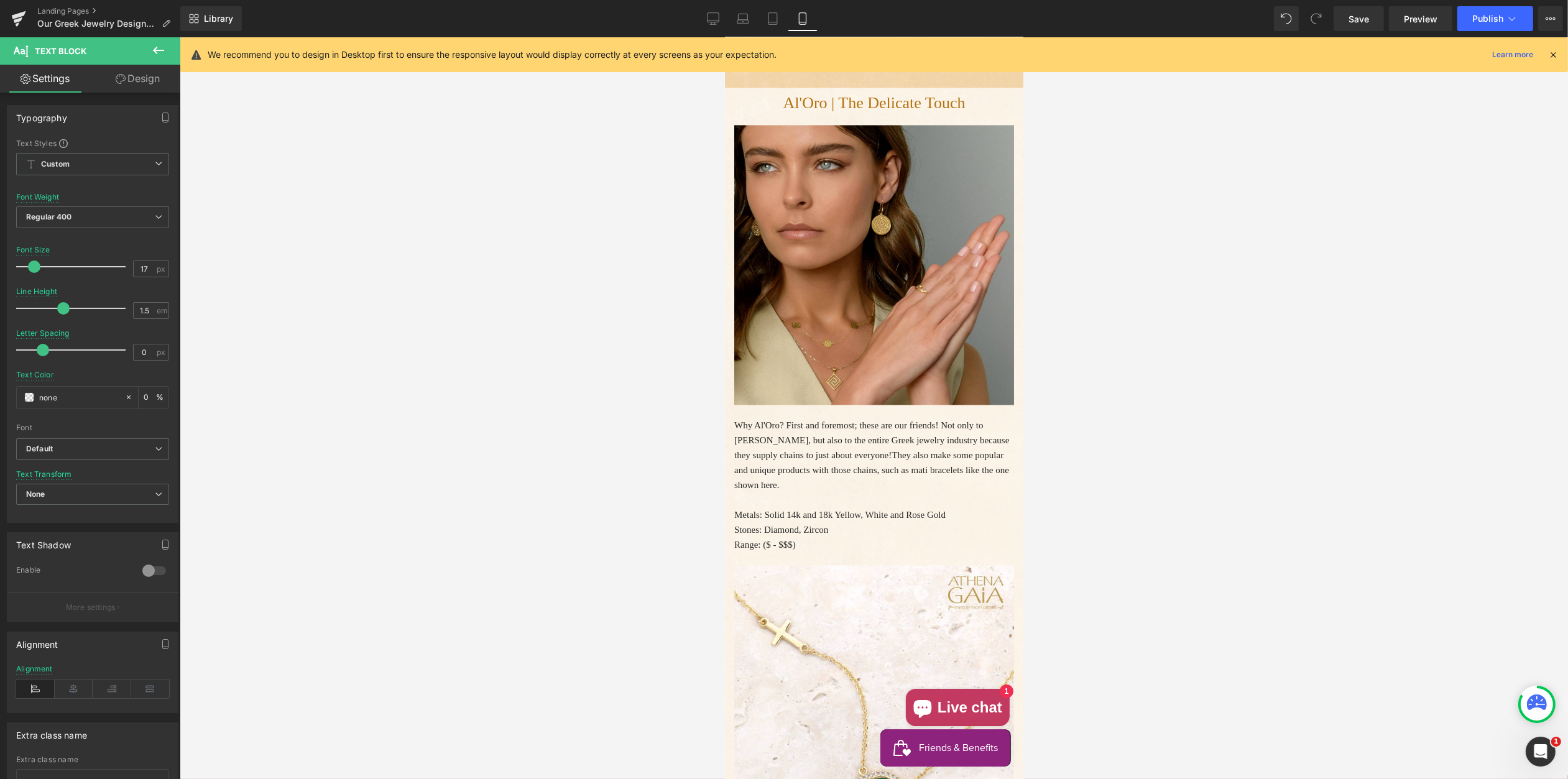
scroll to position [3927, 0]
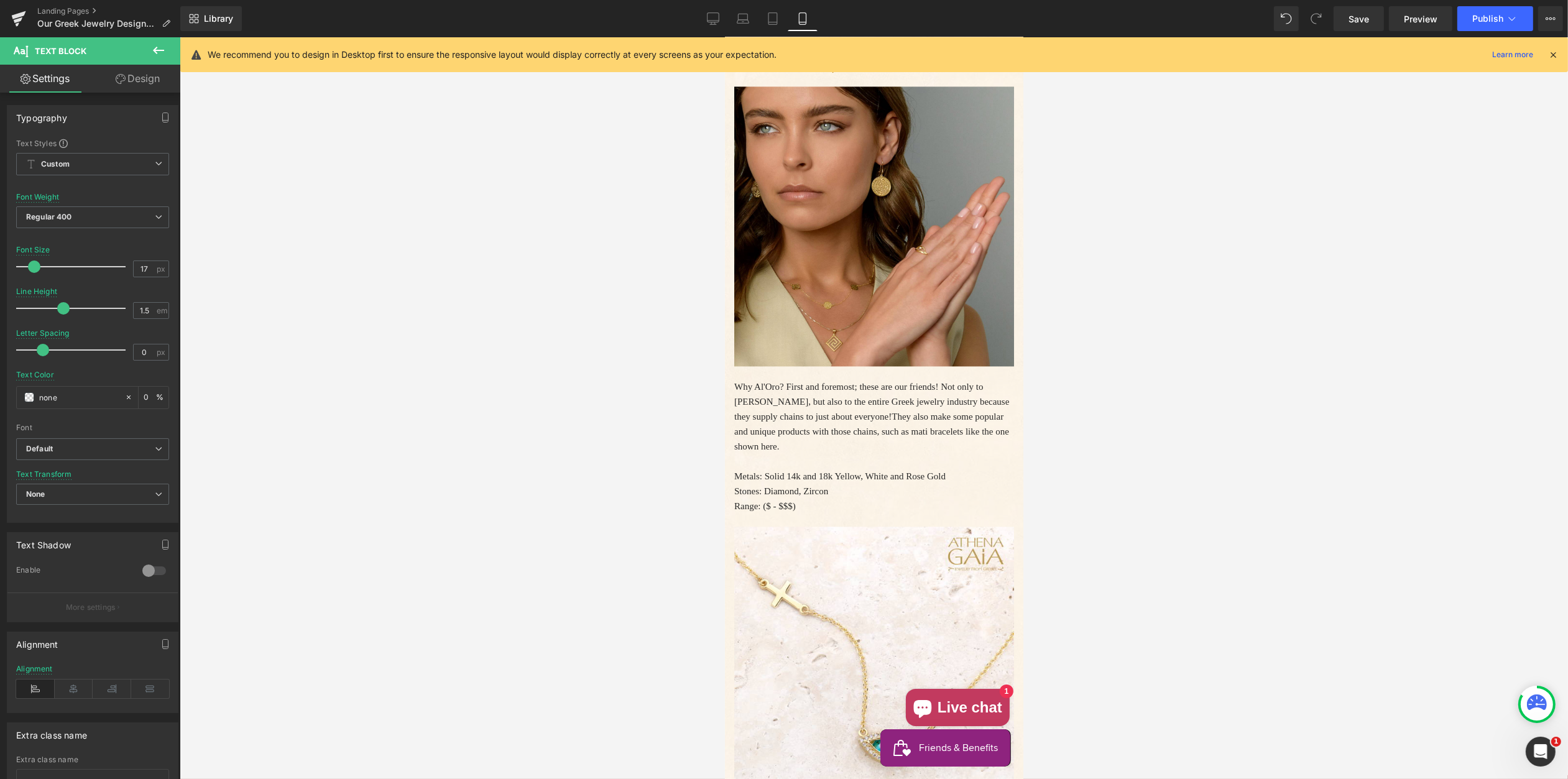
click at [847, 451] on span "They also make some popular and unique products with those chains, such as mati…" at bounding box center [871, 431] width 275 height 39
drag, startPoint x: 139, startPoint y: 270, endPoint x: 152, endPoint y: 271, distance: 13.0
click at [149, 271] on input "15" at bounding box center [145, 269] width 22 height 15
type input "17"
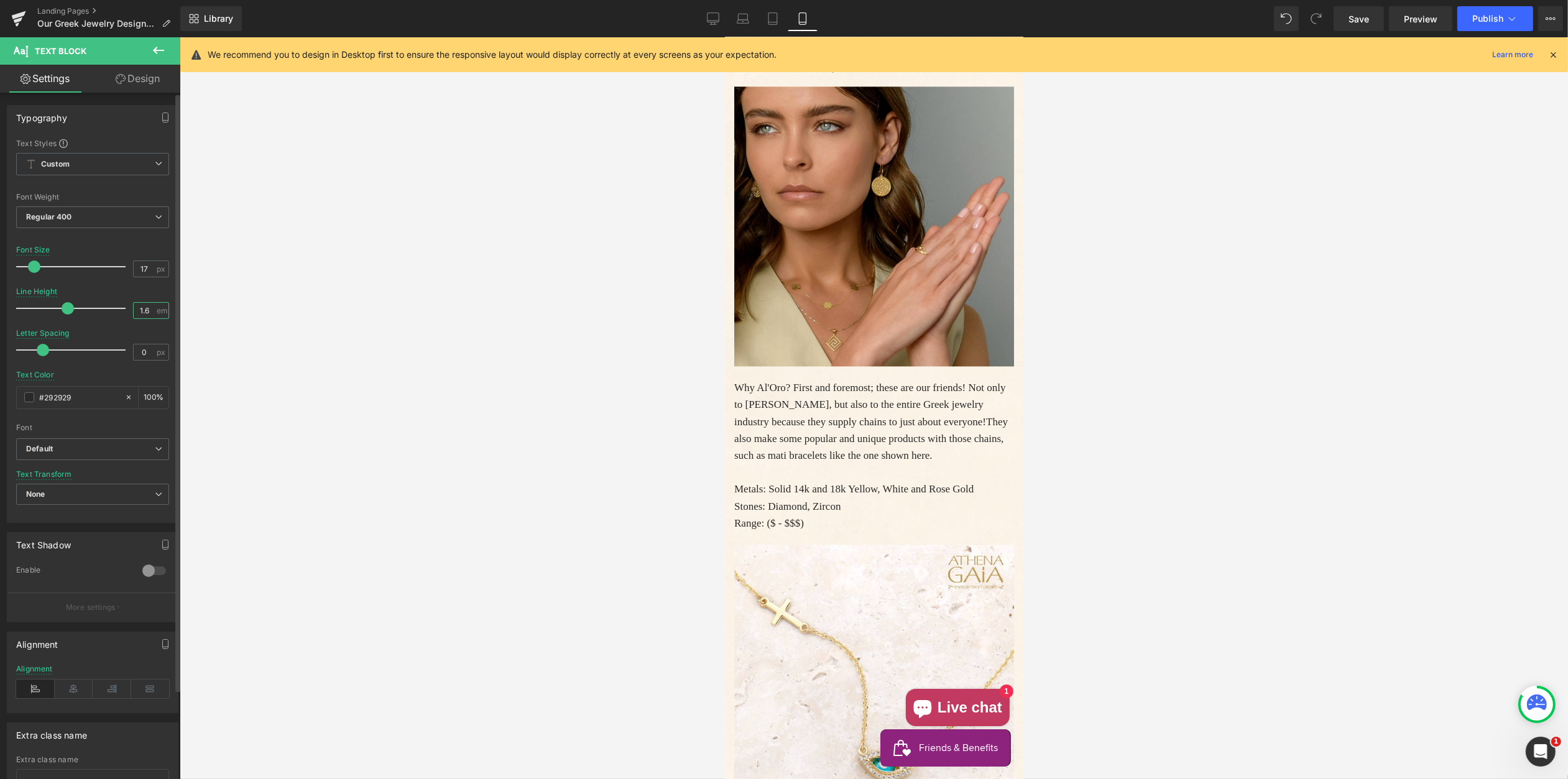
click at [146, 310] on input "1.6" at bounding box center [145, 311] width 22 height 15
drag, startPoint x: 140, startPoint y: 309, endPoint x: 165, endPoint y: 314, distance: 25.5
click at [146, 310] on input "1.6" at bounding box center [145, 311] width 22 height 15
type input "1.5"
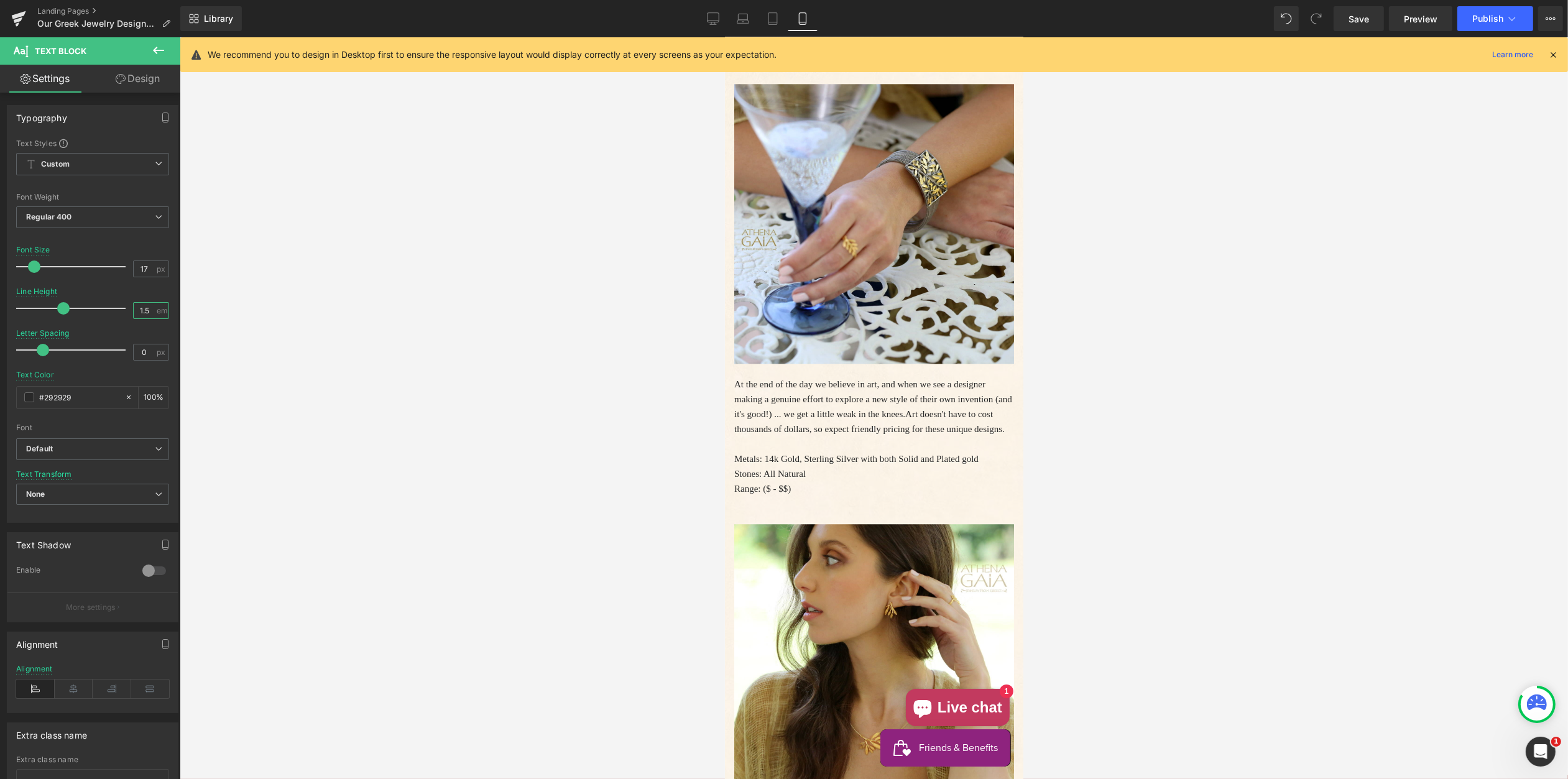
scroll to position [4762, 0]
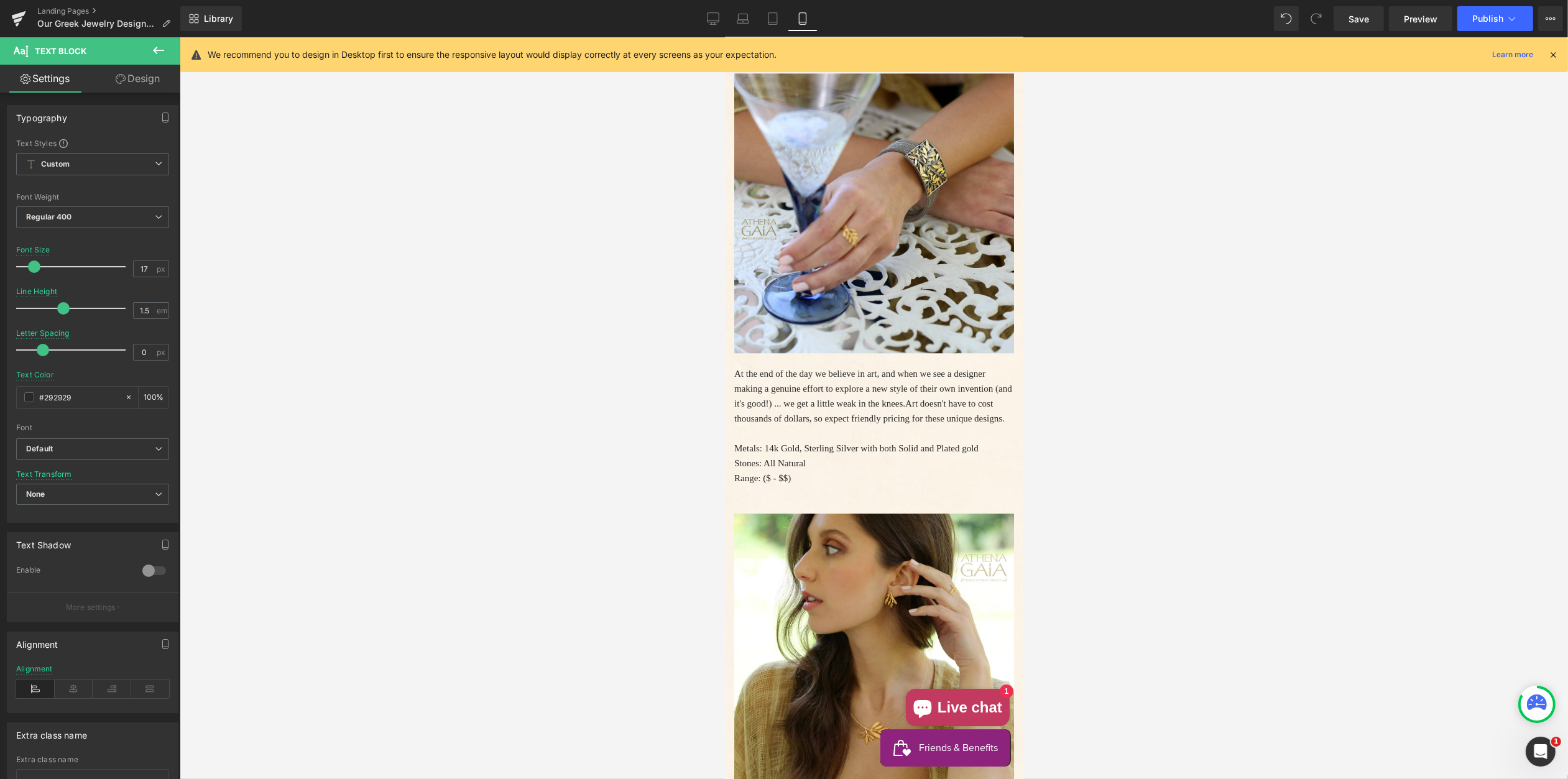
click at [818, 409] on span "At the end of the day we believe in art, and when we see a designer making a ge…" at bounding box center [873, 388] width 278 height 39
drag, startPoint x: 143, startPoint y: 270, endPoint x: 153, endPoint y: 271, distance: 10.0
click at [147, 271] on input "15" at bounding box center [145, 269] width 22 height 15
type input "17"
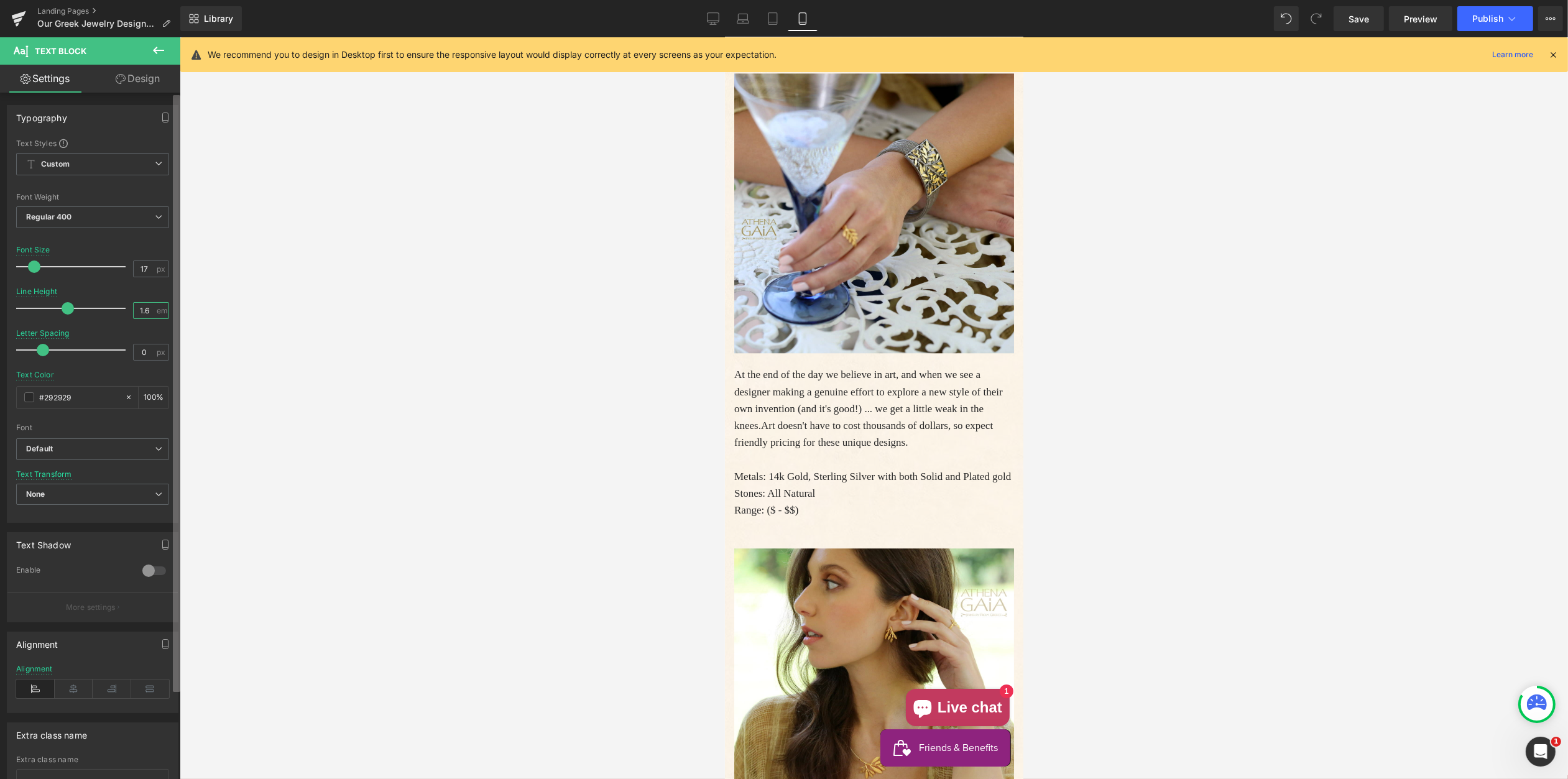
drag, startPoint x: 139, startPoint y: 308, endPoint x: 178, endPoint y: 317, distance: 40.0
click at [147, 309] on input "1.6" at bounding box center [145, 311] width 22 height 15
type input "1.5"
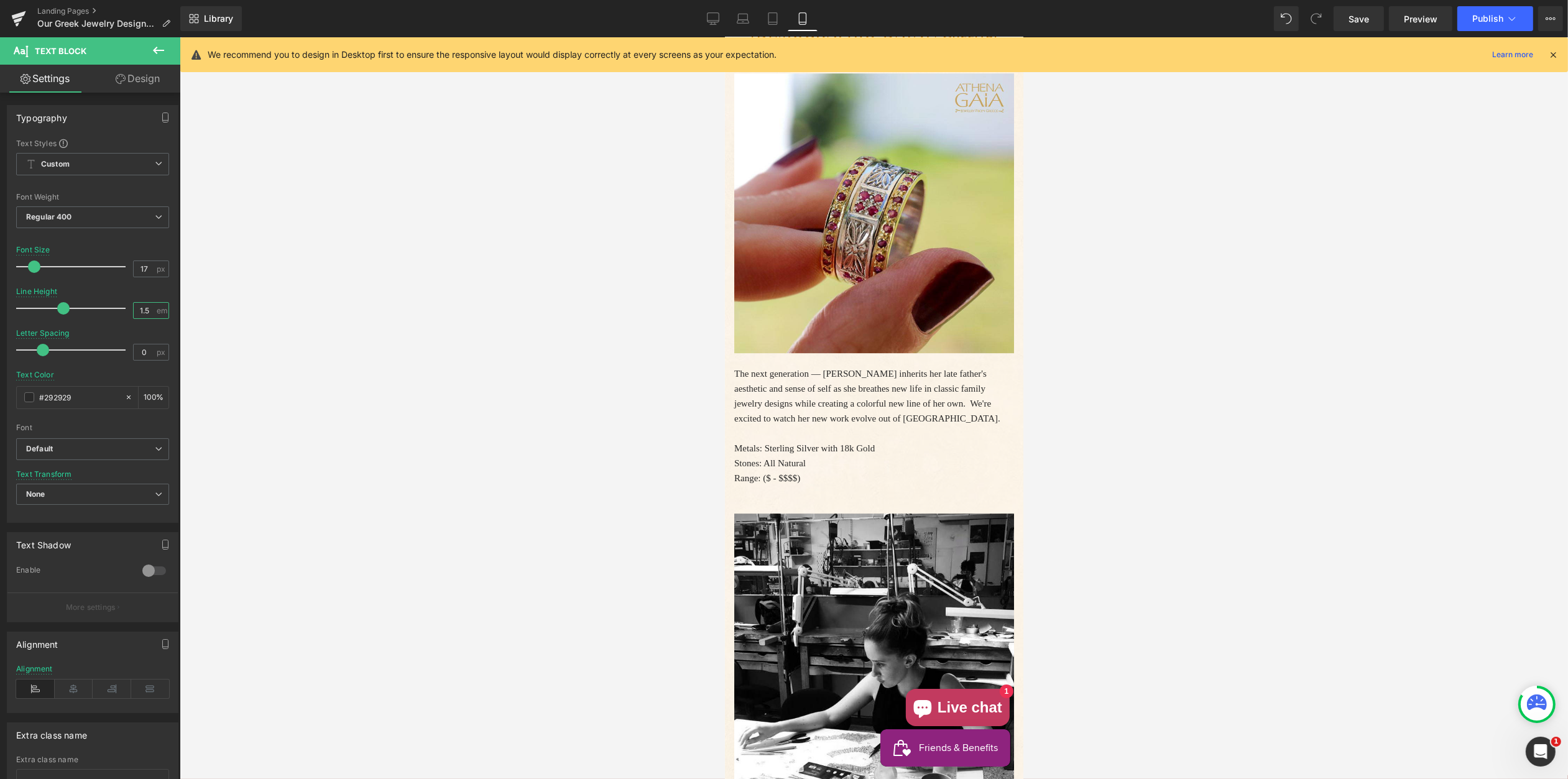
scroll to position [5647, 0]
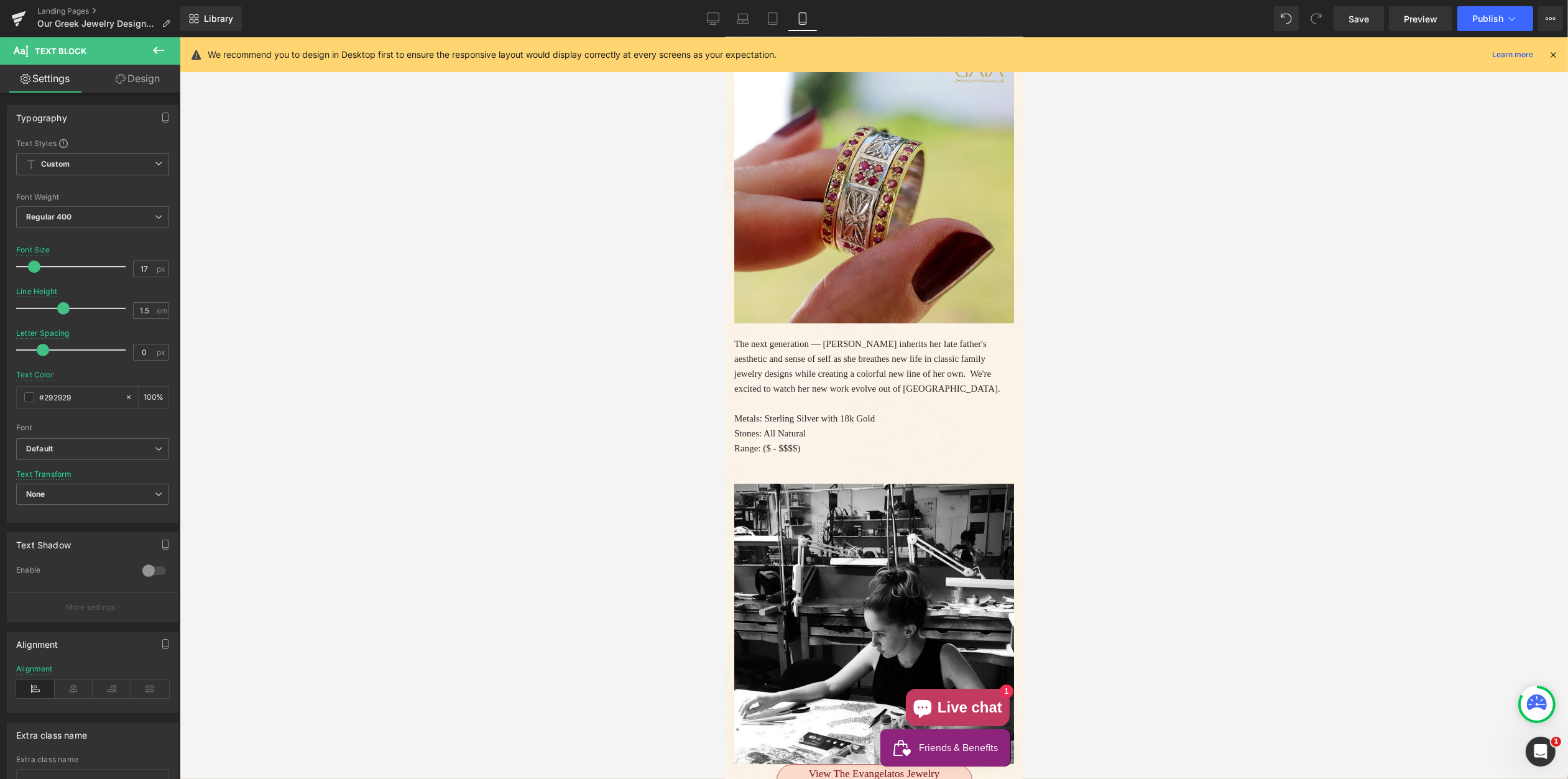
click at [781, 396] on p "The next generation — Alexandra Evangelatos inherits her late father's aestheti…" at bounding box center [873, 365] width 280 height 60
drag, startPoint x: 140, startPoint y: 269, endPoint x: 153, endPoint y: 274, distance: 13.9
click at [149, 273] on input "15" at bounding box center [145, 269] width 22 height 15
type input "17"
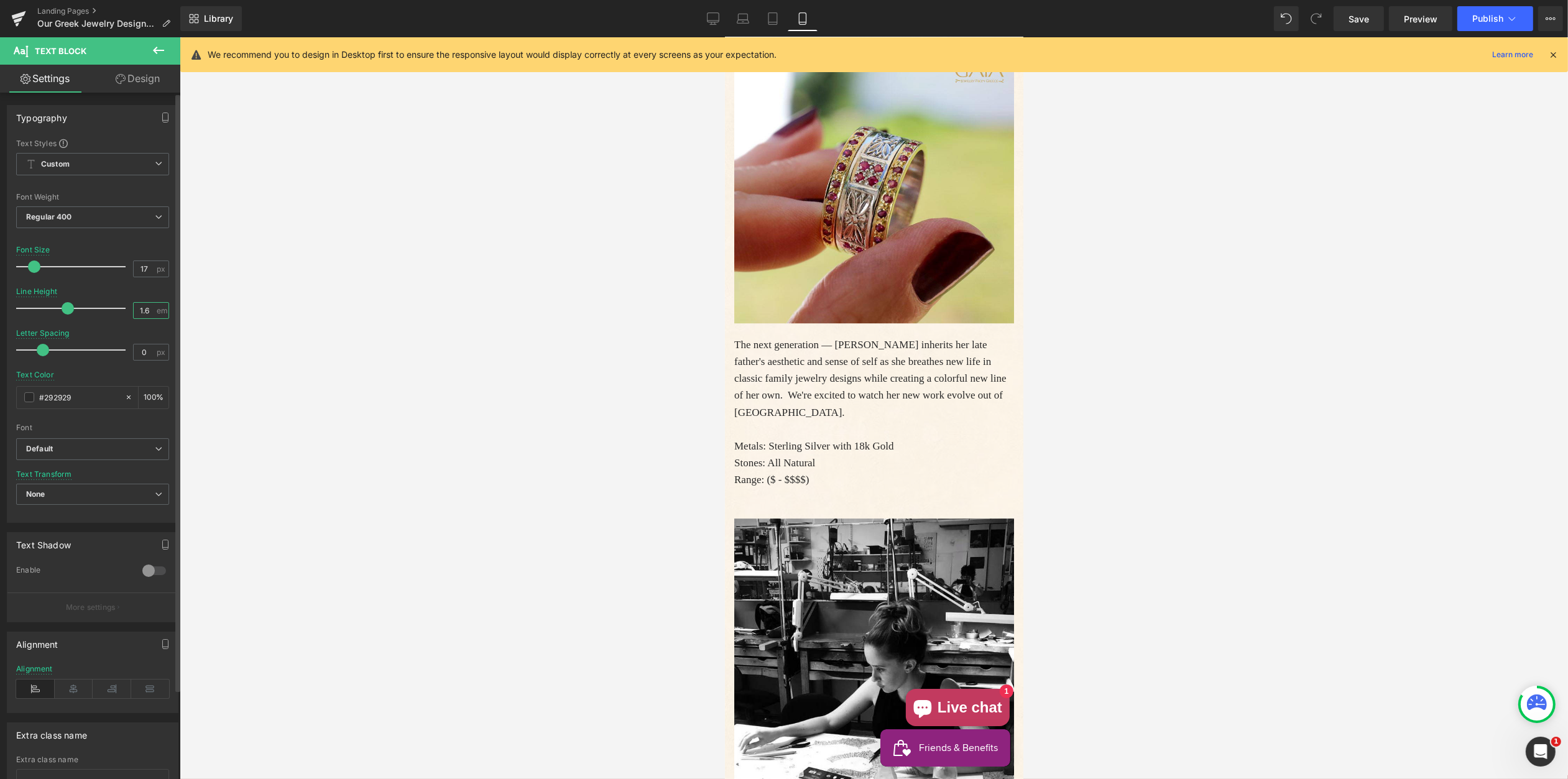
drag, startPoint x: 140, startPoint y: 310, endPoint x: 152, endPoint y: 311, distance: 12.0
click at [147, 310] on input "1.6" at bounding box center [145, 311] width 22 height 15
type input "1.5"
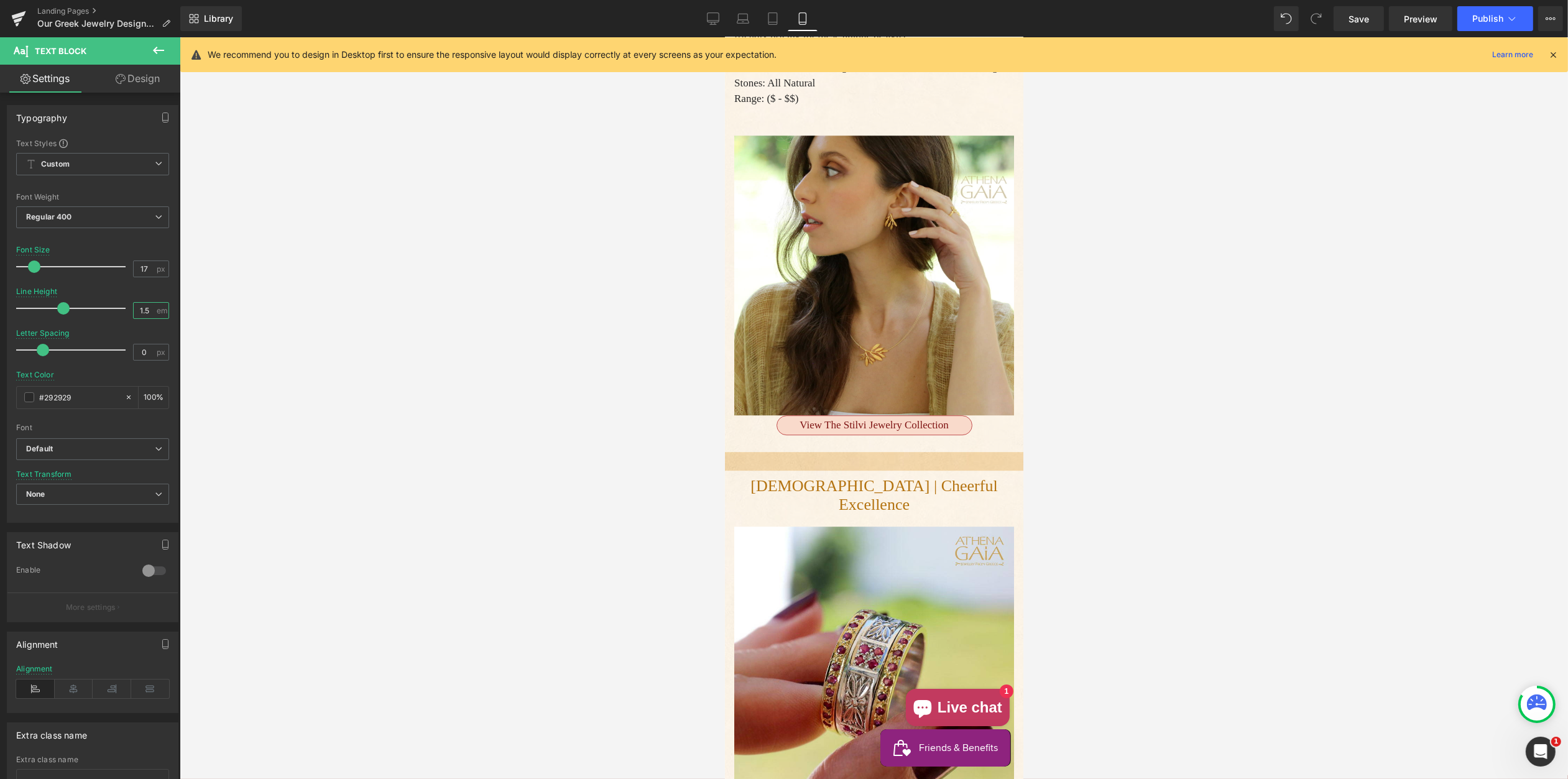
scroll to position [5180, 0]
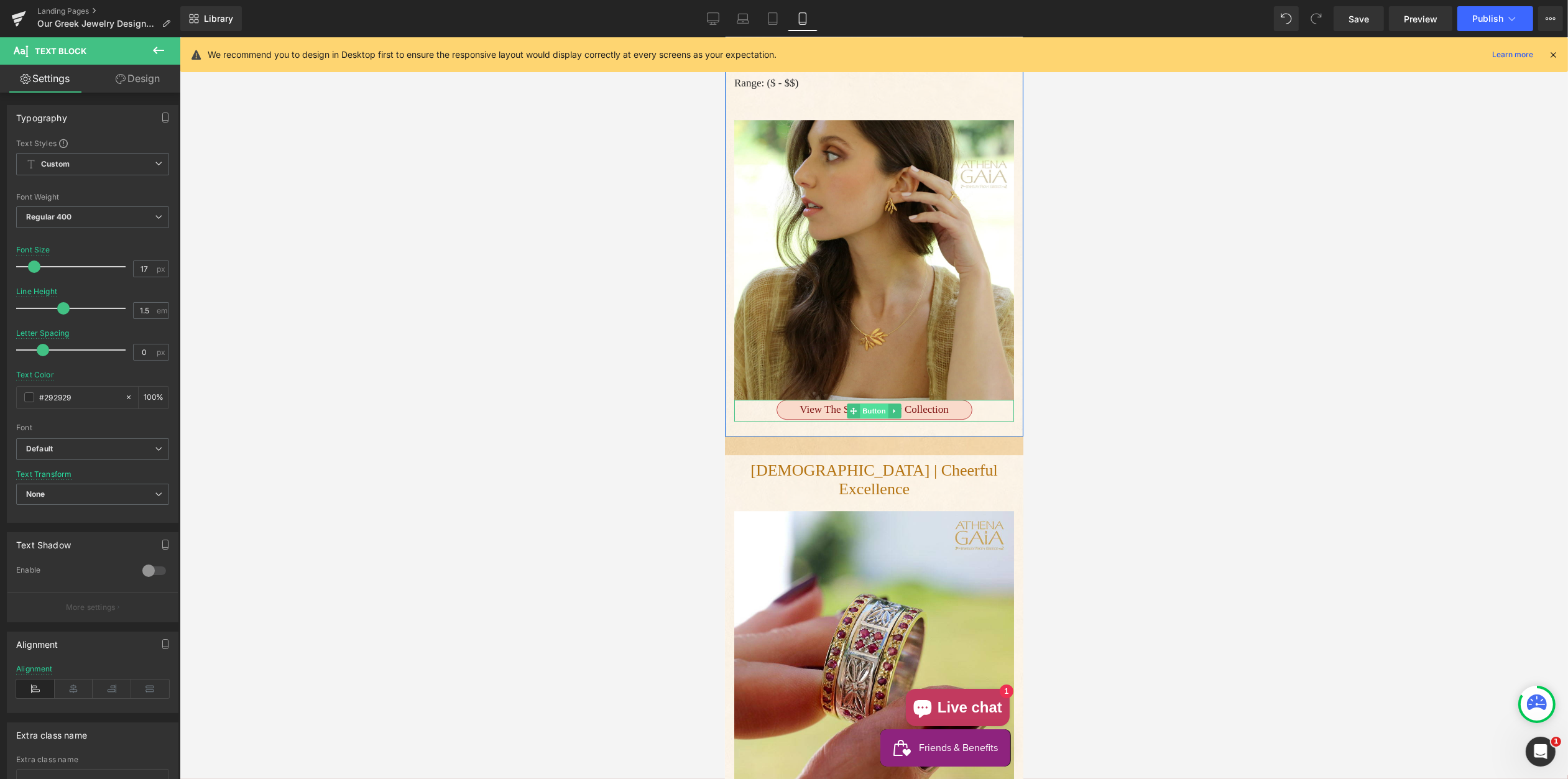
click at [871, 418] on span "Button" at bounding box center [873, 410] width 29 height 15
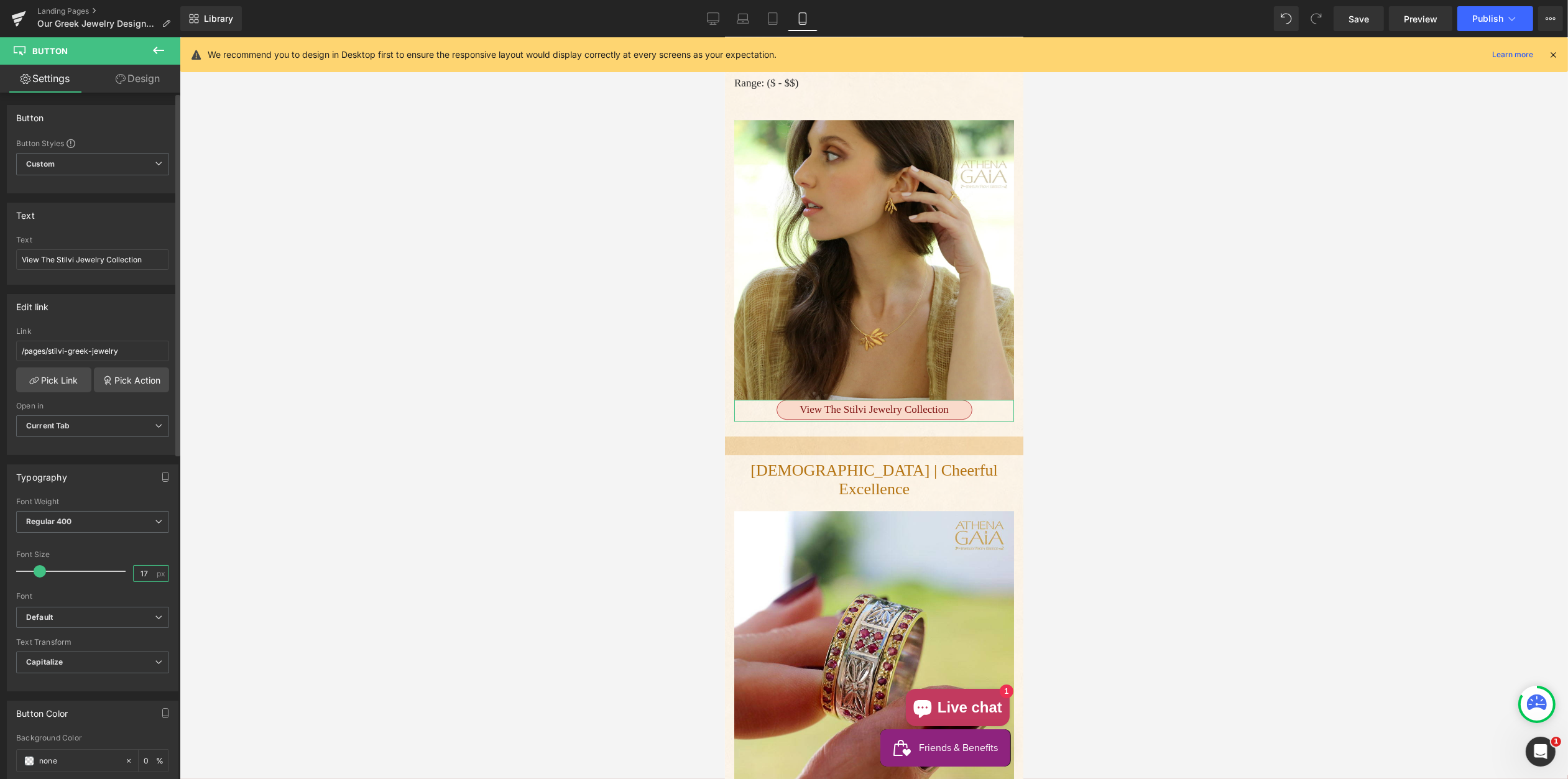
drag, startPoint x: 149, startPoint y: 573, endPoint x: 128, endPoint y: 573, distance: 21.0
click at [125, 573] on div "Font Size 17 px" at bounding box center [93, 571] width 153 height 42
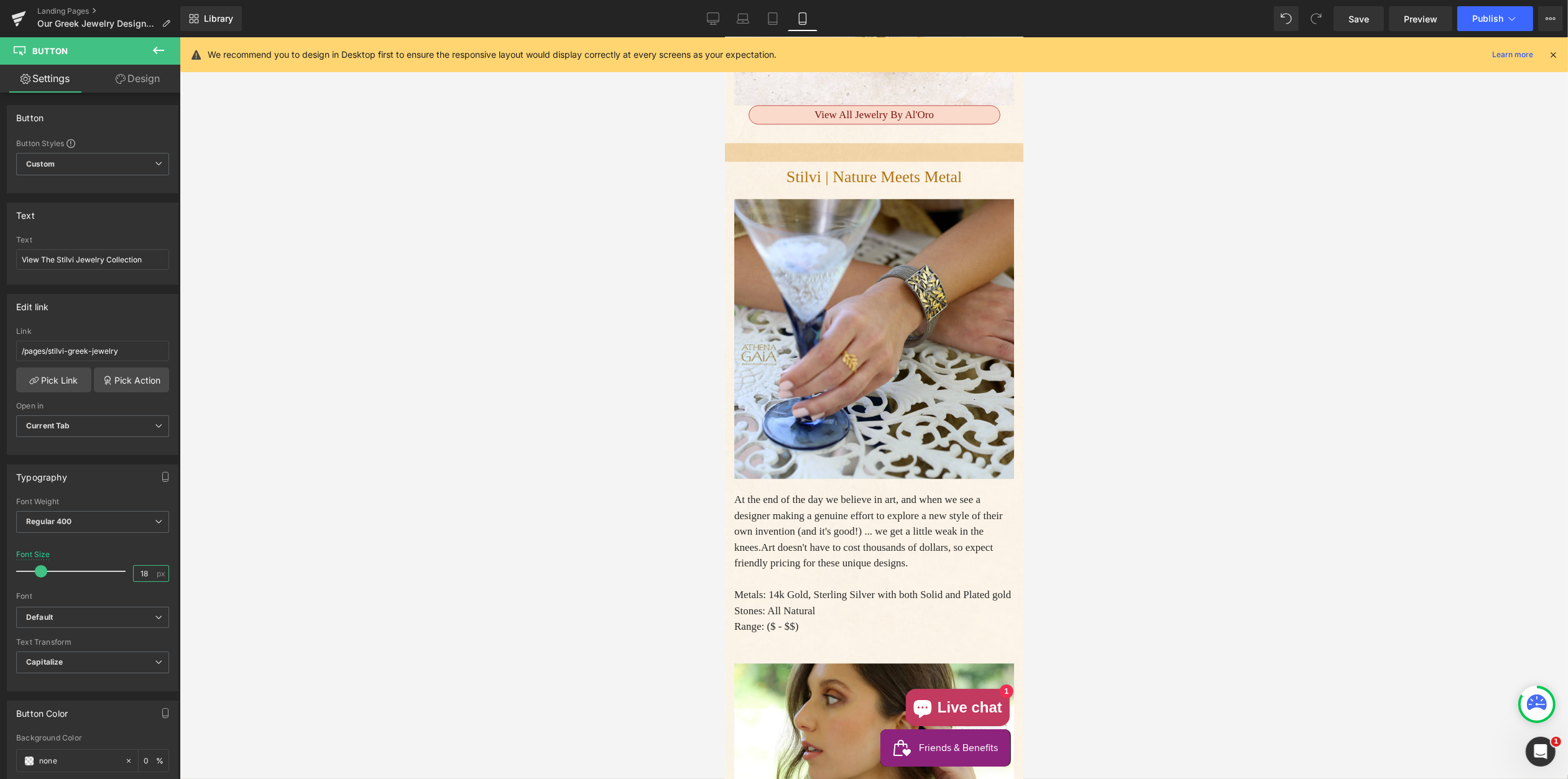
scroll to position [4637, 0]
type input "18"
click at [1485, 14] on span "Publish" at bounding box center [1488, 19] width 31 height 10
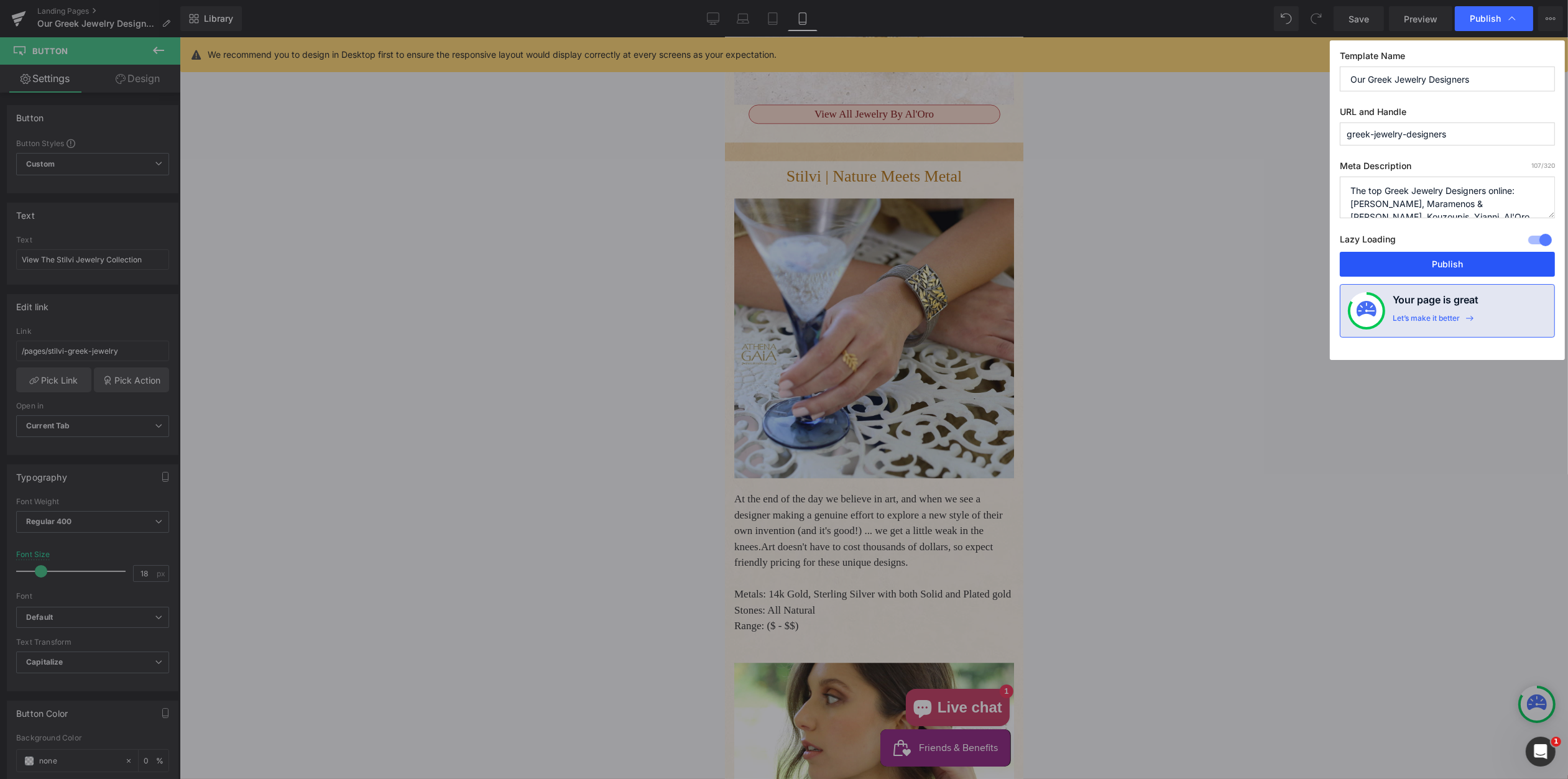
click at [1446, 260] on button "Publish" at bounding box center [1448, 264] width 215 height 25
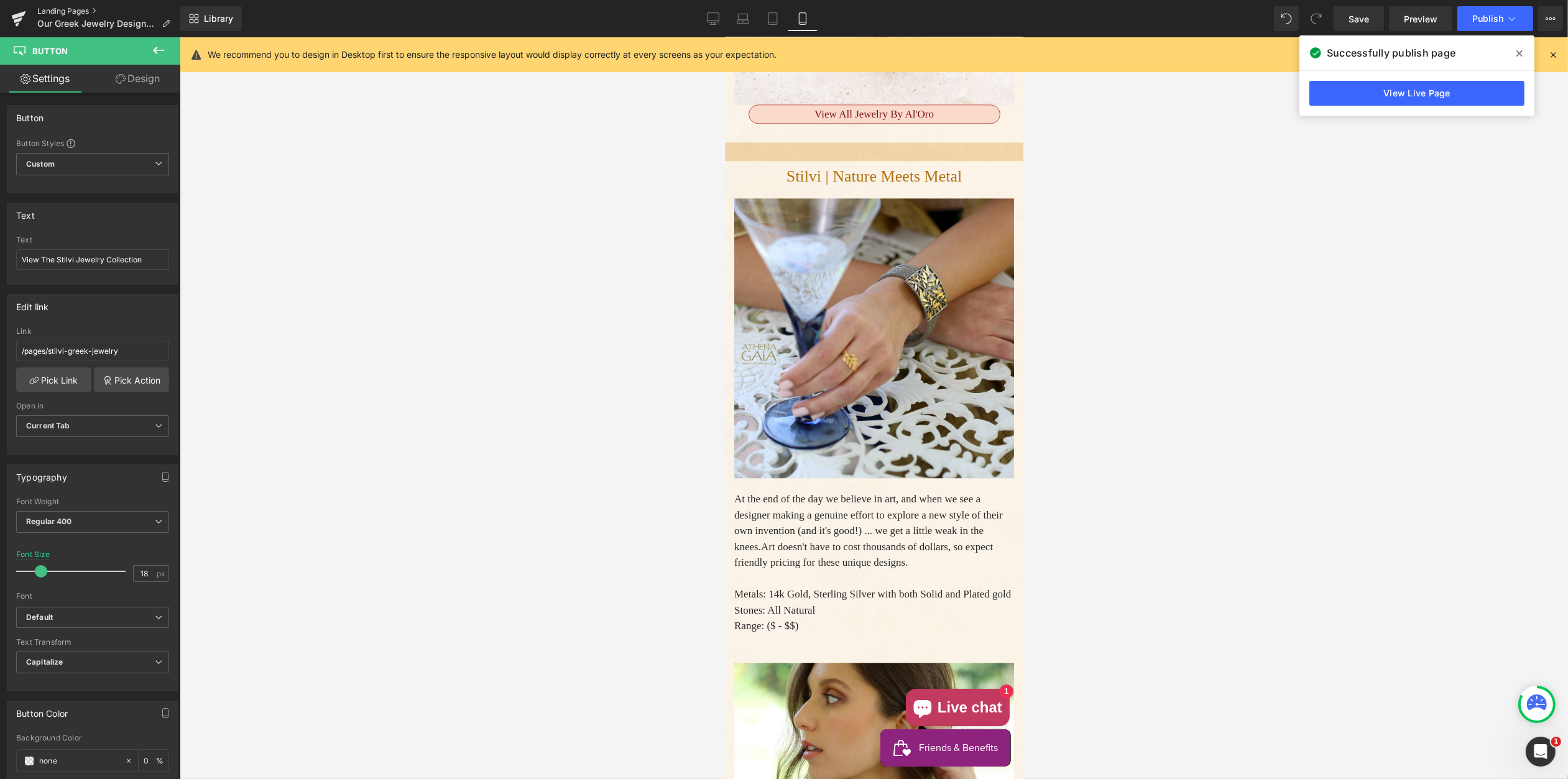
click at [62, 10] on link "Landing Pages" at bounding box center [108, 11] width 143 height 10
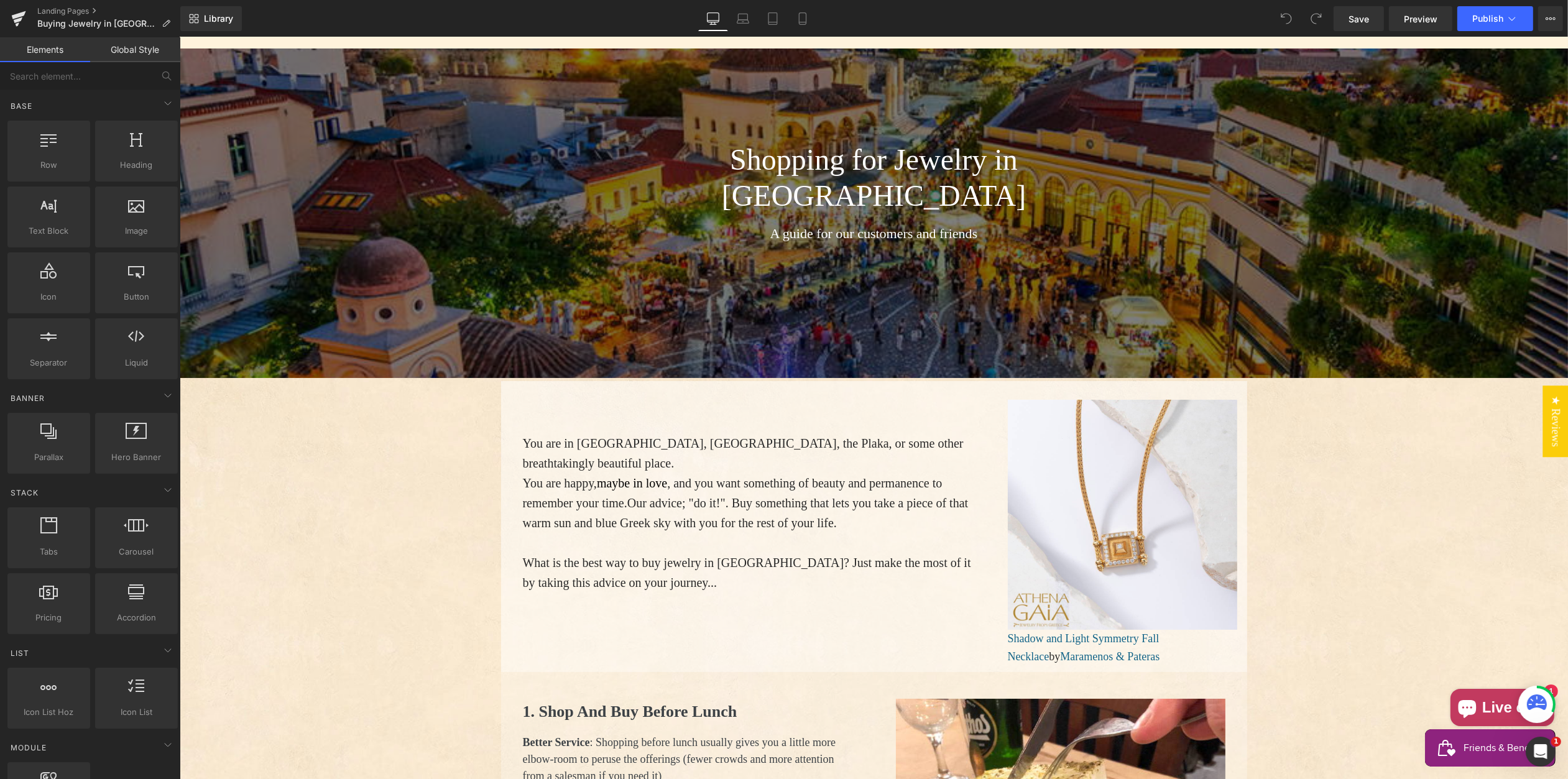
scroll to position [172, 0]
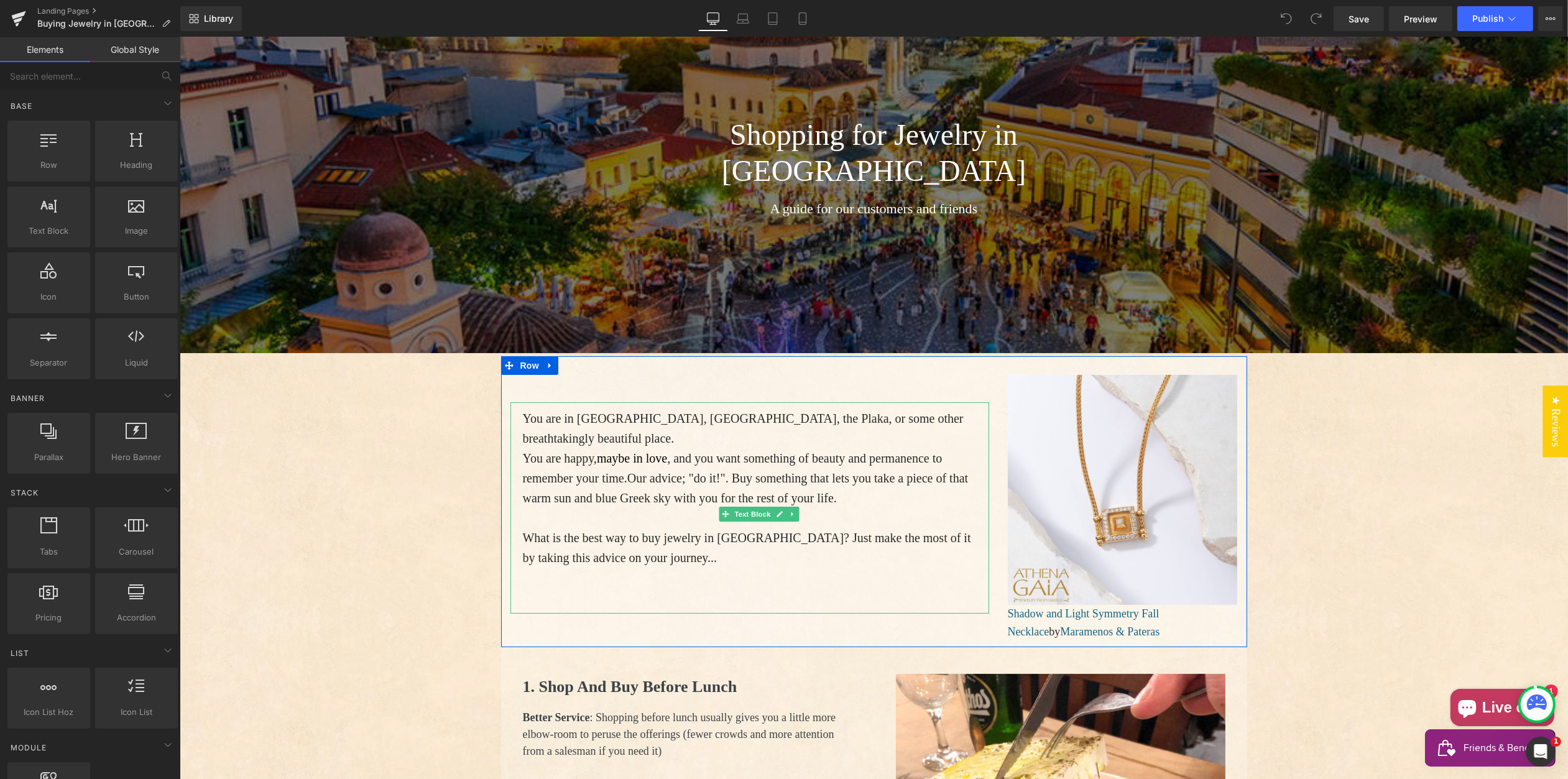
click at [584, 448] on p "You are happy, maybe in love , and you want something of beauty and permanence …" at bounding box center [753, 478] width 460 height 60
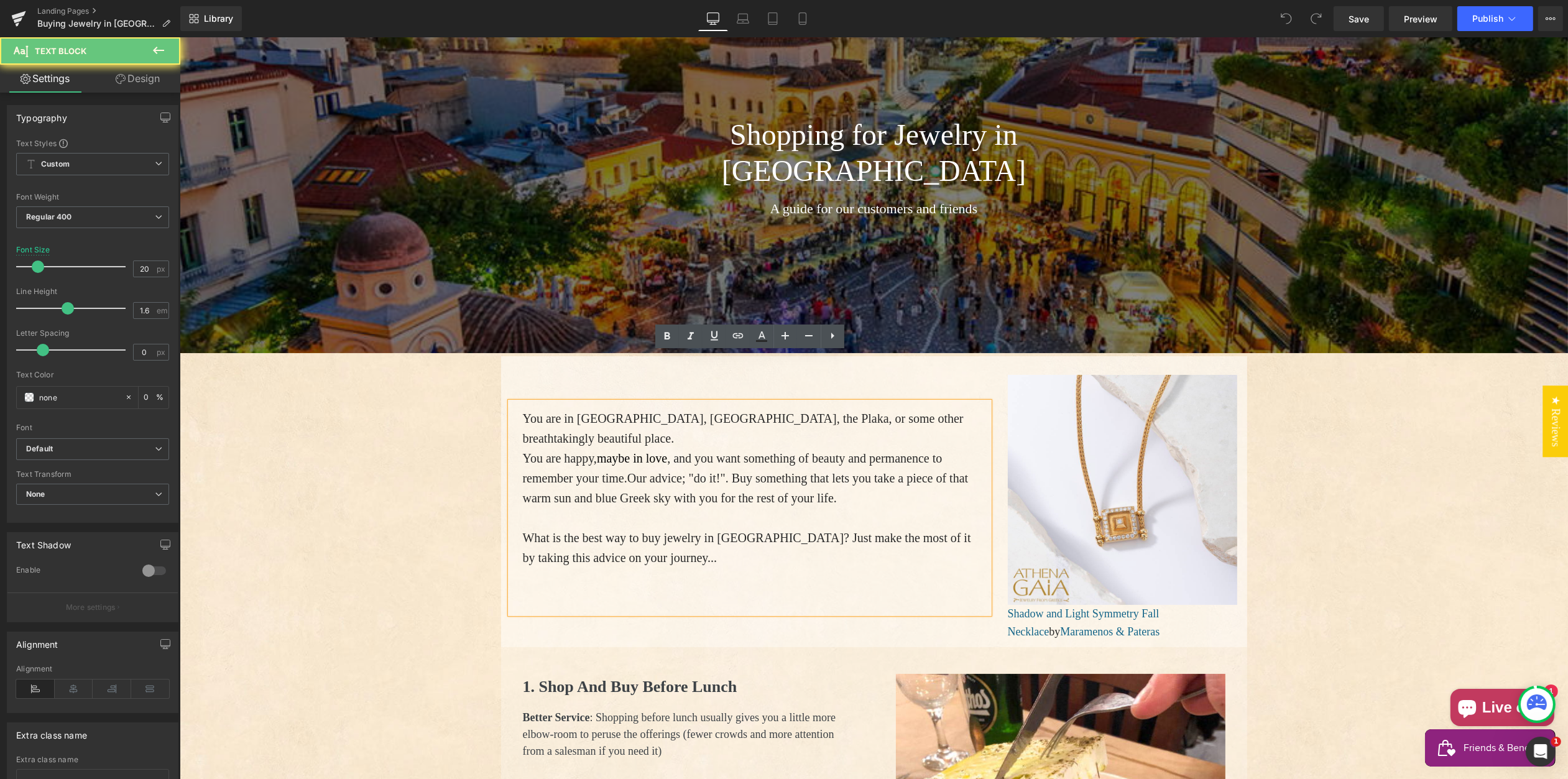
click at [525, 448] on p "You are happy, maybe in love , and you want something of beauty and permanence …" at bounding box center [753, 478] width 460 height 60
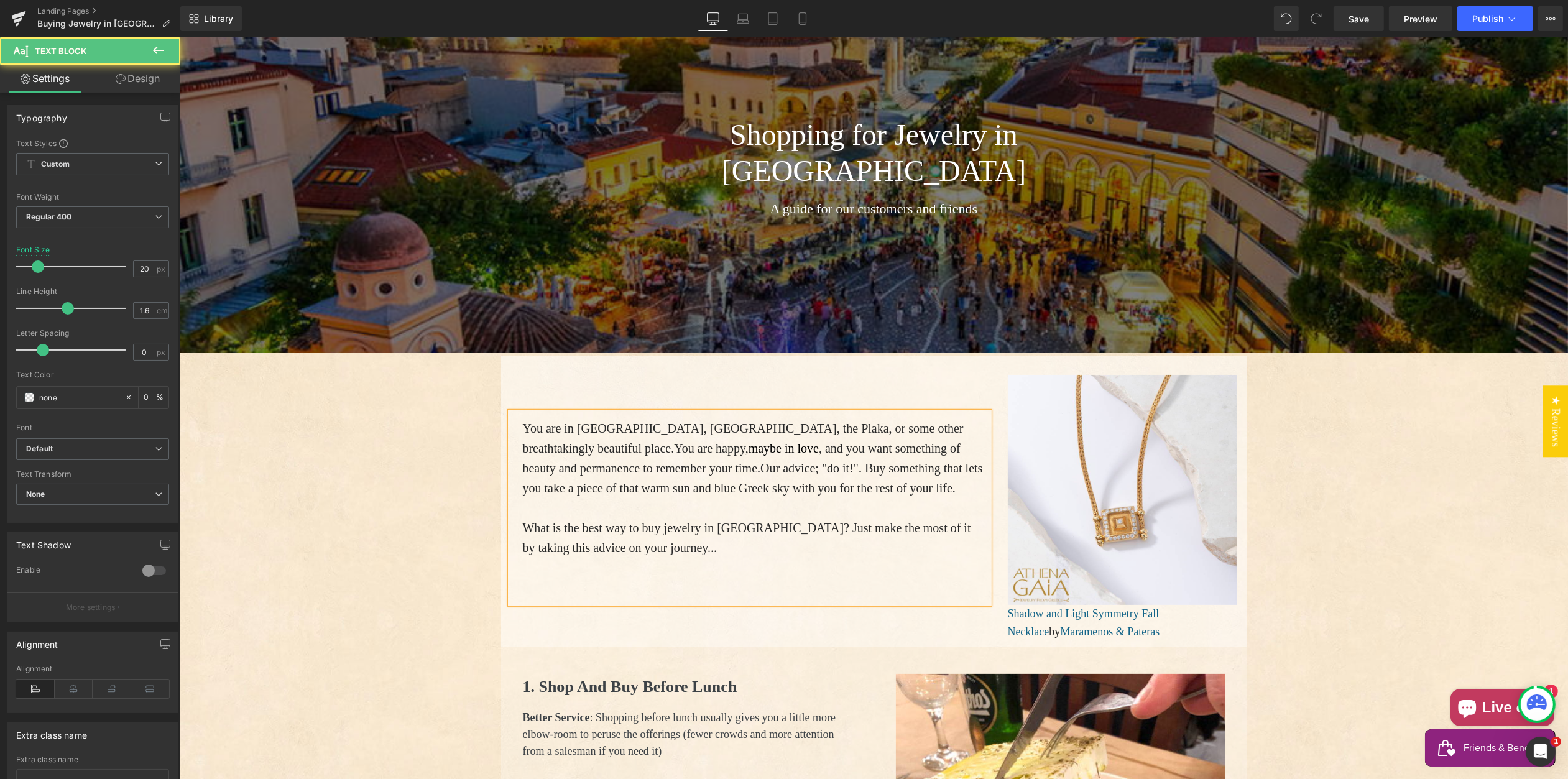
click at [523, 521] on span "What is the best way to buy jewelry in Greece? Just make the most of it by taki…" at bounding box center [746, 537] width 448 height 33
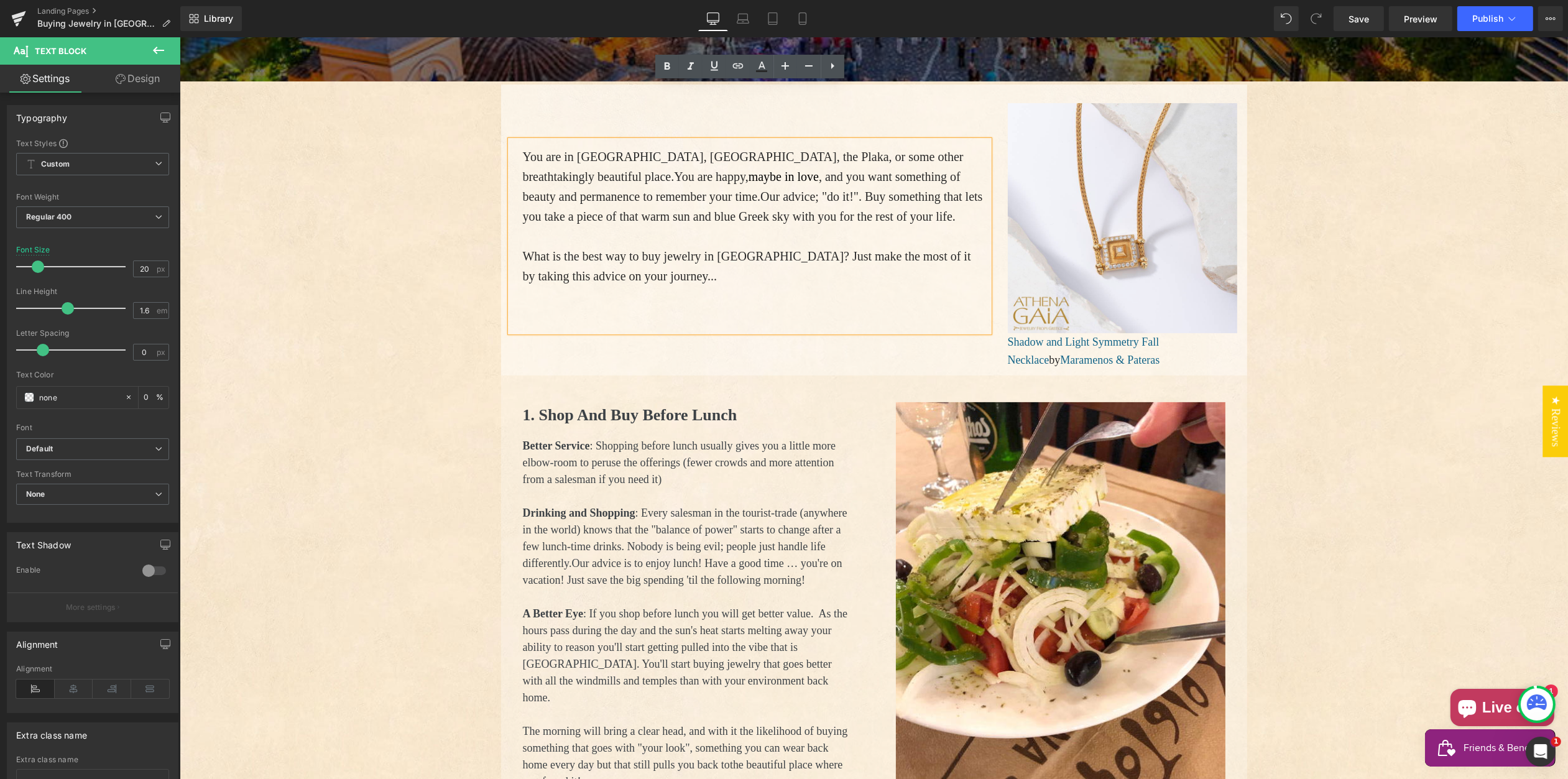
scroll to position [446, 0]
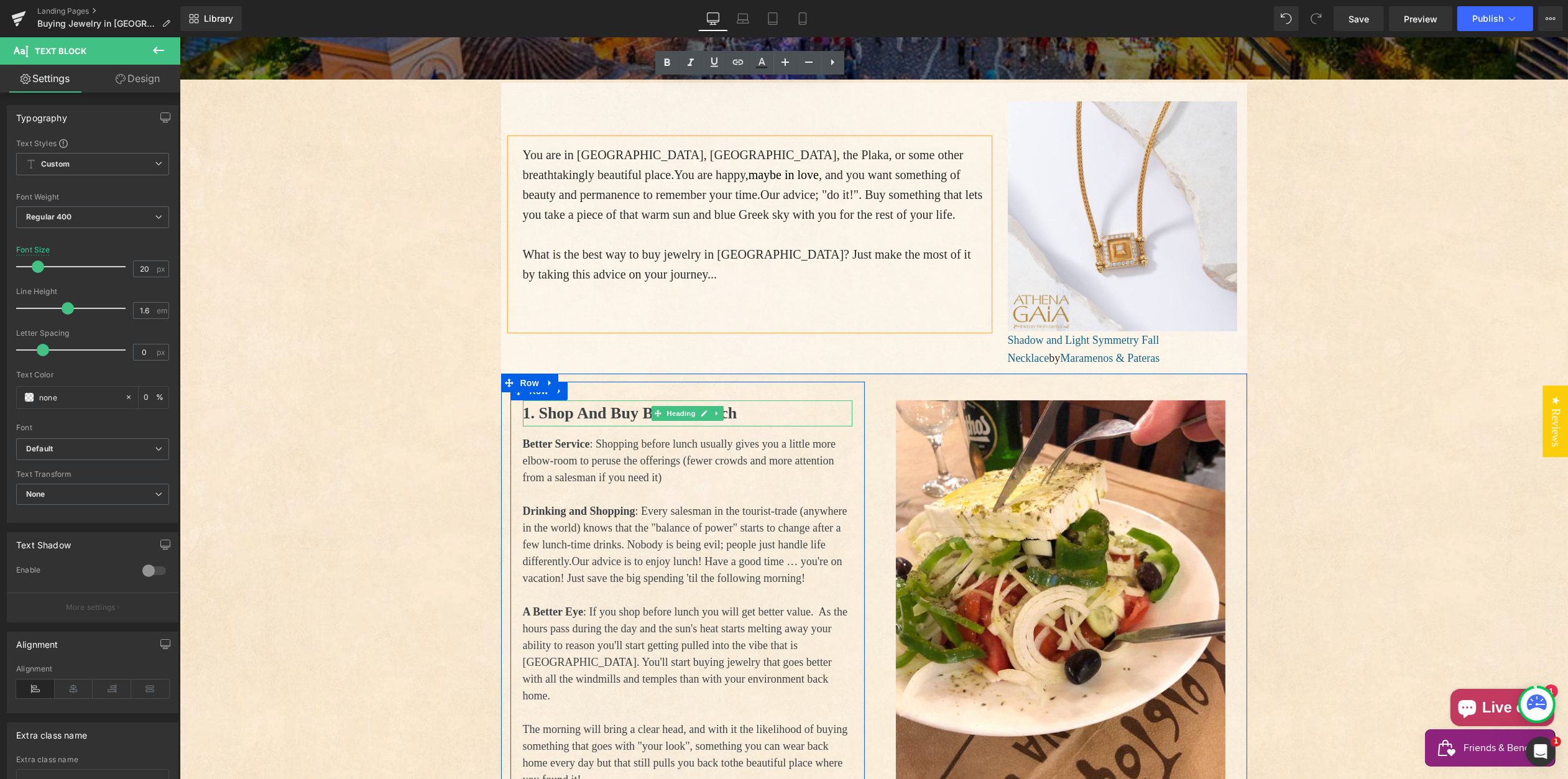
click at [541, 404] on strong "1. Shop And Buy Before Lunch" at bounding box center [630, 413] width 214 height 18
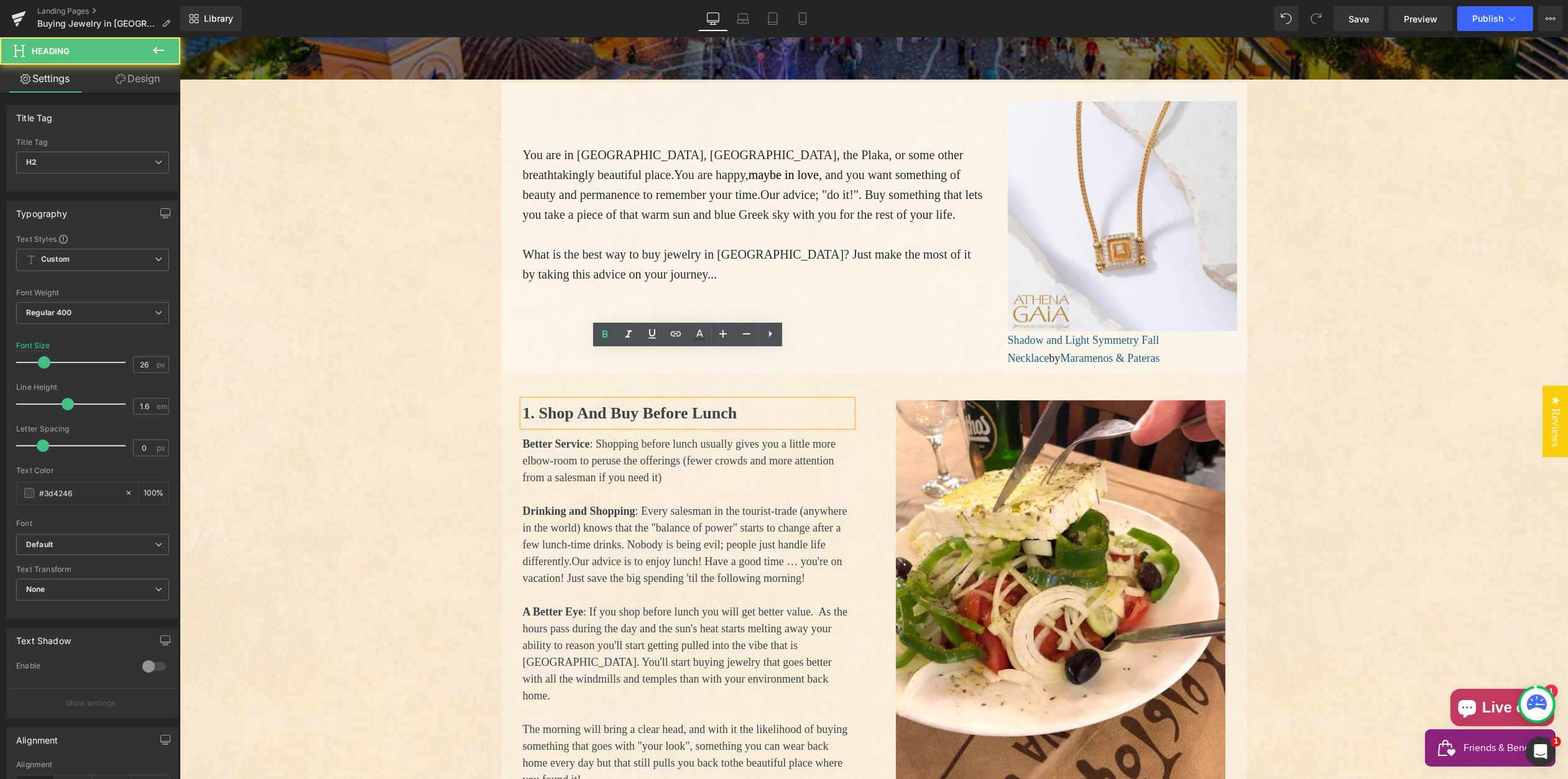
drag, startPoint x: 551, startPoint y: 362, endPoint x: 562, endPoint y: 367, distance: 12.1
click at [551, 404] on strong "1. Shop And Buy Before Lunch" at bounding box center [630, 413] width 214 height 18
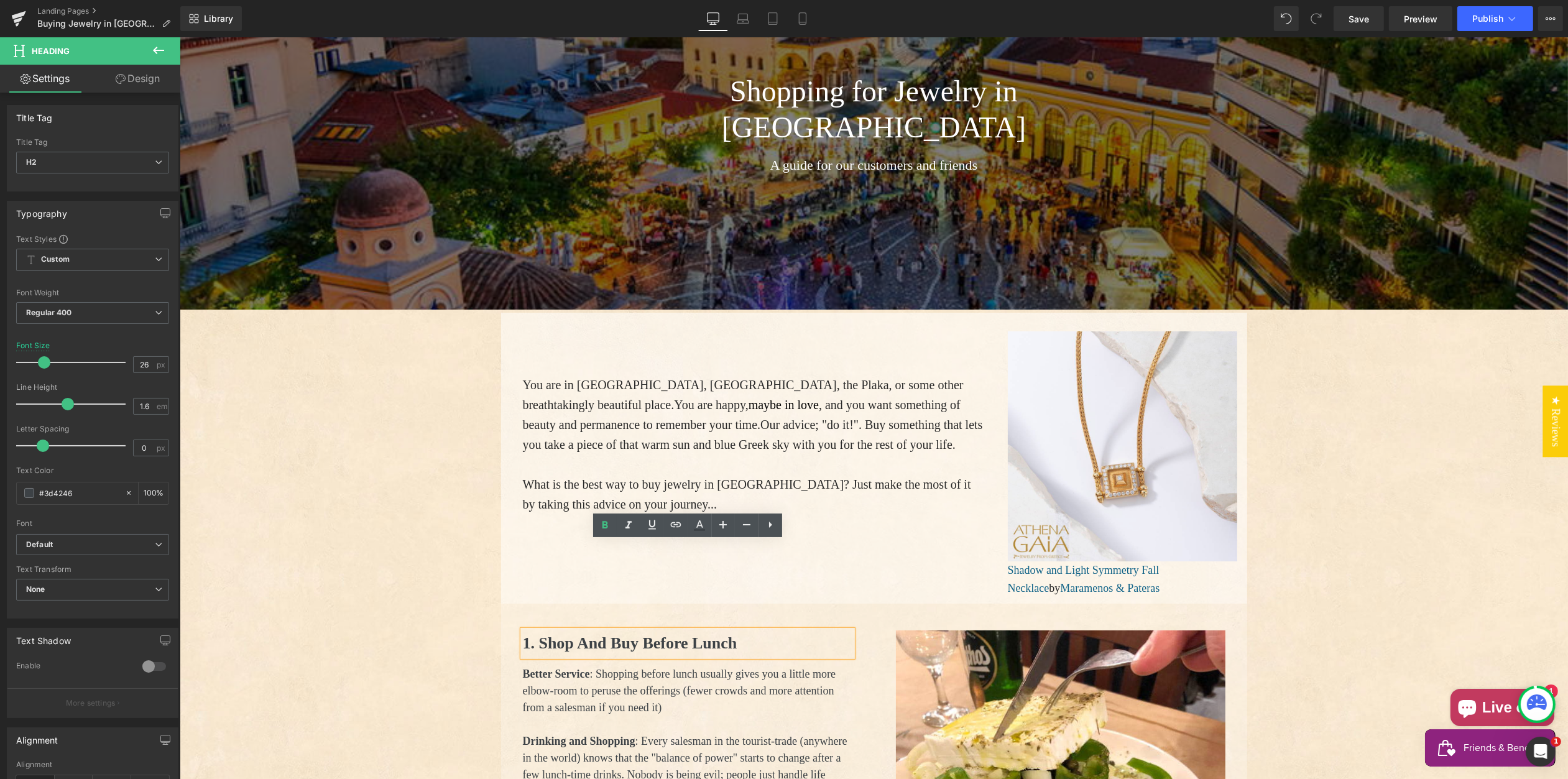
scroll to position [158, 0]
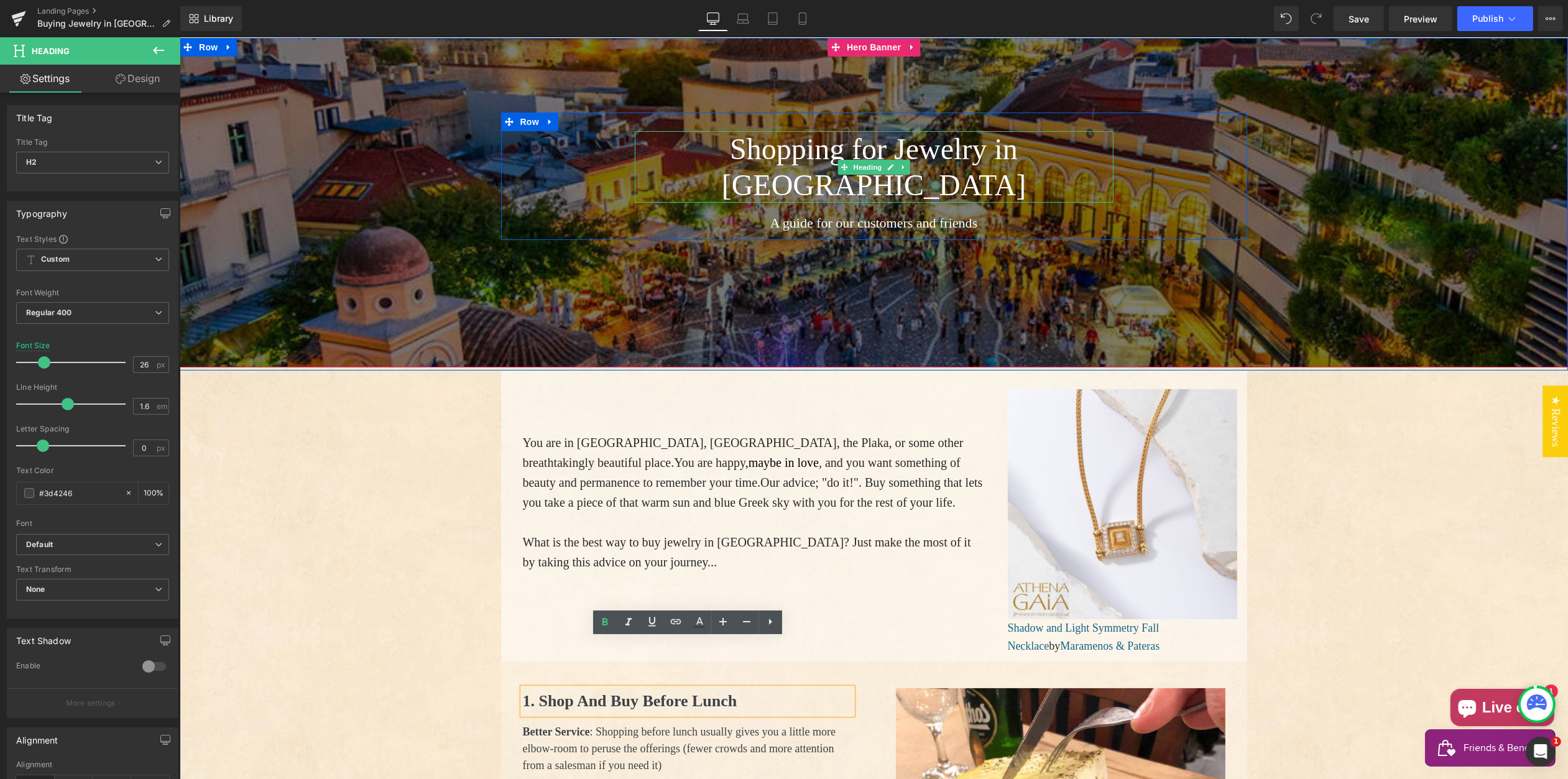
click at [705, 137] on h1 "Shopping for Jewelry in Greece" at bounding box center [873, 166] width 479 height 71
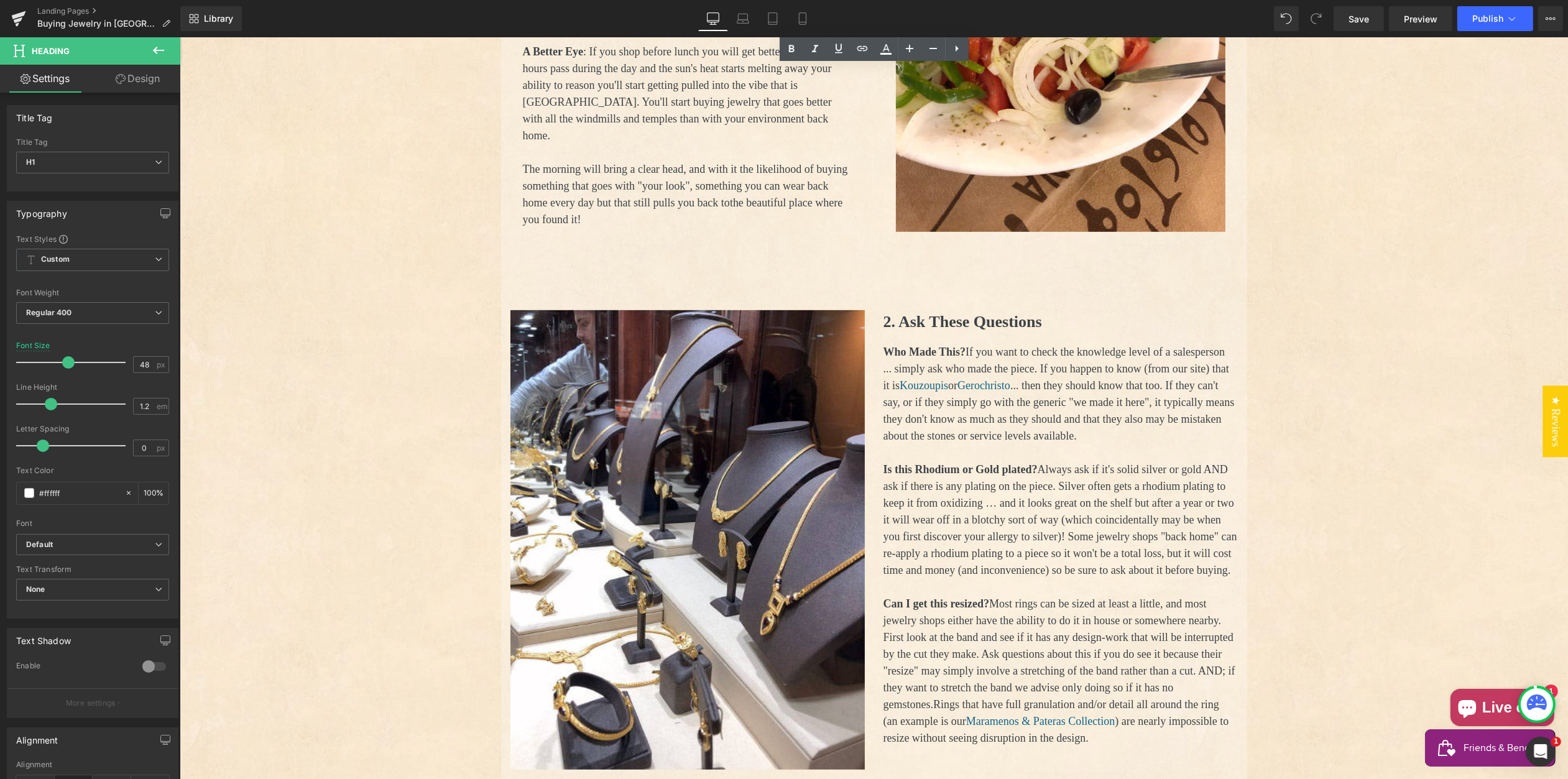
scroll to position [1007, 0]
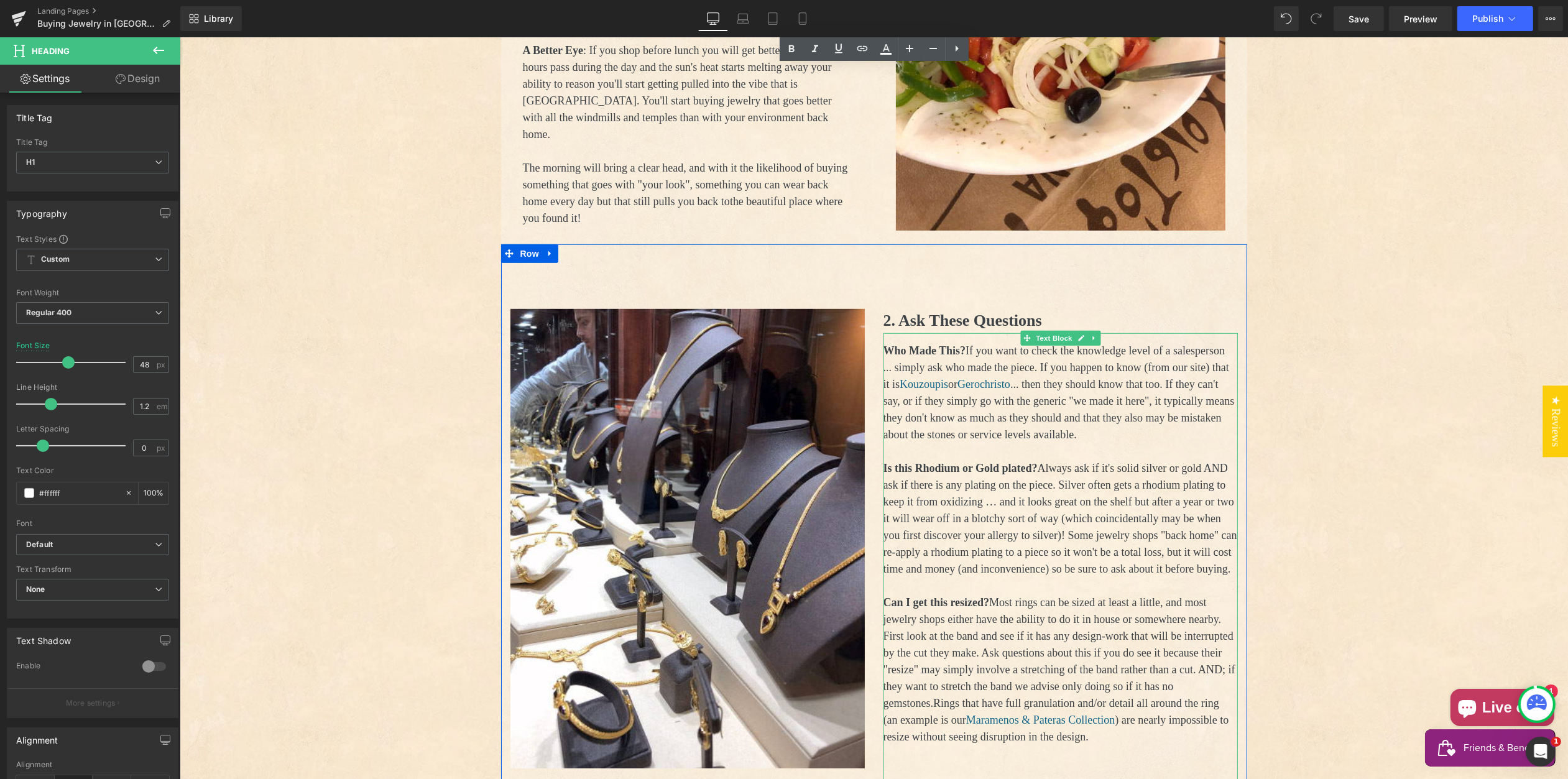
click at [933, 345] on b "Who Made This?" at bounding box center [924, 351] width 83 height 12
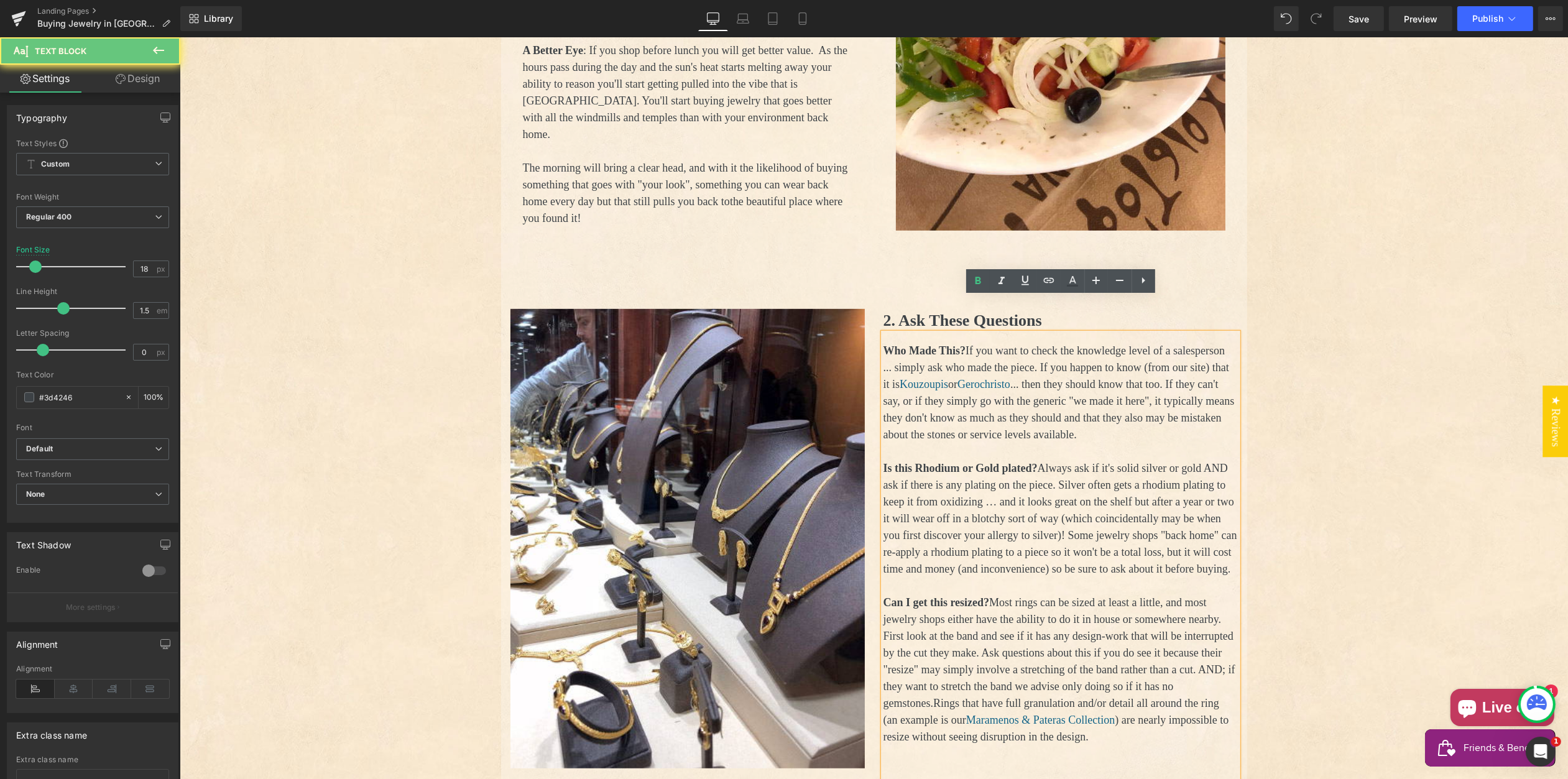
click at [952, 345] on b "Who Made This?" at bounding box center [924, 351] width 83 height 12
click at [966, 345] on b "Who Made This?" at bounding box center [924, 351] width 83 height 12
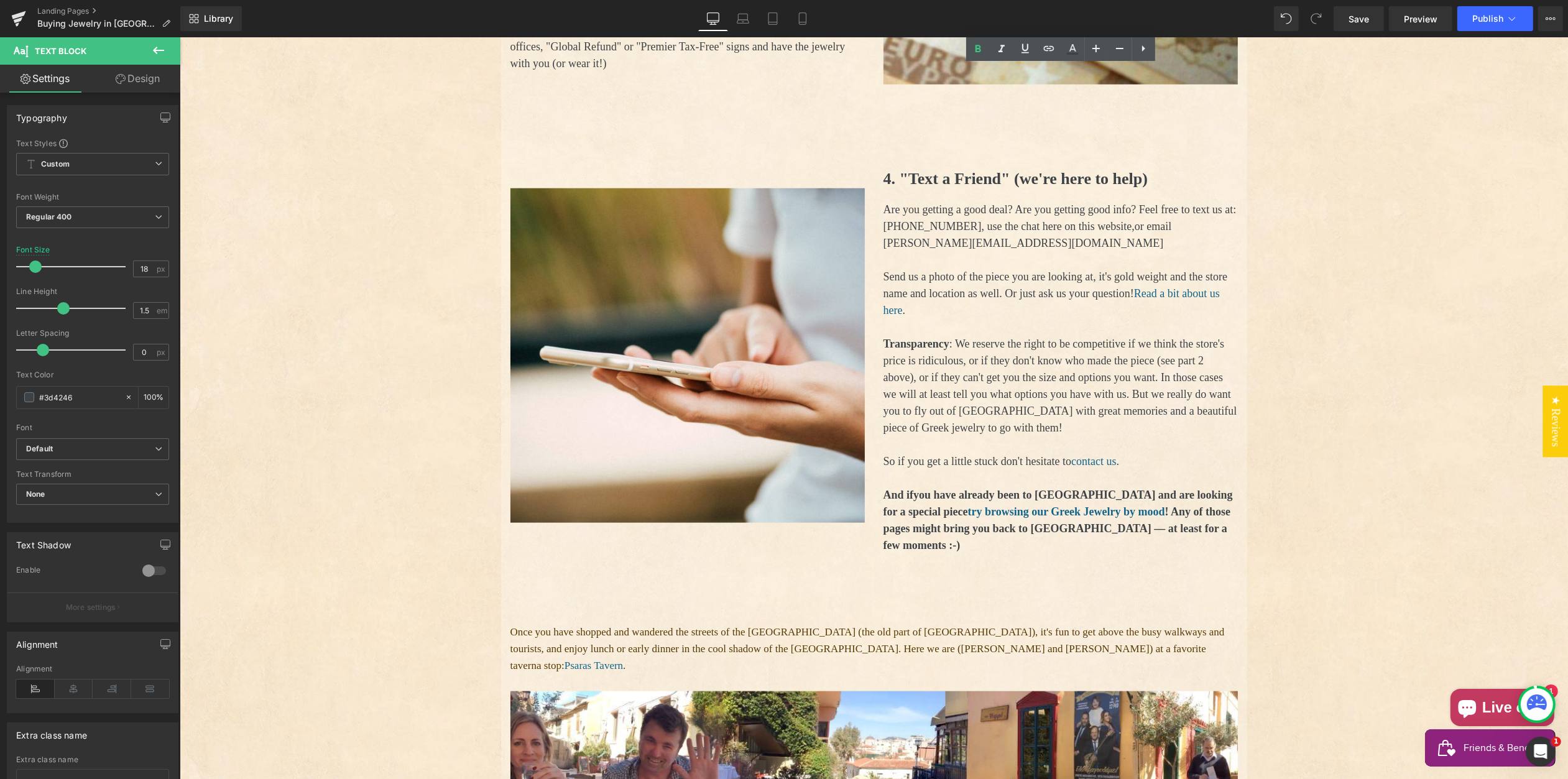
scroll to position [2098, 0]
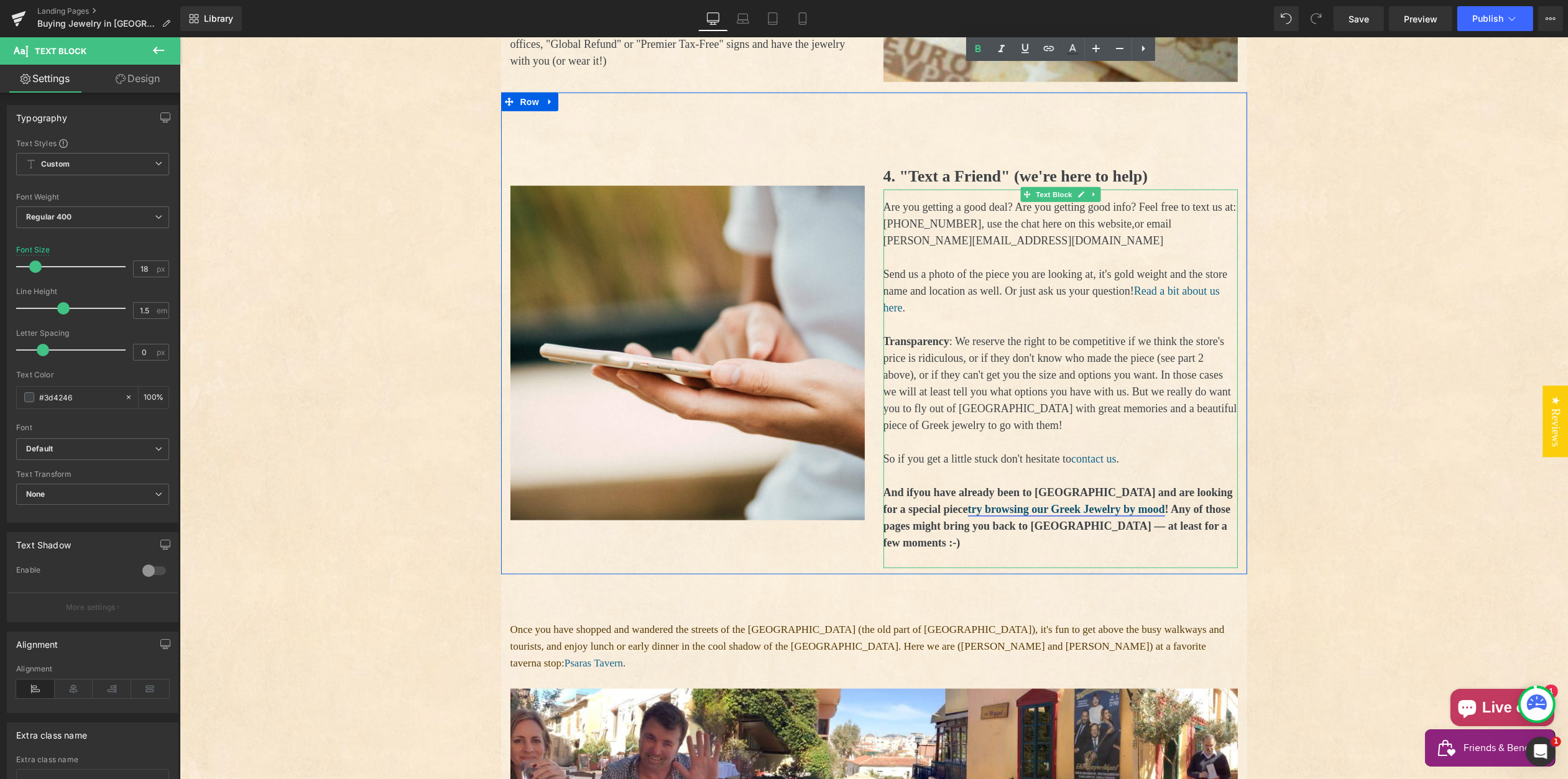
click at [1037, 516] on link "try browsing our Greek Jewelry by mood" at bounding box center [1066, 510] width 197 height 12
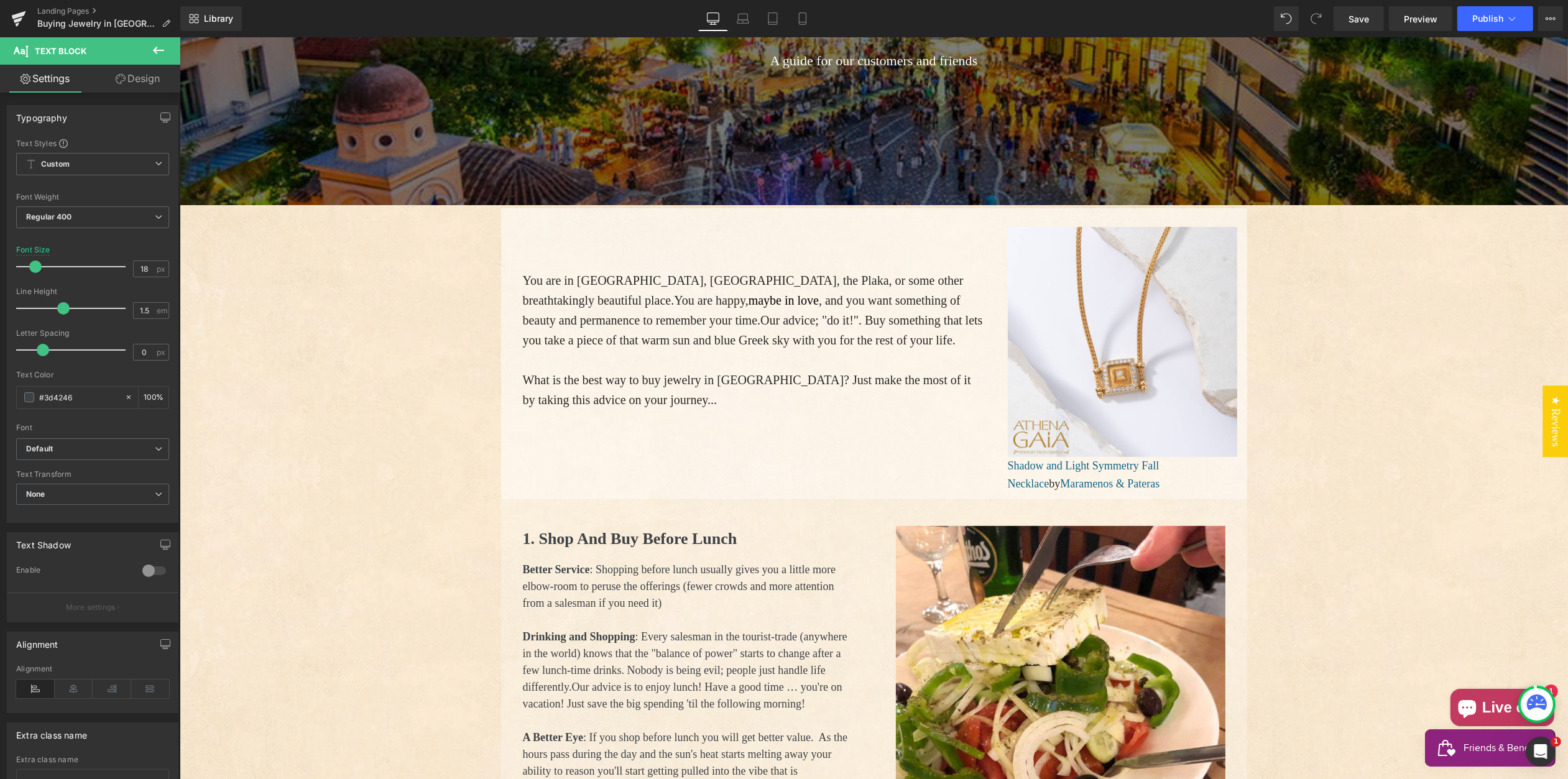
scroll to position [297, 0]
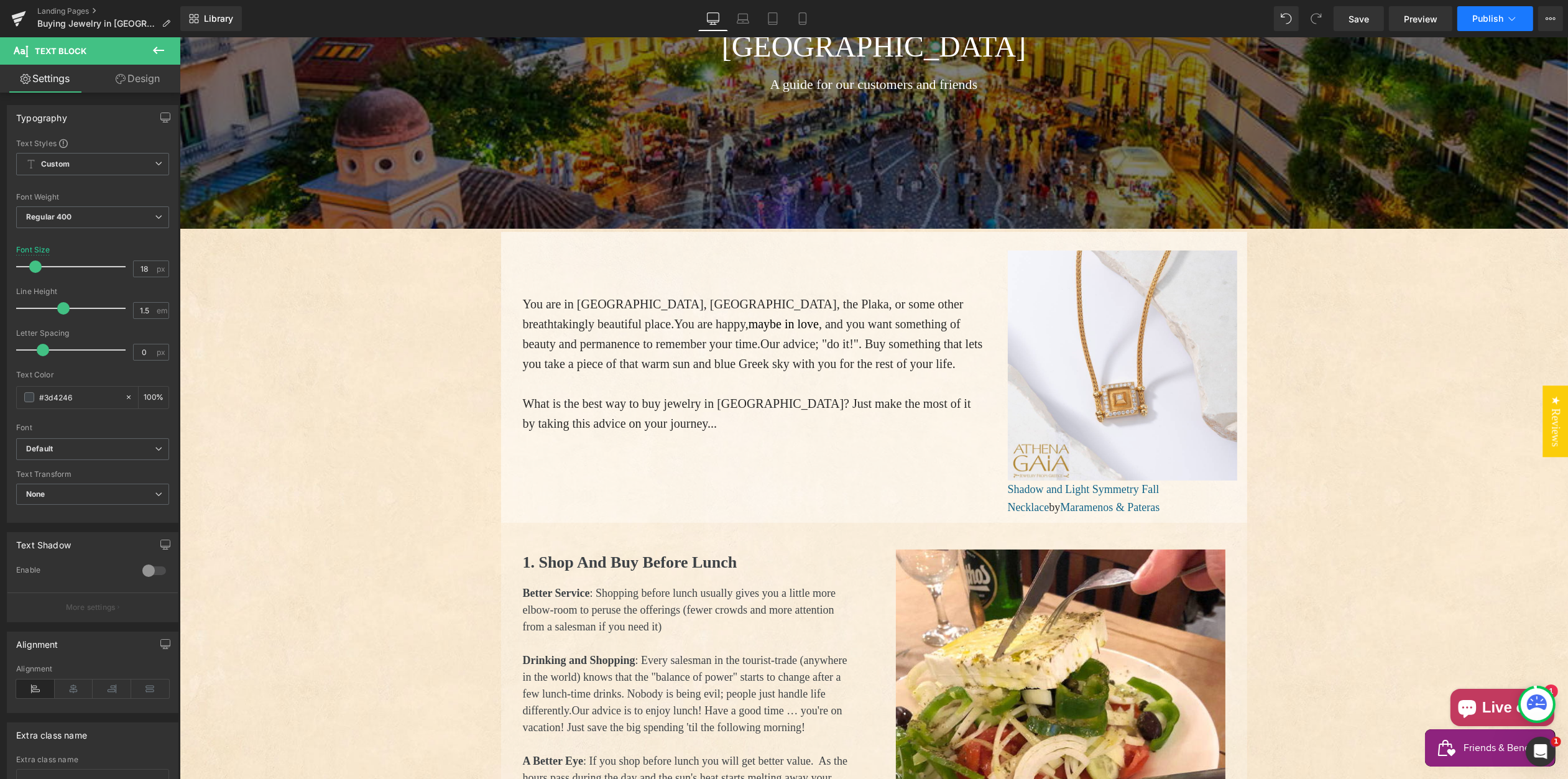
click at [1492, 16] on span "Publish" at bounding box center [1488, 19] width 31 height 10
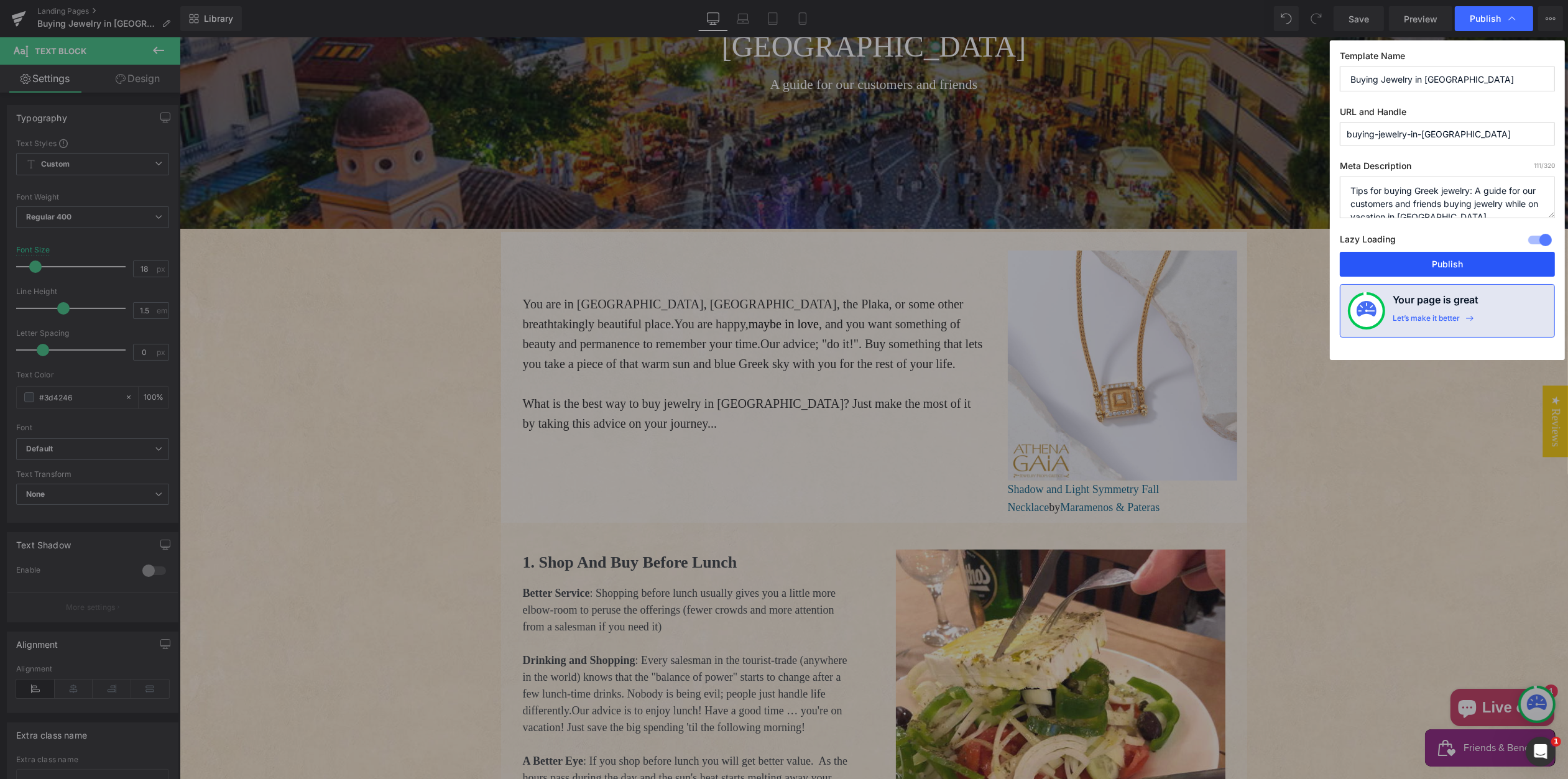
click at [1453, 264] on button "Publish" at bounding box center [1448, 264] width 215 height 25
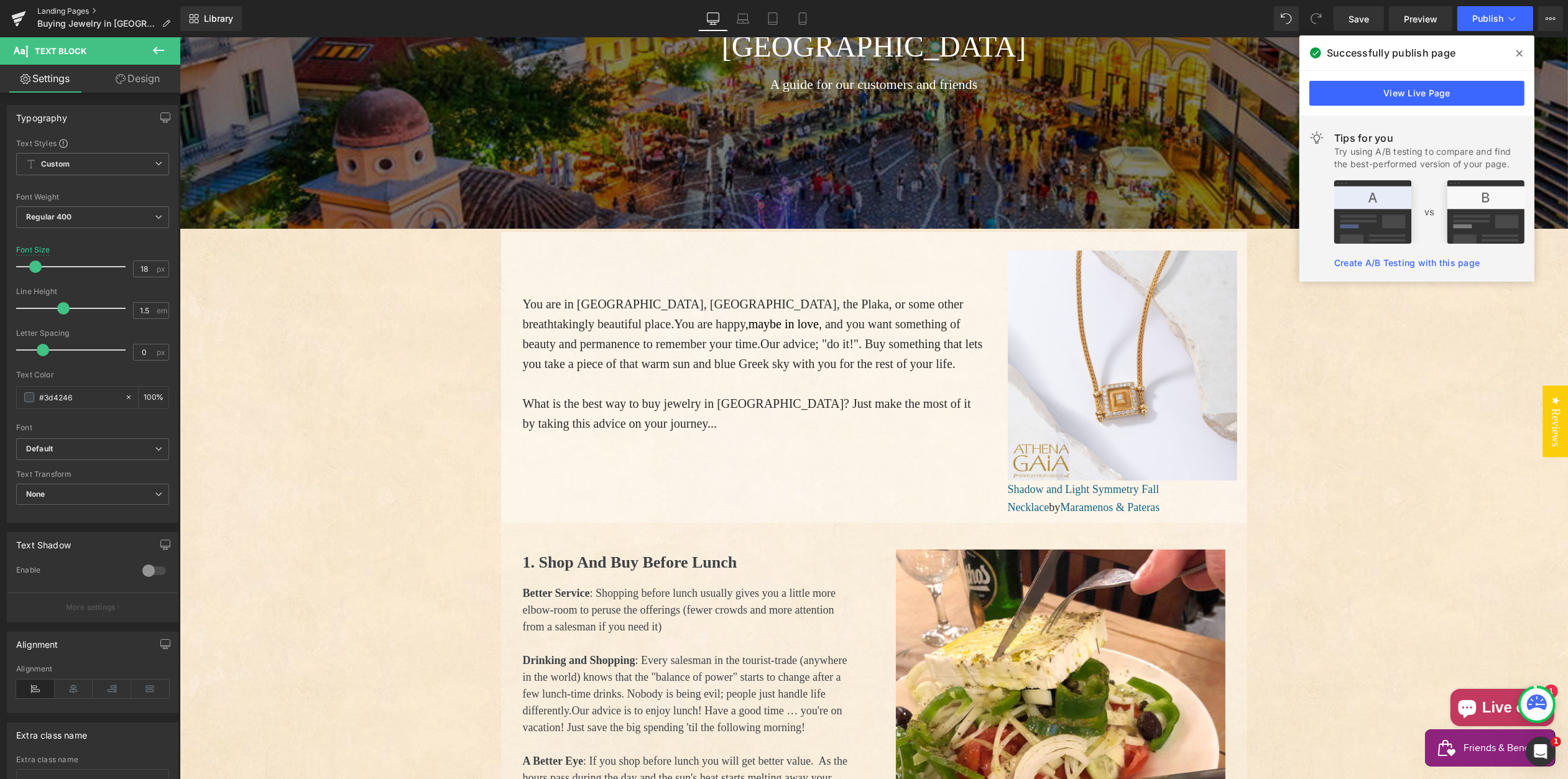
click at [65, 10] on link "Landing Pages" at bounding box center [108, 11] width 143 height 10
